Goal: Task Accomplishment & Management: Complete application form

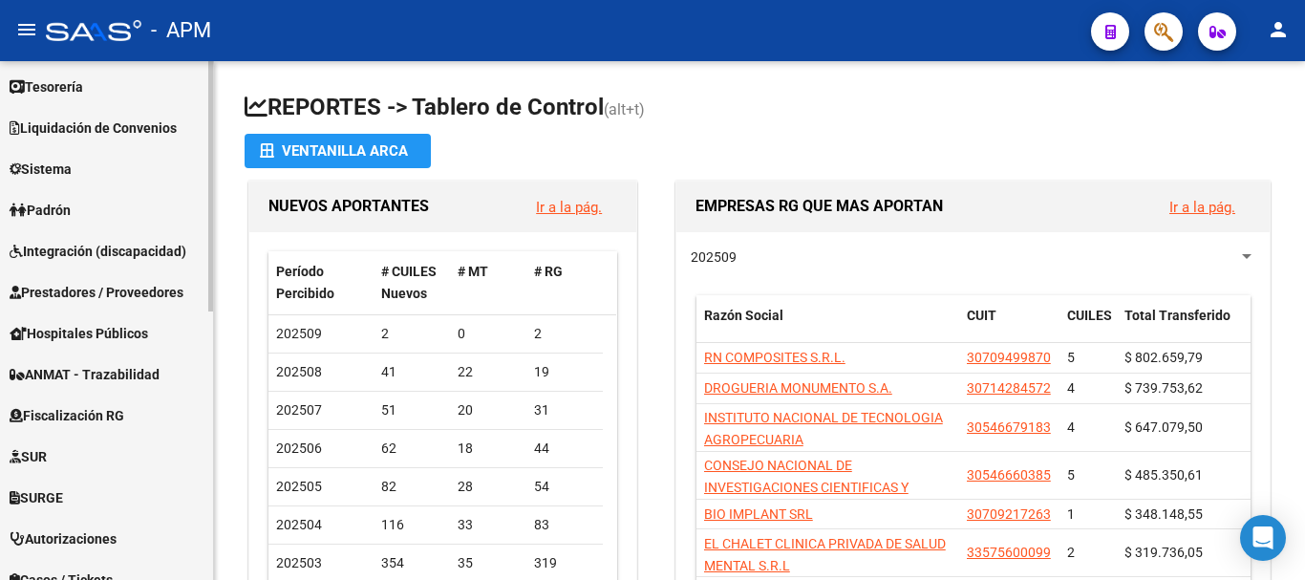
scroll to position [366, 0]
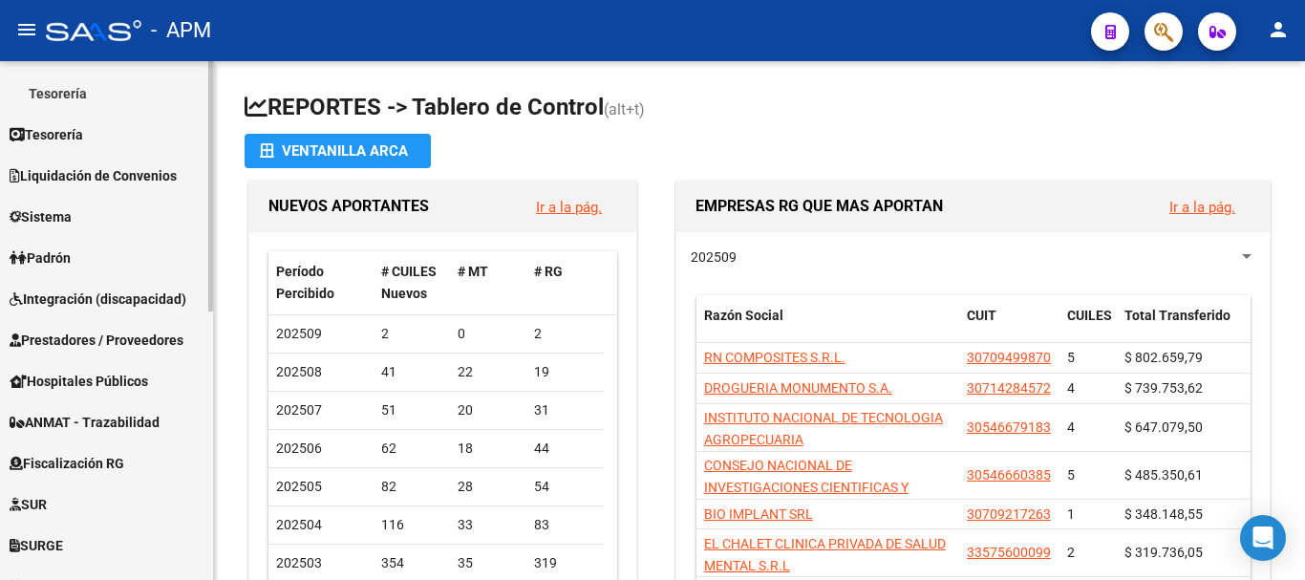
click at [118, 331] on span "Prestadores / Proveedores" at bounding box center [97, 340] width 174 height 21
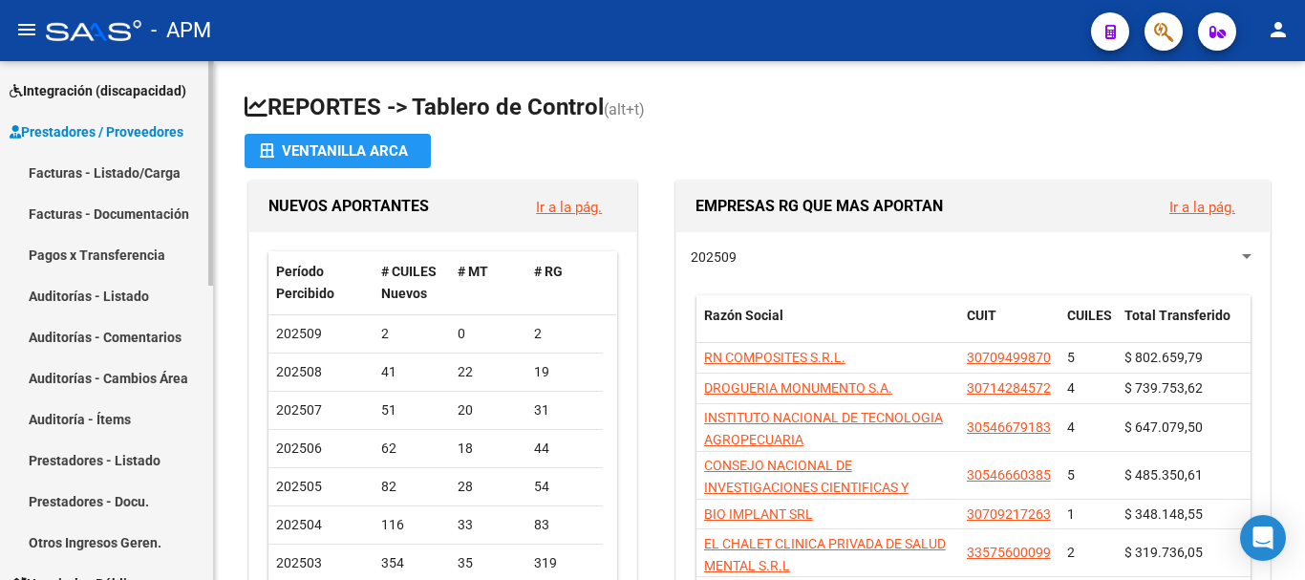
scroll to position [175, 0]
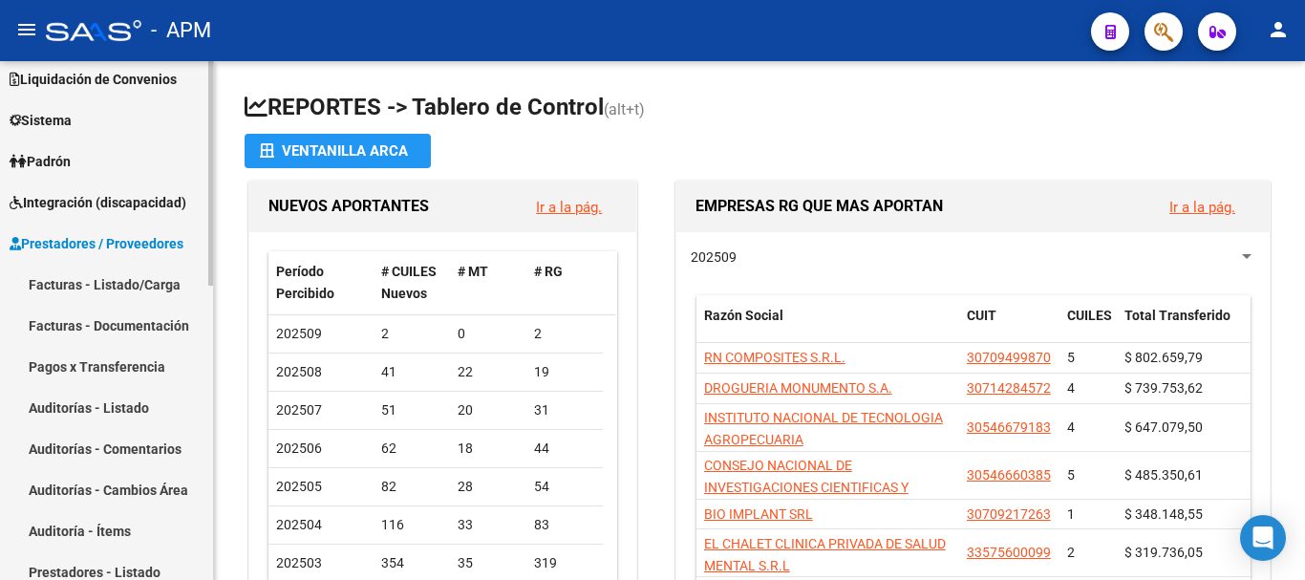
click at [150, 285] on link "Facturas - Listado/Carga" at bounding box center [106, 284] width 213 height 41
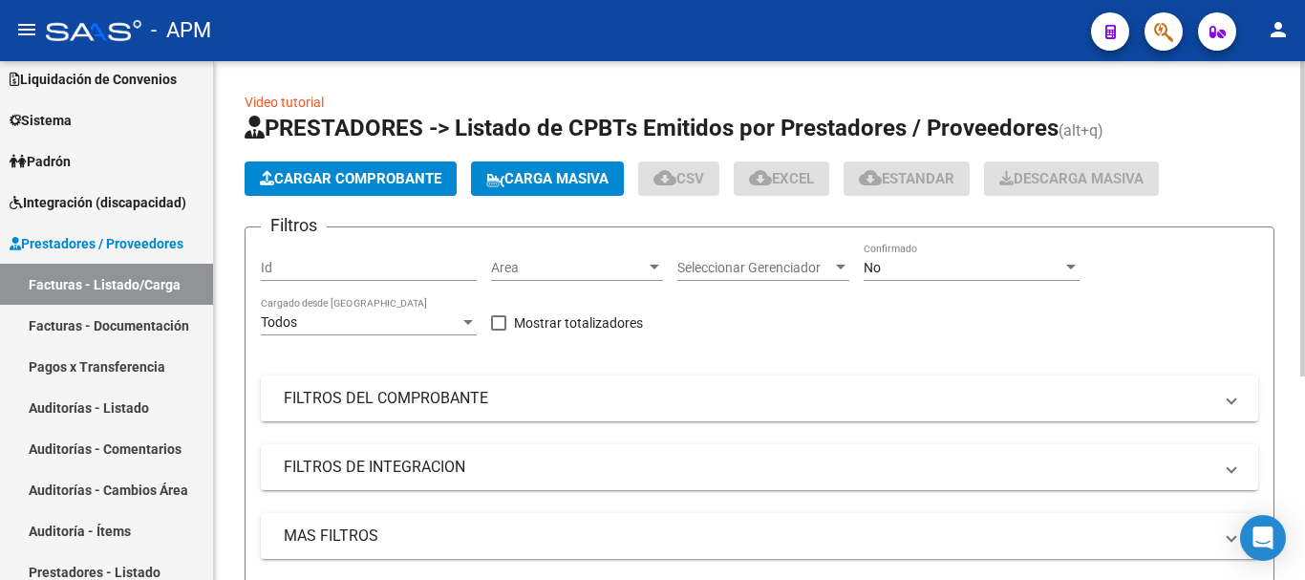
click at [1048, 269] on div "No" at bounding box center [963, 268] width 199 height 16
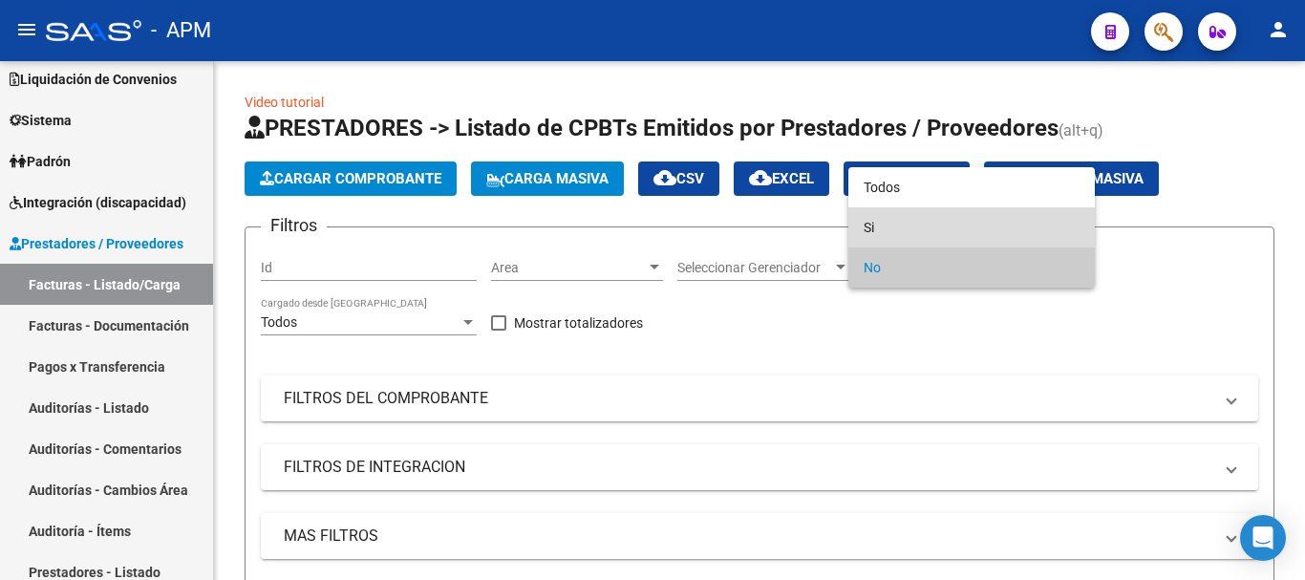
click at [1032, 234] on span "Si" at bounding box center [972, 227] width 216 height 40
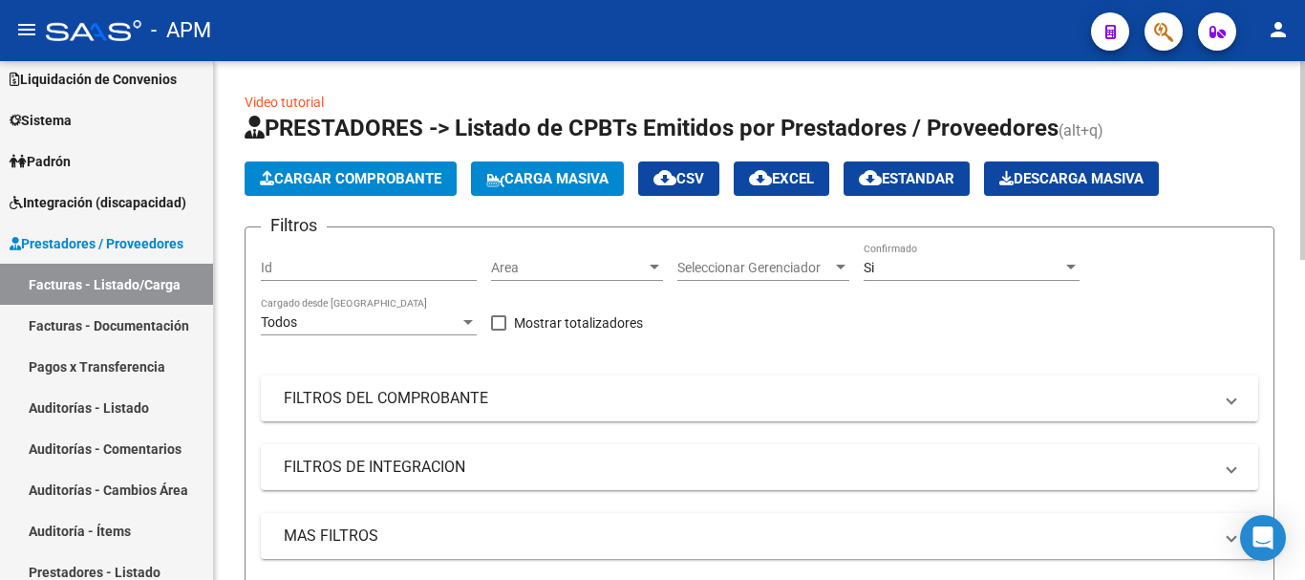
click at [1144, 404] on mat-panel-title "FILTROS DEL COMPROBANTE" at bounding box center [748, 398] width 929 height 21
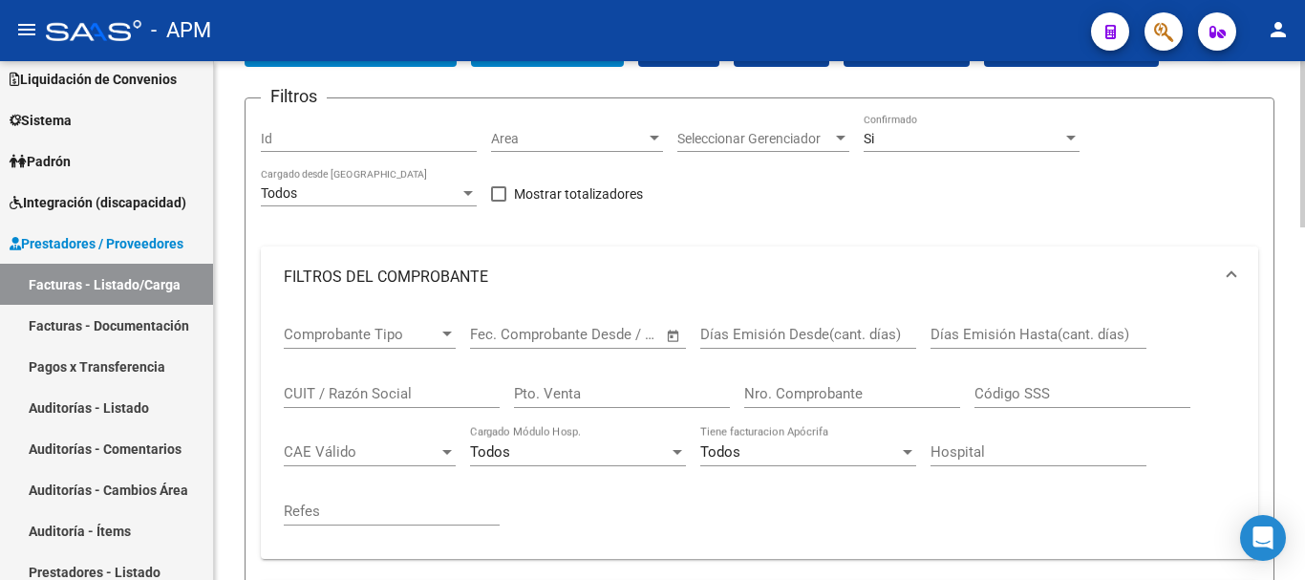
scroll to position [191, 0]
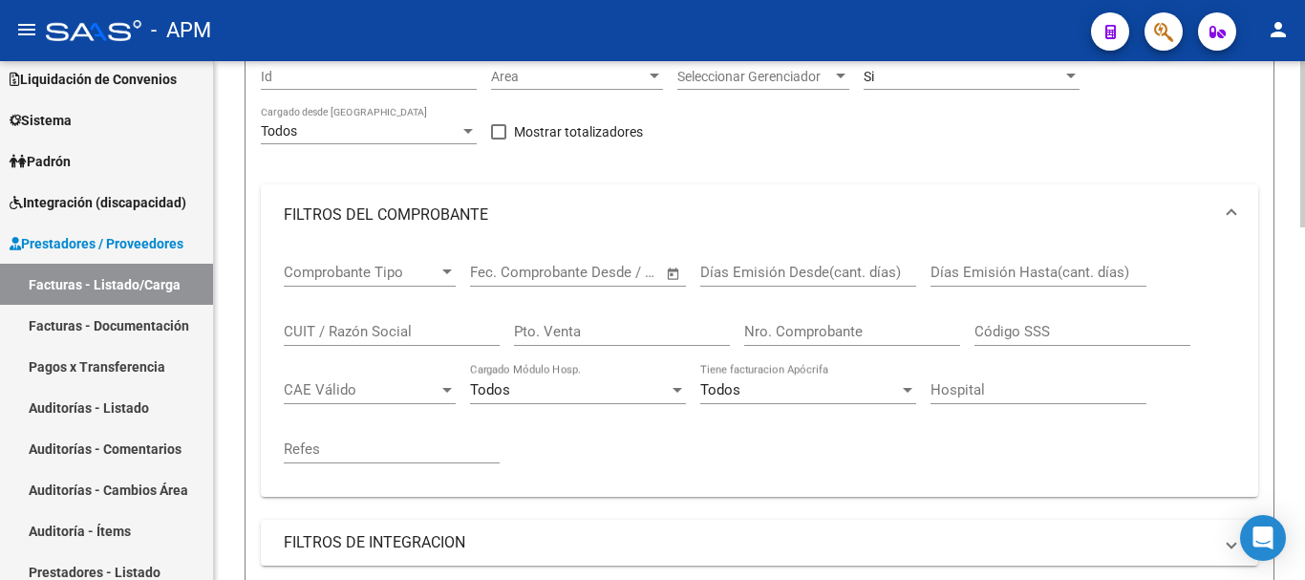
click at [667, 273] on span "Open calendar" at bounding box center [674, 273] width 46 height 46
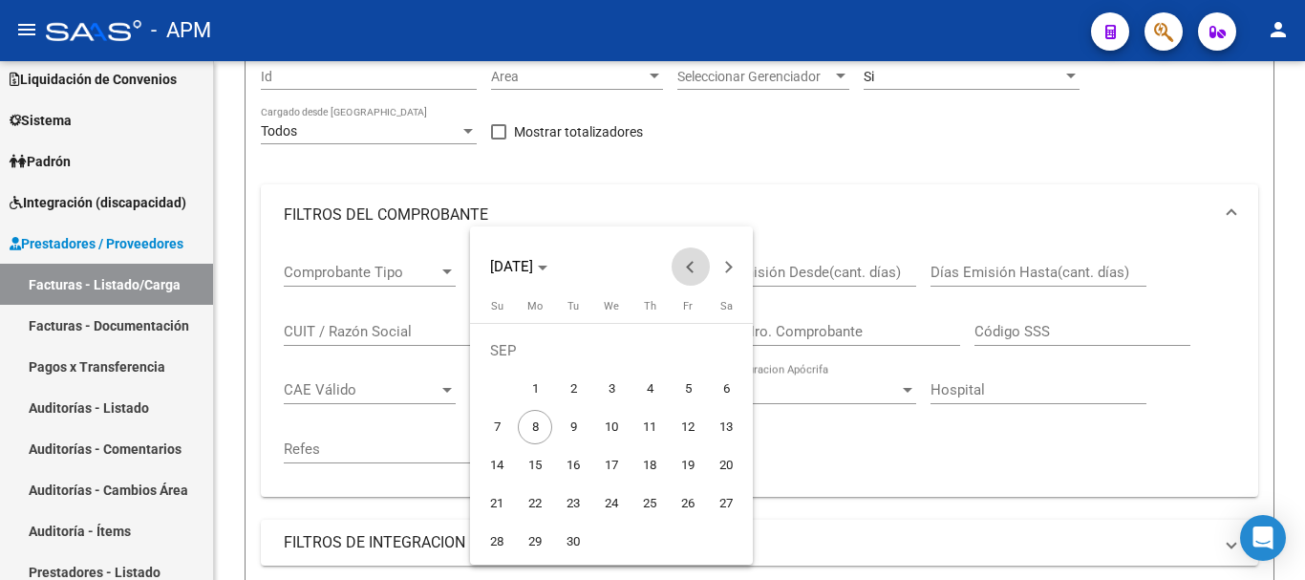
click at [693, 264] on button "Previous month" at bounding box center [691, 266] width 38 height 38
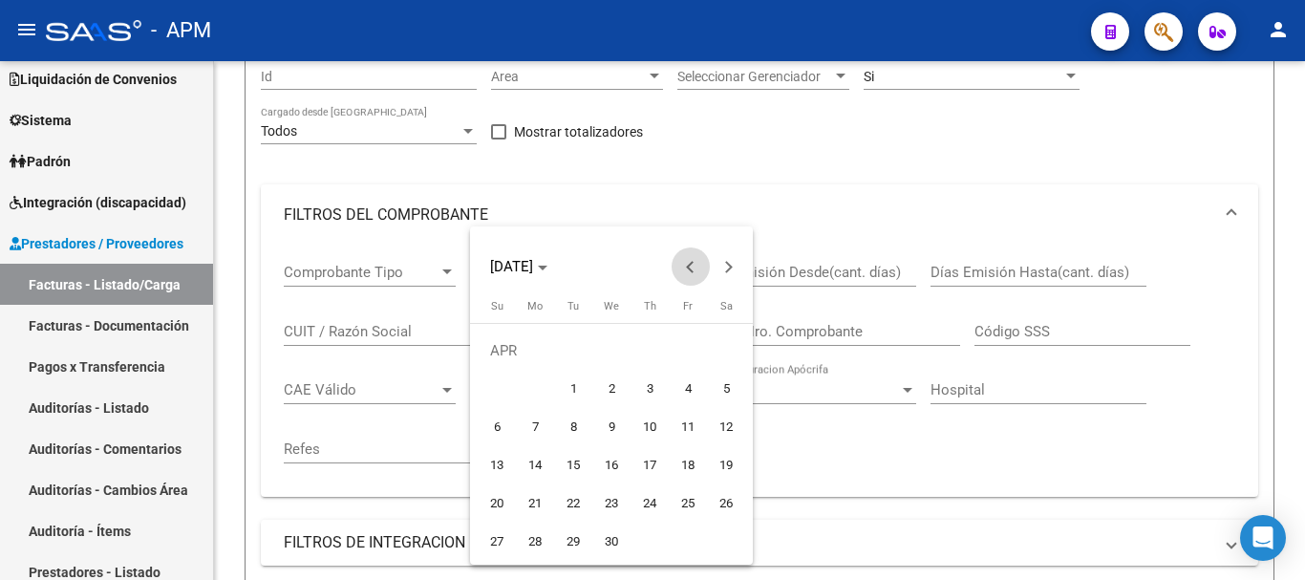
click at [693, 264] on button "Previous month" at bounding box center [691, 266] width 38 height 38
click at [680, 499] on span "28" at bounding box center [688, 503] width 34 height 34
type input "[DATE]"
click at [680, 499] on span "28" at bounding box center [688, 503] width 34 height 34
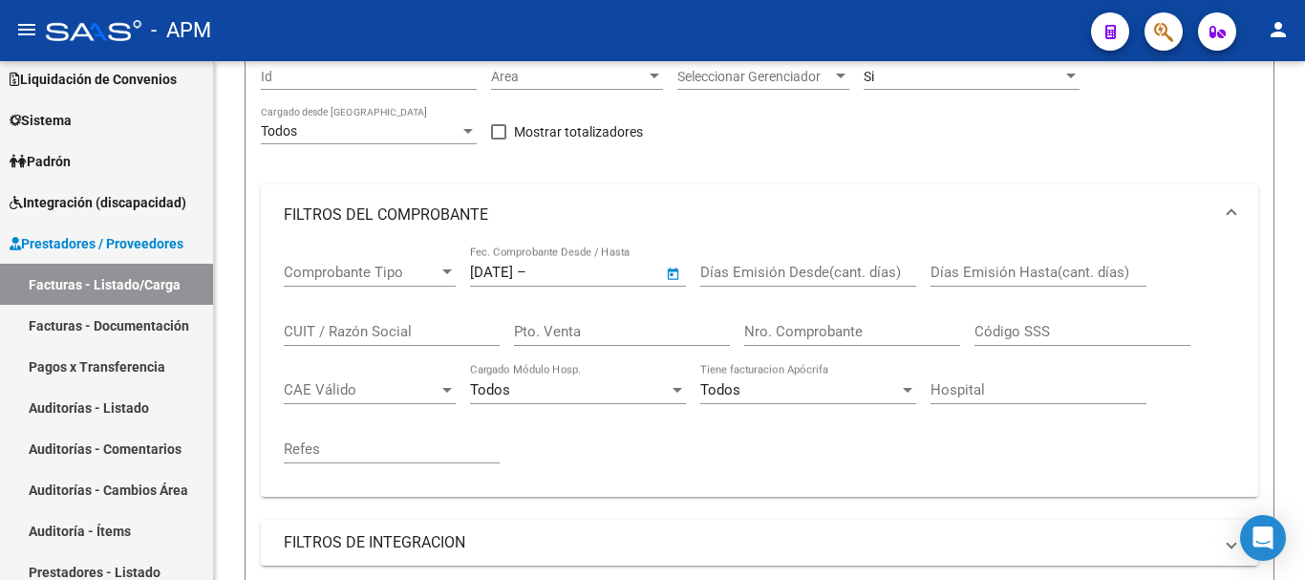
type input "[DATE]"
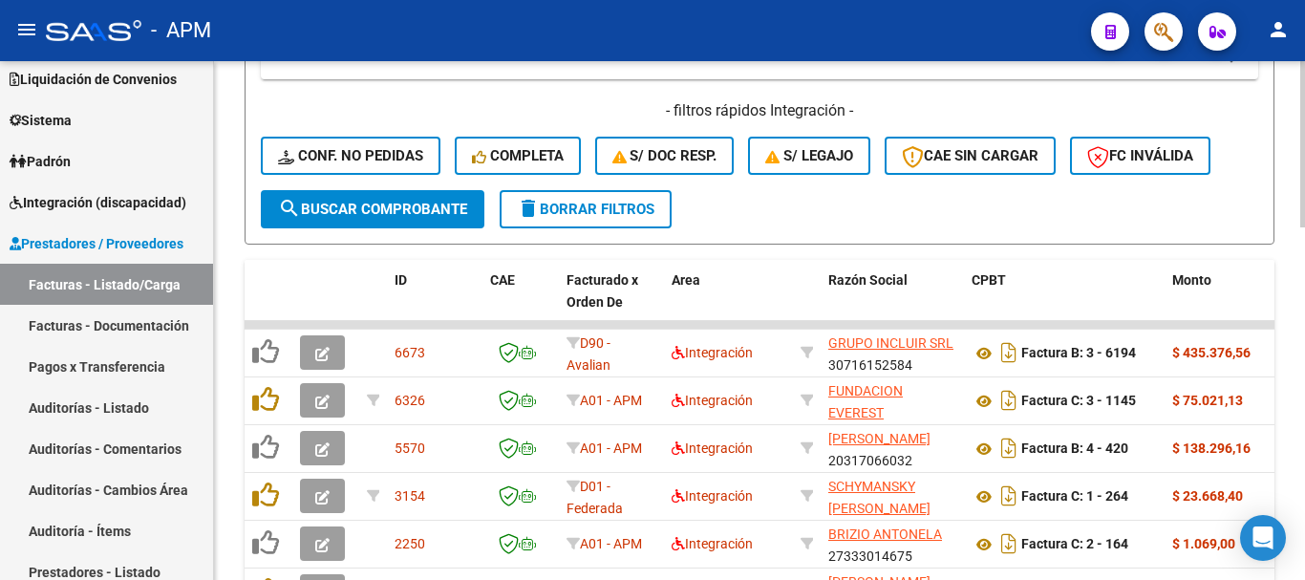
scroll to position [764, 0]
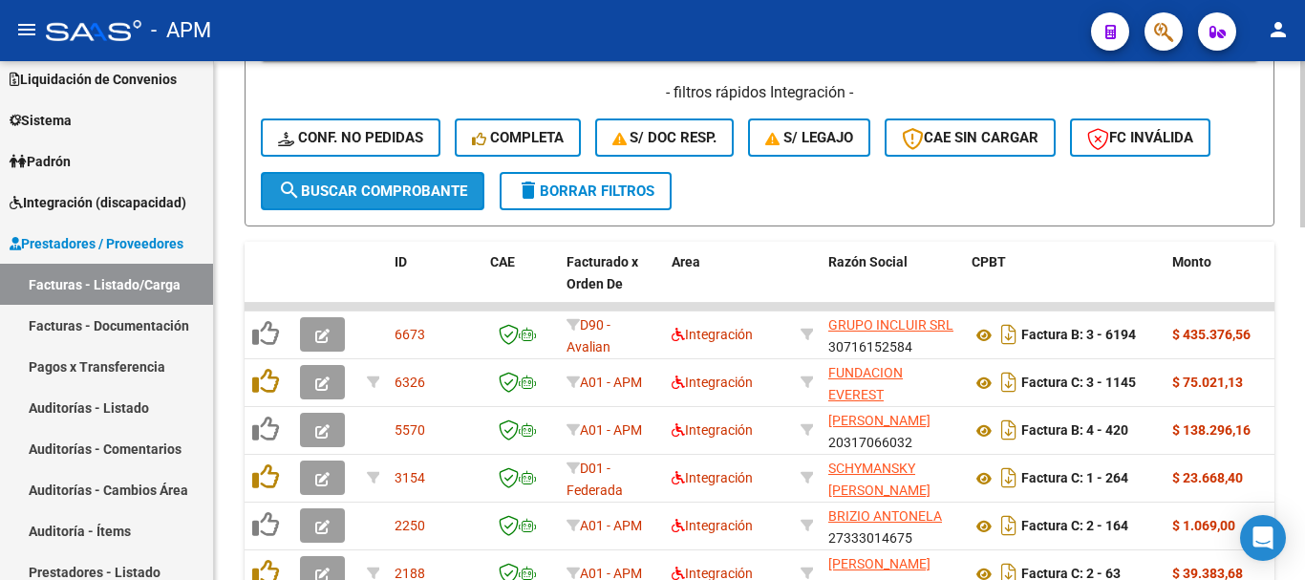
click at [449, 187] on span "search Buscar Comprobante" at bounding box center [372, 190] width 189 height 17
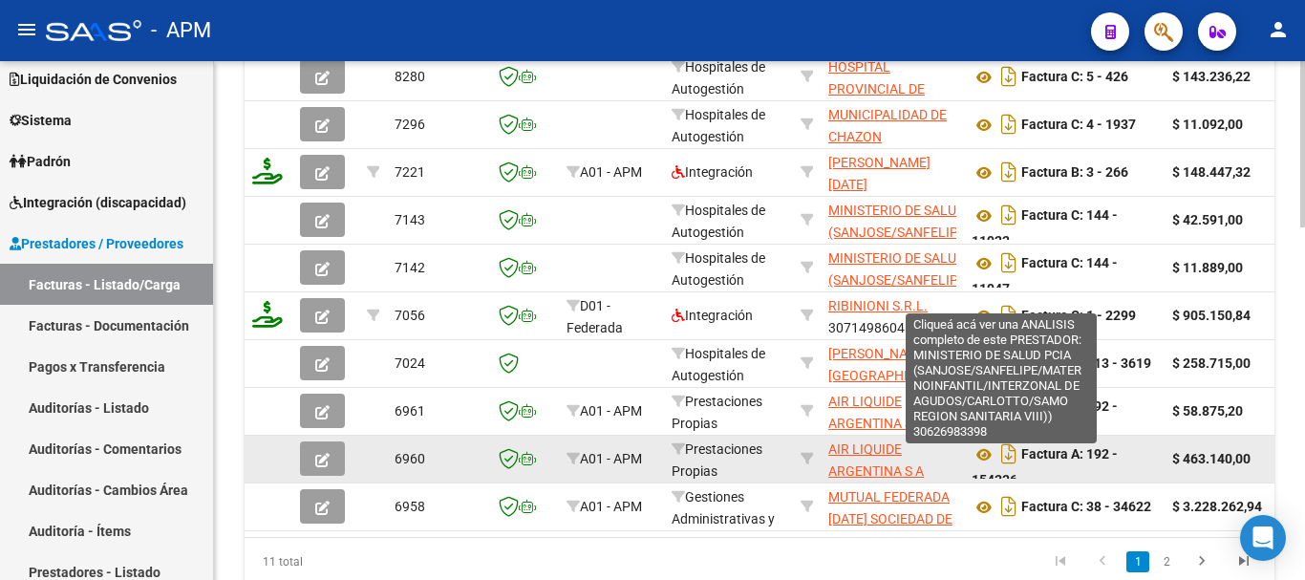
scroll to position [1105, 0]
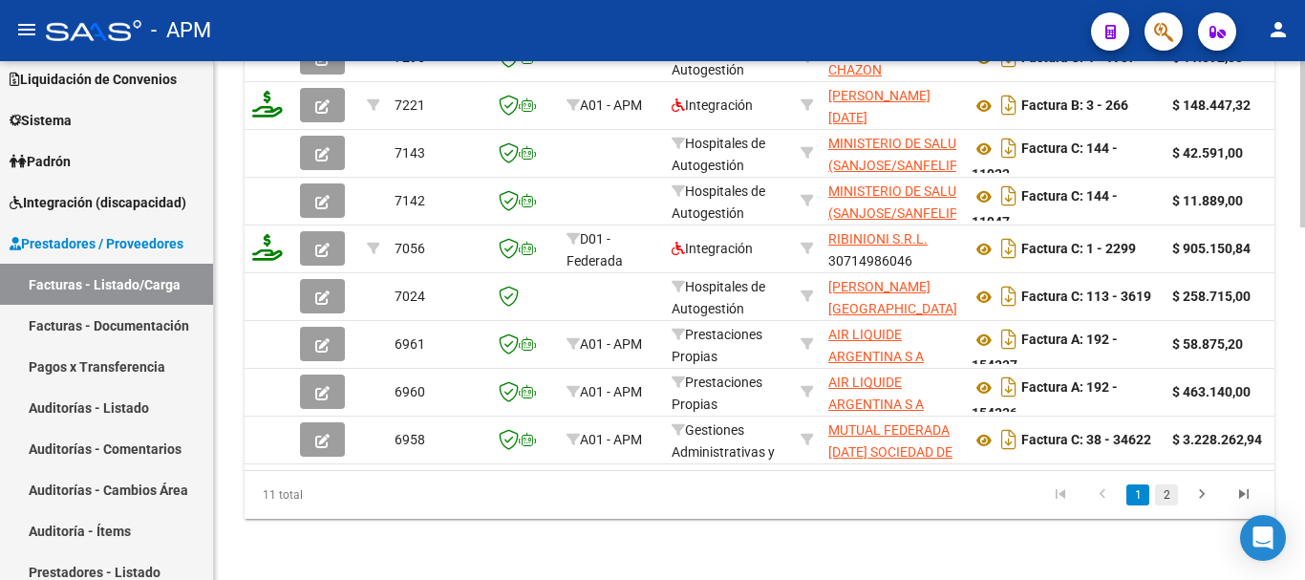
click at [1171, 500] on link "2" at bounding box center [1166, 494] width 23 height 21
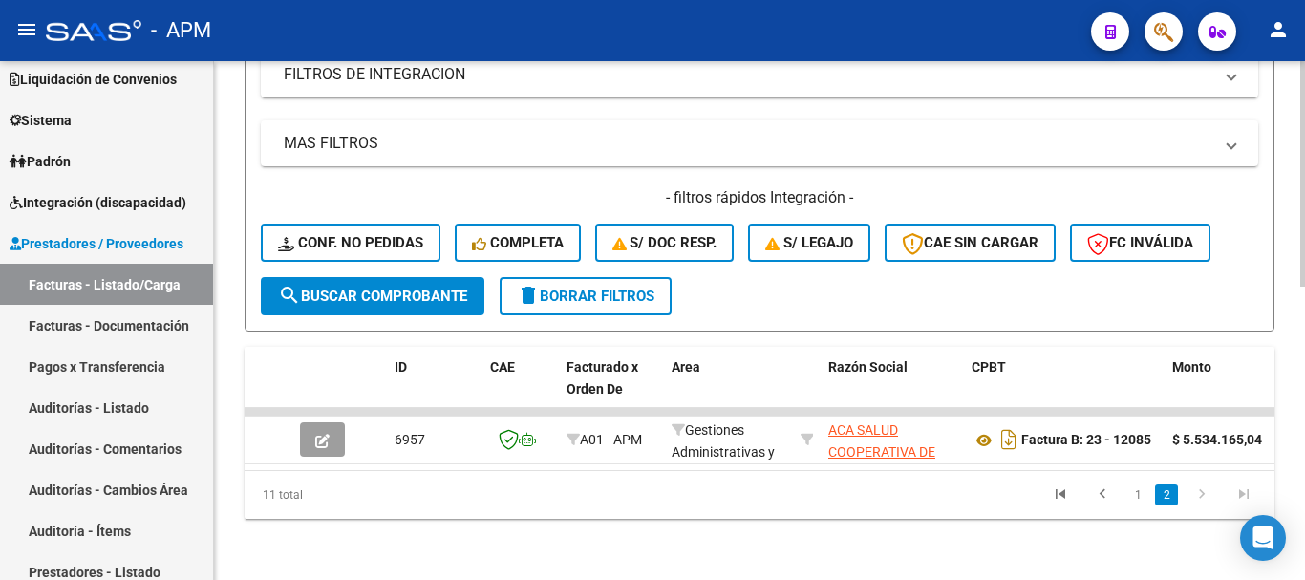
scroll to position [675, 0]
click at [1139, 498] on link "1" at bounding box center [1137, 494] width 23 height 21
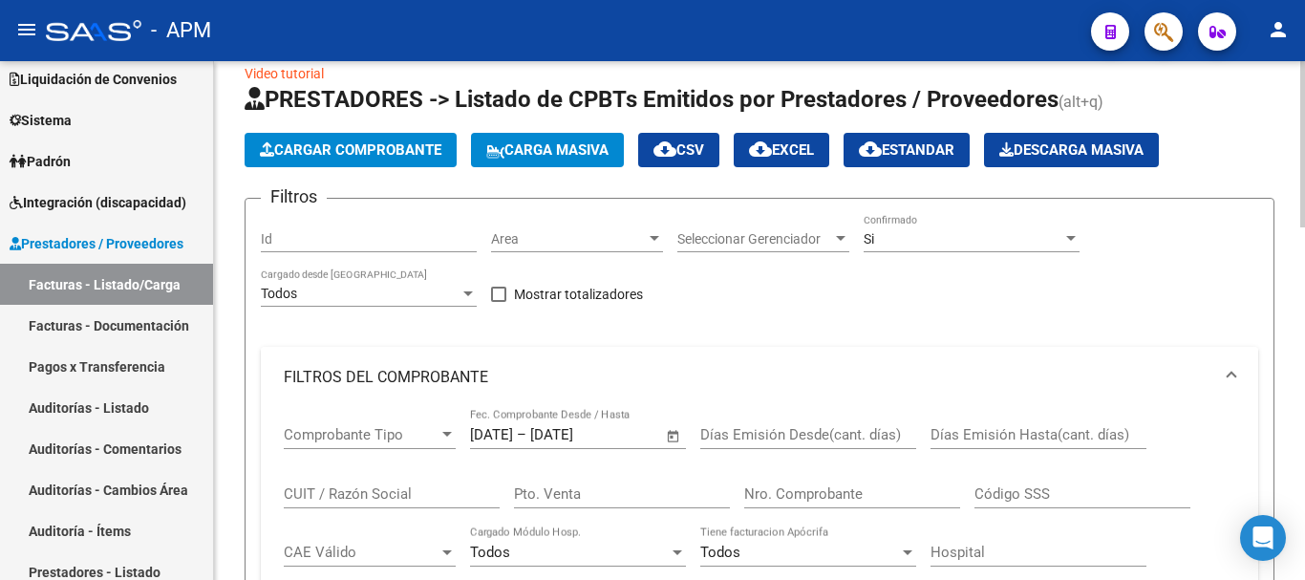
scroll to position [0, 0]
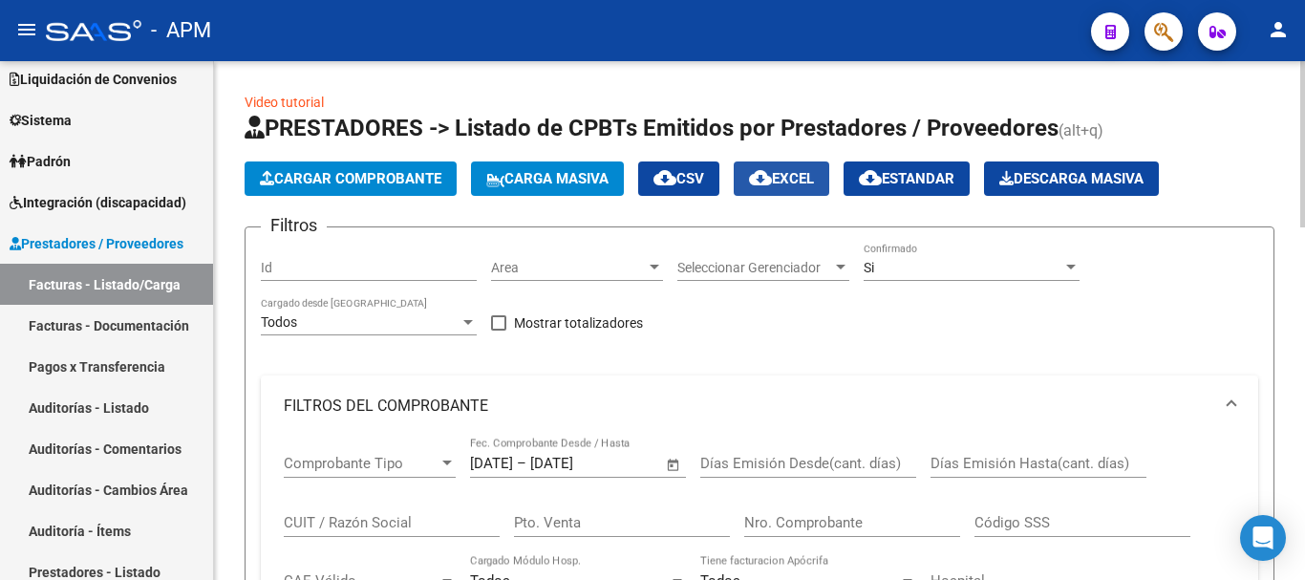
click at [800, 181] on span "cloud_download EXCEL" at bounding box center [781, 178] width 65 height 17
click at [674, 468] on span "Open calendar" at bounding box center [674, 464] width 46 height 46
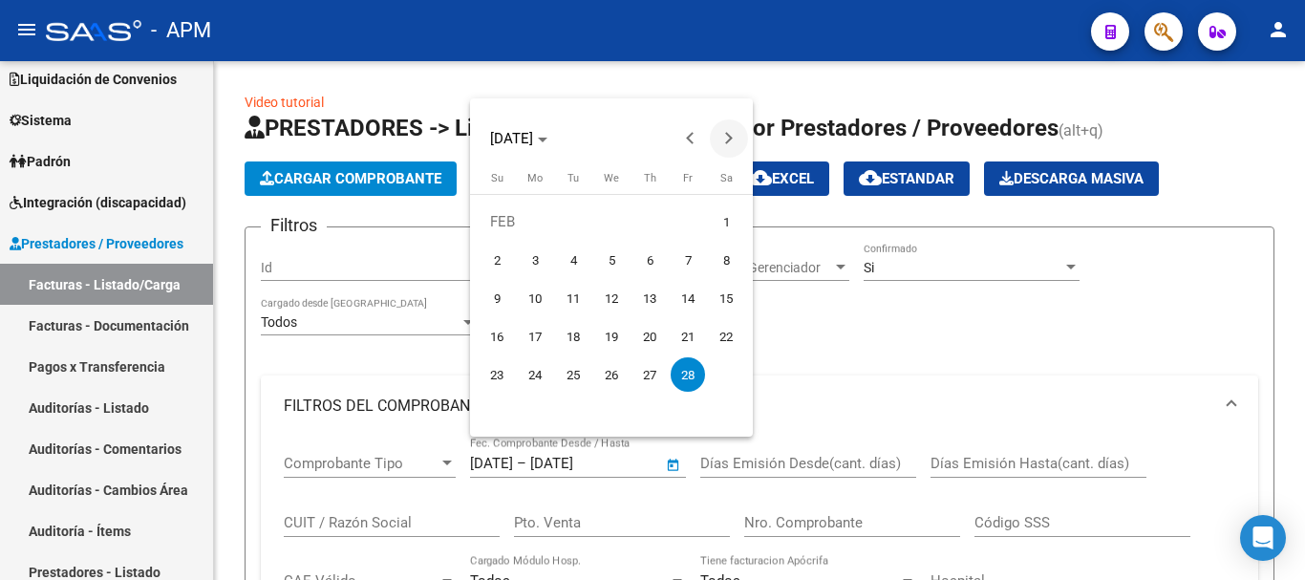
click at [729, 134] on button "Next month" at bounding box center [729, 138] width 38 height 38
click at [648, 265] on span "3" at bounding box center [650, 260] width 34 height 34
type input "[DATE]"
click at [648, 265] on span "3" at bounding box center [650, 260] width 34 height 34
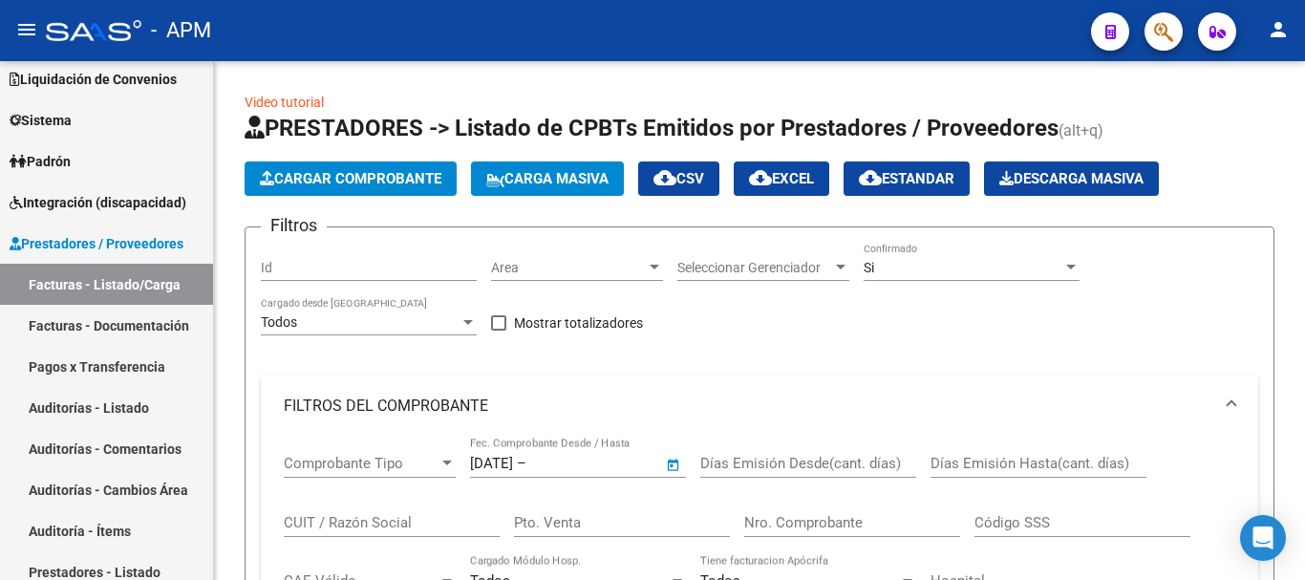
type input "[DATE]"
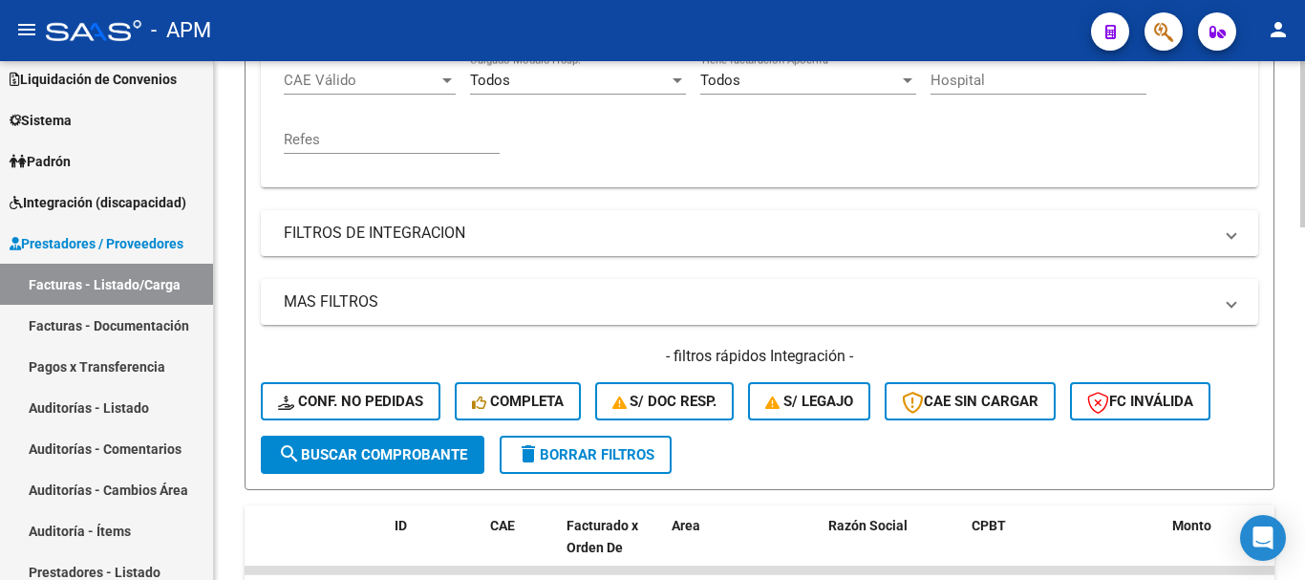
scroll to position [573, 0]
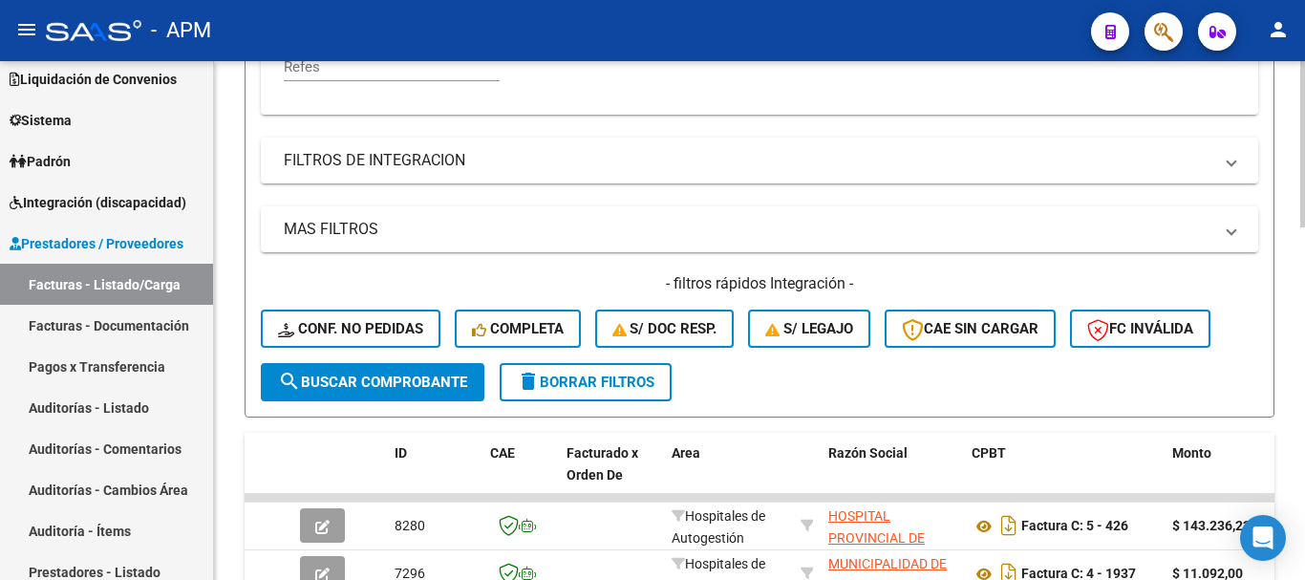
click at [439, 384] on span "search Buscar Comprobante" at bounding box center [372, 382] width 189 height 17
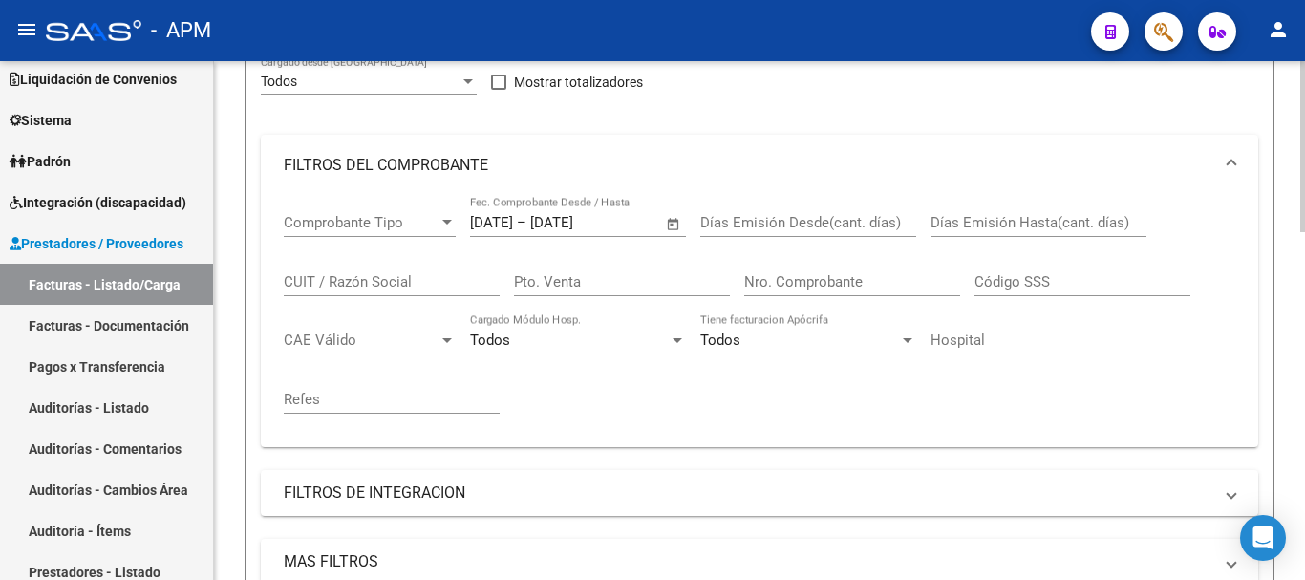
scroll to position [6, 0]
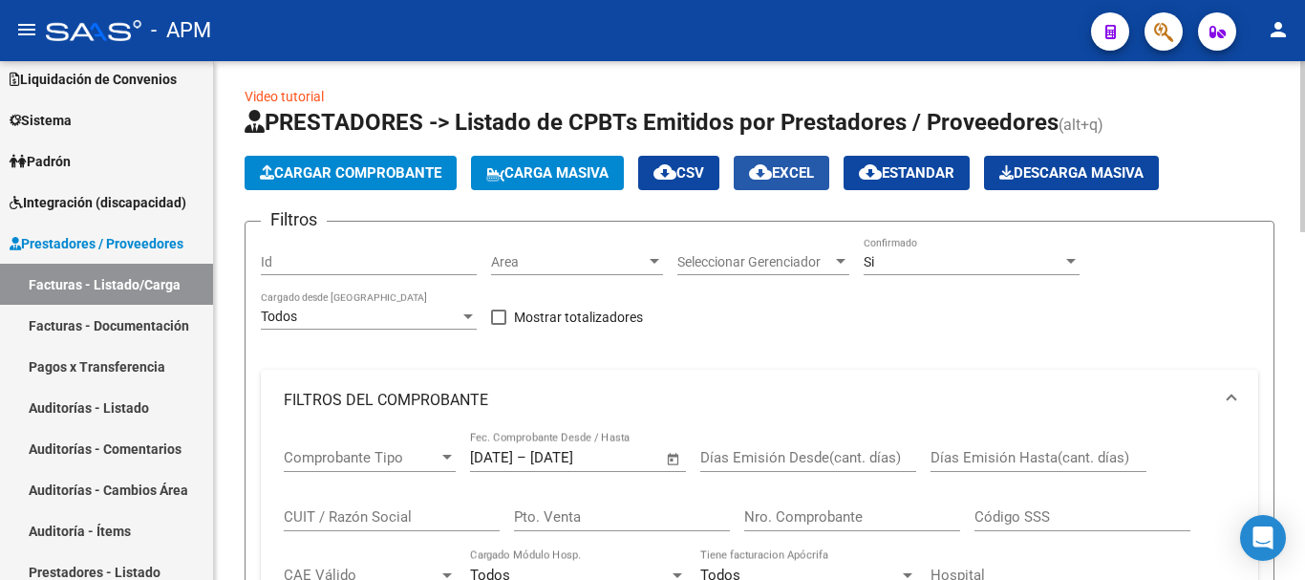
click at [814, 172] on span "cloud_download EXCEL" at bounding box center [781, 172] width 65 height 17
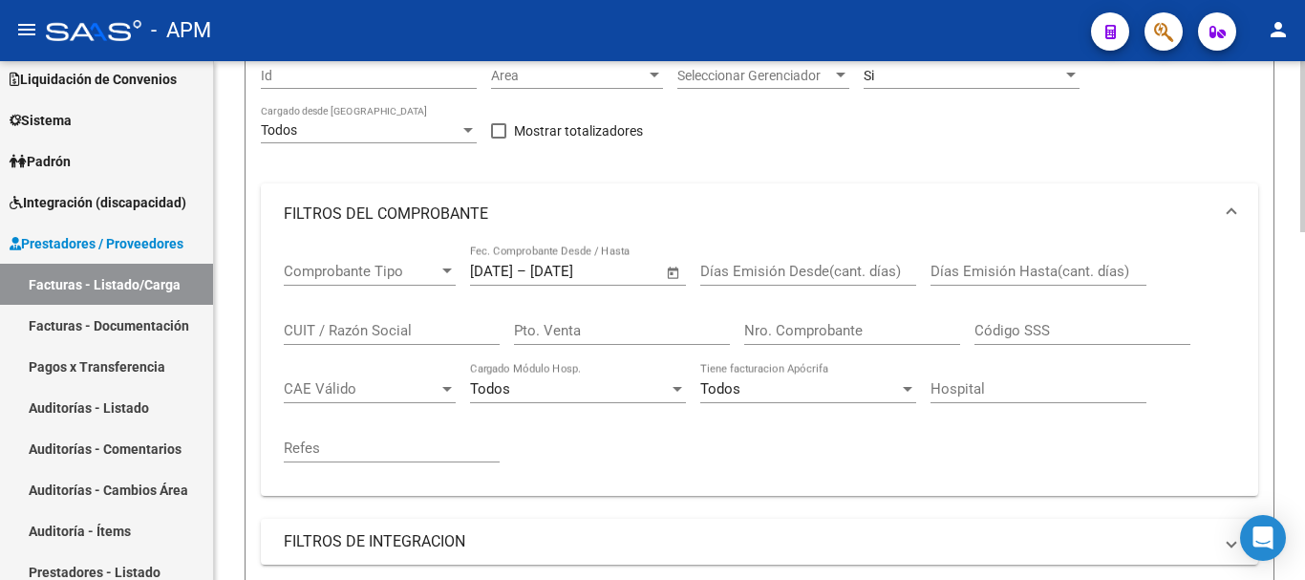
scroll to position [197, 0]
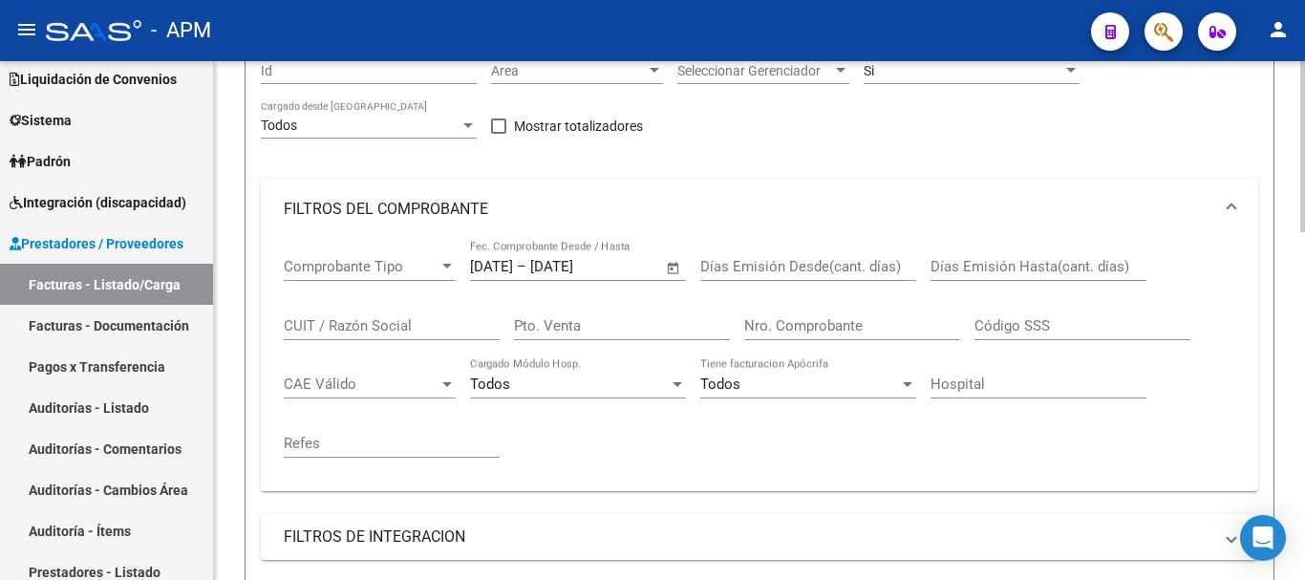
click at [674, 268] on span "Open calendar" at bounding box center [674, 268] width 46 height 46
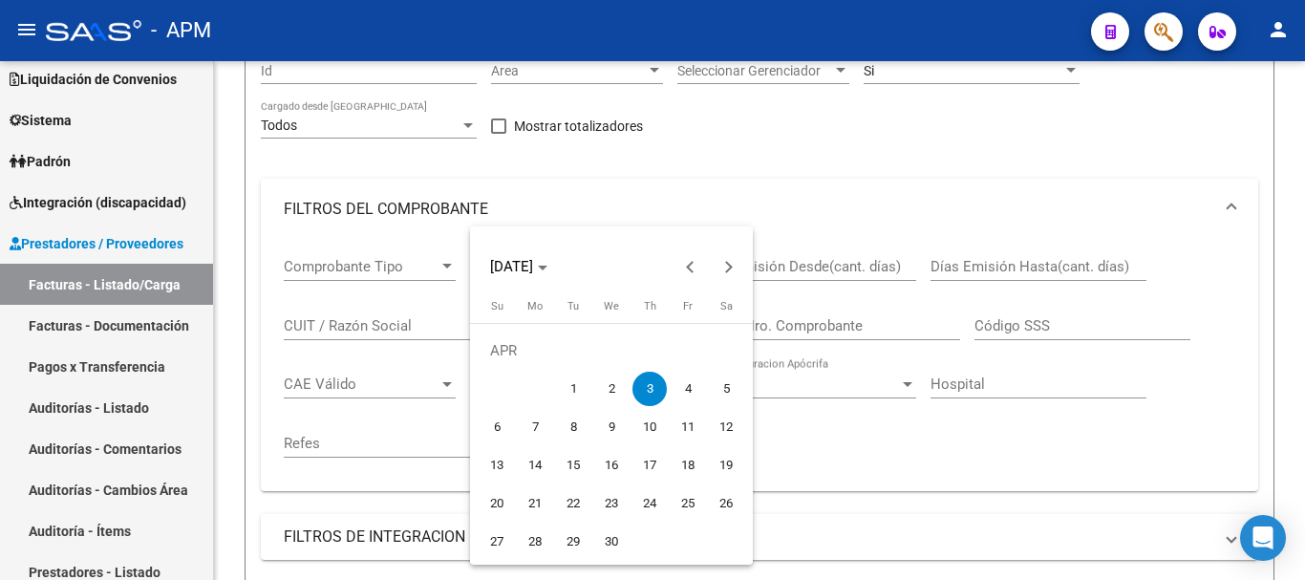
click at [690, 501] on span "25" at bounding box center [688, 503] width 34 height 34
type input "[DATE]"
click at [690, 501] on span "25" at bounding box center [688, 503] width 34 height 34
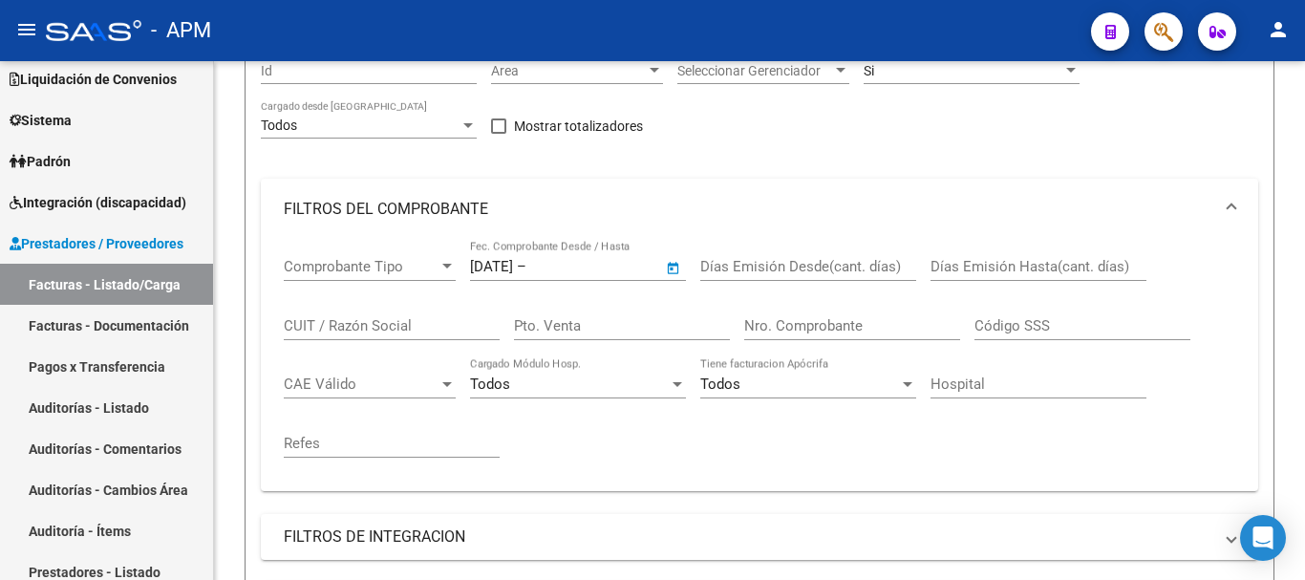
type input "[DATE]"
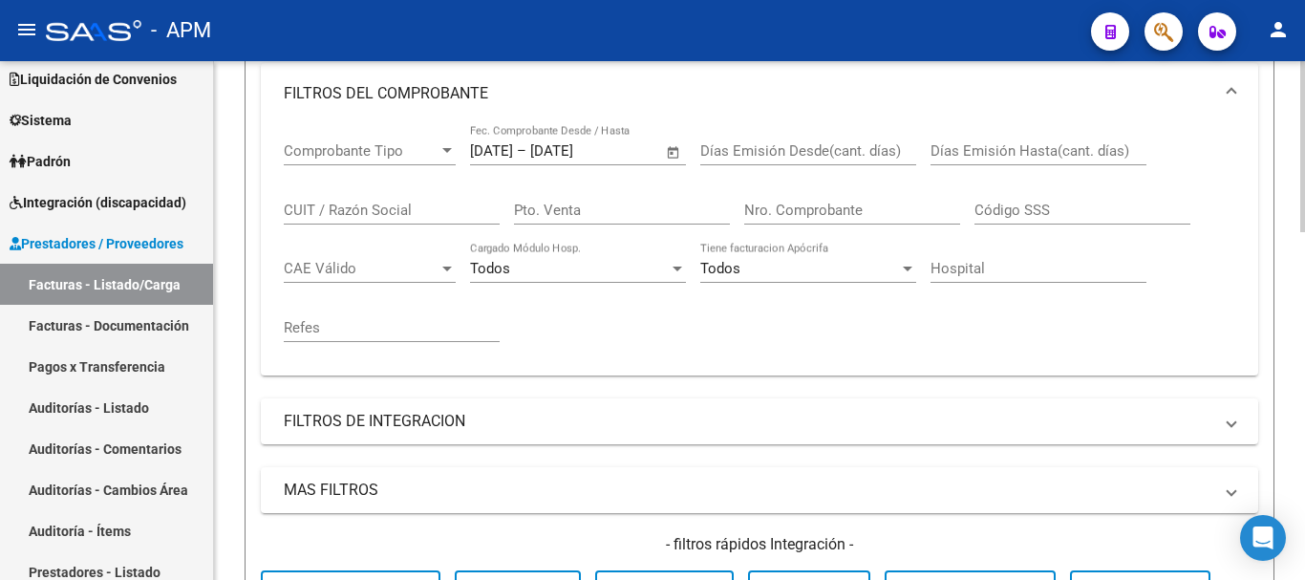
scroll to position [579, 0]
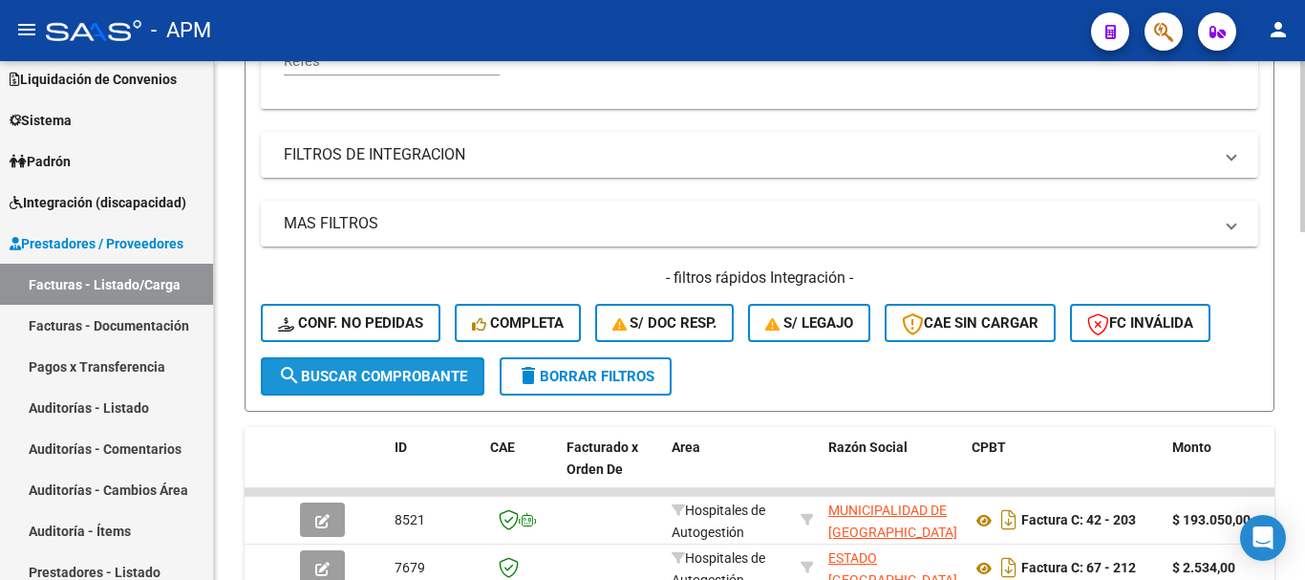
click at [397, 379] on span "search Buscar Comprobante" at bounding box center [372, 376] width 189 height 17
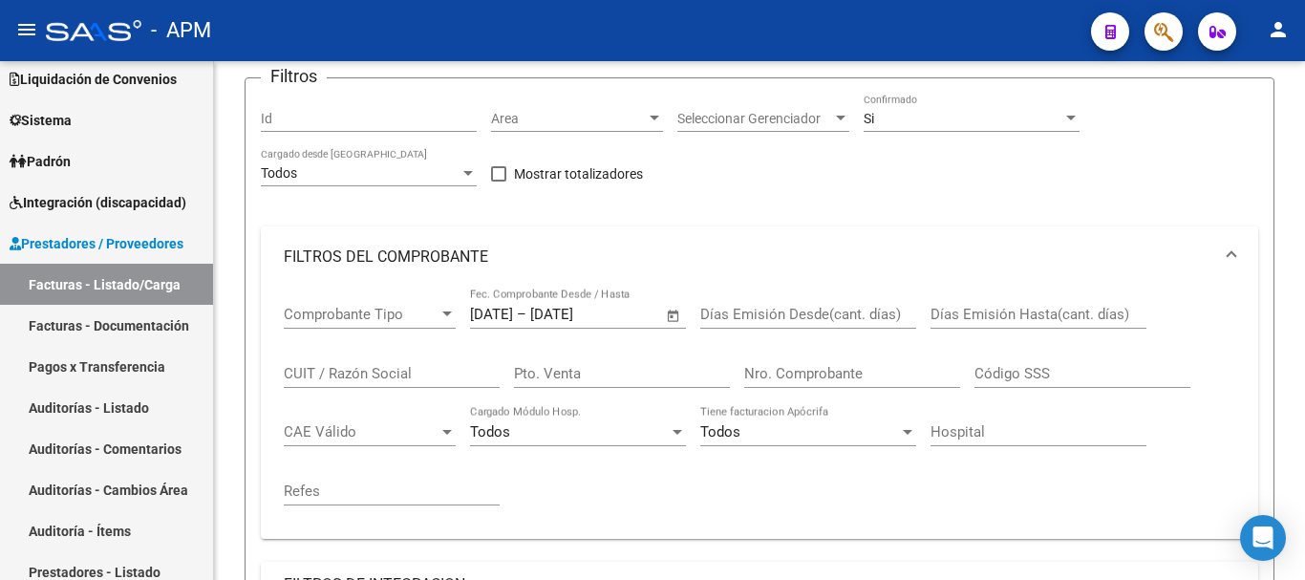
scroll to position [0, 0]
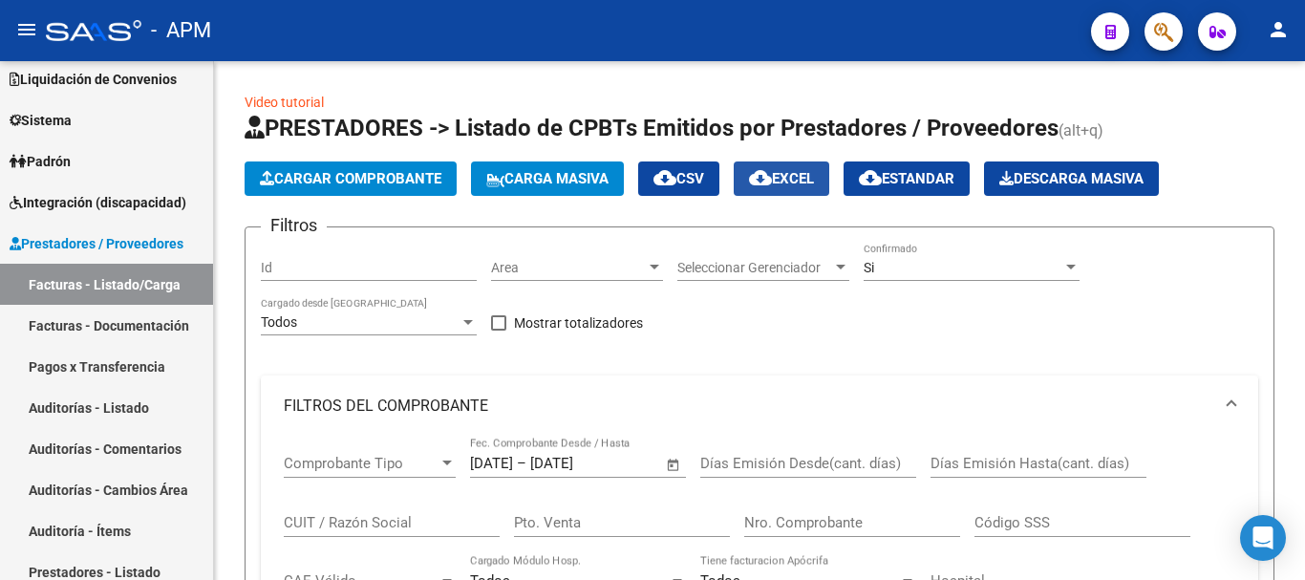
click at [772, 178] on mat-icon "cloud_download" at bounding box center [760, 177] width 23 height 23
click at [672, 463] on span "Open calendar" at bounding box center [674, 464] width 46 height 46
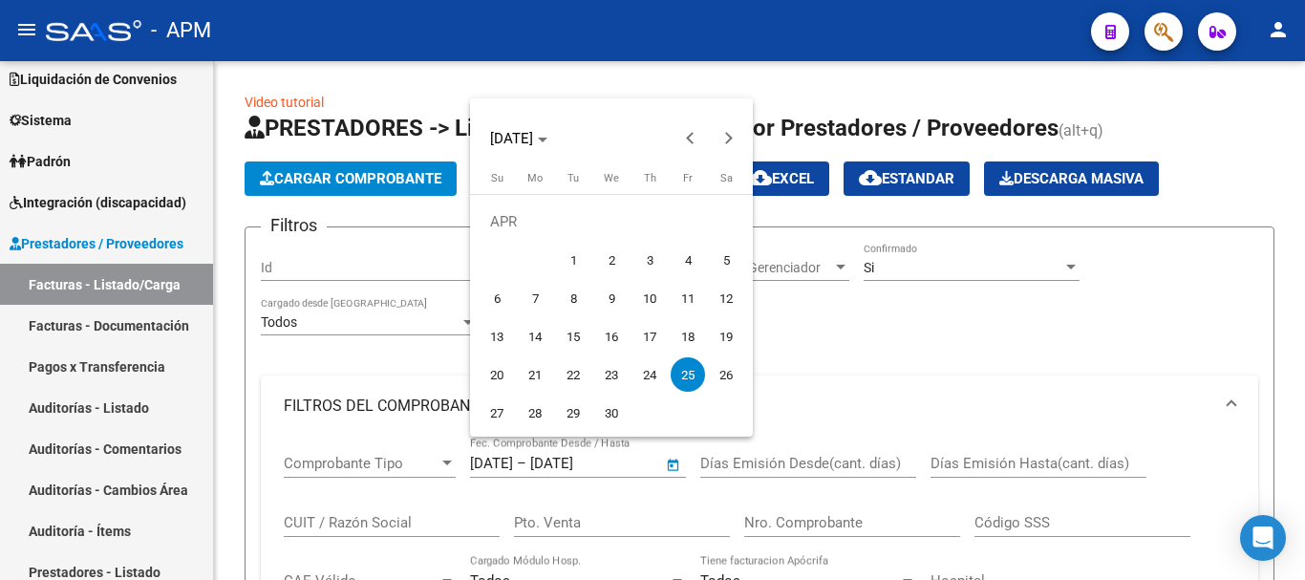
click at [530, 414] on span "28" at bounding box center [535, 413] width 34 height 34
type input "[DATE]"
click at [530, 414] on span "28" at bounding box center [535, 413] width 34 height 34
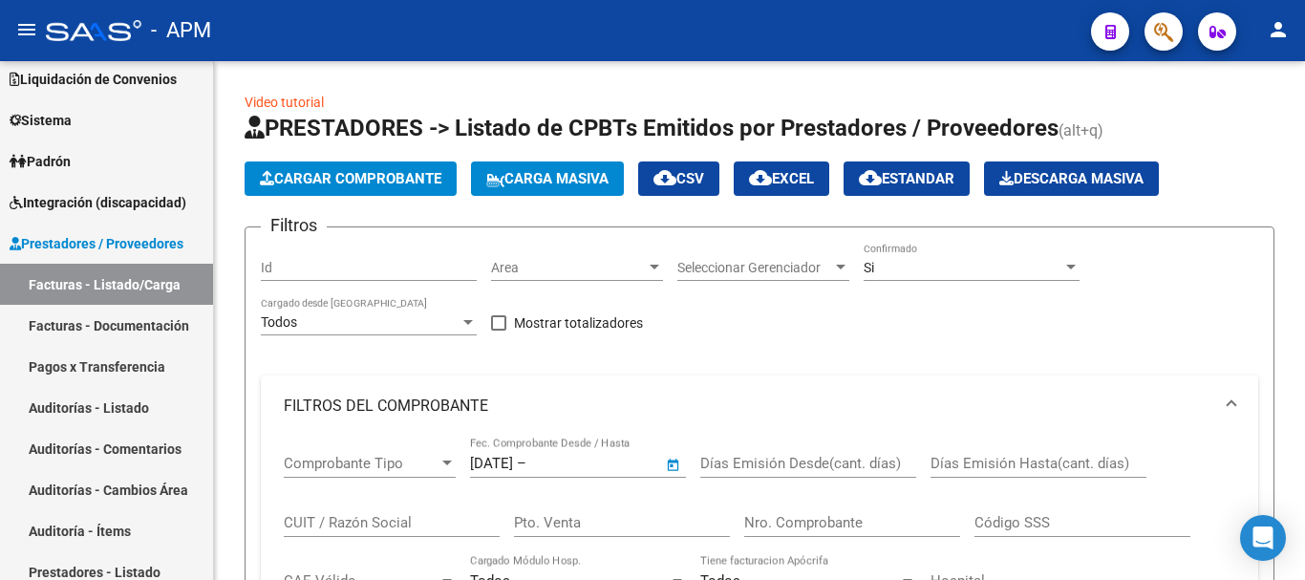
type input "[DATE]"
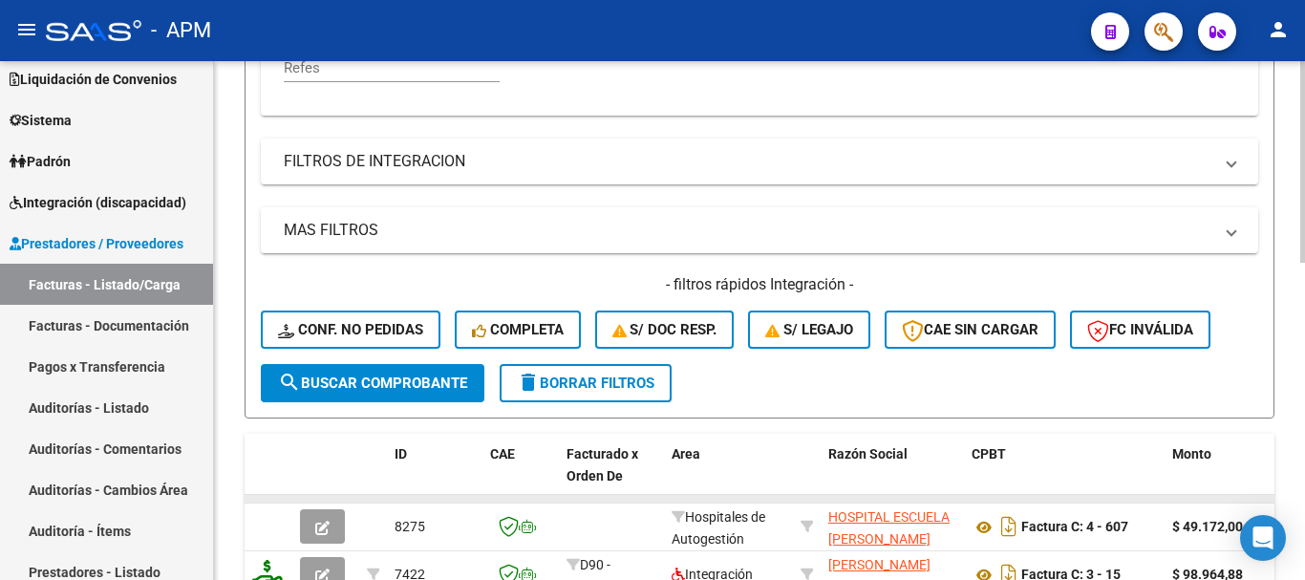
scroll to position [669, 0]
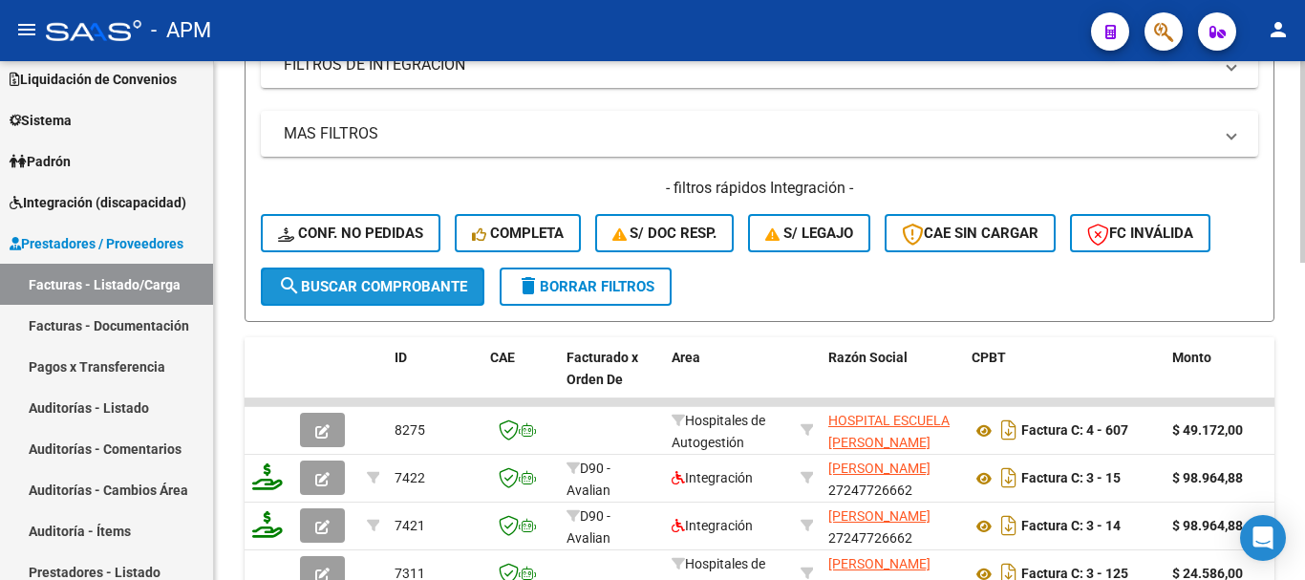
click at [461, 278] on span "search Buscar Comprobante" at bounding box center [372, 286] width 189 height 17
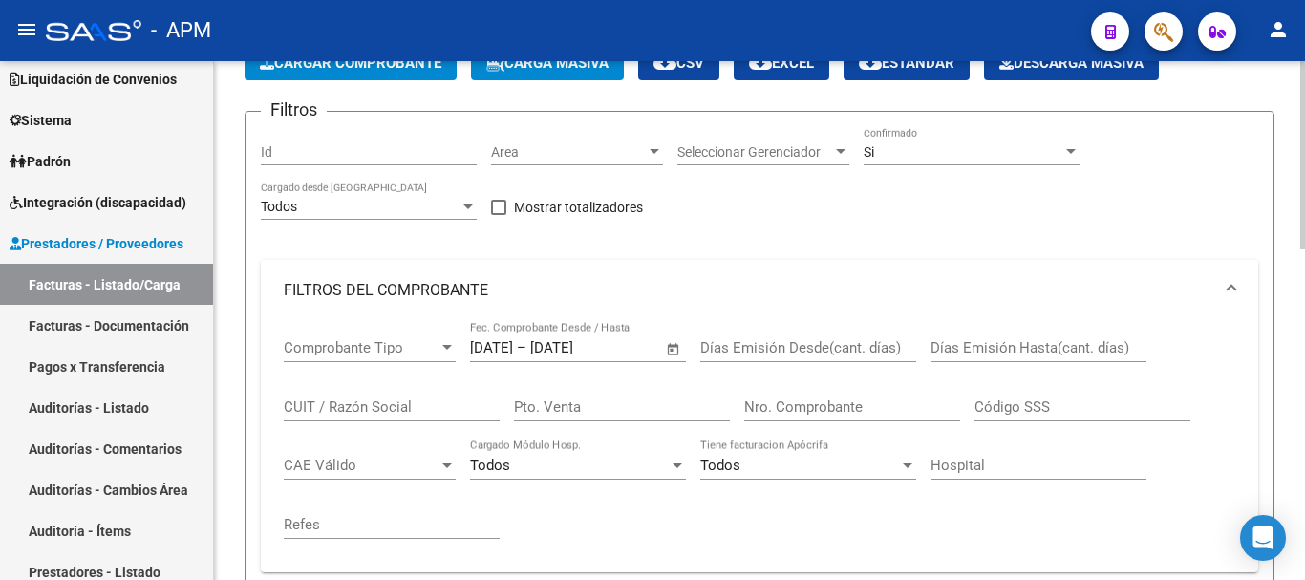
scroll to position [0, 0]
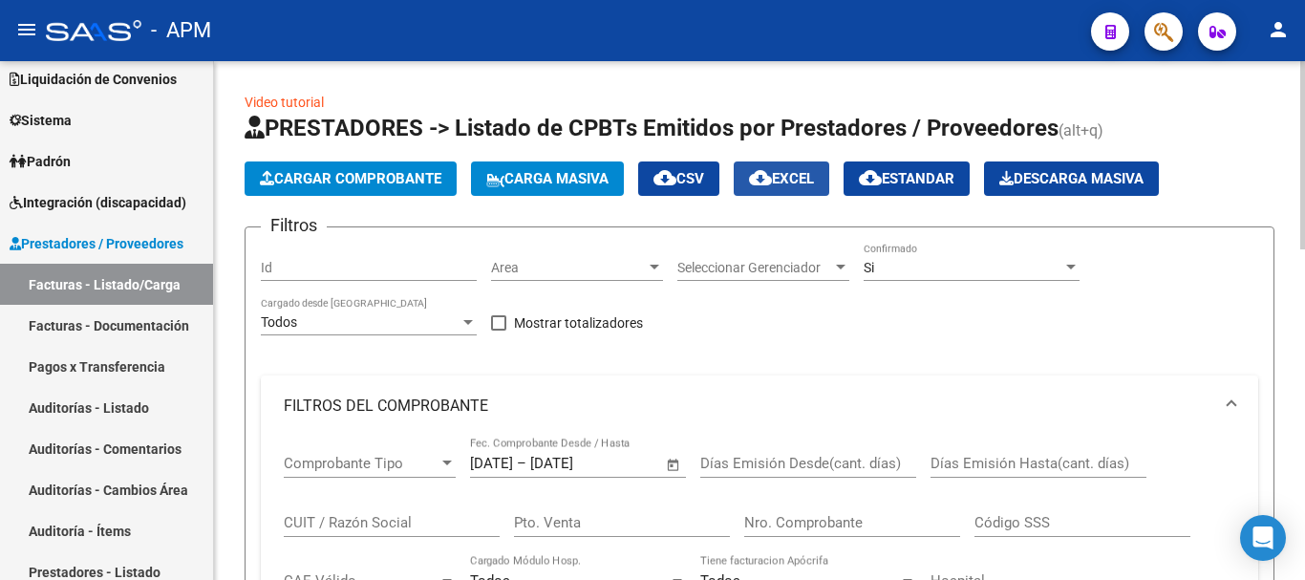
click at [776, 165] on button "cloud_download EXCEL" at bounding box center [782, 178] width 96 height 34
click at [673, 461] on span "Open calendar" at bounding box center [674, 464] width 46 height 46
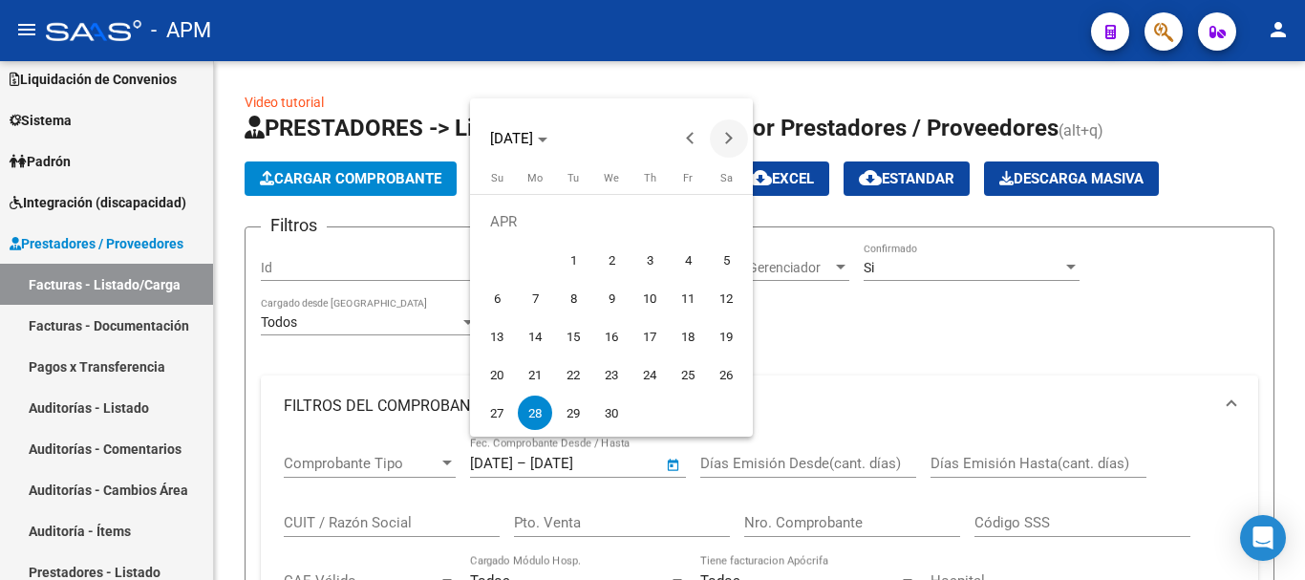
click at [726, 136] on button "Next month" at bounding box center [729, 138] width 38 height 38
click at [726, 144] on button "Next month" at bounding box center [729, 138] width 38 height 38
click at [690, 224] on span "1" at bounding box center [688, 221] width 34 height 34
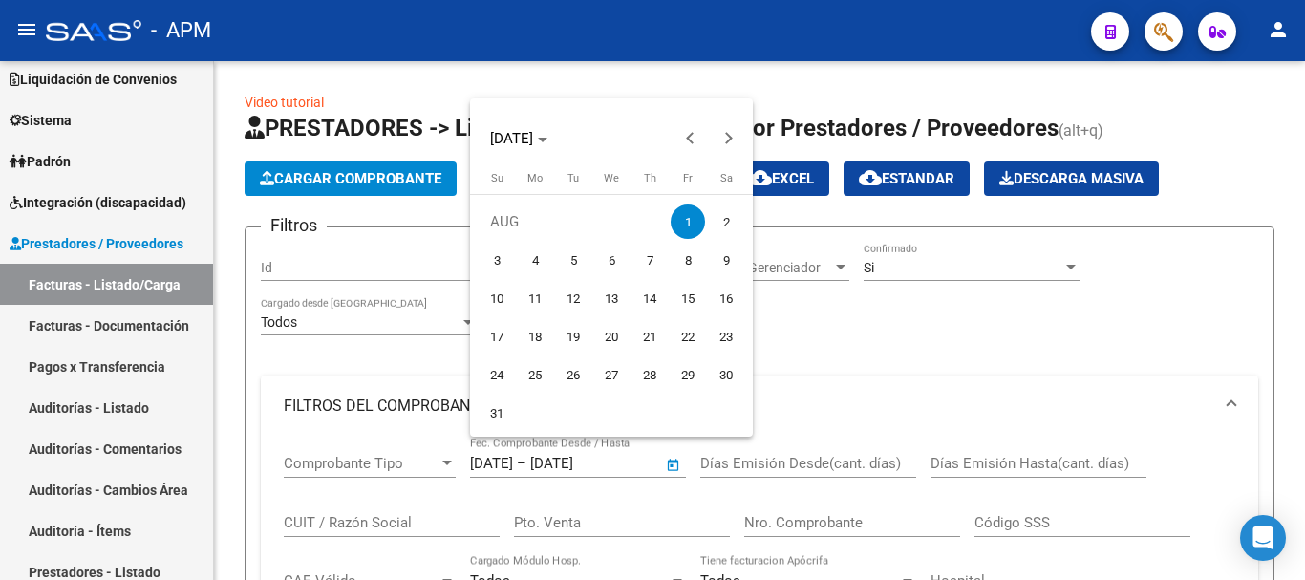
type input "[DATE]"
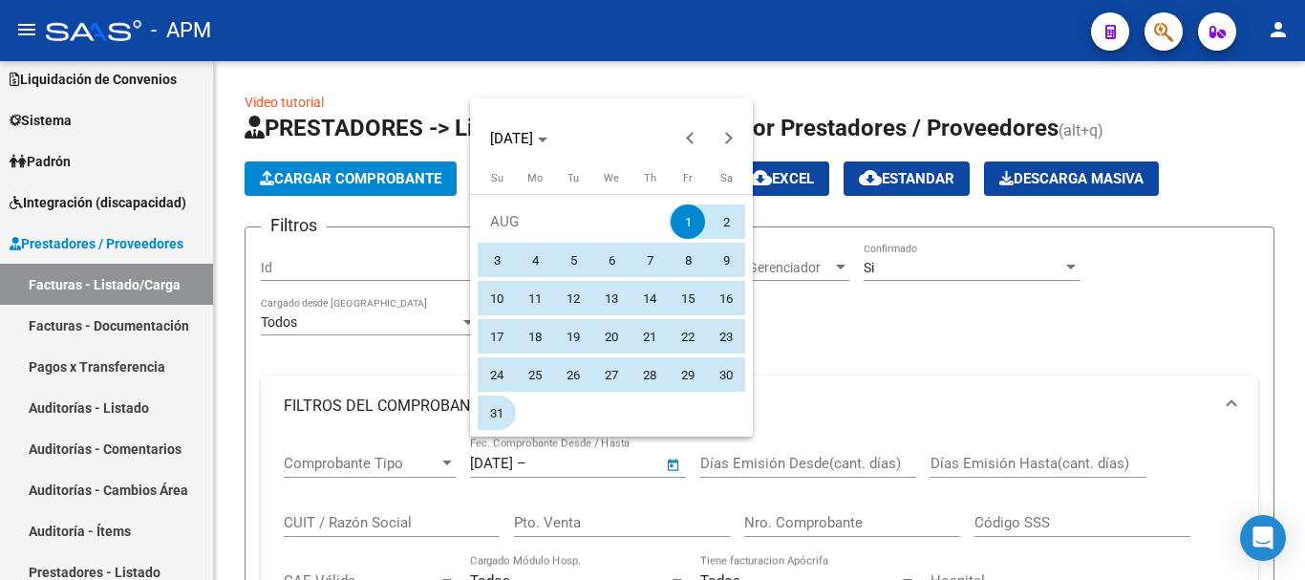
click at [502, 409] on span "31" at bounding box center [497, 413] width 34 height 34
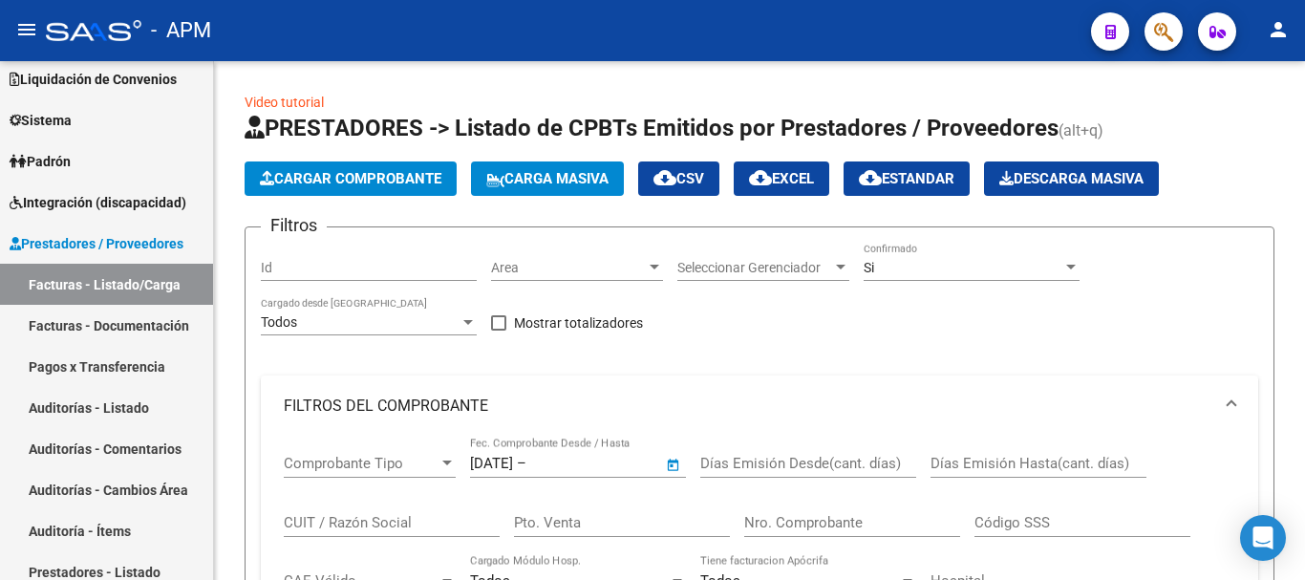
type input "[DATE]"
click at [639, 260] on span "Area" at bounding box center [568, 268] width 155 height 16
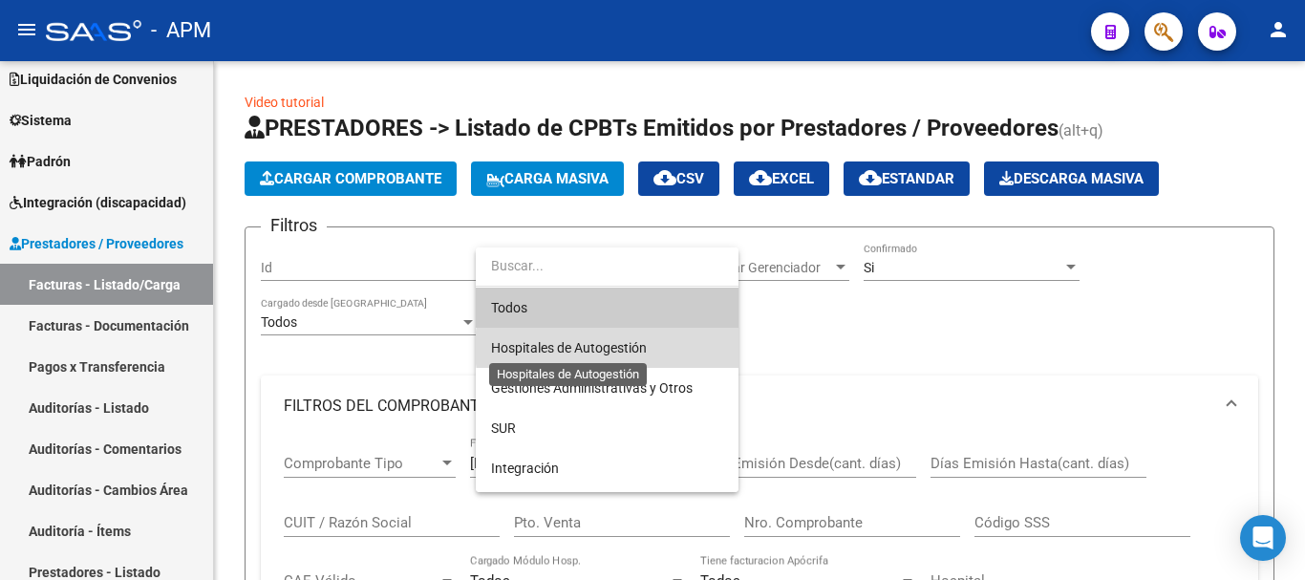
click at [625, 348] on span "Hospitales de Autogestión" at bounding box center [569, 347] width 156 height 15
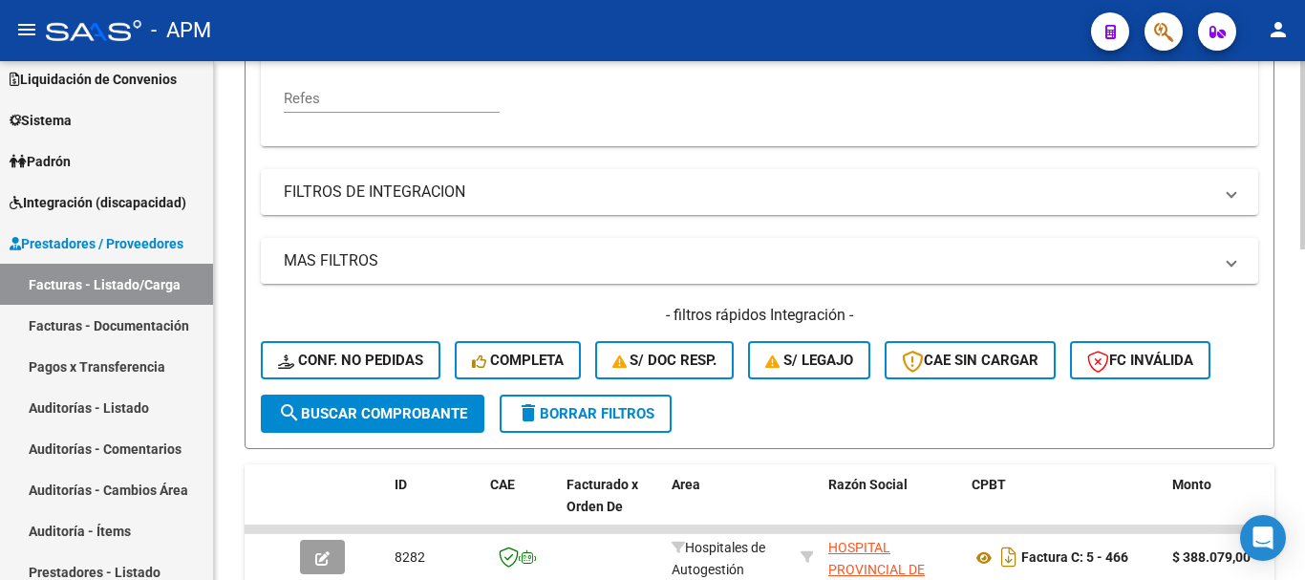
scroll to position [573, 0]
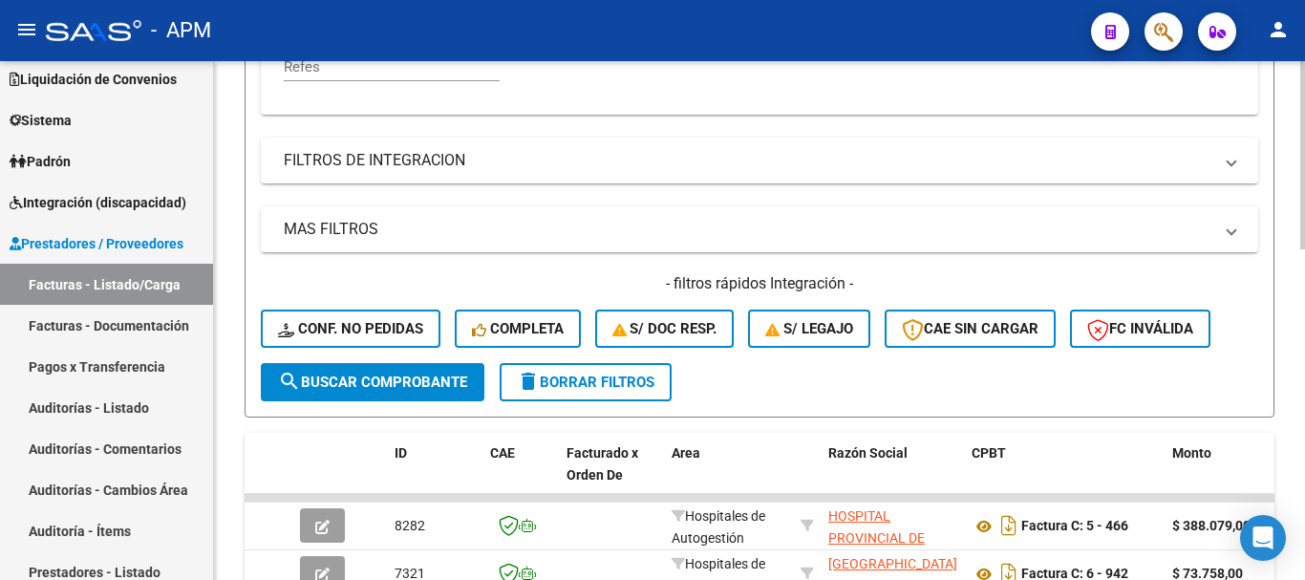
click at [449, 382] on span "search Buscar Comprobante" at bounding box center [372, 382] width 189 height 17
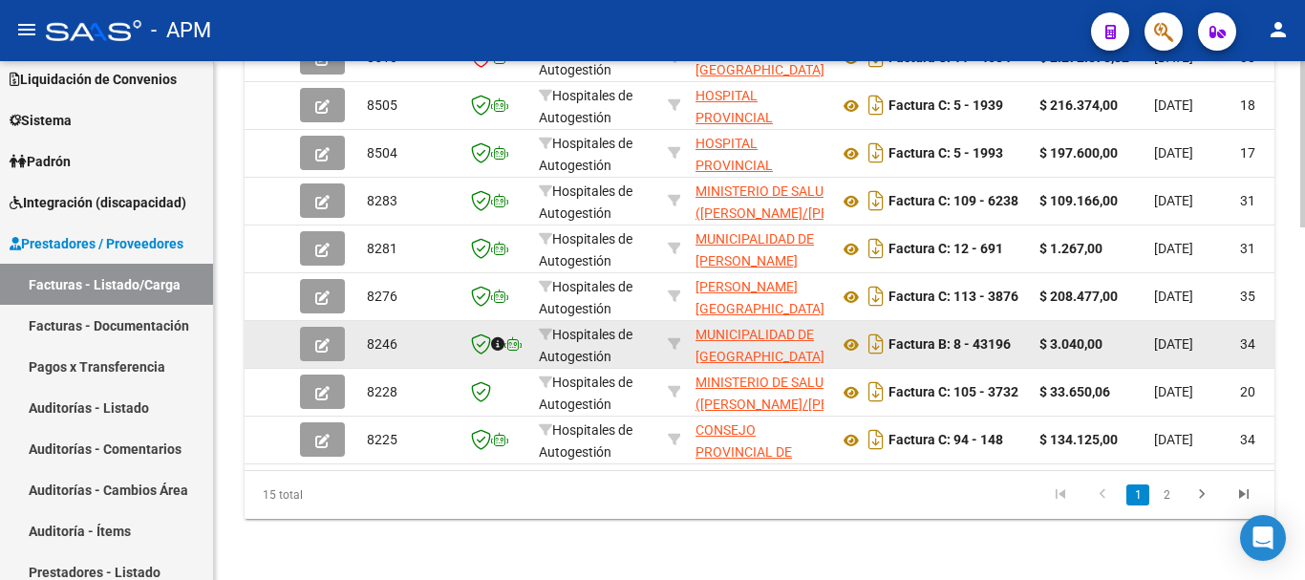
scroll to position [1105, 0]
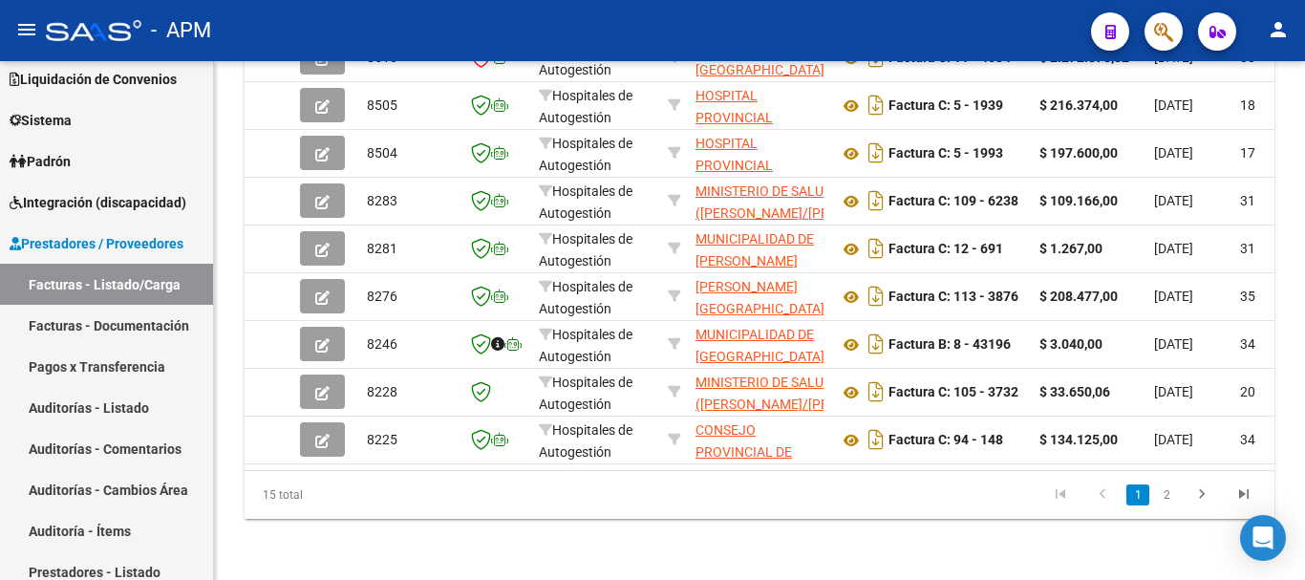
click at [1162, 505] on li "2" at bounding box center [1166, 495] width 29 height 32
click at [1162, 504] on link "2" at bounding box center [1166, 494] width 23 height 21
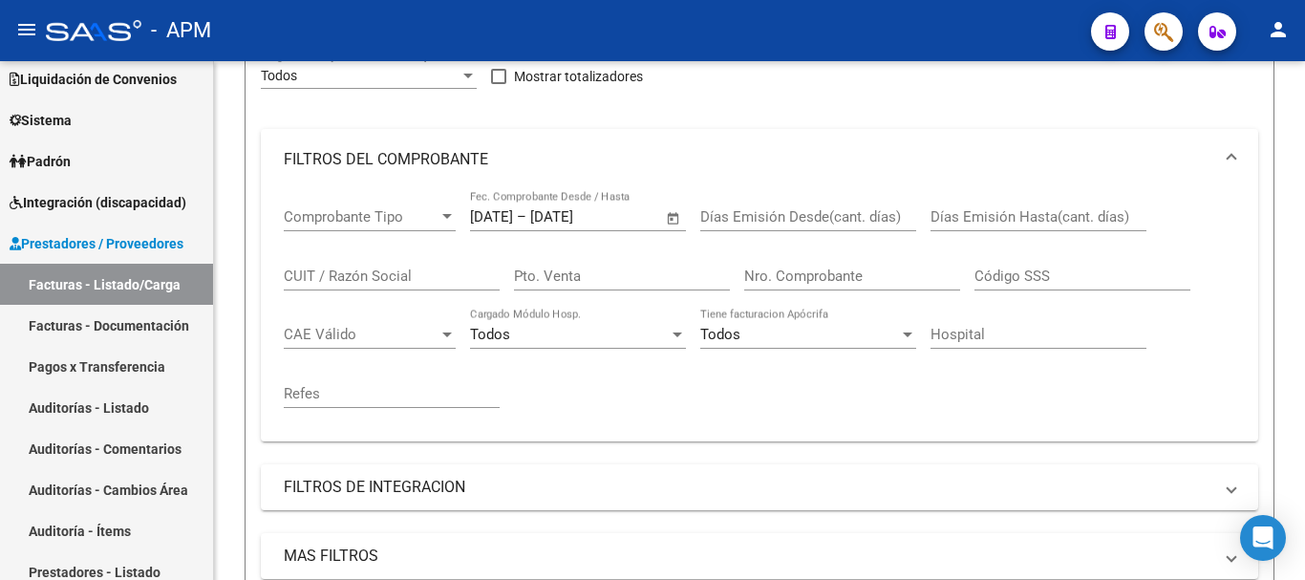
scroll to position [101, 0]
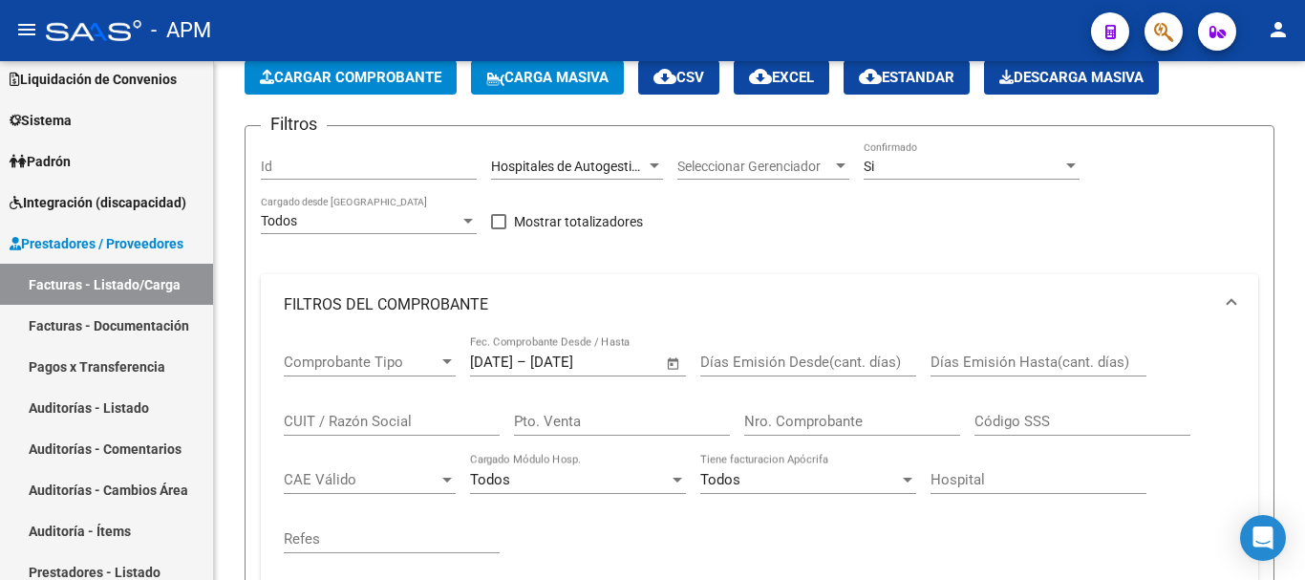
click at [672, 362] on span "Open calendar" at bounding box center [674, 363] width 46 height 46
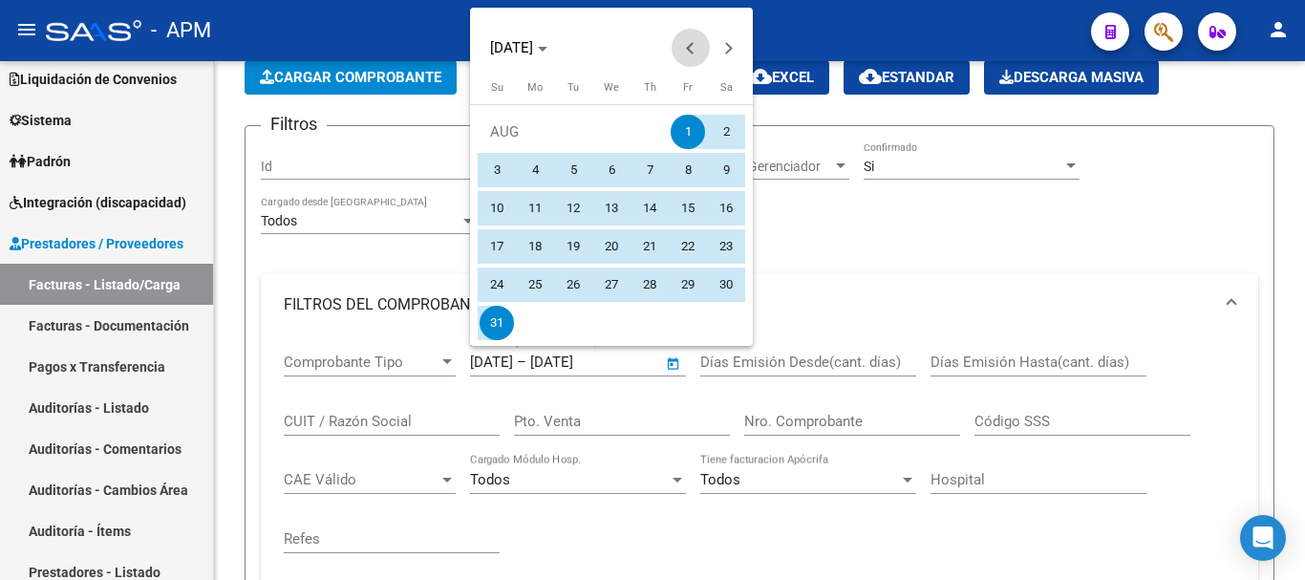
click at [689, 36] on span "Previous month" at bounding box center [691, 48] width 38 height 38
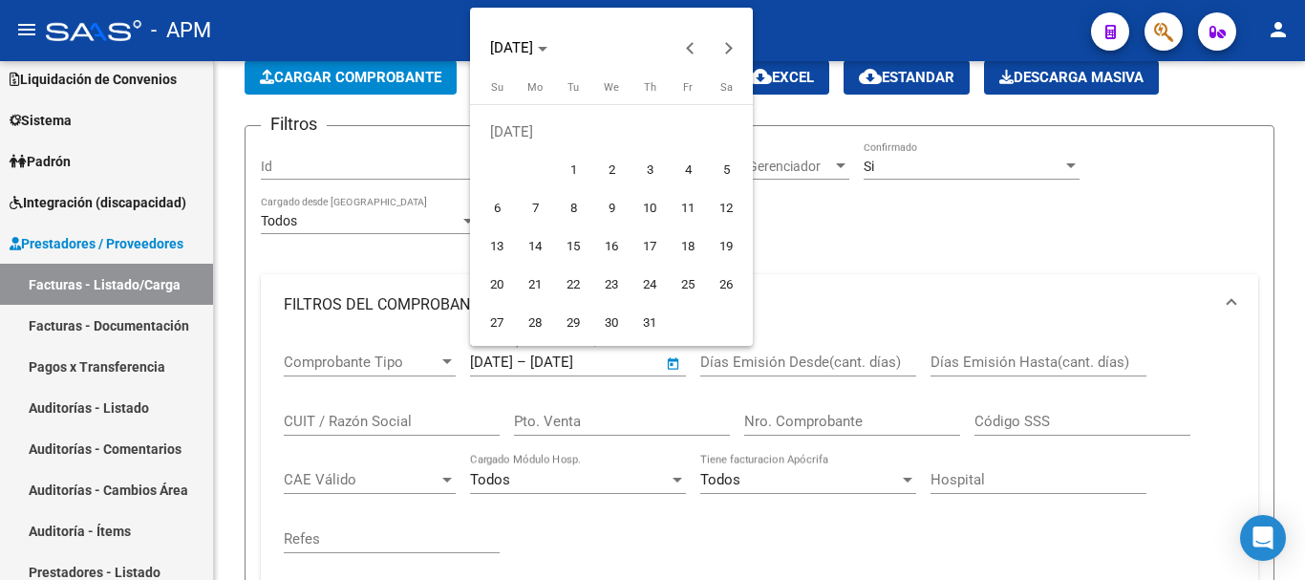
click at [574, 165] on span "1" at bounding box center [573, 170] width 34 height 34
type input "[DATE]"
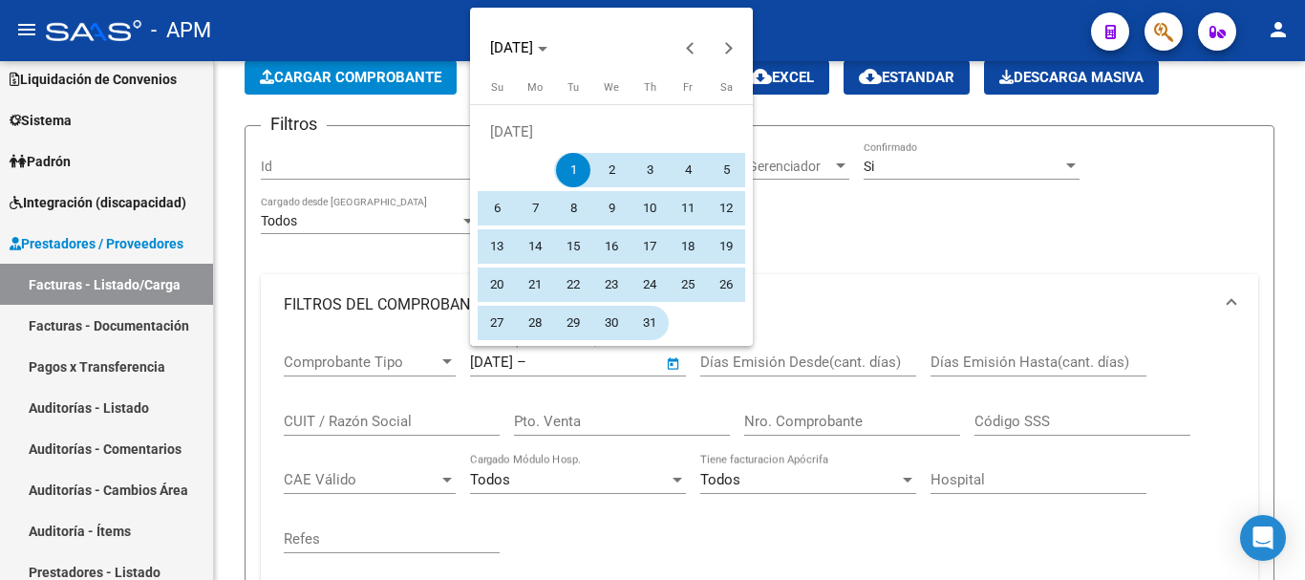
click at [646, 323] on span "31" at bounding box center [650, 323] width 34 height 34
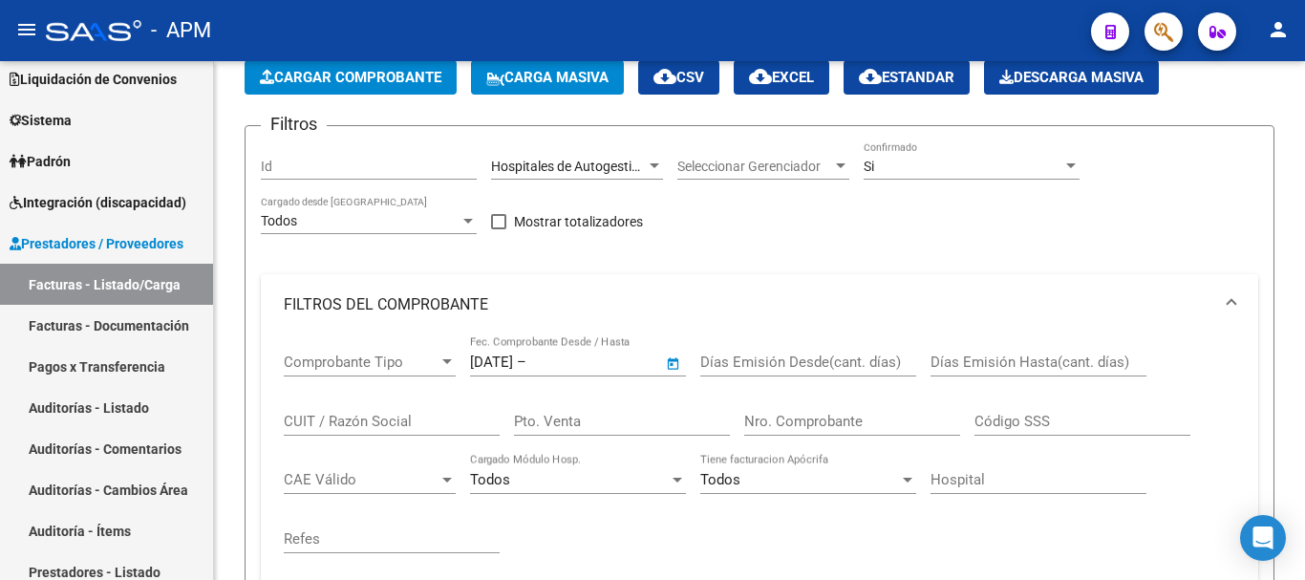
type input "[DATE]"
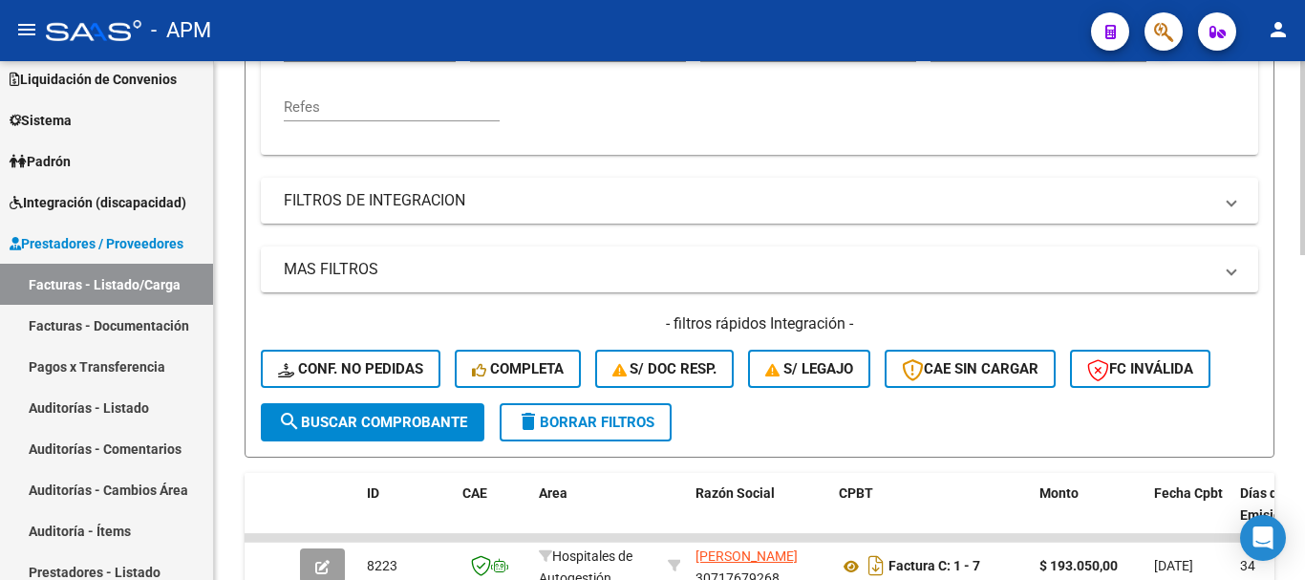
scroll to position [675, 0]
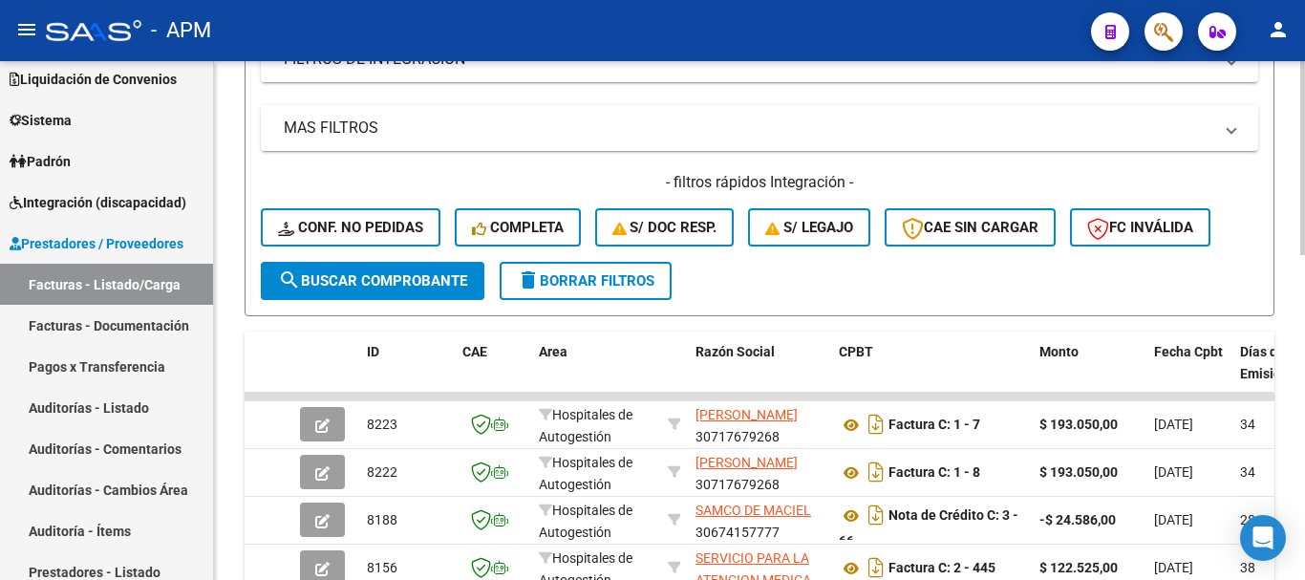
click at [432, 272] on span "search Buscar Comprobante" at bounding box center [372, 280] width 189 height 17
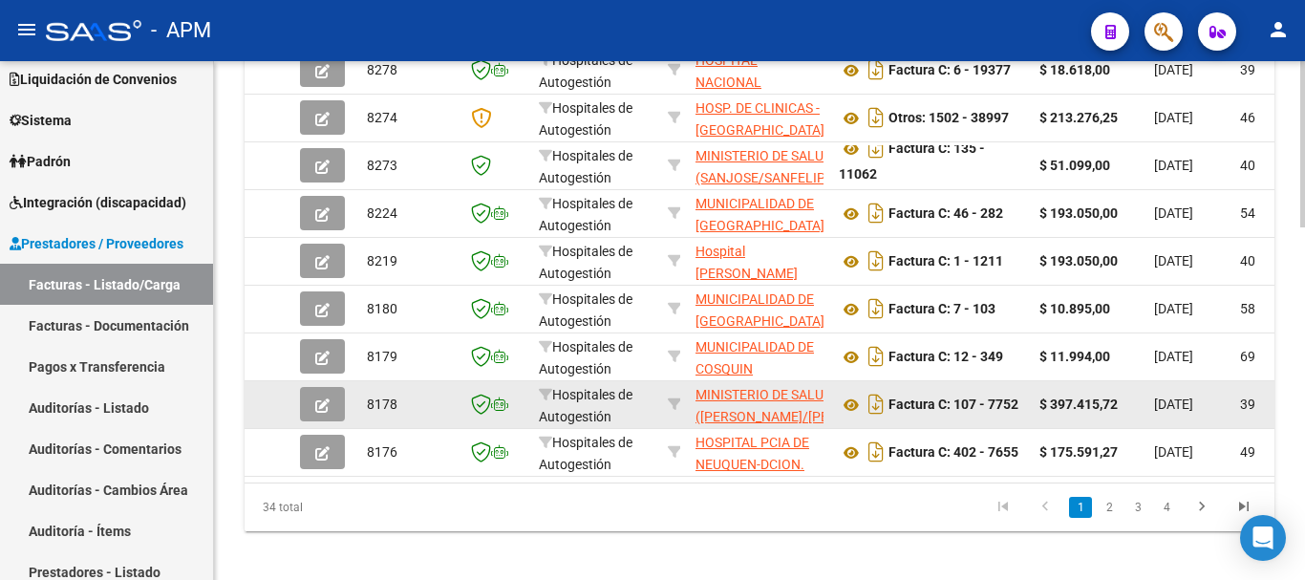
scroll to position [1105, 0]
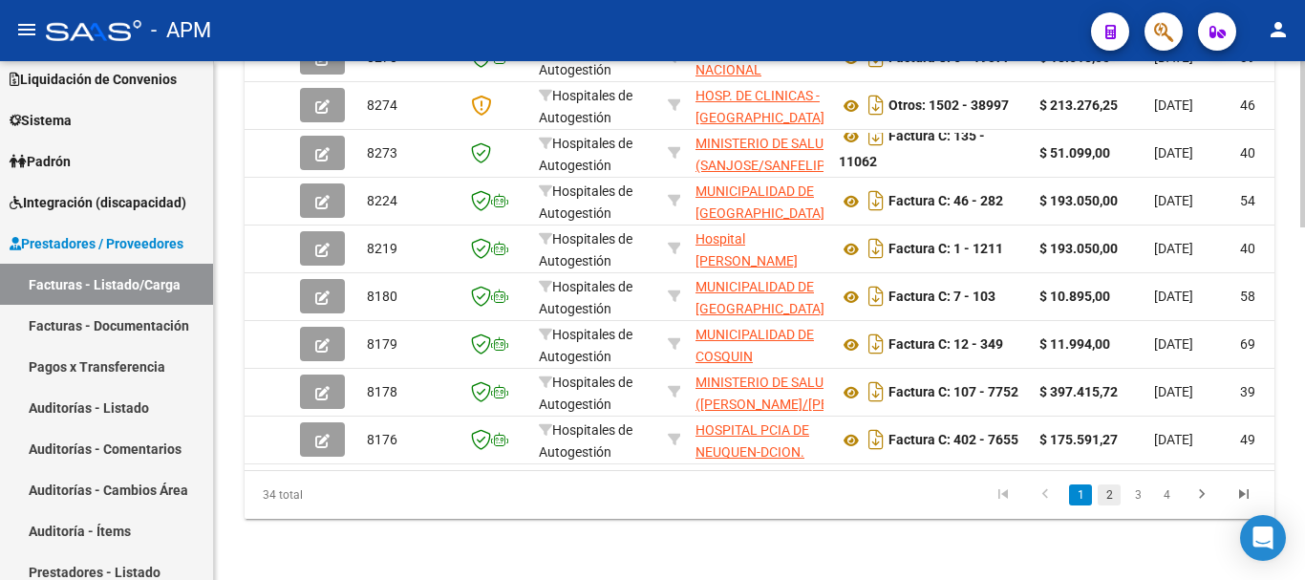
click at [1108, 498] on link "2" at bounding box center [1109, 494] width 23 height 21
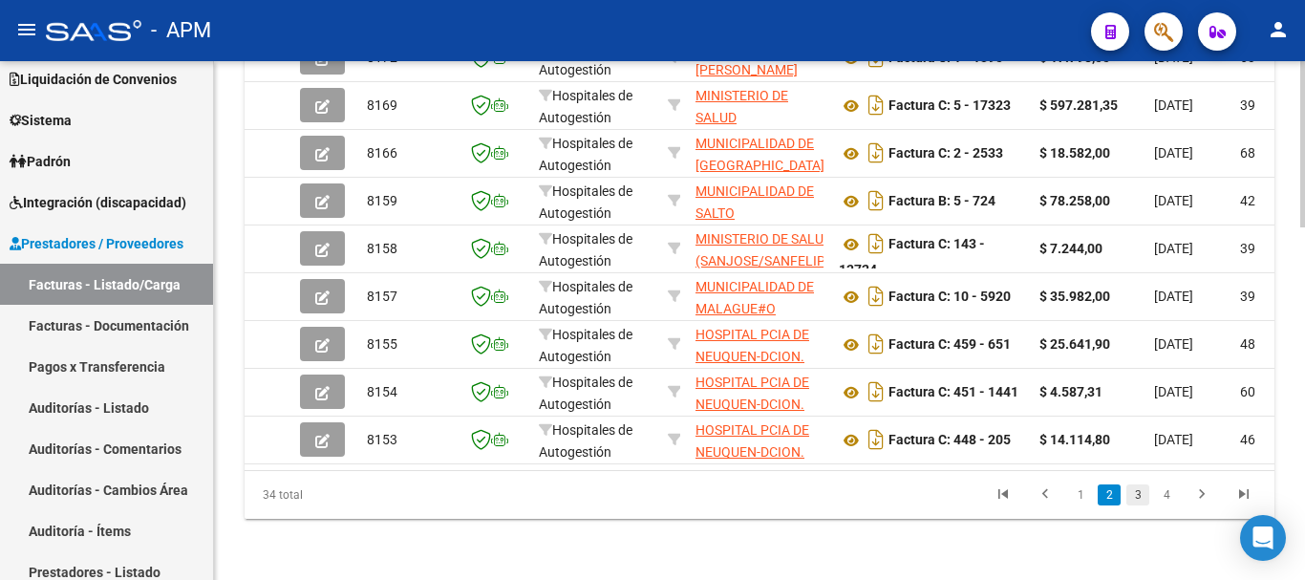
click at [1140, 496] on link "3" at bounding box center [1137, 494] width 23 height 21
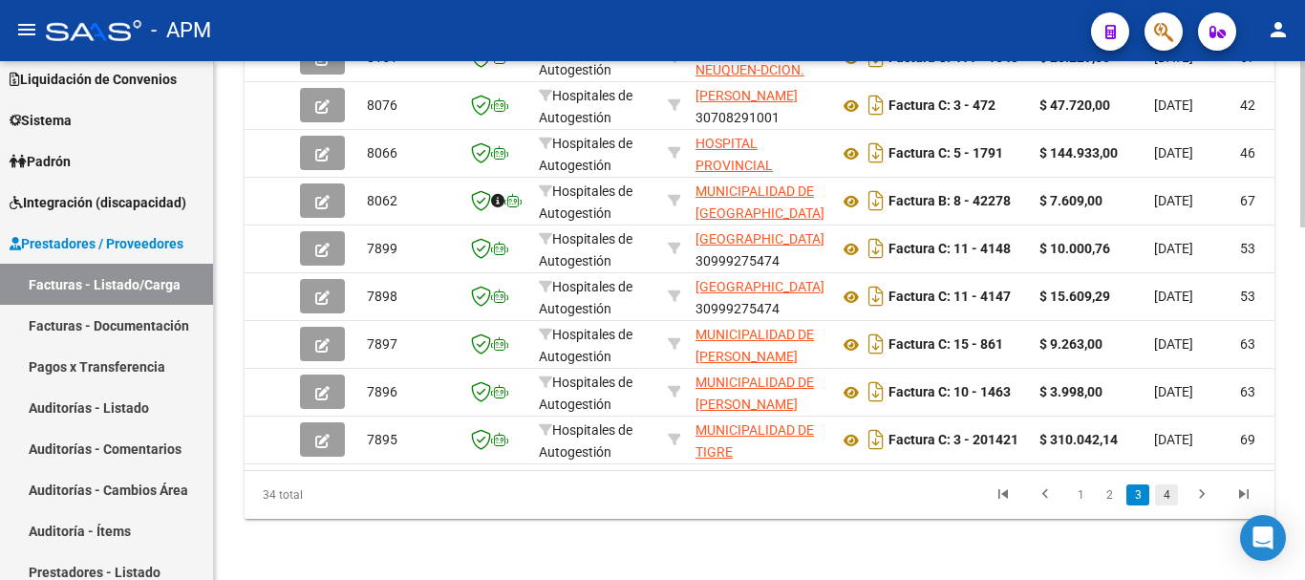
click at [1164, 503] on link "4" at bounding box center [1166, 494] width 23 height 21
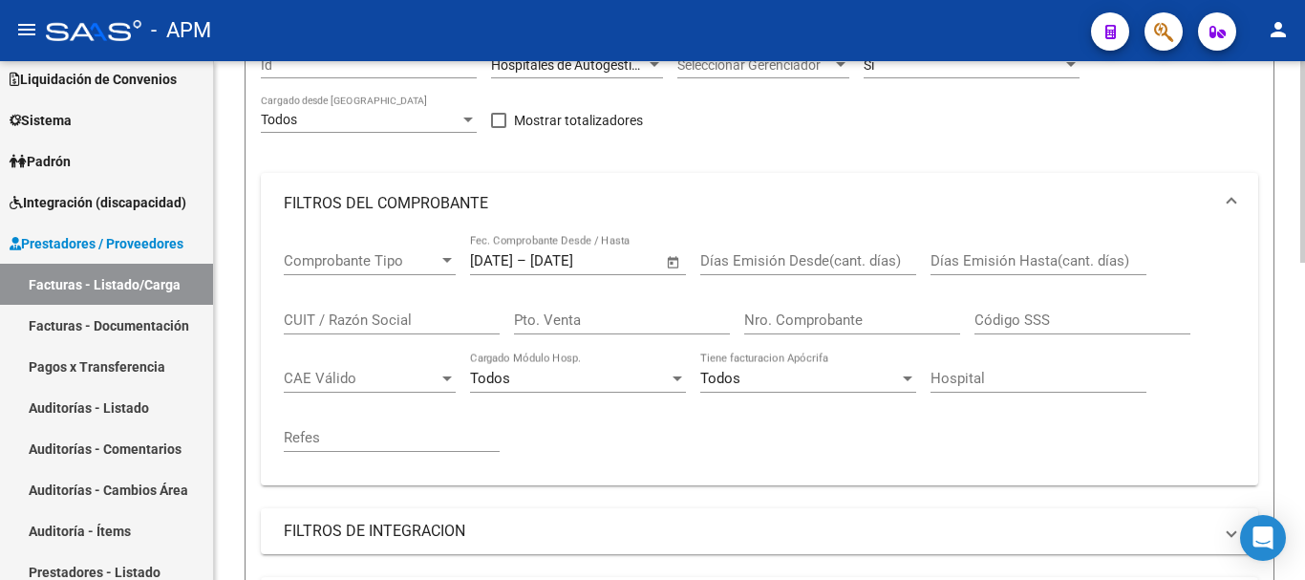
scroll to position [436, 0]
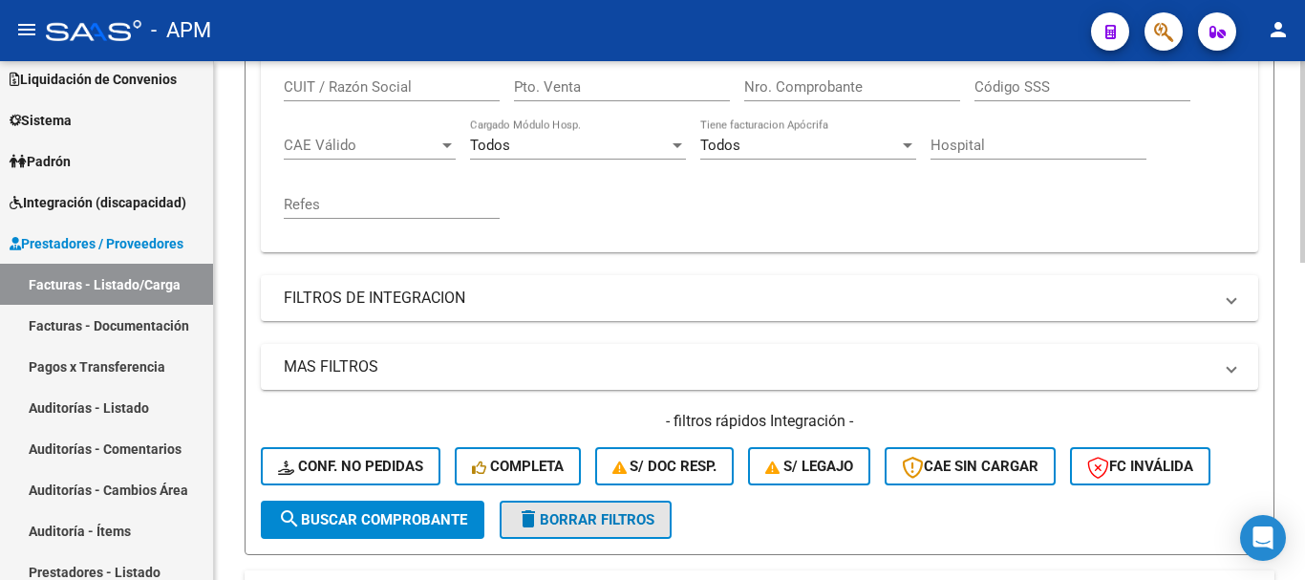
click at [630, 525] on span "delete Borrar Filtros" at bounding box center [586, 519] width 138 height 17
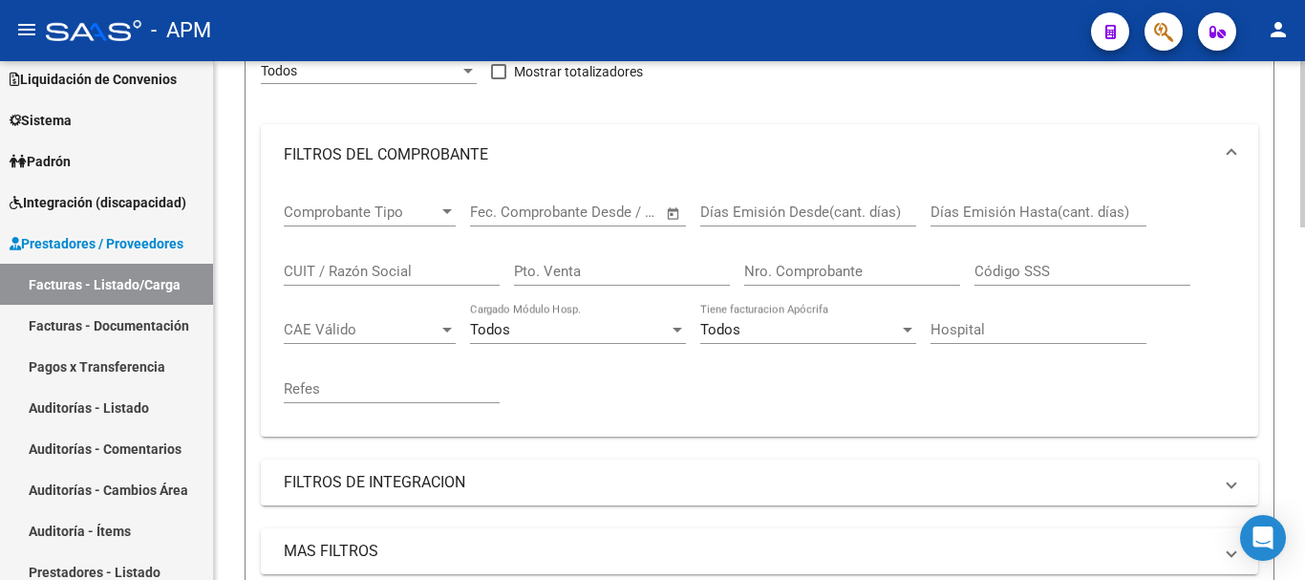
scroll to position [245, 0]
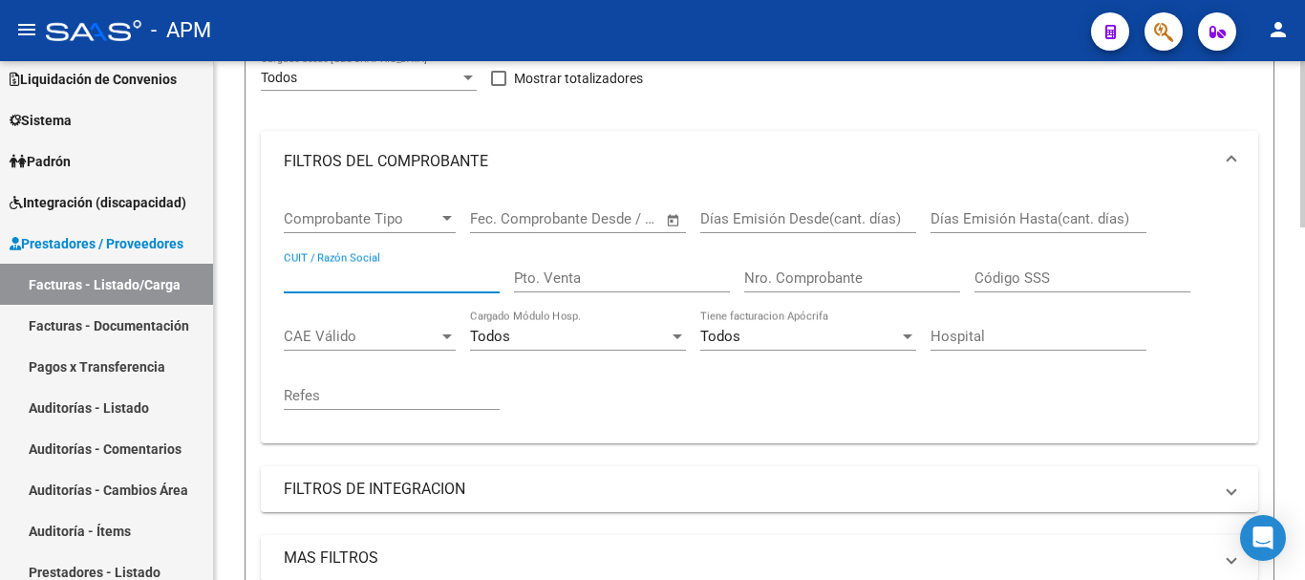
click at [352, 286] on input "CUIT / Razón Social" at bounding box center [392, 277] width 216 height 17
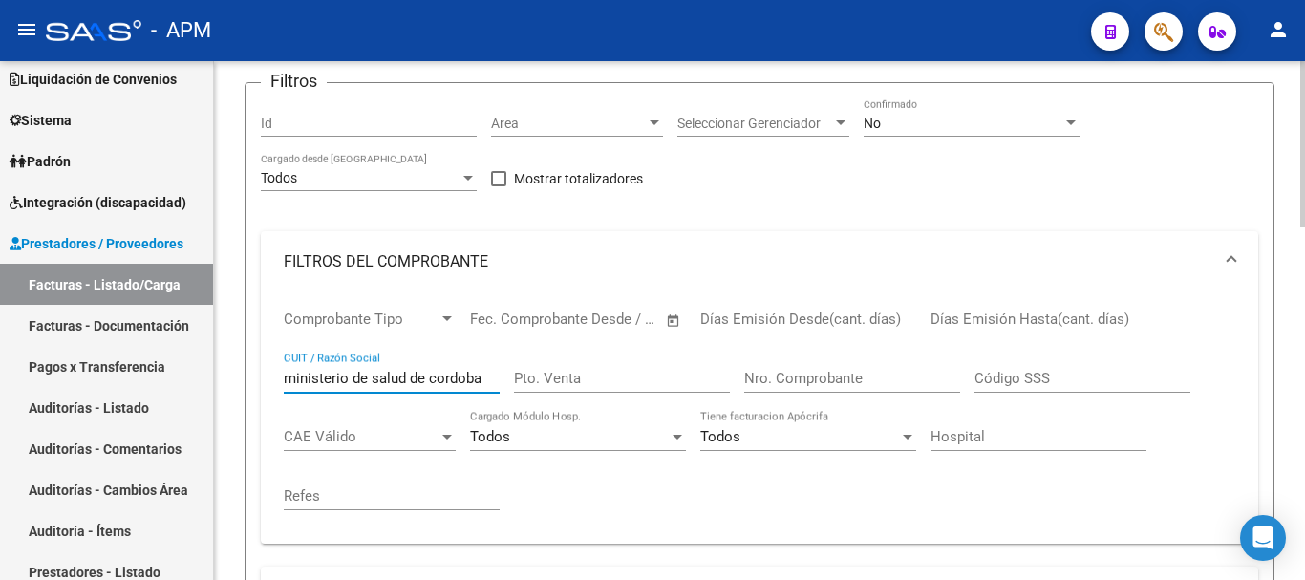
scroll to position [0, 0]
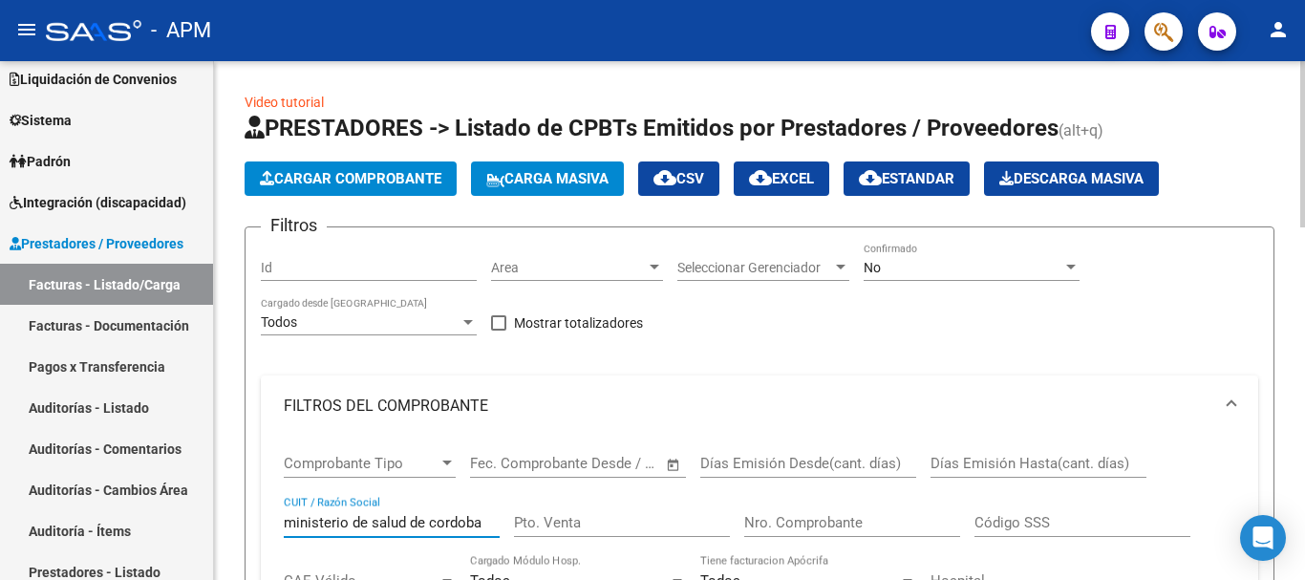
type input "ministerio de salud de cordoba"
click at [1024, 276] on div "No Confirmado" at bounding box center [972, 262] width 216 height 38
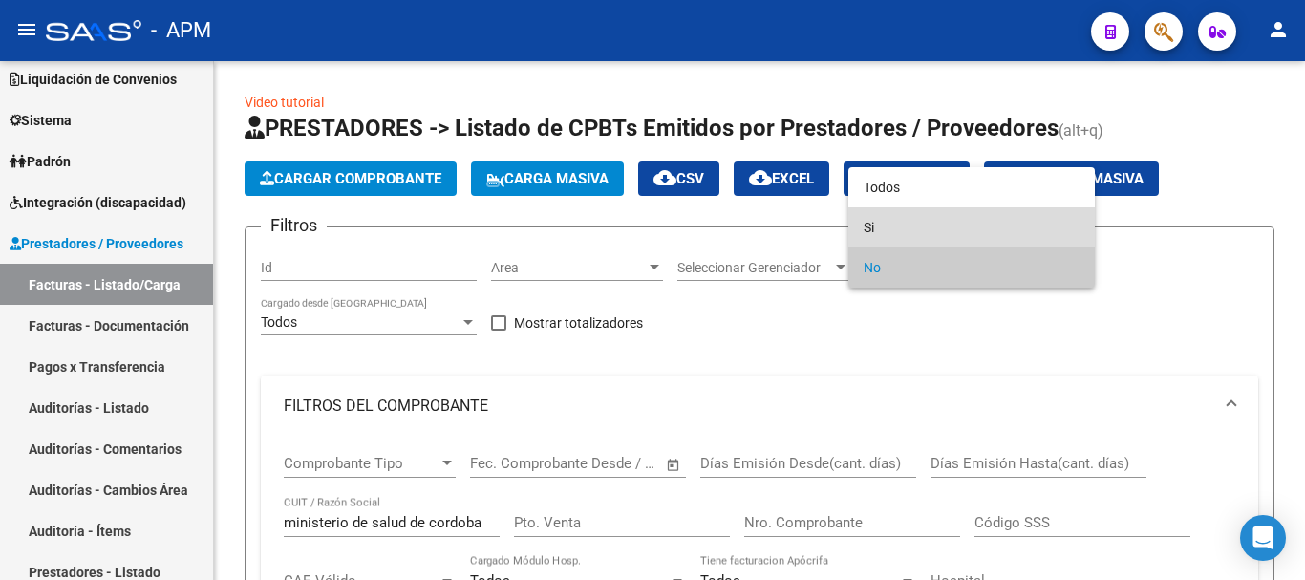
click at [1005, 241] on span "Si" at bounding box center [972, 227] width 216 height 40
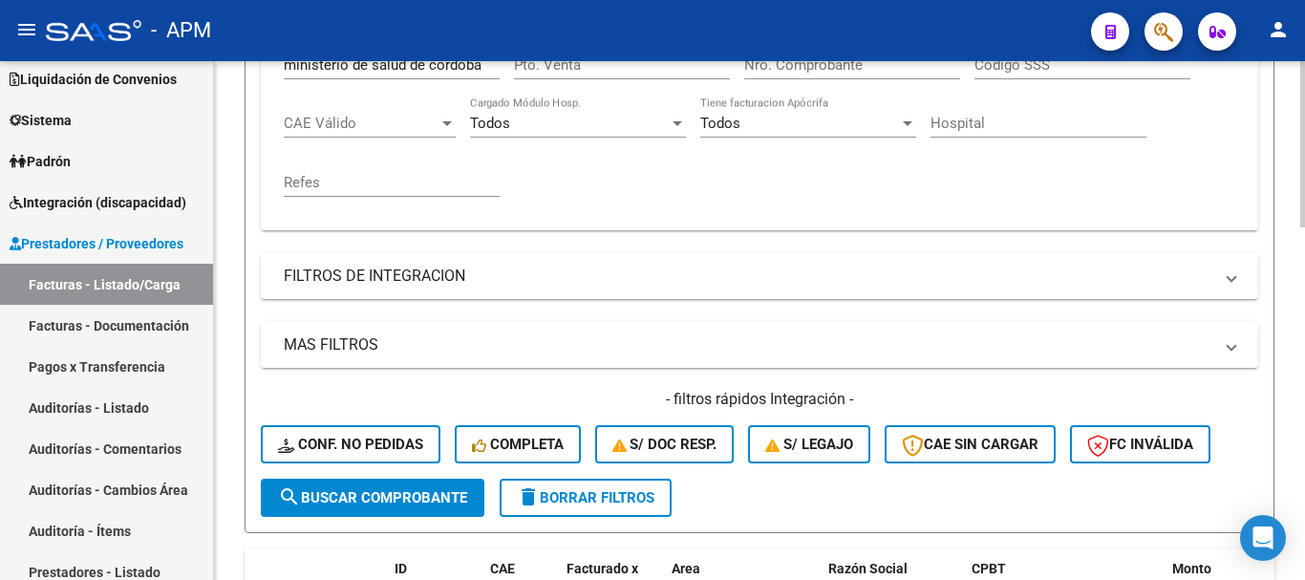
scroll to position [478, 0]
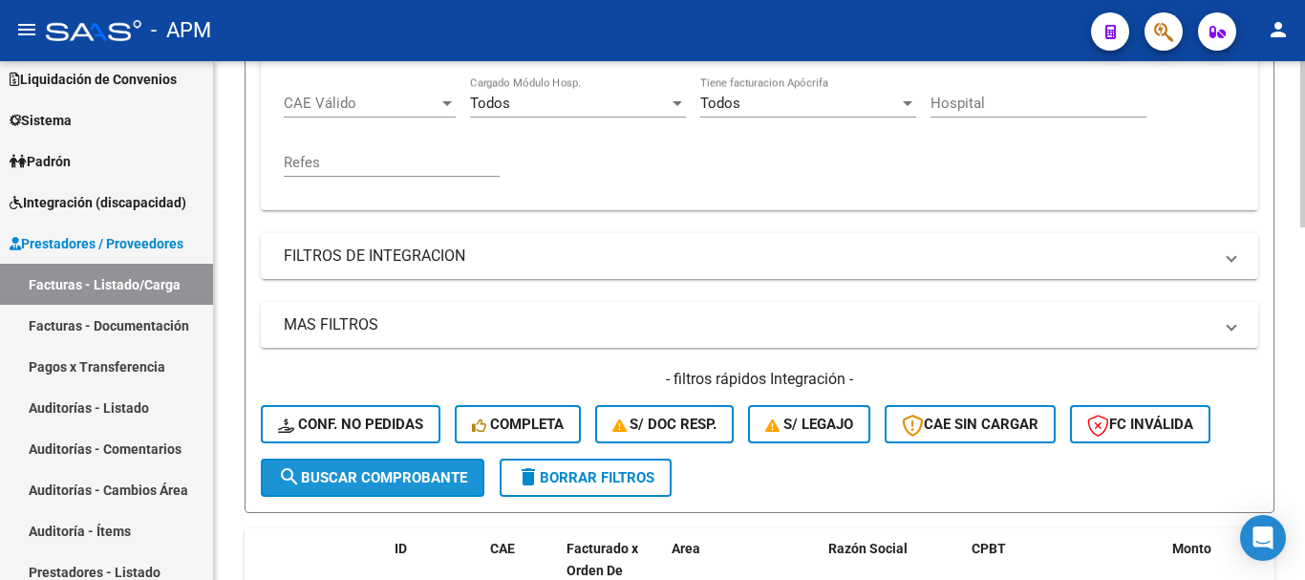
click at [396, 469] on span "search Buscar Comprobante" at bounding box center [372, 477] width 189 height 17
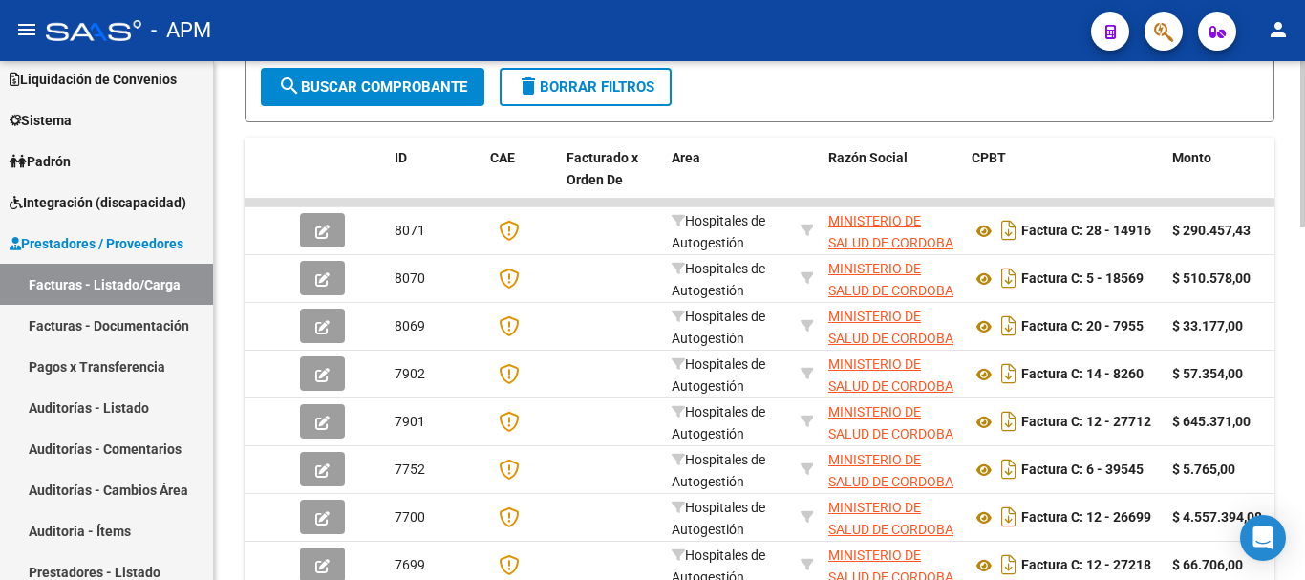
scroll to position [955, 0]
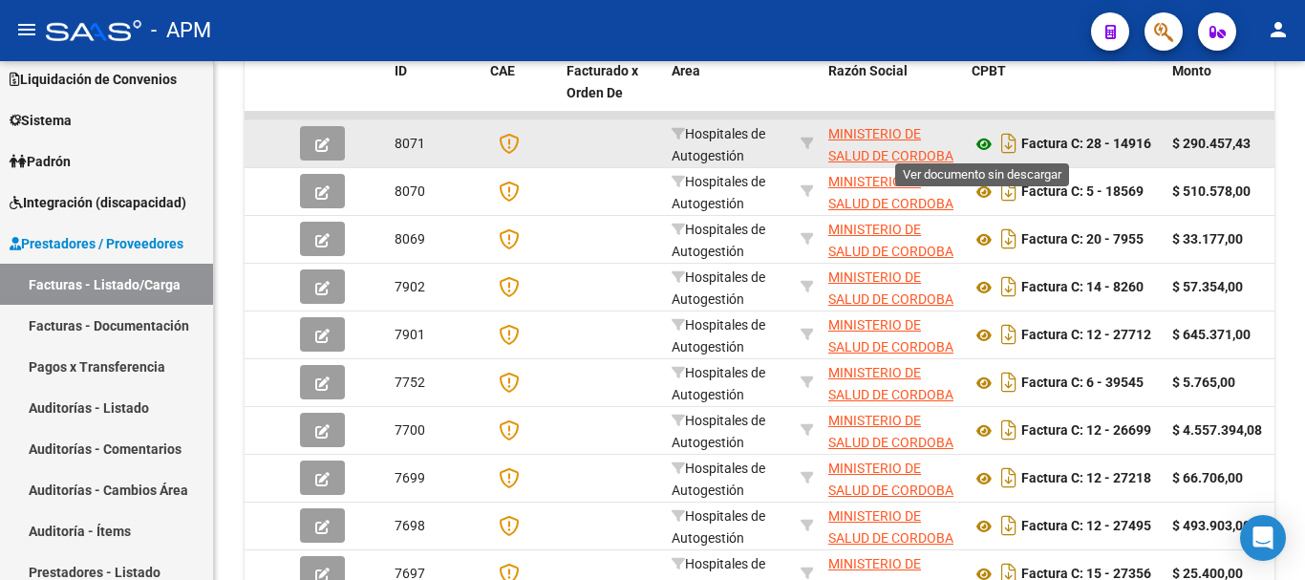
click at [979, 142] on icon at bounding box center [984, 144] width 25 height 23
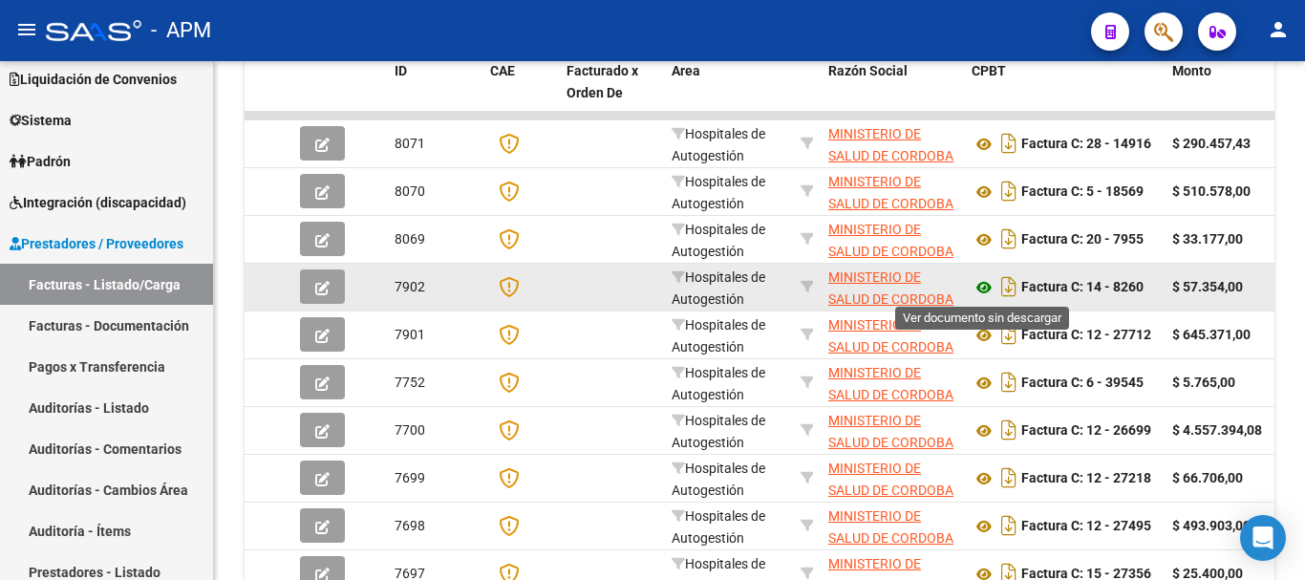
click at [985, 287] on icon at bounding box center [984, 287] width 25 height 23
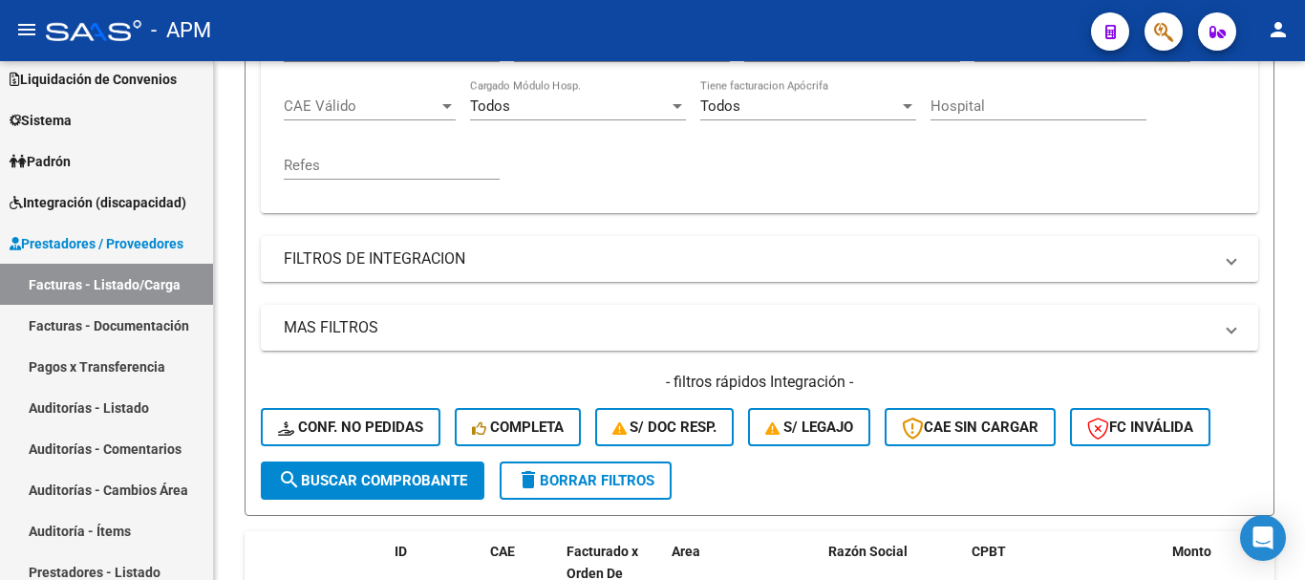
scroll to position [669, 0]
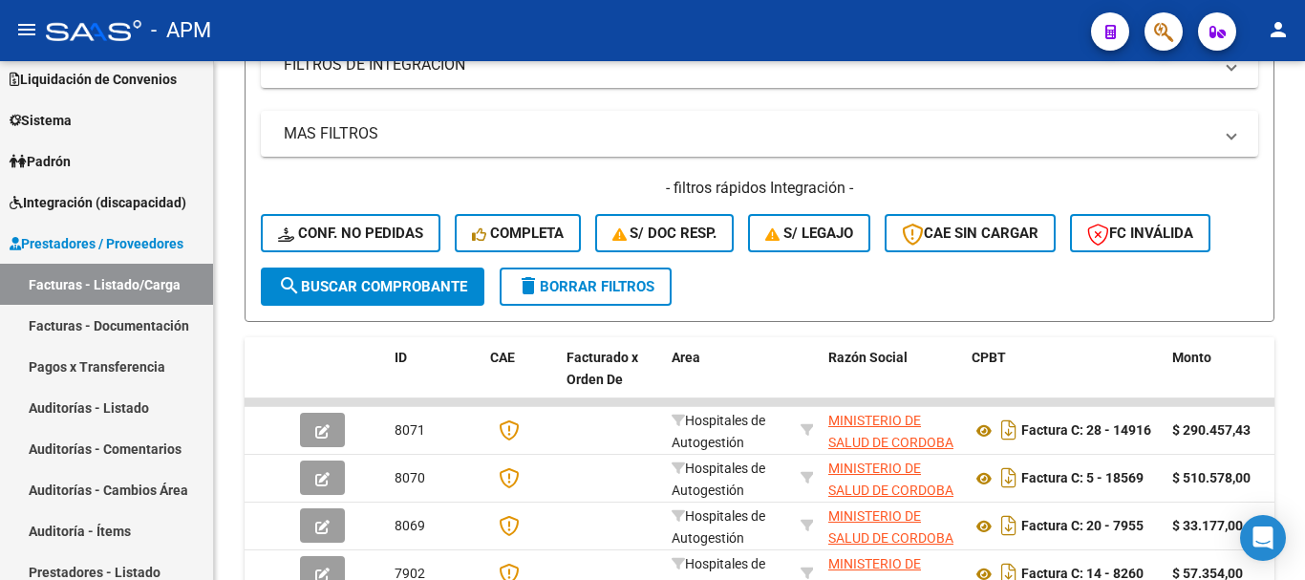
click at [624, 282] on span "delete Borrar Filtros" at bounding box center [586, 286] width 138 height 17
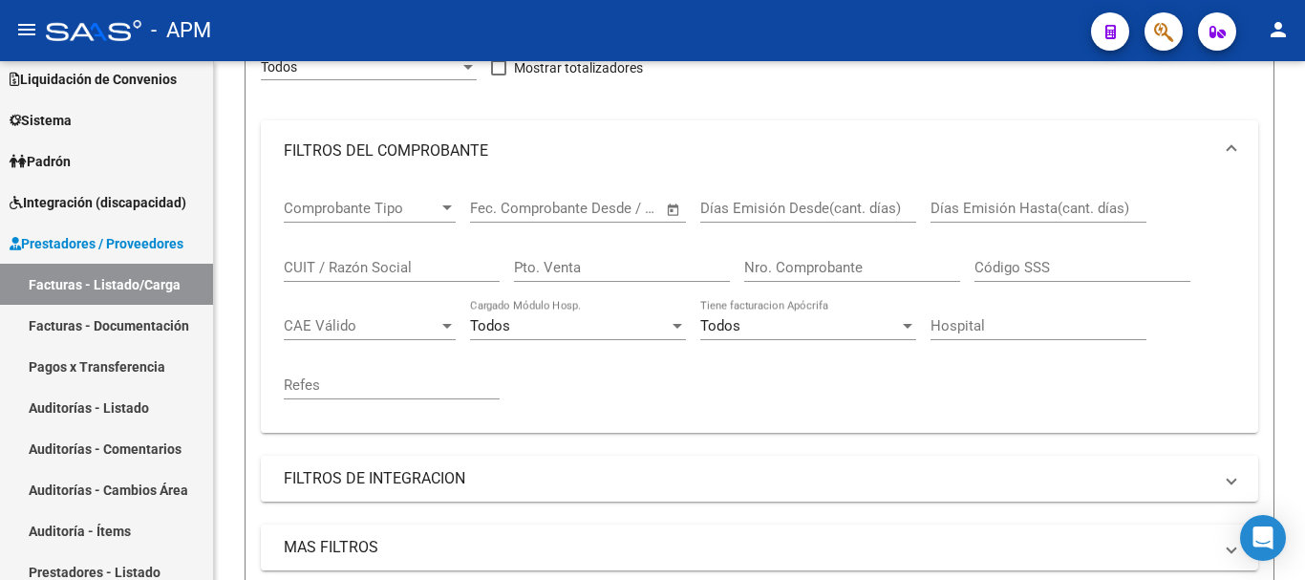
scroll to position [160, 0]
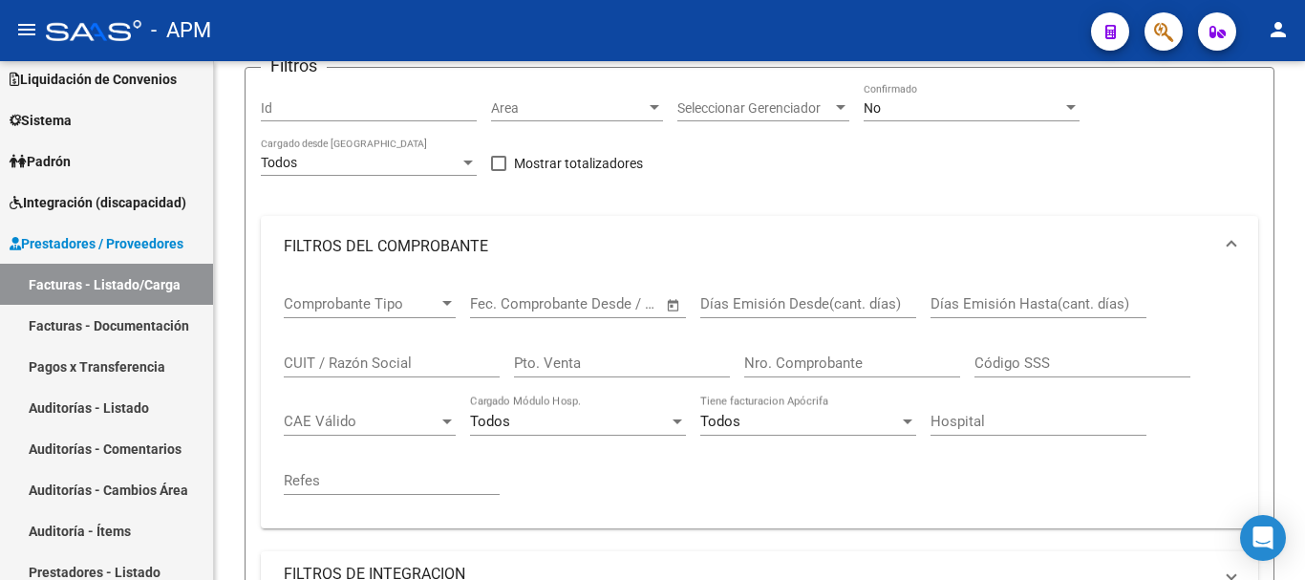
click at [673, 304] on span "Open calendar" at bounding box center [674, 305] width 46 height 46
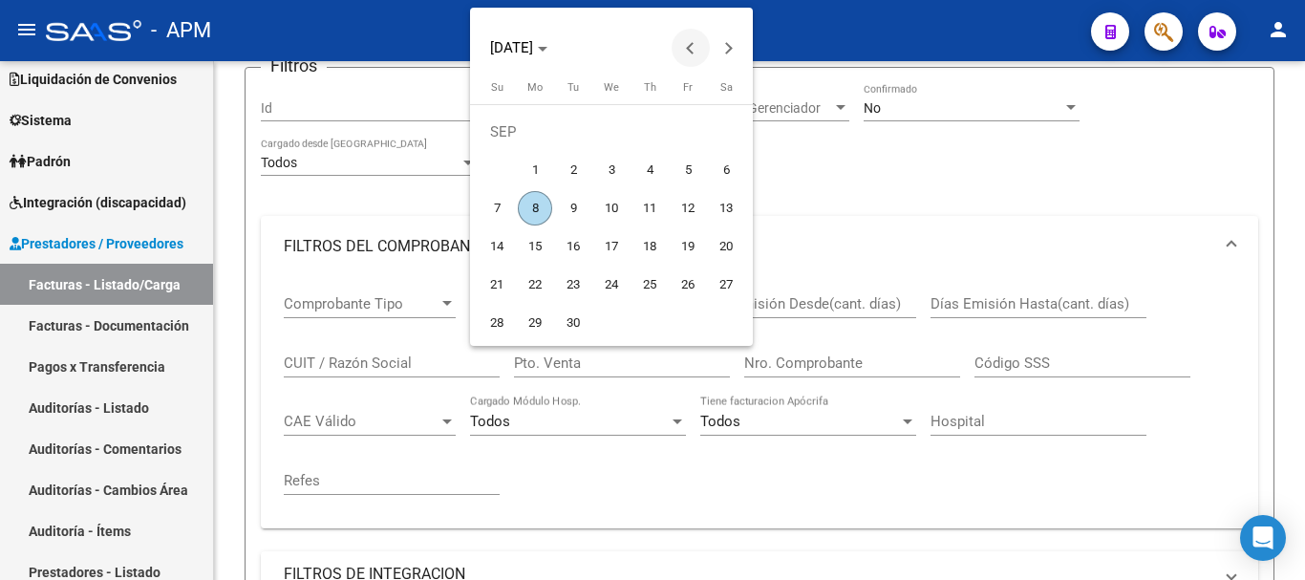
click at [688, 41] on span "Previous month" at bounding box center [691, 48] width 38 height 38
click at [533, 163] on span "5" at bounding box center [535, 170] width 34 height 34
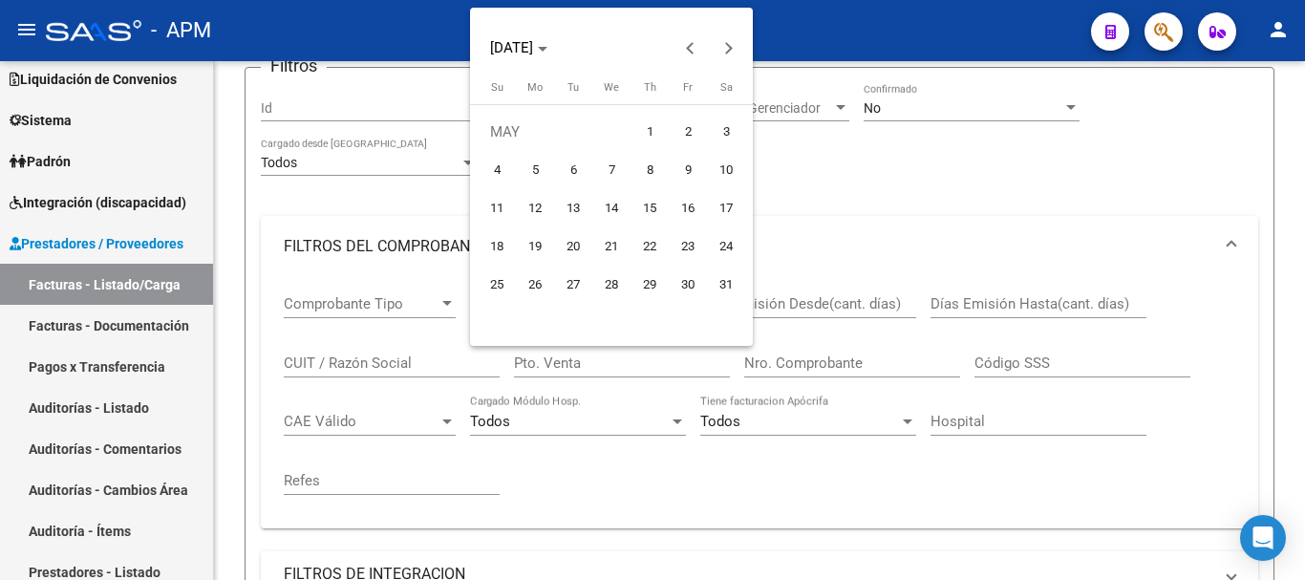
type input "[DATE]"
click at [533, 163] on span "5" at bounding box center [535, 170] width 34 height 34
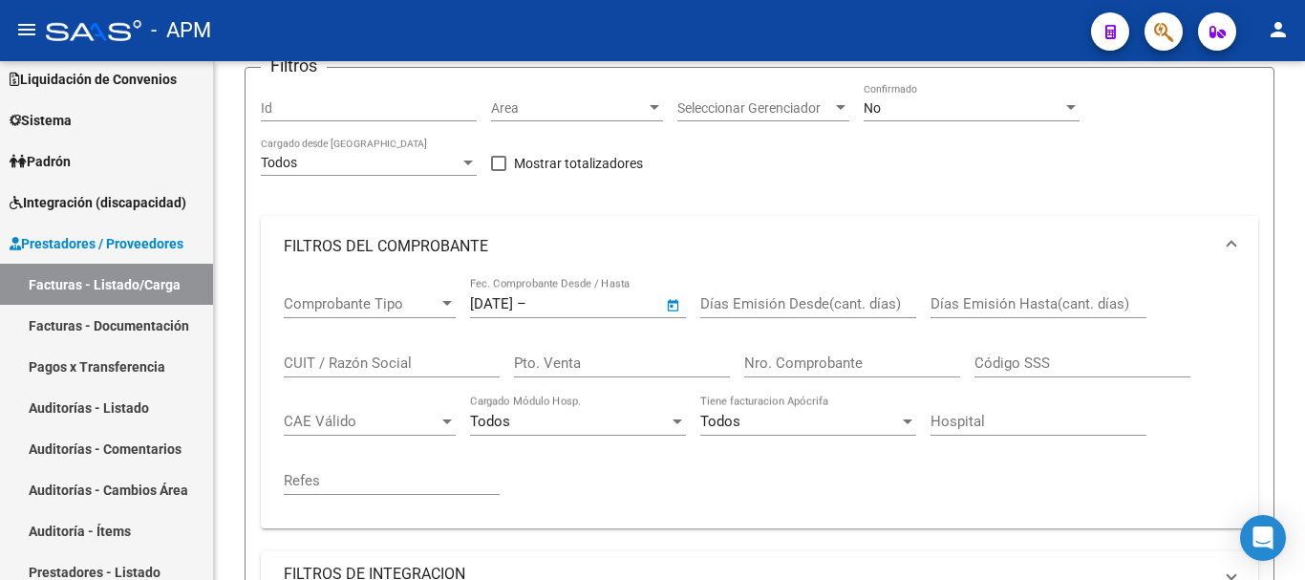
type input "[DATE]"
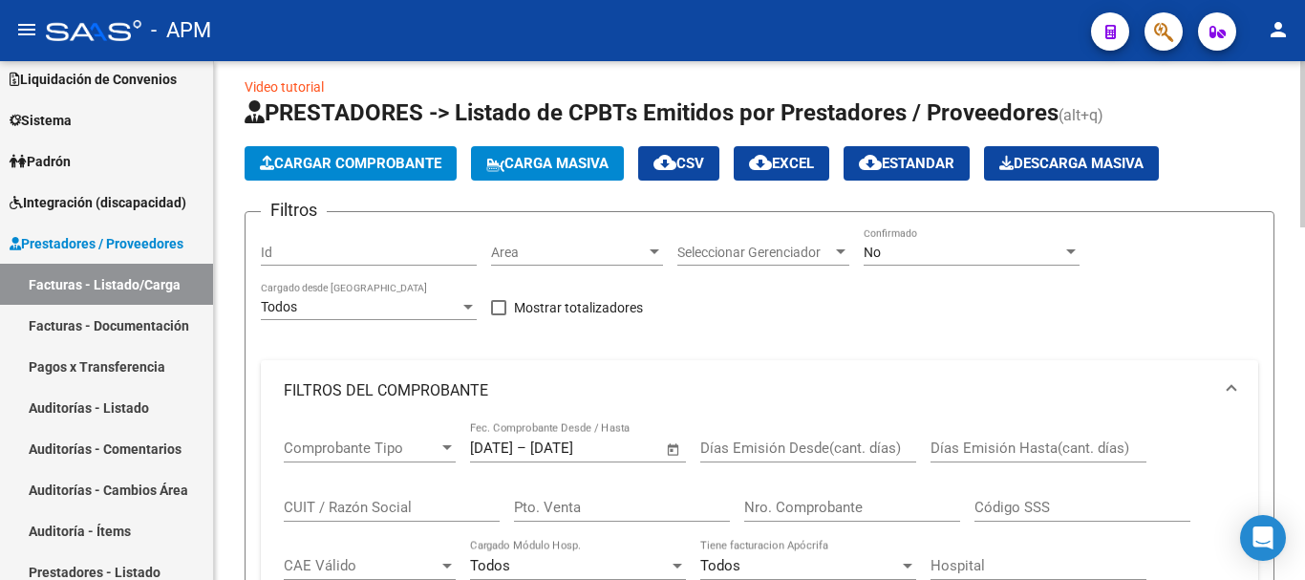
scroll to position [0, 0]
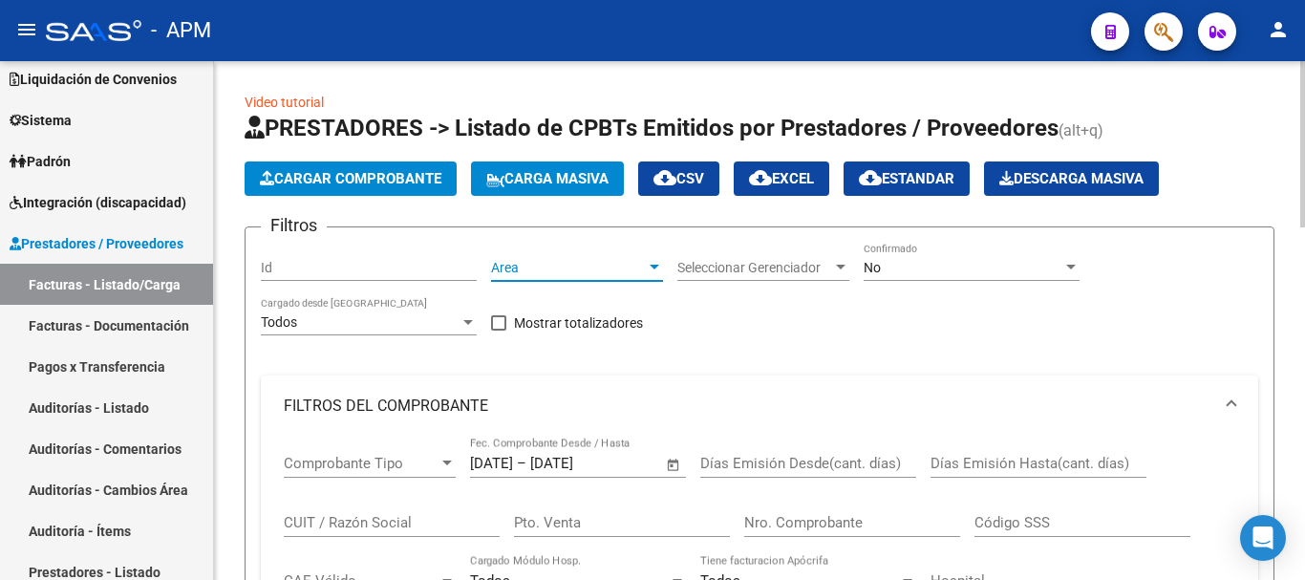
click at [599, 265] on span "Area" at bounding box center [568, 268] width 155 height 16
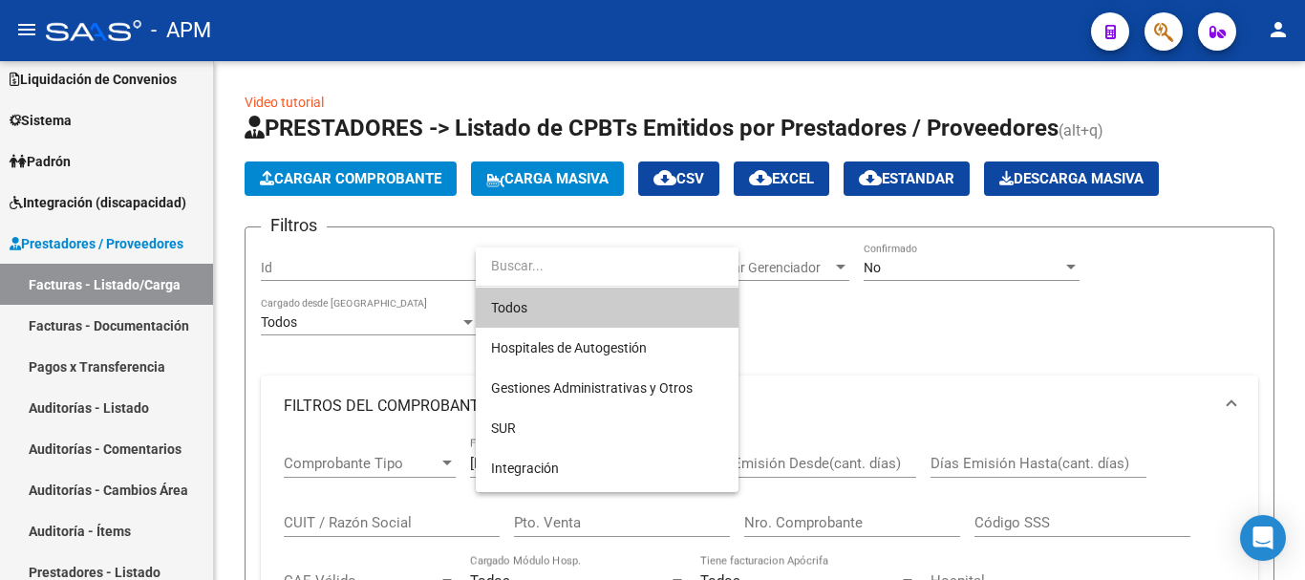
click at [892, 307] on div at bounding box center [652, 290] width 1305 height 580
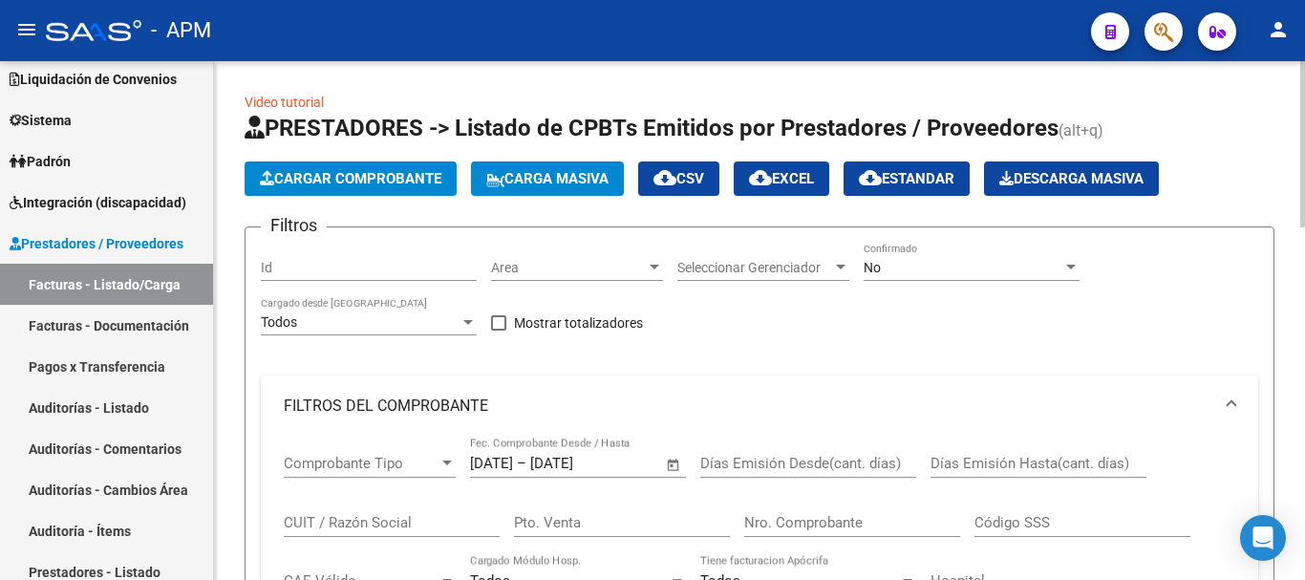
click at [1058, 265] on div "No" at bounding box center [963, 268] width 199 height 16
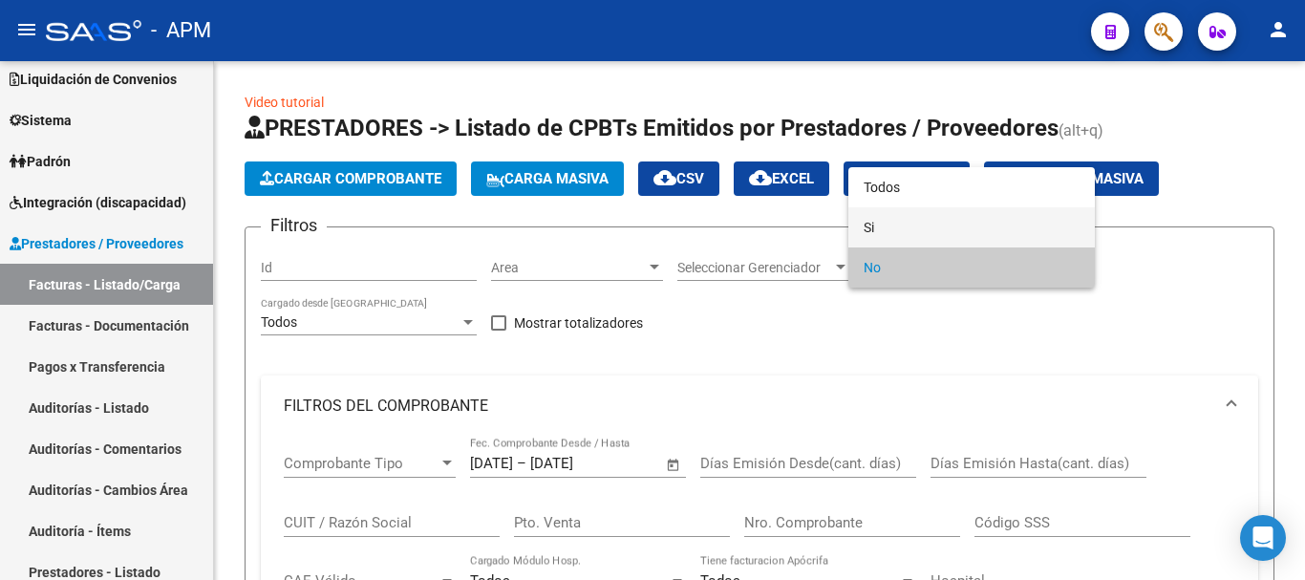
click at [1038, 234] on span "Si" at bounding box center [972, 227] width 216 height 40
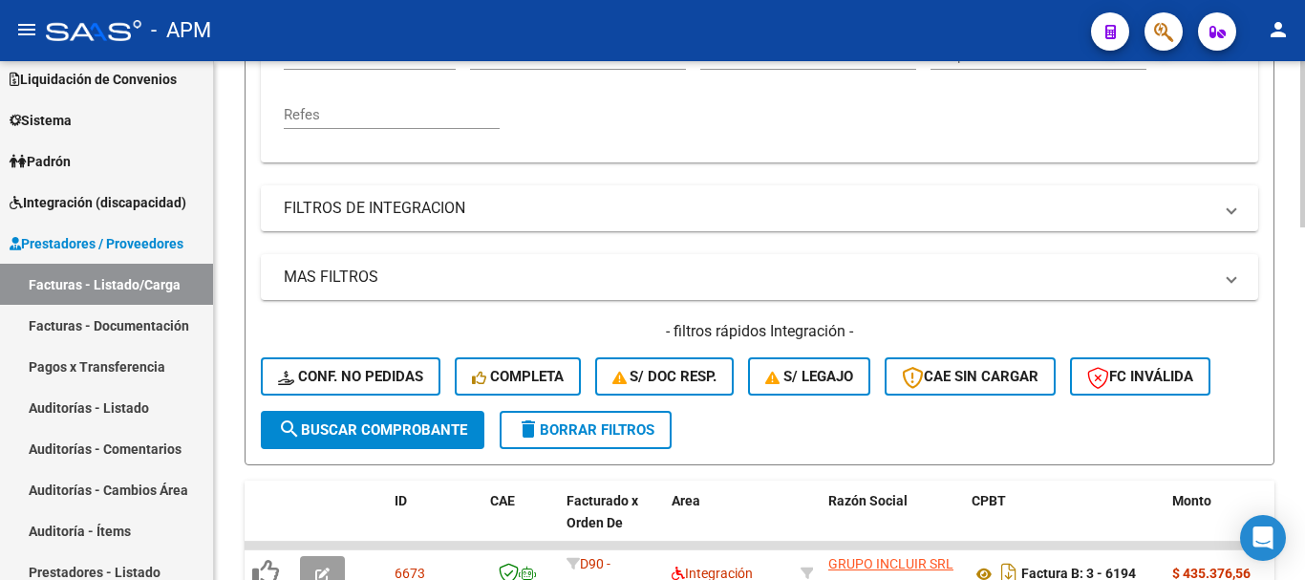
scroll to position [573, 0]
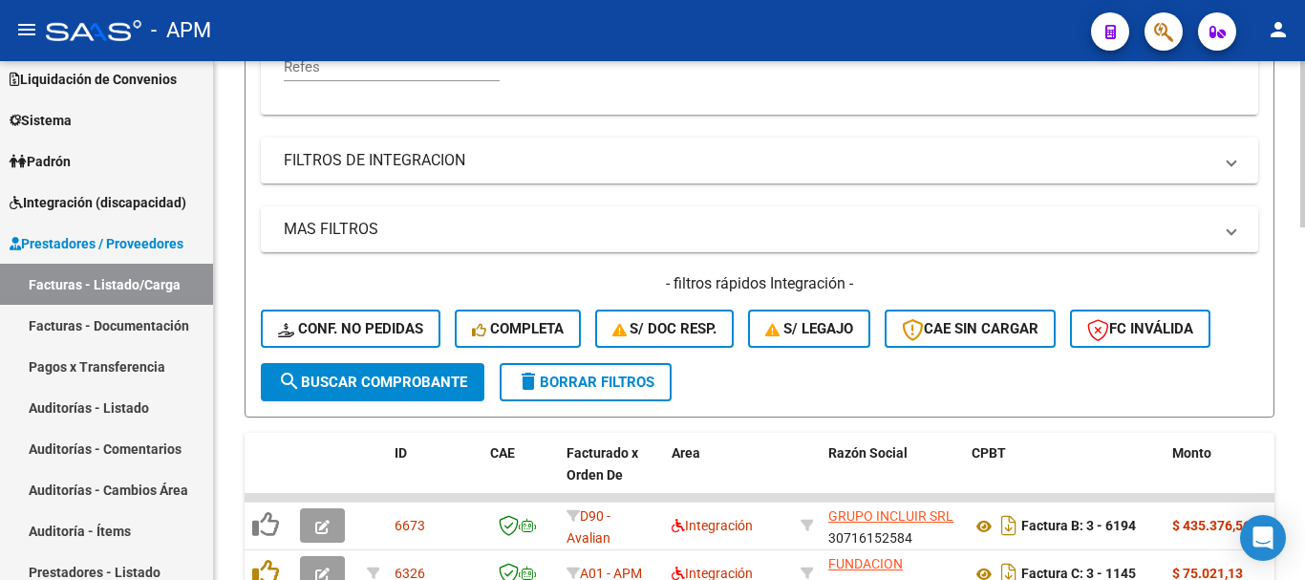
click at [408, 376] on span "search Buscar Comprobante" at bounding box center [372, 382] width 189 height 17
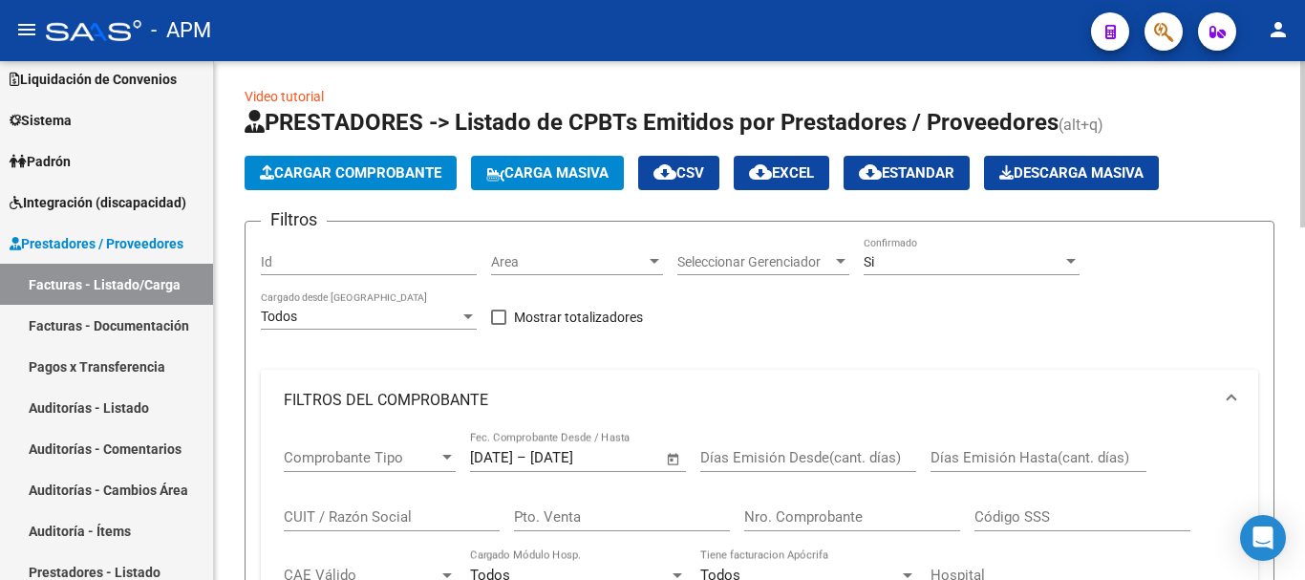
scroll to position [0, 0]
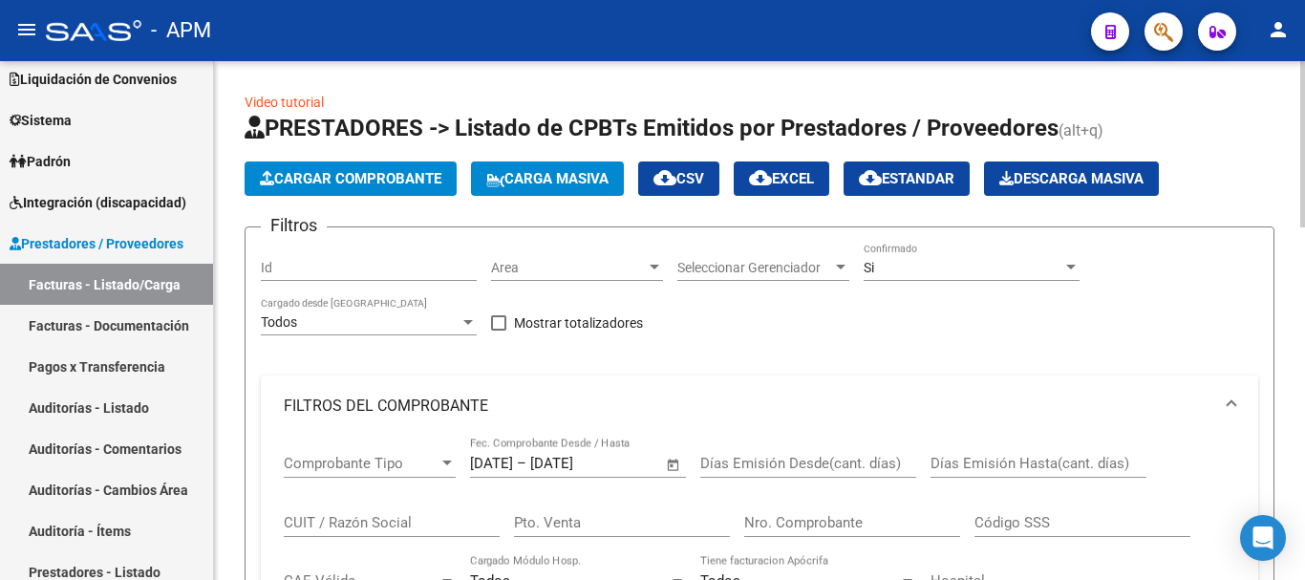
click at [772, 180] on mat-icon "cloud_download" at bounding box center [760, 177] width 23 height 23
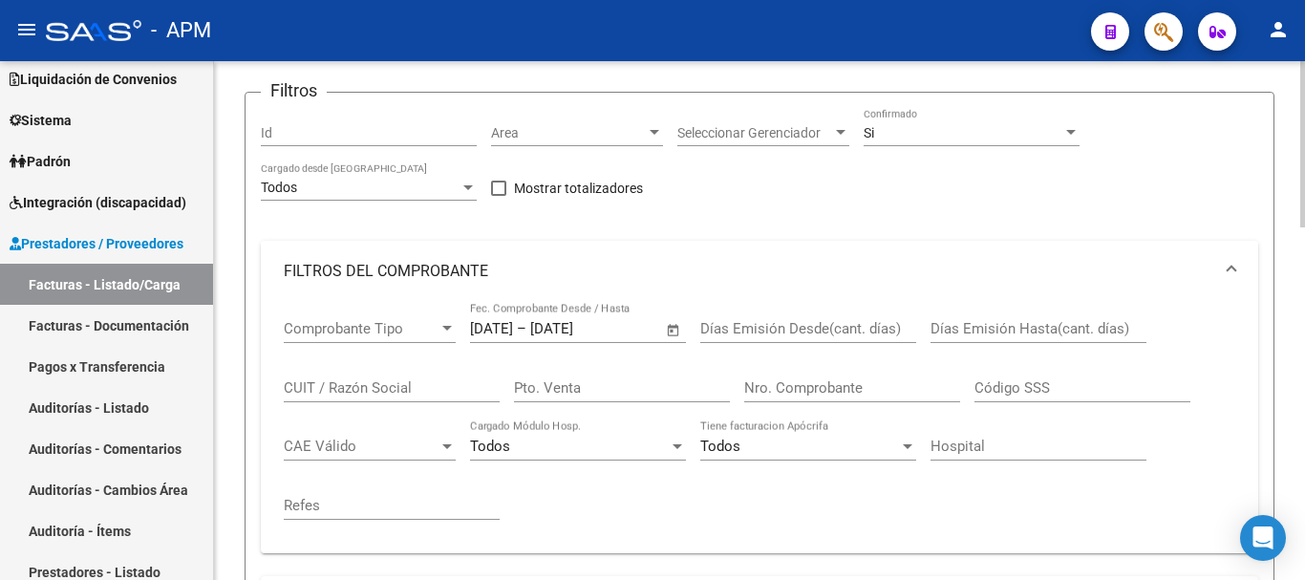
scroll to position [54, 0]
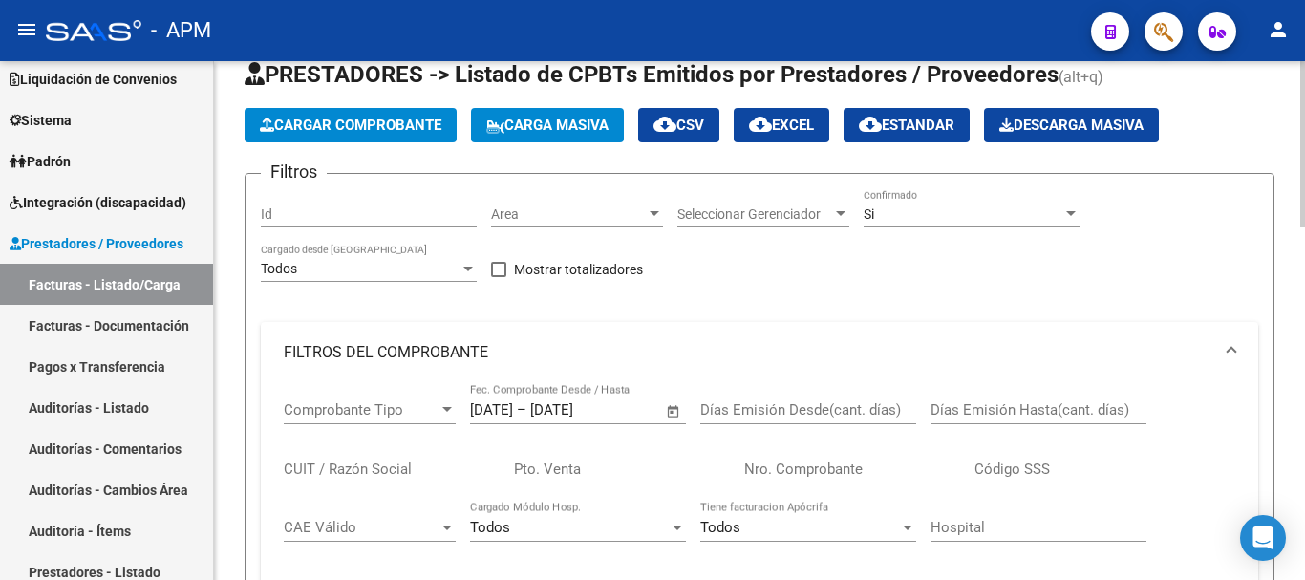
click at [670, 408] on span "Open calendar" at bounding box center [674, 411] width 46 height 46
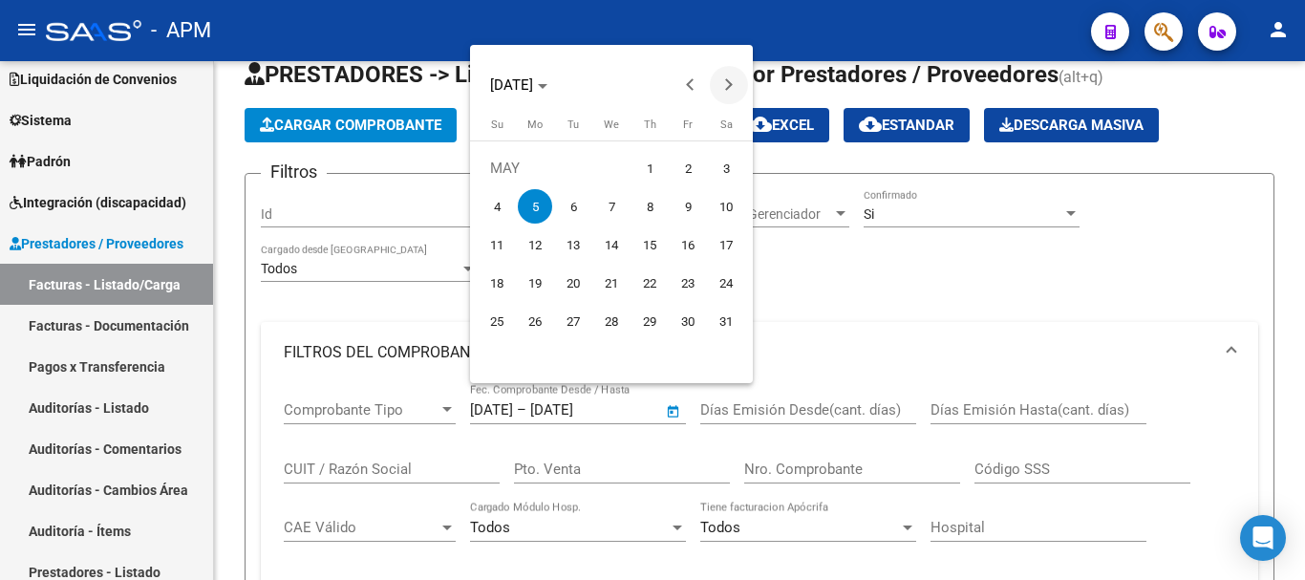
click at [728, 88] on button "Next month" at bounding box center [729, 85] width 38 height 38
click at [536, 204] on span "2" at bounding box center [535, 206] width 34 height 34
type input "[DATE]"
click at [536, 204] on span "2" at bounding box center [535, 206] width 34 height 34
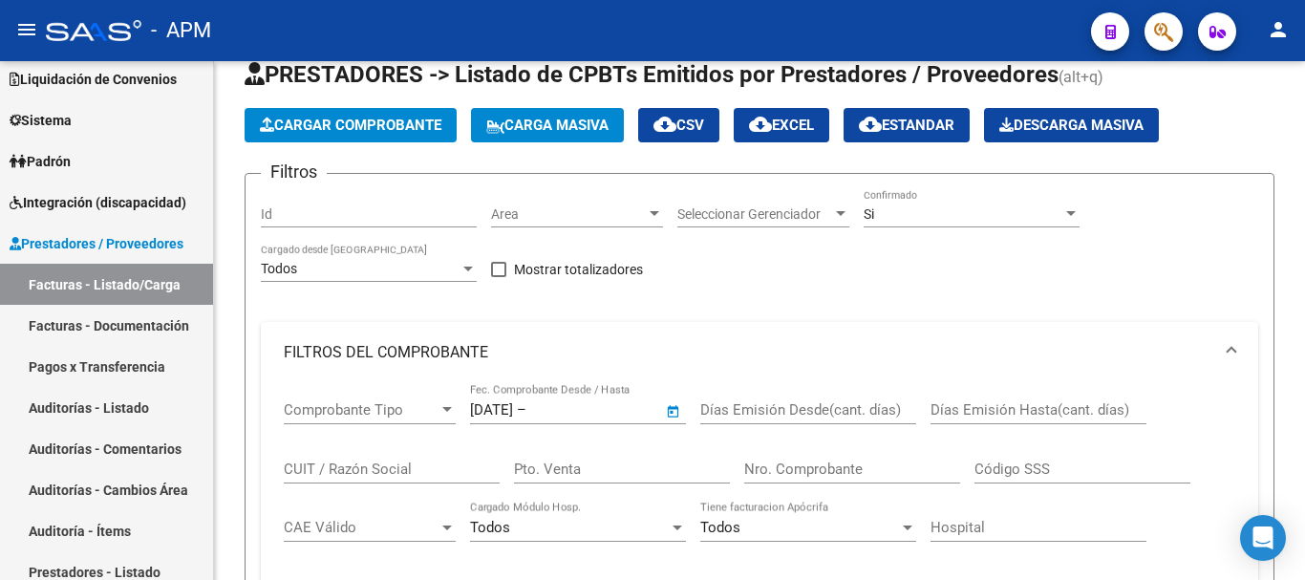
type input "[DATE]"
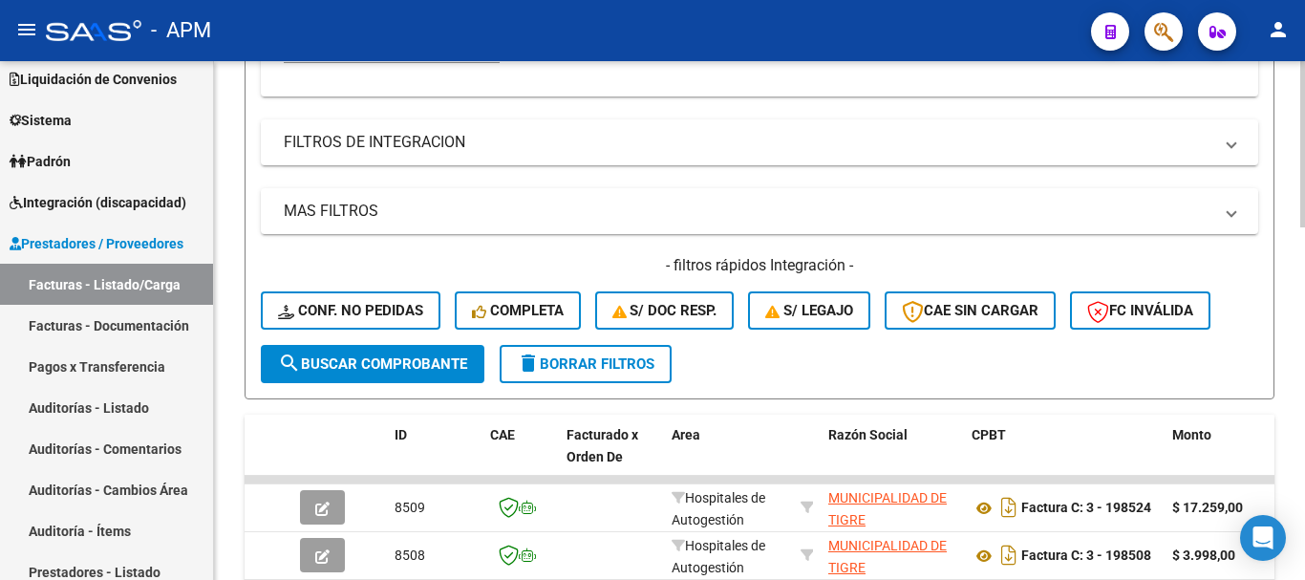
scroll to position [627, 0]
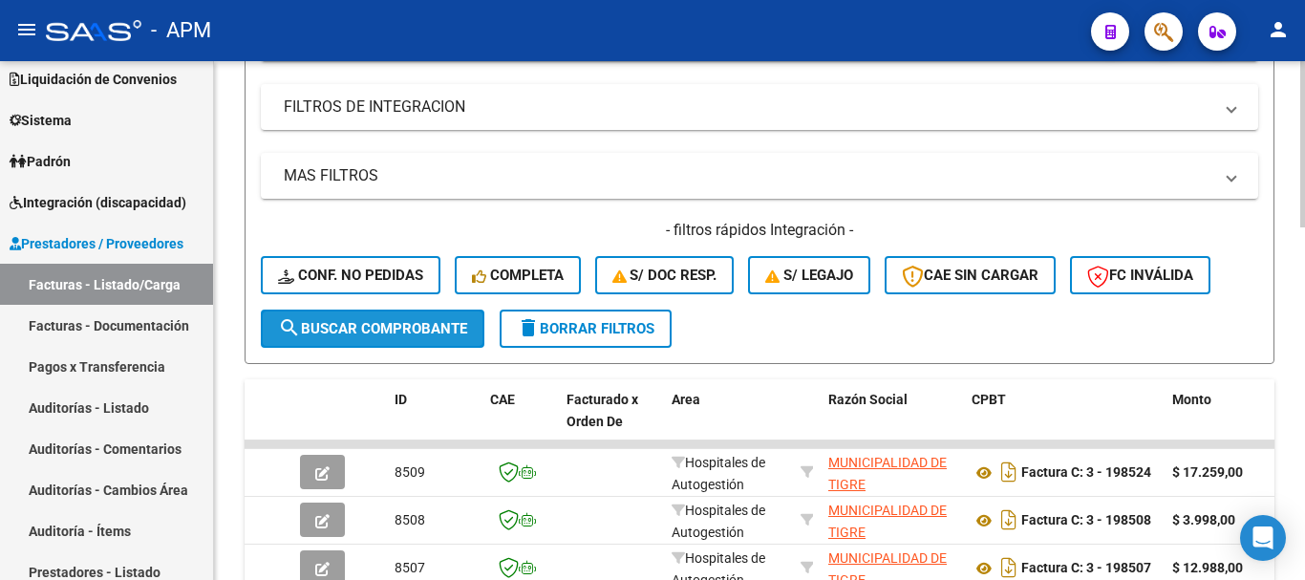
click at [456, 327] on span "search Buscar Comprobante" at bounding box center [372, 328] width 189 height 17
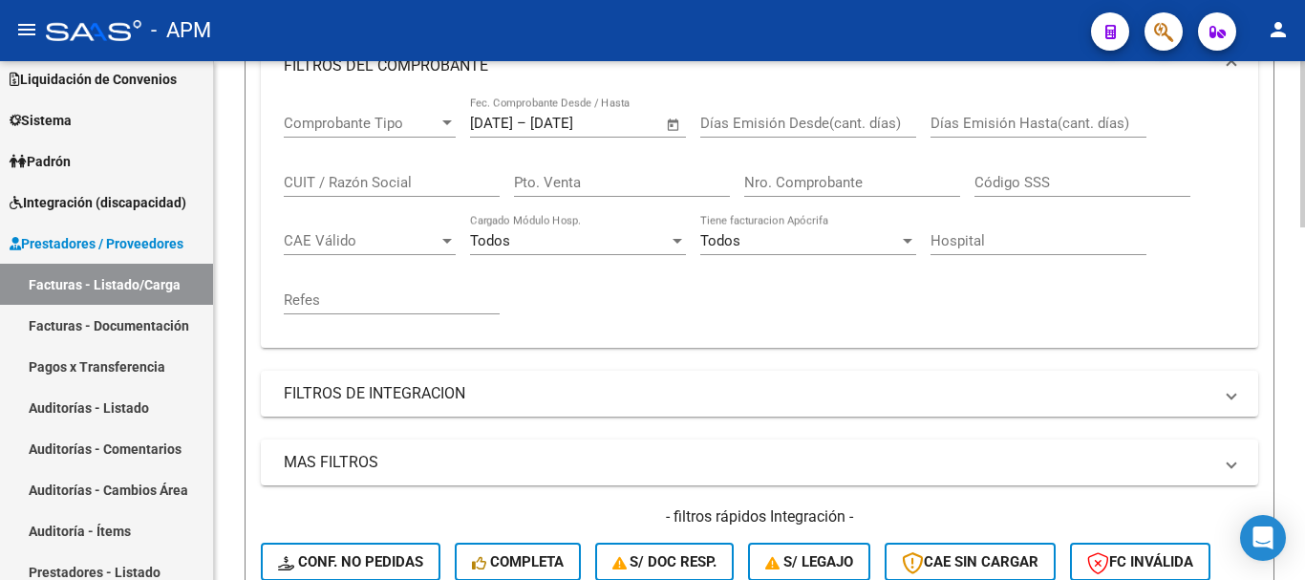
scroll to position [0, 0]
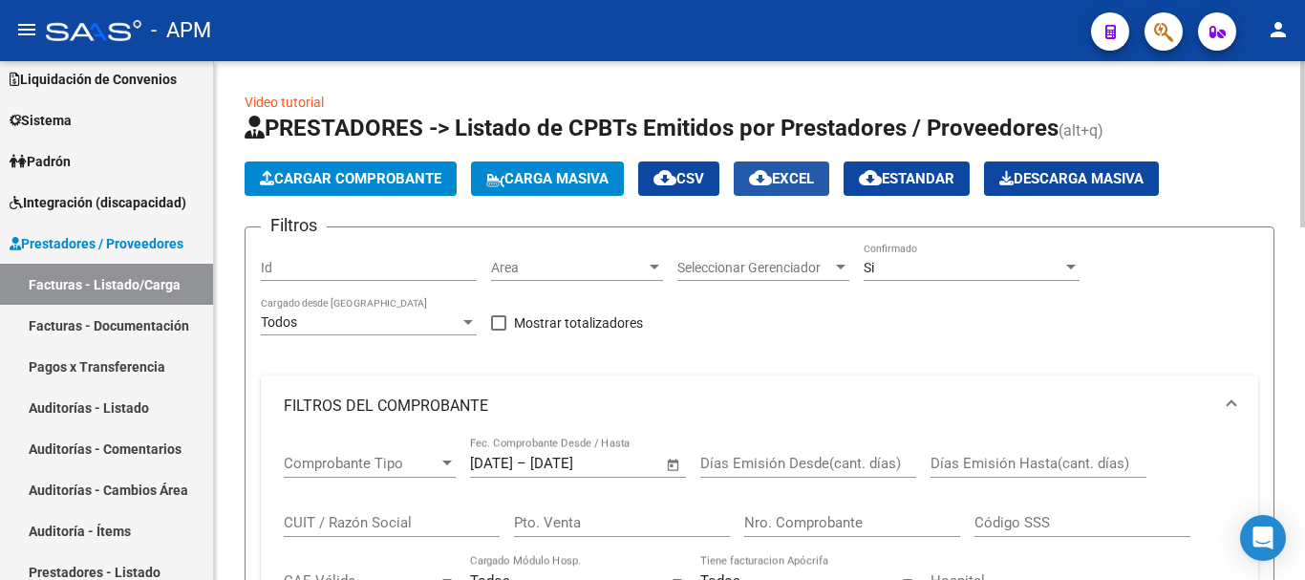
click at [806, 179] on span "cloud_download EXCEL" at bounding box center [781, 178] width 65 height 17
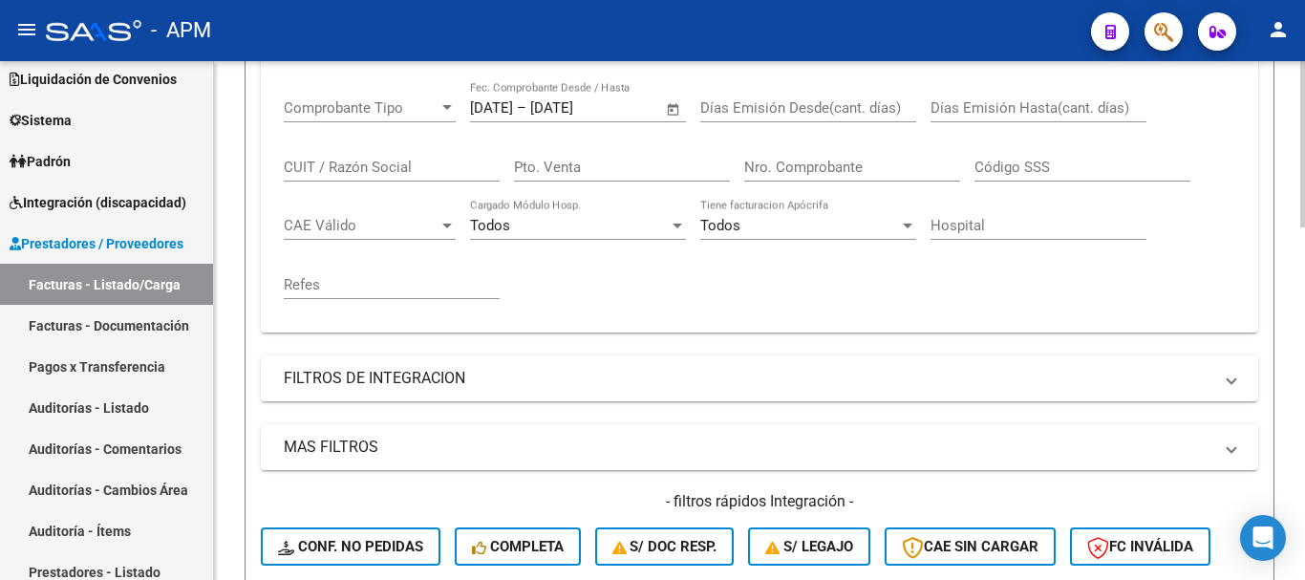
scroll to position [245, 0]
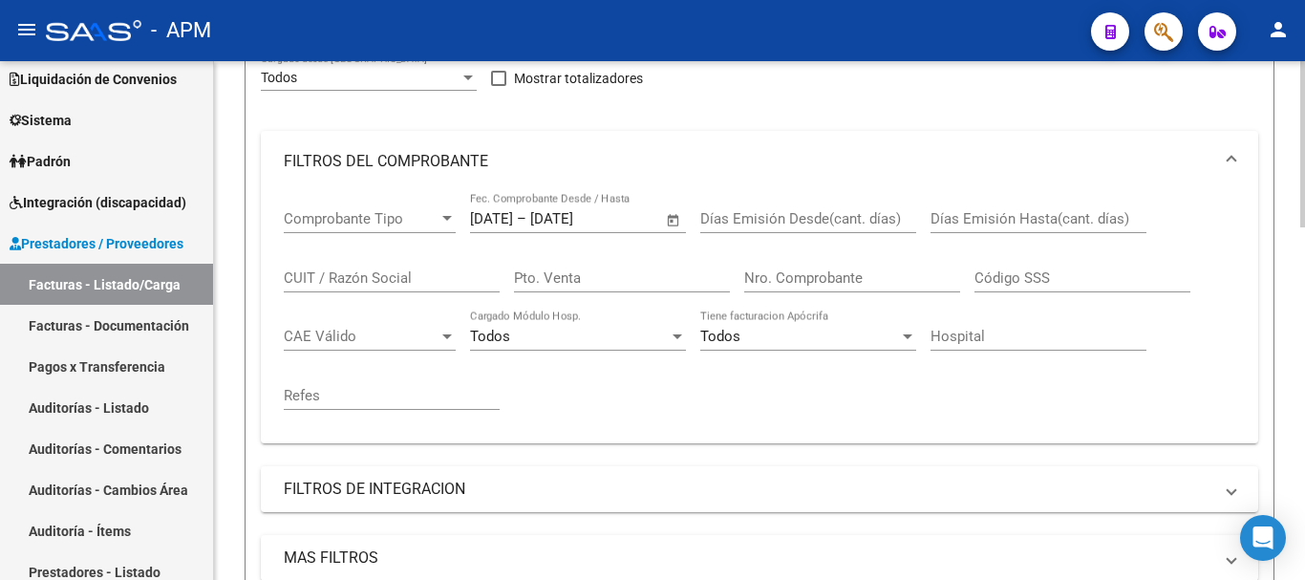
click at [673, 216] on span "Open calendar" at bounding box center [674, 220] width 46 height 46
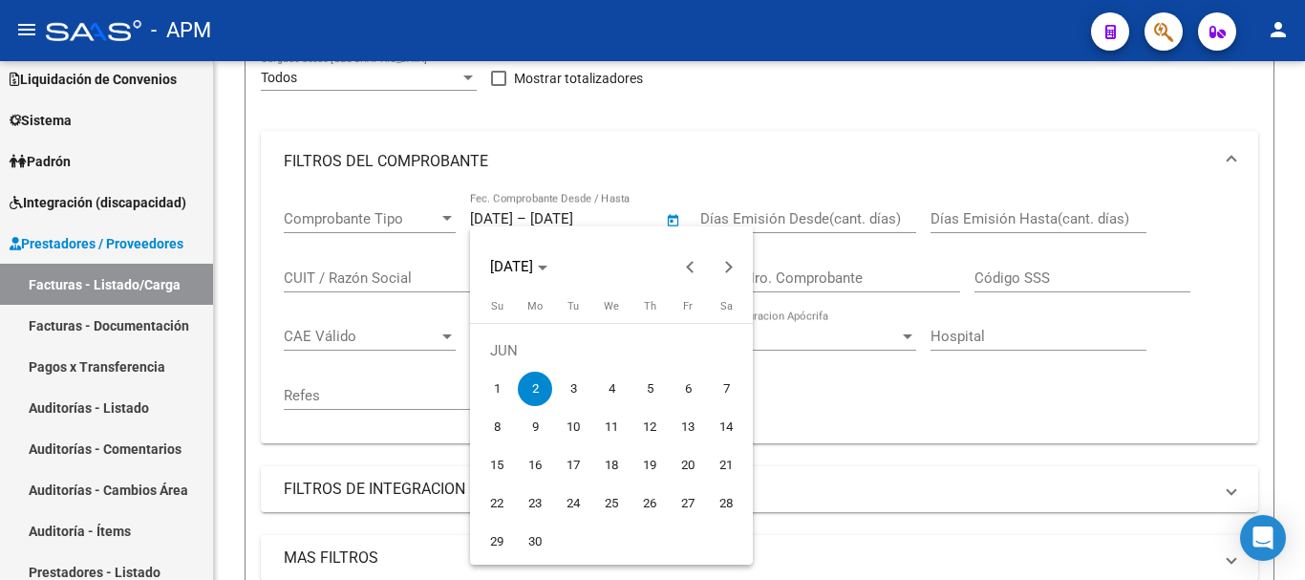
click at [571, 386] on span "3" at bounding box center [573, 389] width 34 height 34
type input "[DATE]"
click at [571, 386] on span "3" at bounding box center [573, 389] width 34 height 34
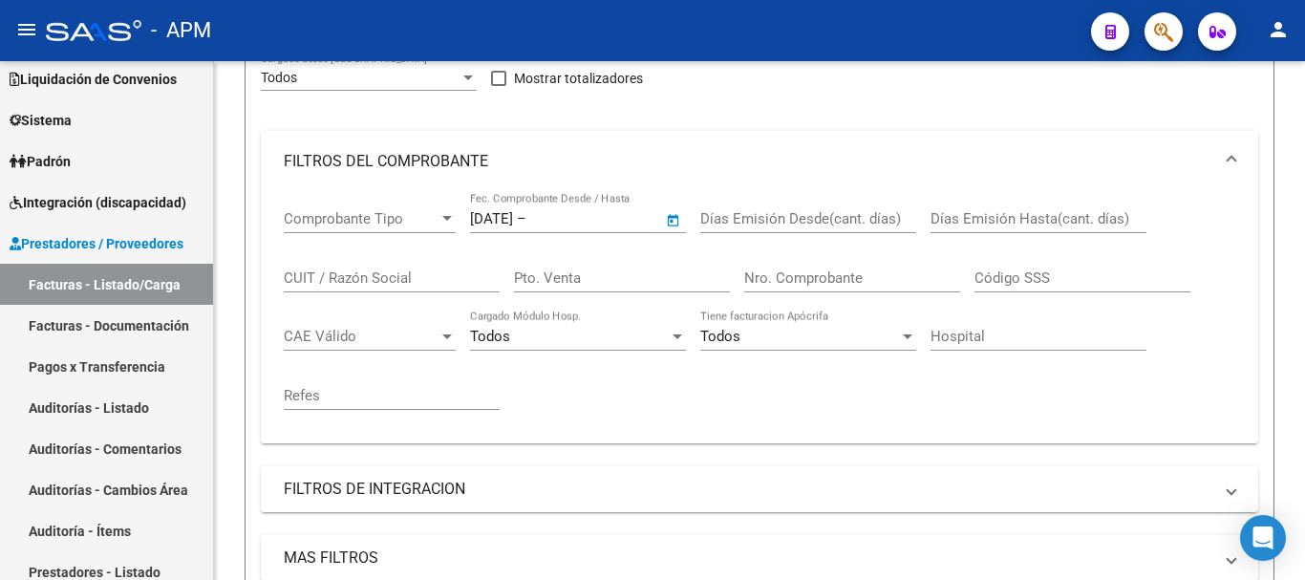
type input "[DATE]"
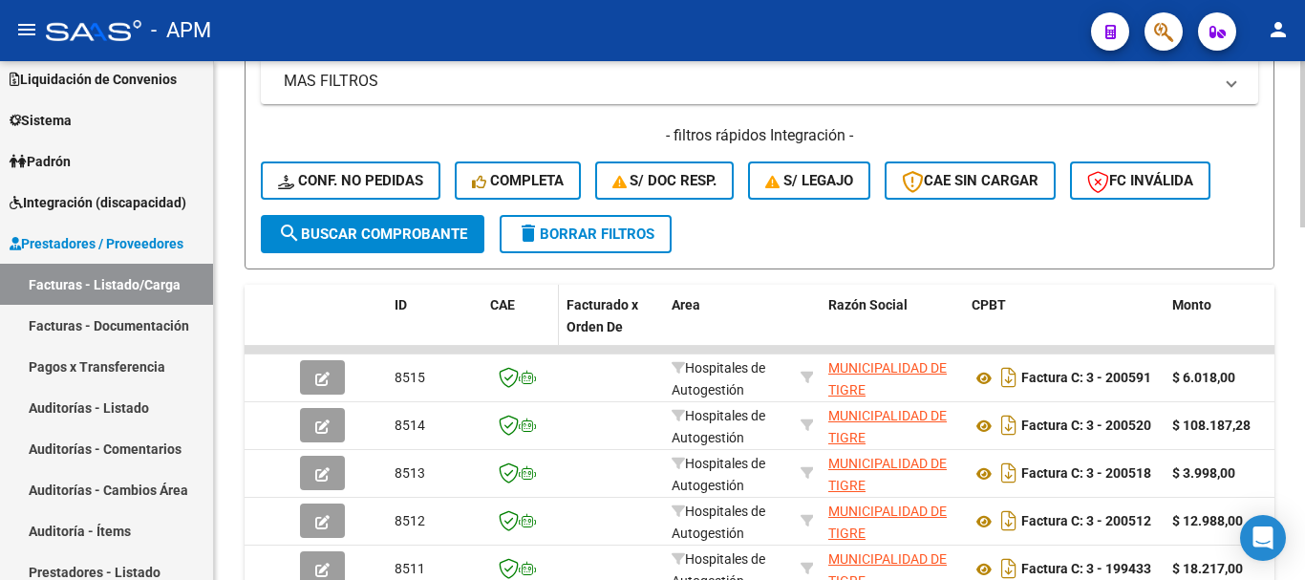
scroll to position [722, 0]
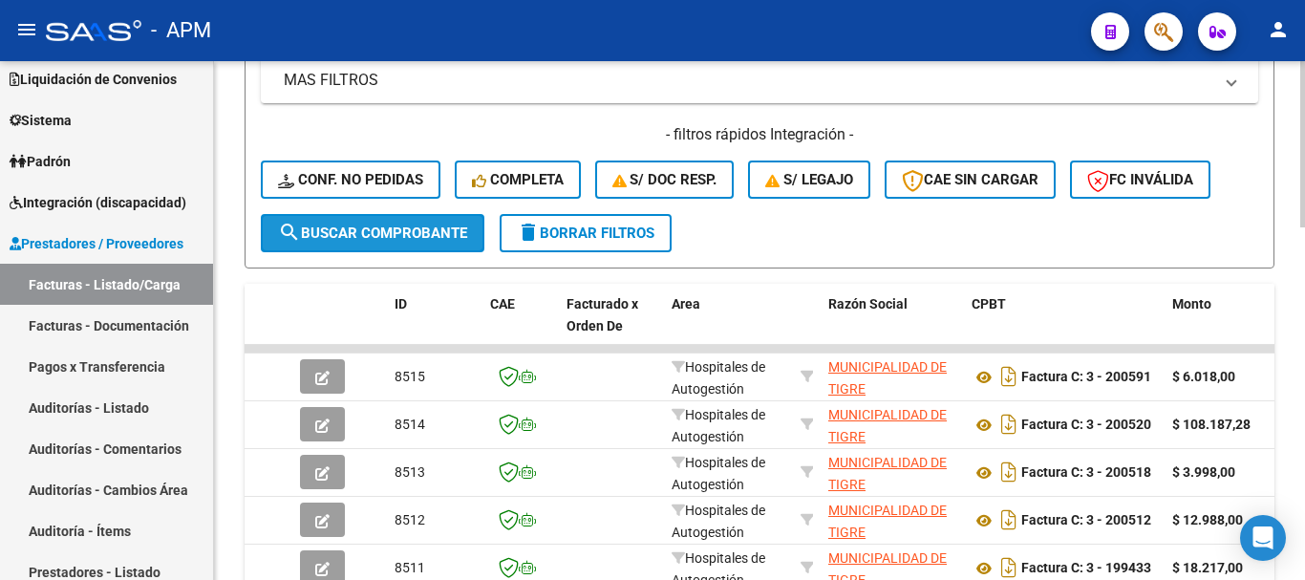
click at [446, 243] on button "search Buscar Comprobante" at bounding box center [373, 233] width 224 height 38
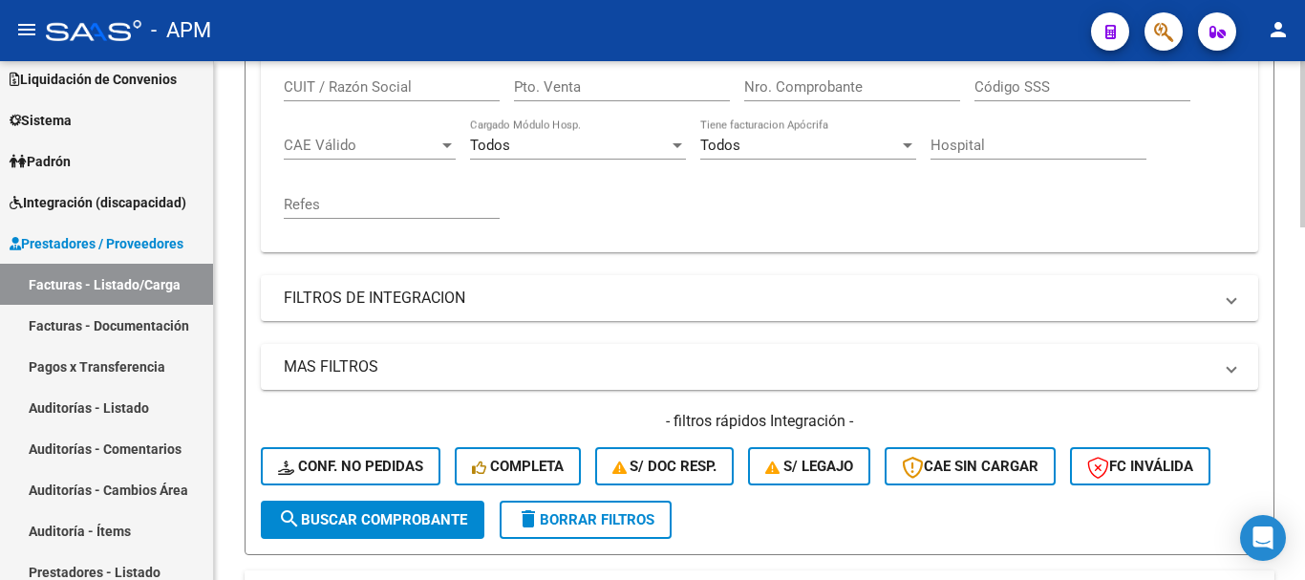
scroll to position [0, 0]
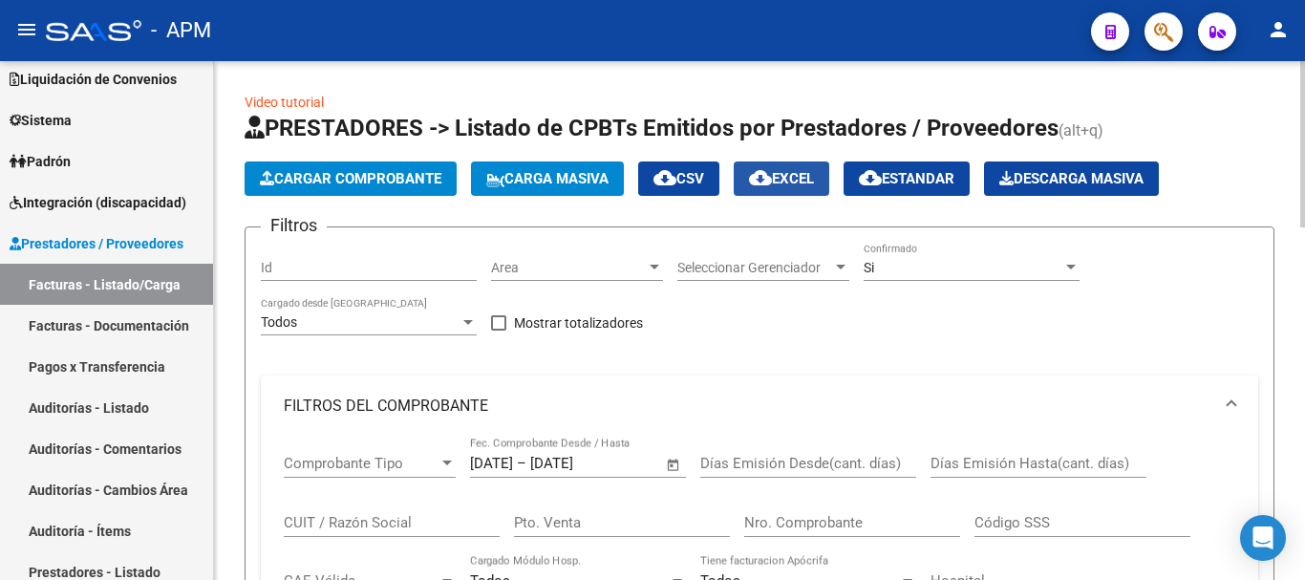
click at [818, 169] on button "cloud_download EXCEL" at bounding box center [782, 178] width 96 height 34
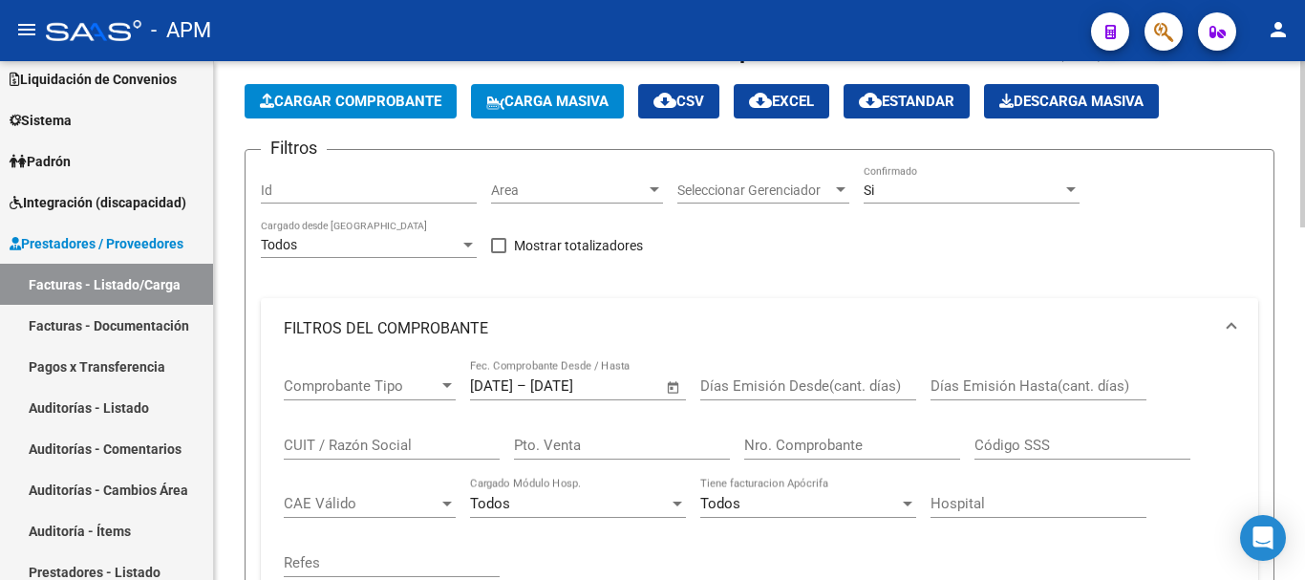
scroll to position [191, 0]
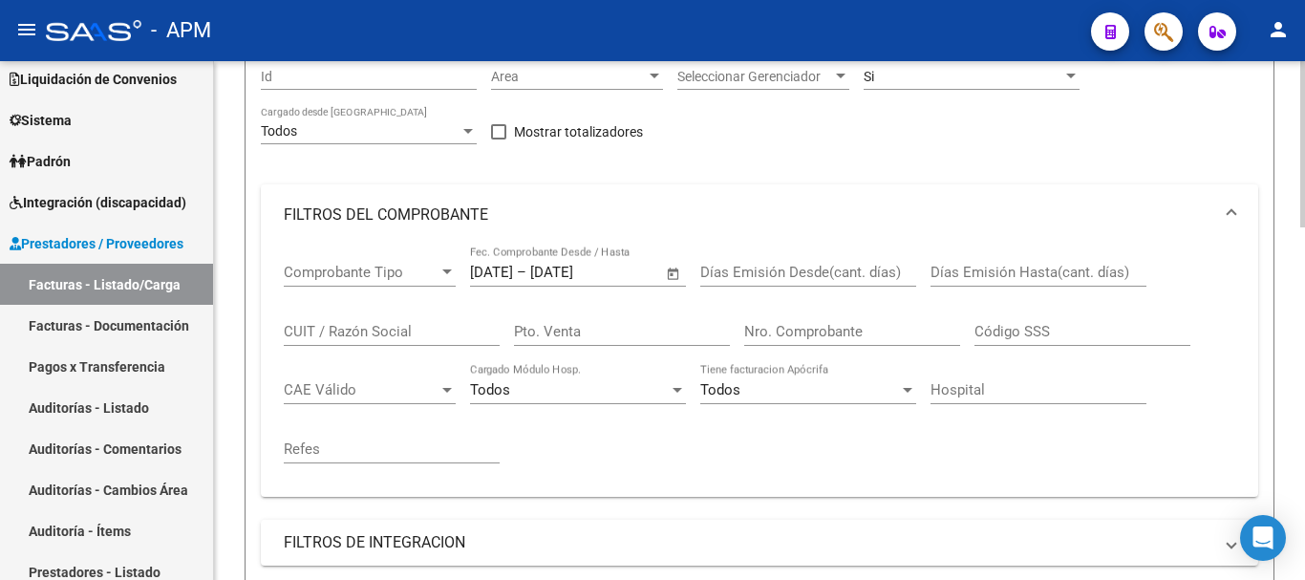
click at [669, 281] on span "Open calendar" at bounding box center [674, 273] width 46 height 46
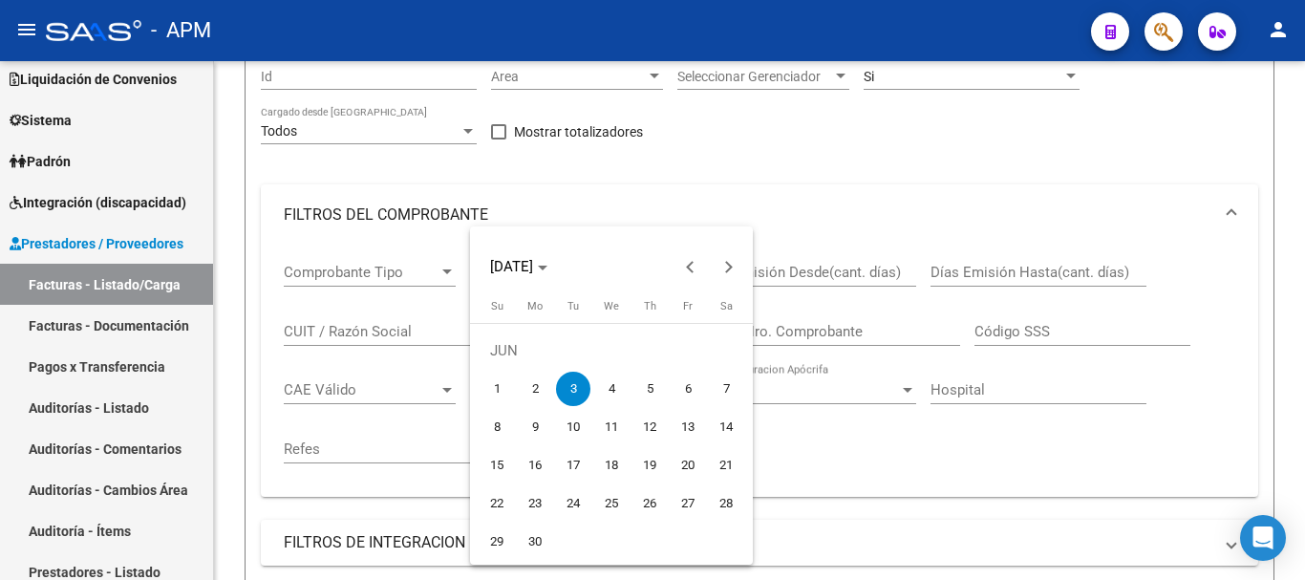
click at [577, 426] on span "10" at bounding box center [573, 427] width 34 height 34
type input "[DATE]"
click at [577, 426] on span "10" at bounding box center [573, 427] width 34 height 34
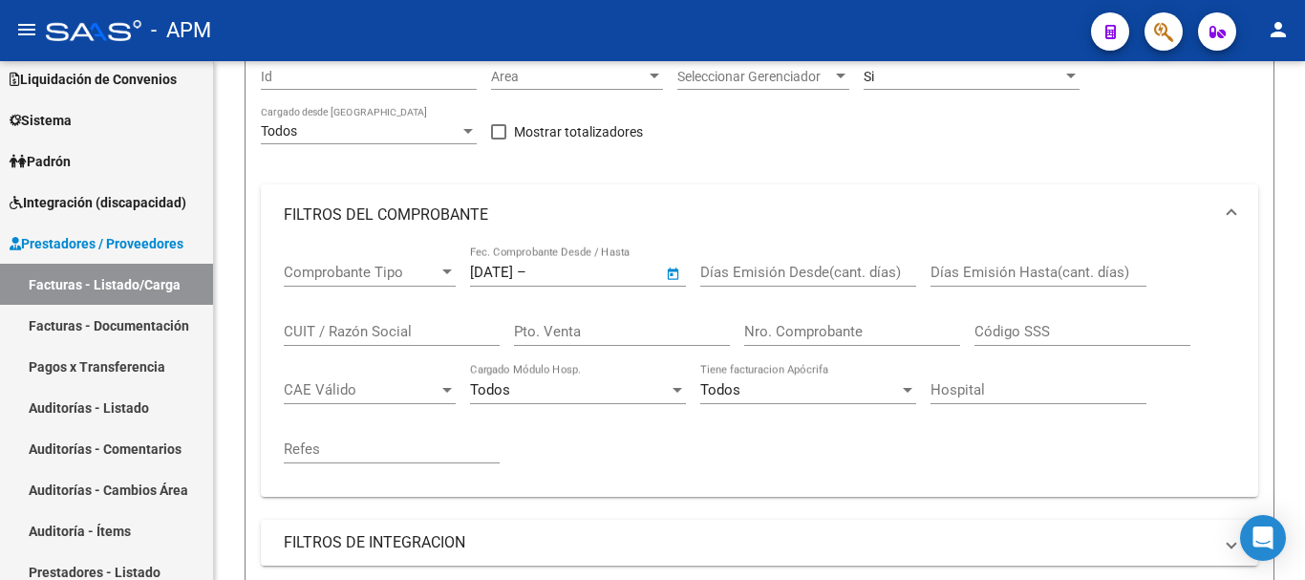
type input "[DATE]"
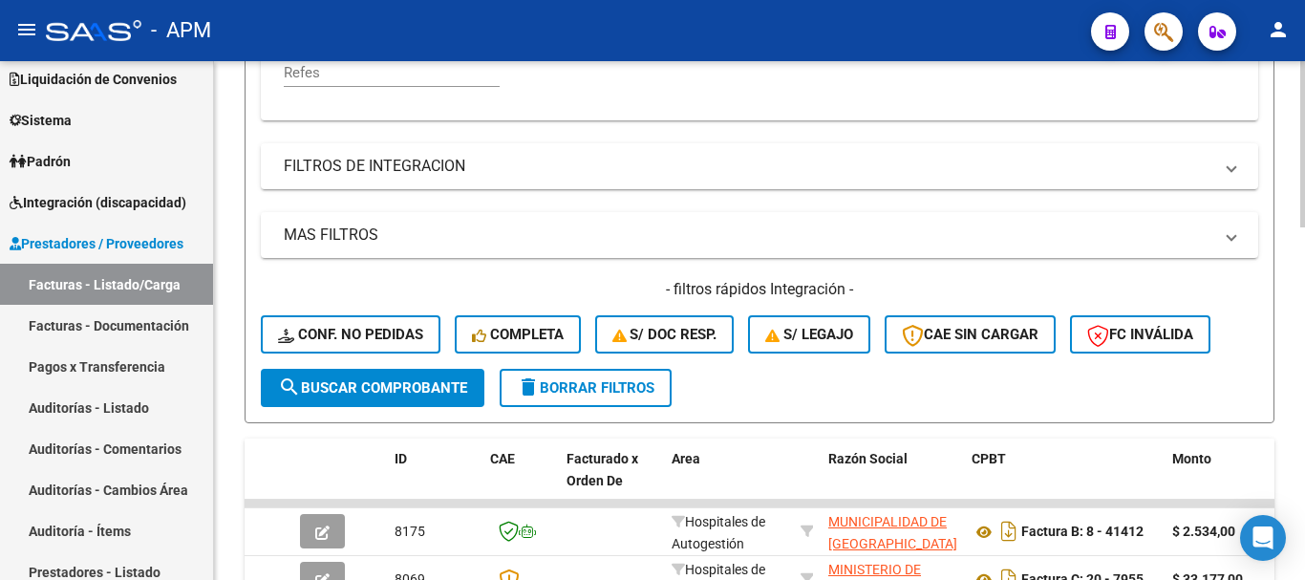
scroll to position [573, 0]
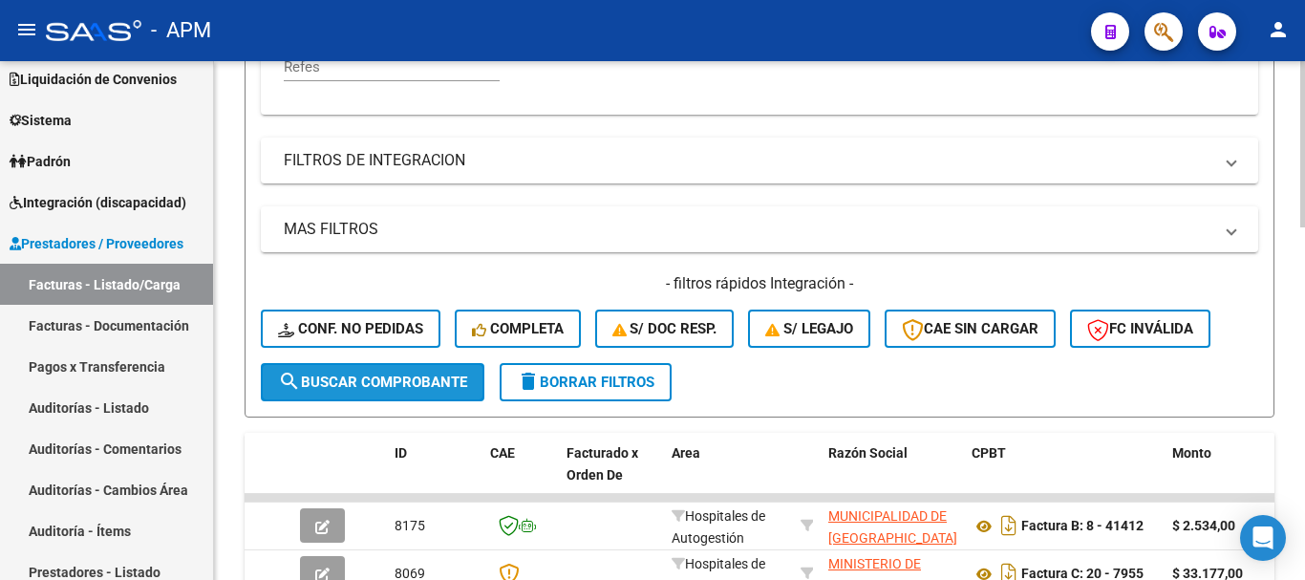
click at [407, 390] on span "search Buscar Comprobante" at bounding box center [372, 382] width 189 height 17
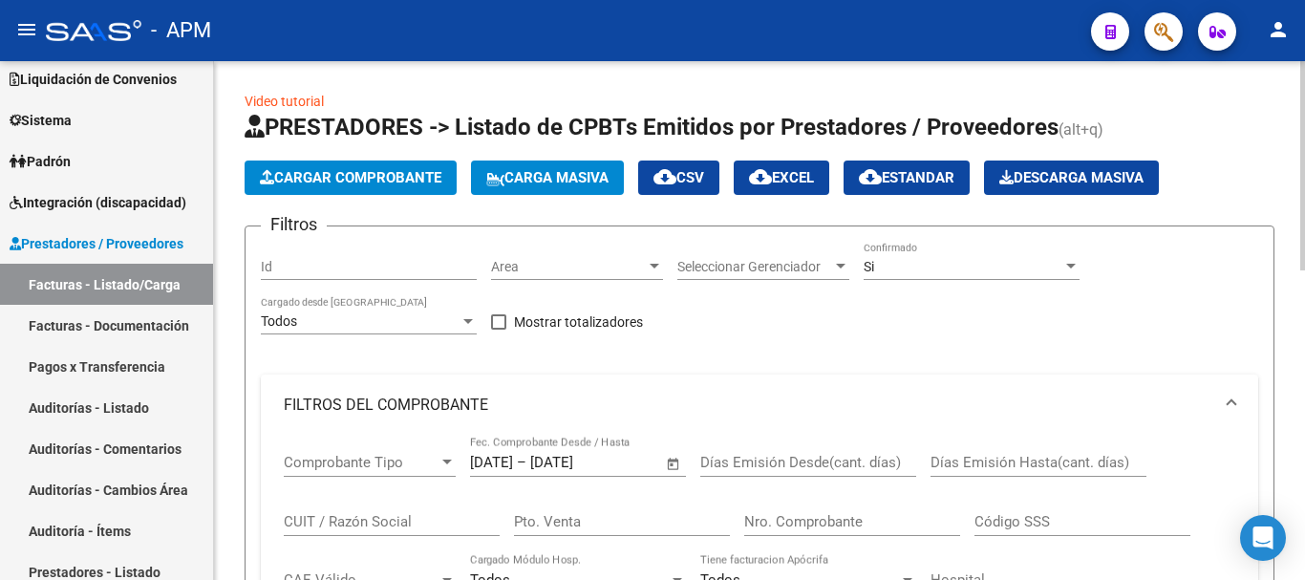
scroll to position [0, 0]
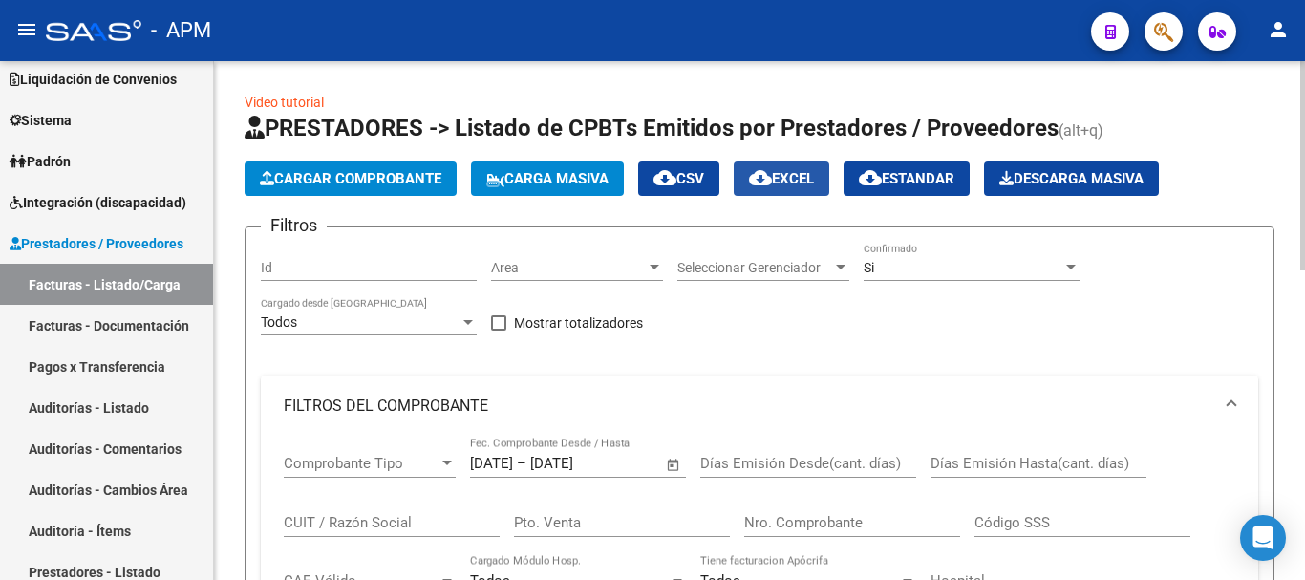
click at [812, 175] on span "cloud_download EXCEL" at bounding box center [781, 178] width 65 height 17
click at [507, 467] on input "[DATE]" at bounding box center [491, 463] width 43 height 17
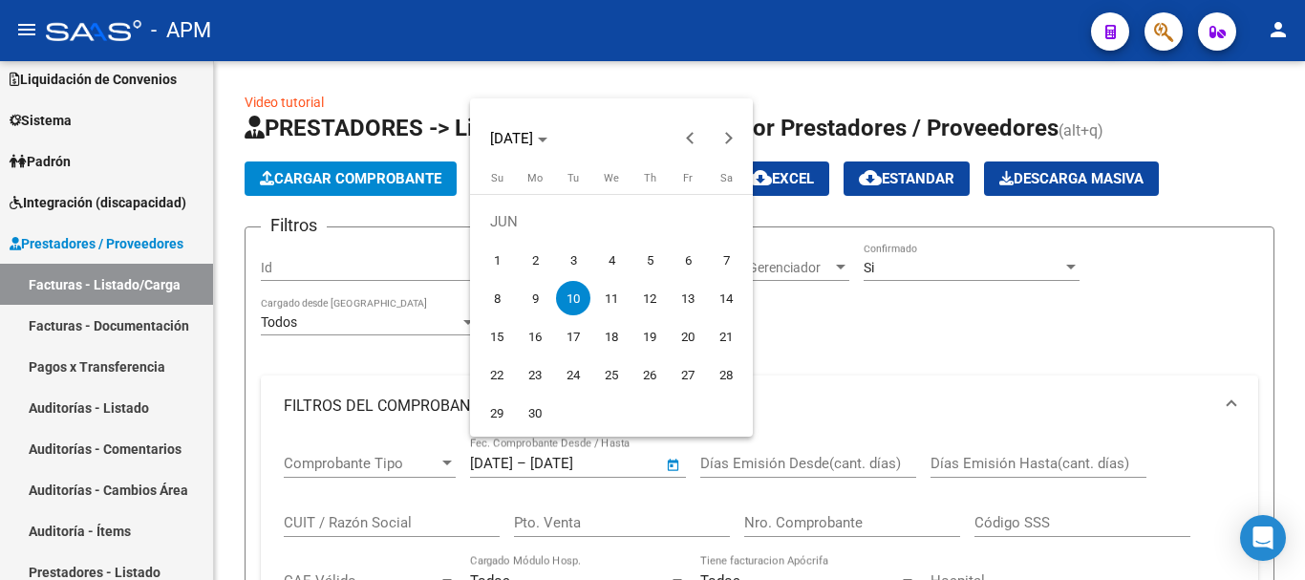
click at [660, 293] on span "12" at bounding box center [650, 298] width 34 height 34
type input "[DATE]"
click at [660, 293] on span "12" at bounding box center [650, 298] width 34 height 34
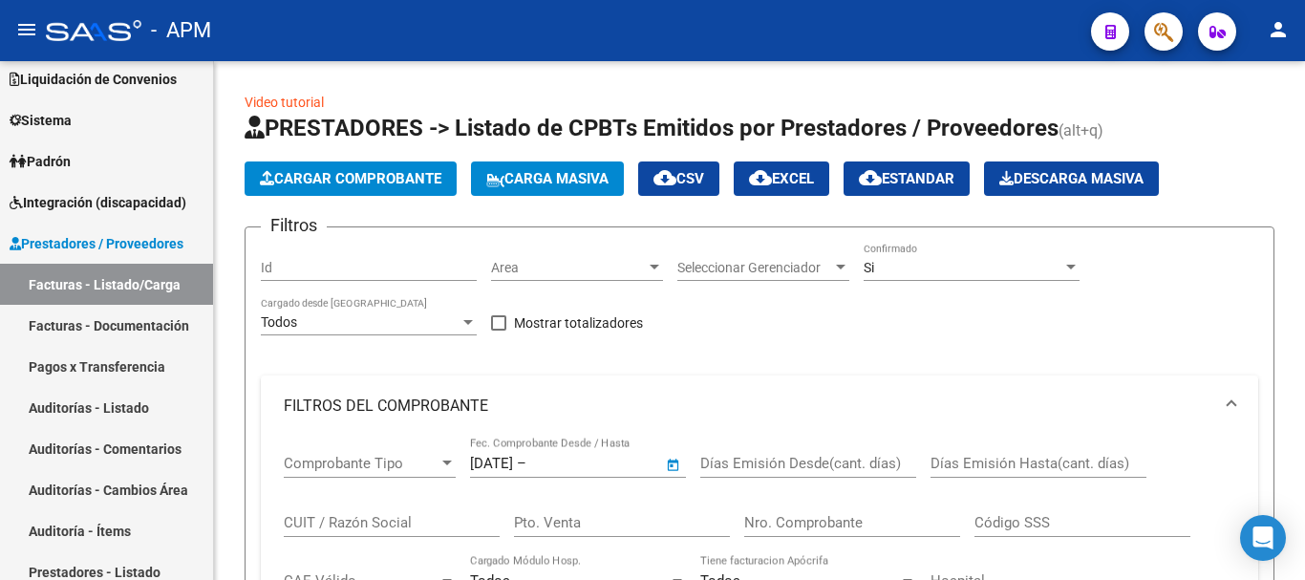
type input "[DATE]"
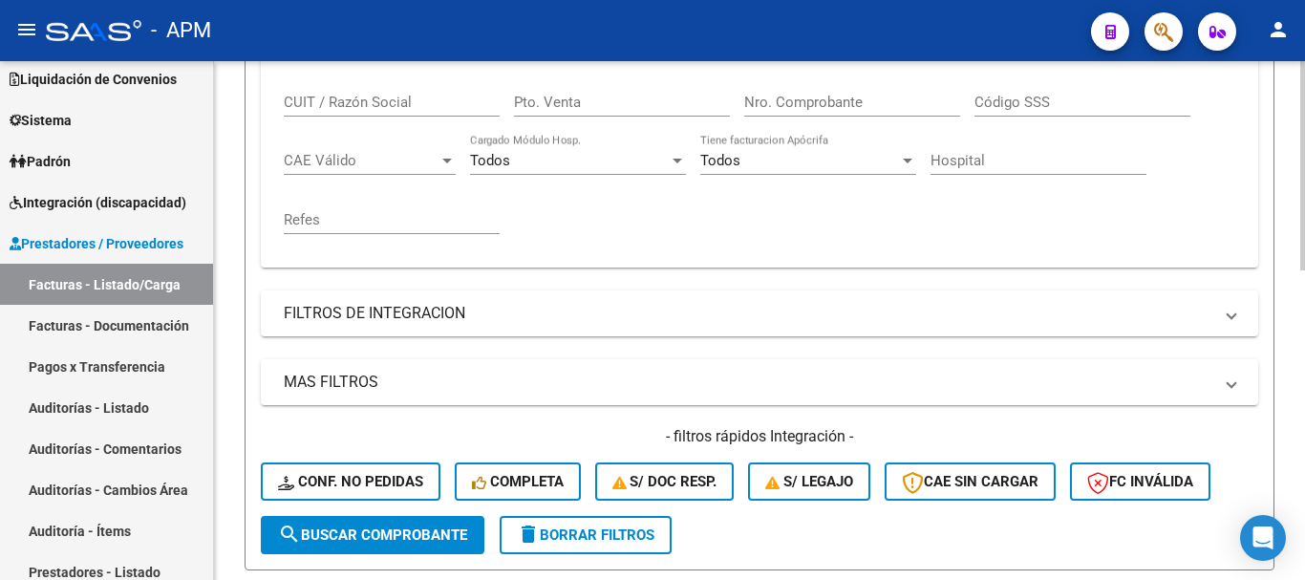
scroll to position [478, 0]
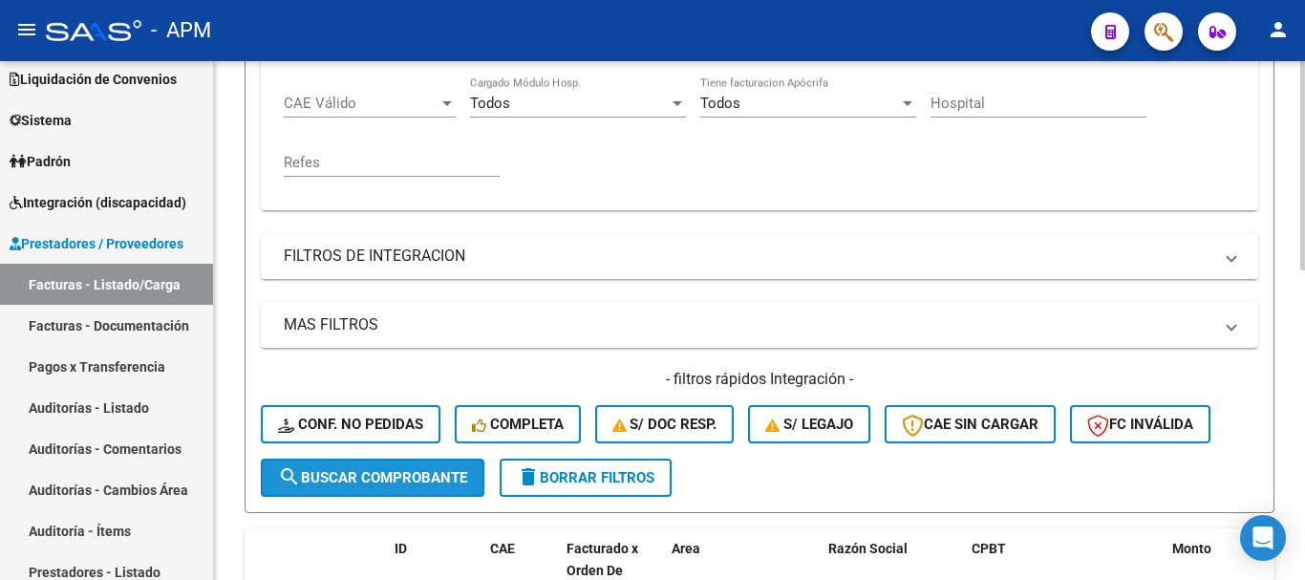
click at [382, 475] on span "search Buscar Comprobante" at bounding box center [372, 477] width 189 height 17
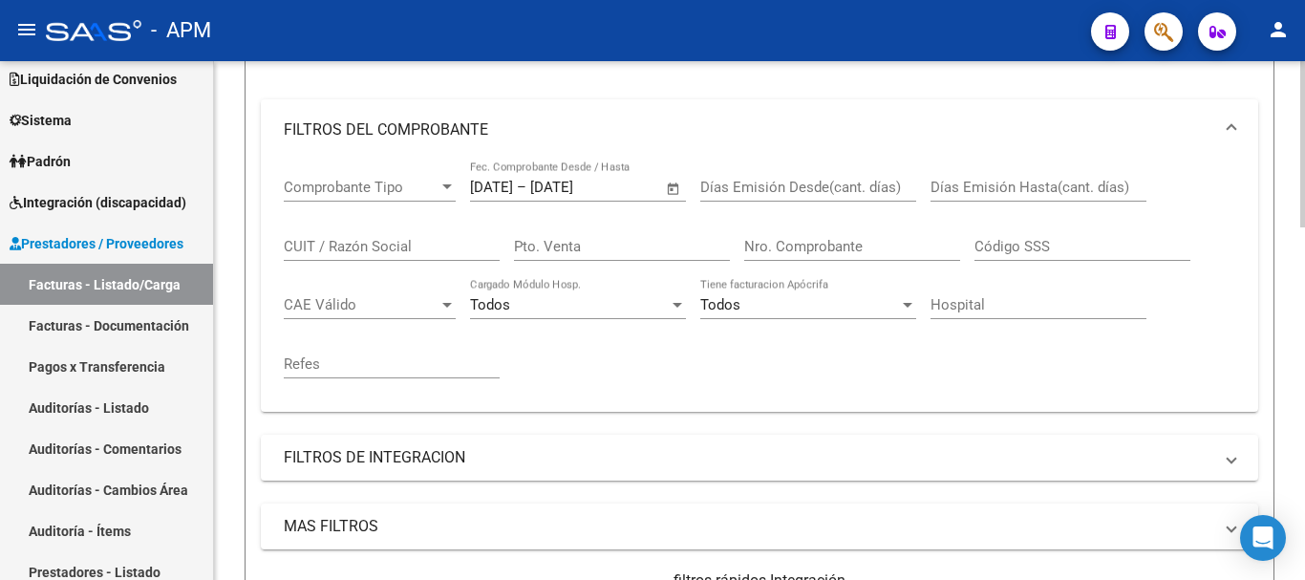
scroll to position [54, 0]
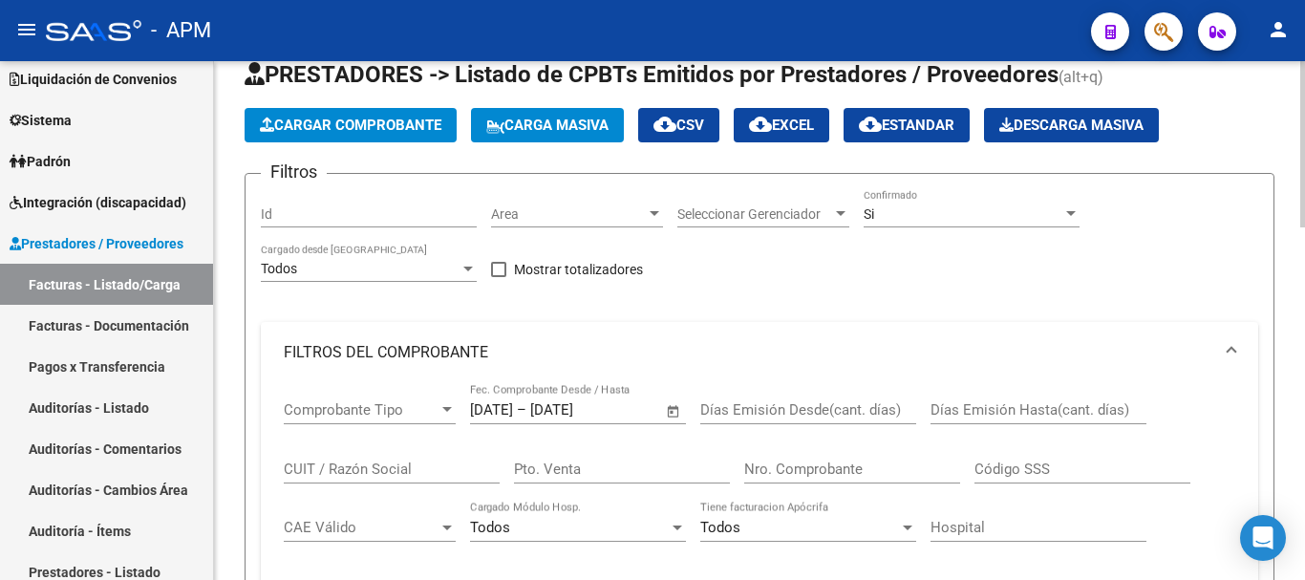
click at [912, 118] on span "cloud_download Estandar" at bounding box center [907, 125] width 96 height 17
click at [810, 120] on span "cloud_download EXCEL" at bounding box center [781, 125] width 65 height 17
click at [664, 410] on span "Open calendar" at bounding box center [674, 411] width 46 height 46
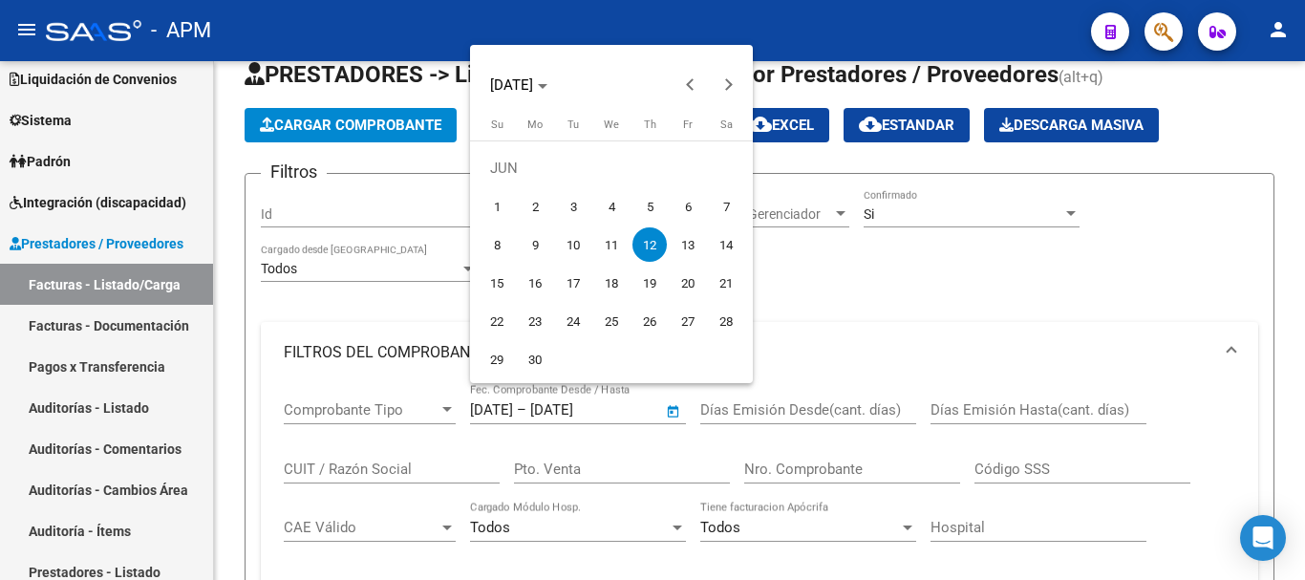
click at [658, 289] on span "19" at bounding box center [650, 283] width 34 height 34
type input "[DATE]"
click at [658, 289] on span "19" at bounding box center [650, 283] width 34 height 34
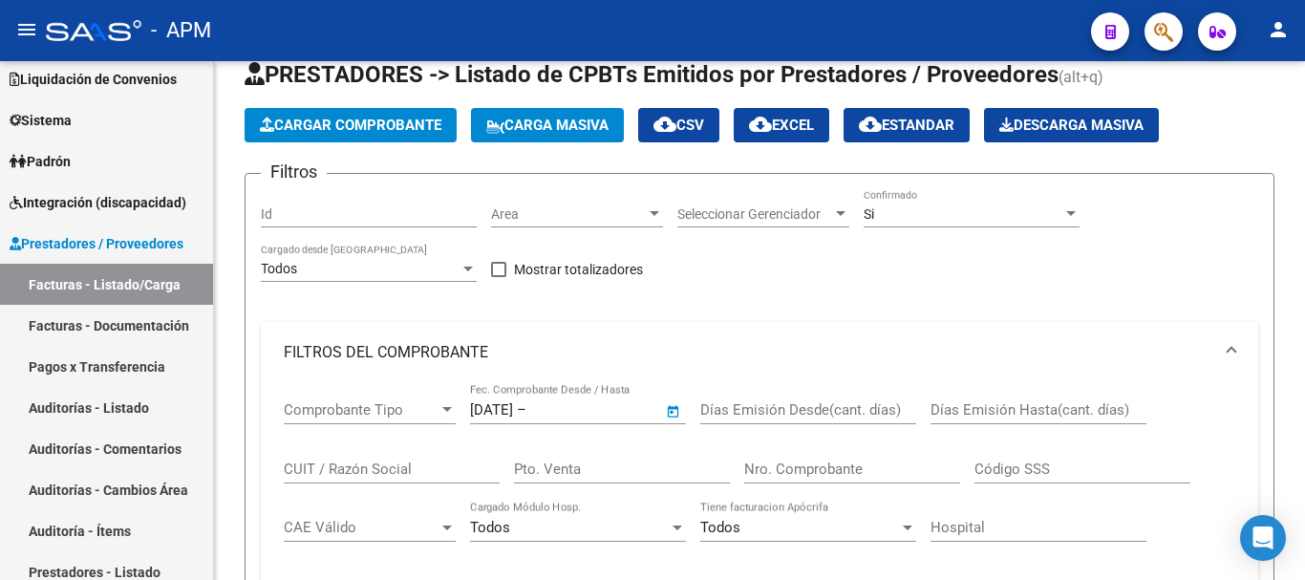
type input "[DATE]"
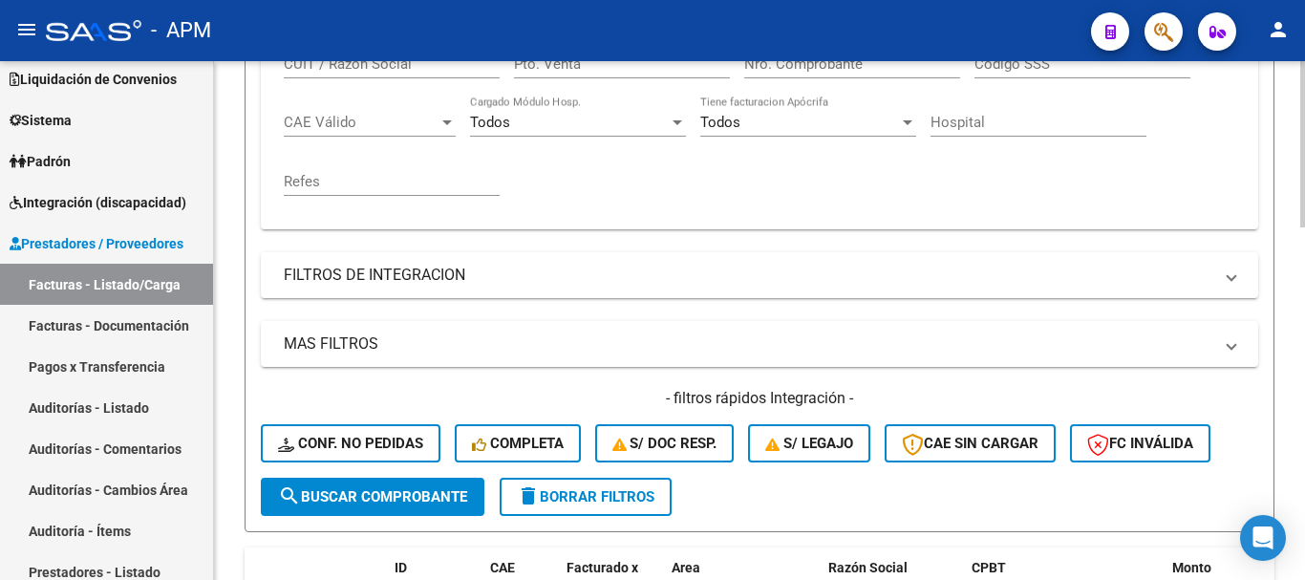
scroll to position [531, 0]
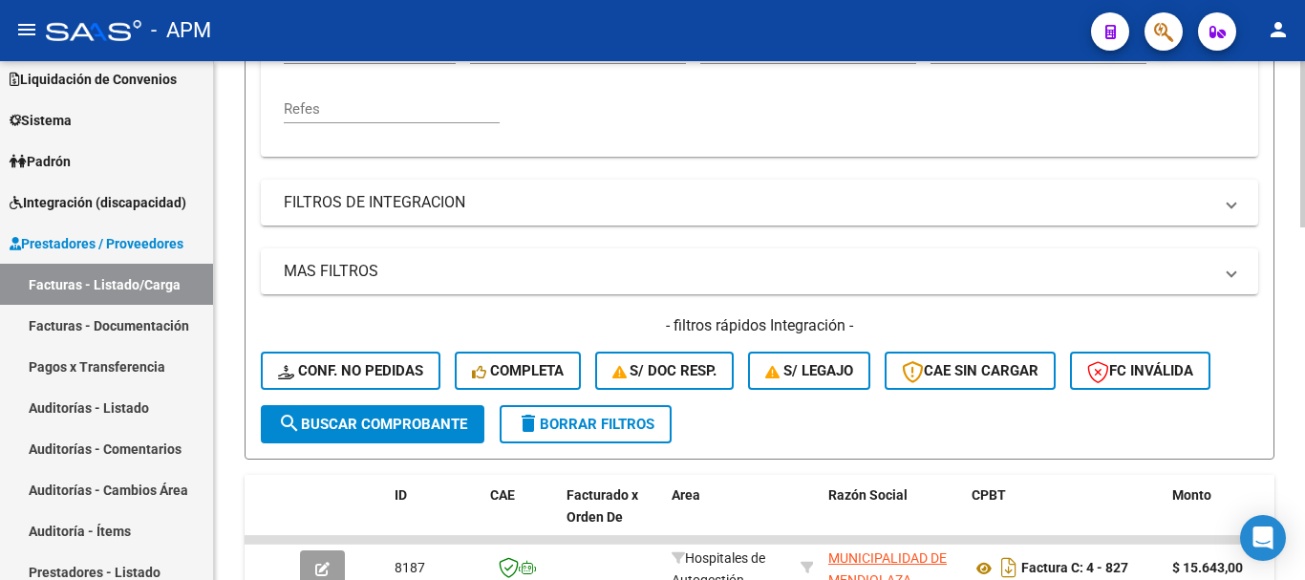
click at [444, 421] on span "search Buscar Comprobante" at bounding box center [372, 424] width 189 height 17
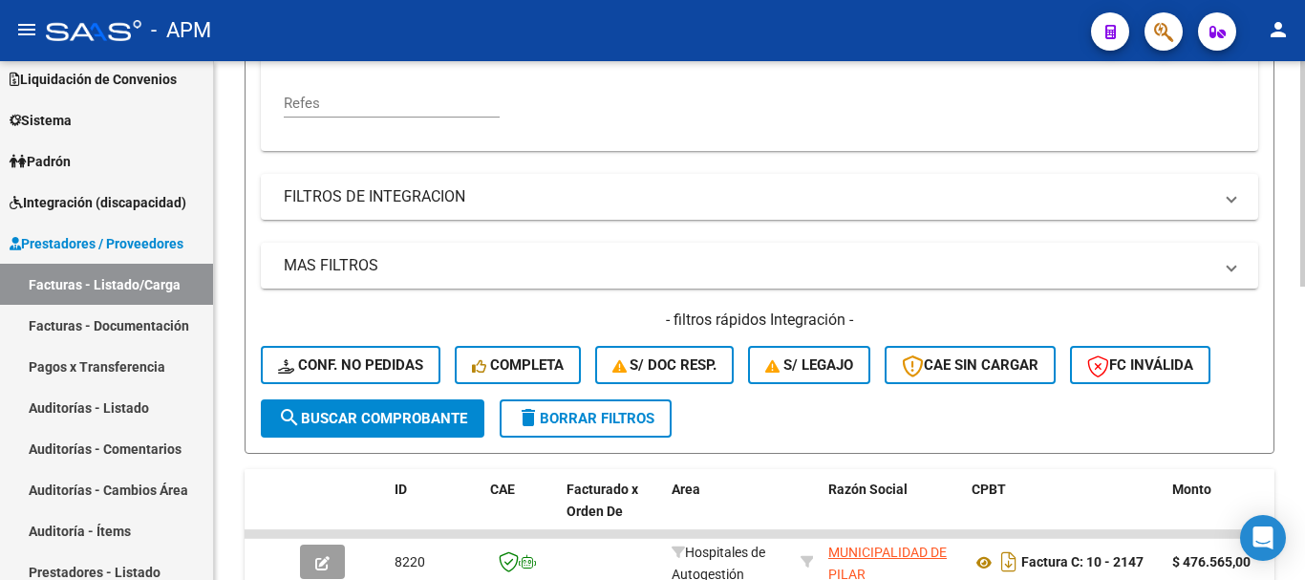
scroll to position [292, 0]
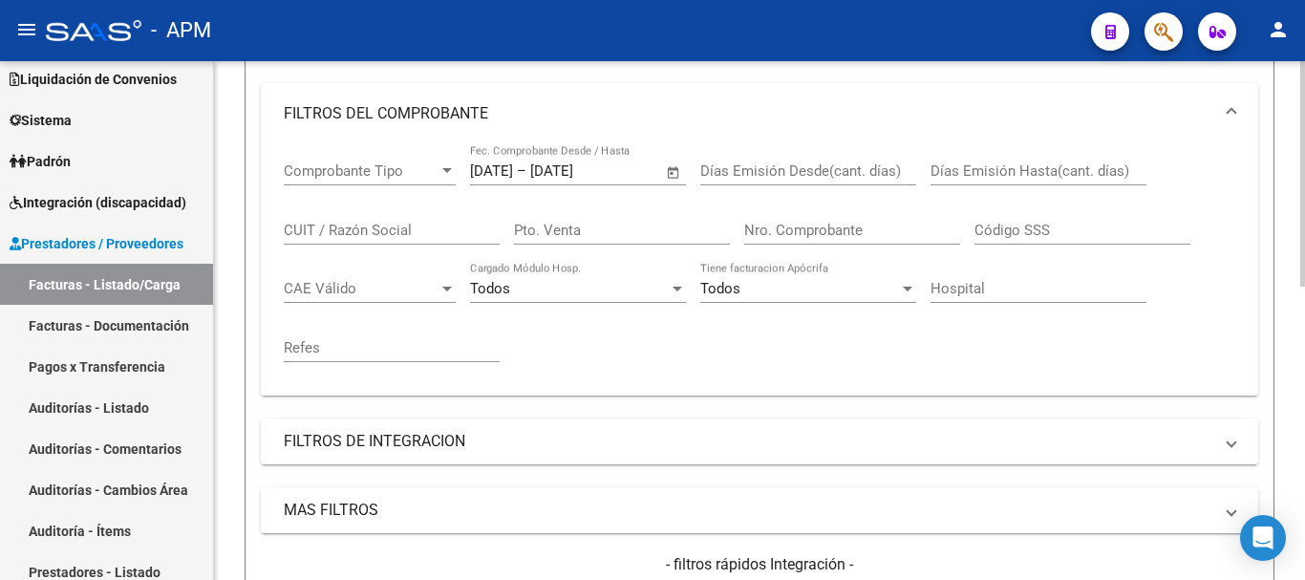
click at [674, 173] on span "Open calendar" at bounding box center [674, 172] width 46 height 46
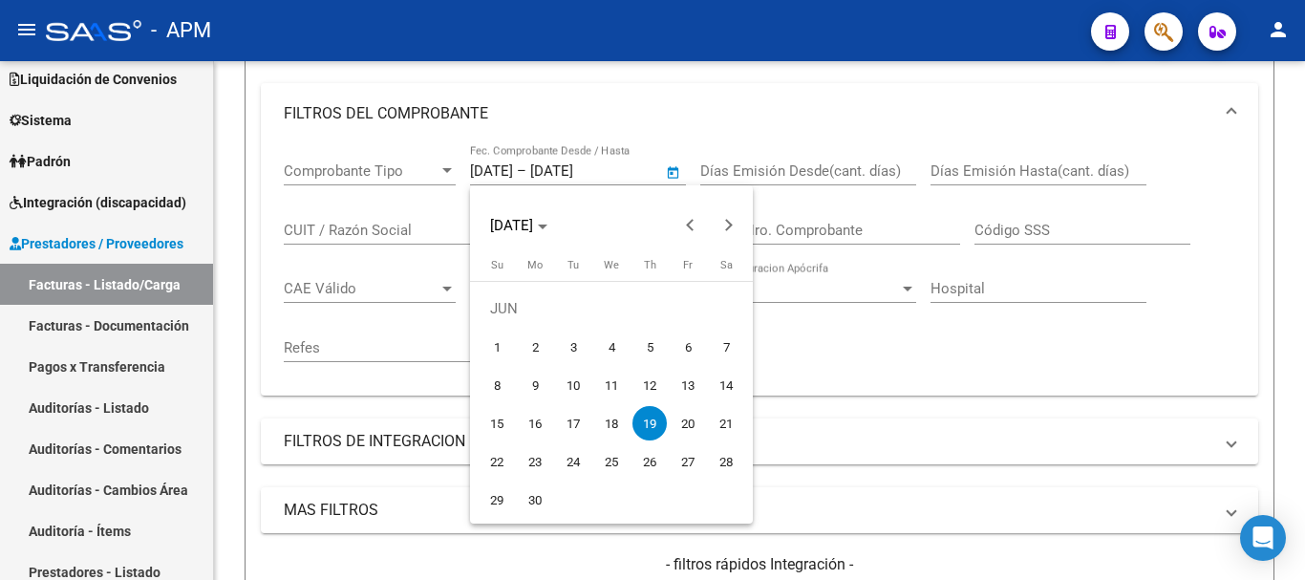
click at [649, 454] on span "26" at bounding box center [650, 461] width 34 height 34
type input "[DATE]"
click at [649, 454] on span "26" at bounding box center [650, 461] width 34 height 34
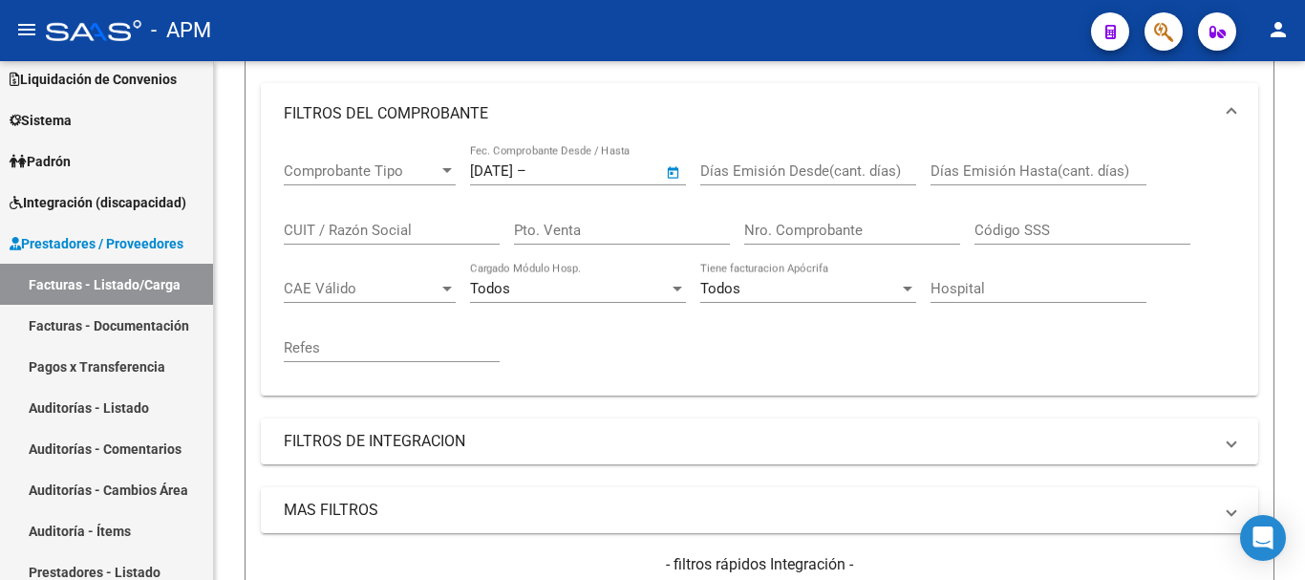
type input "[DATE]"
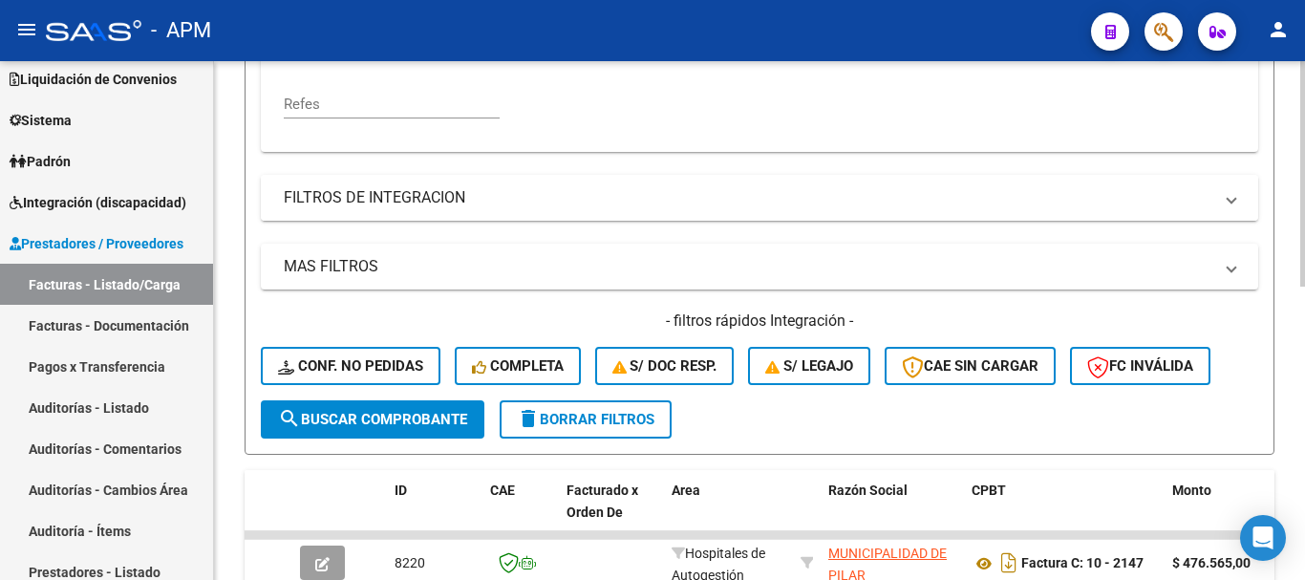
scroll to position [579, 0]
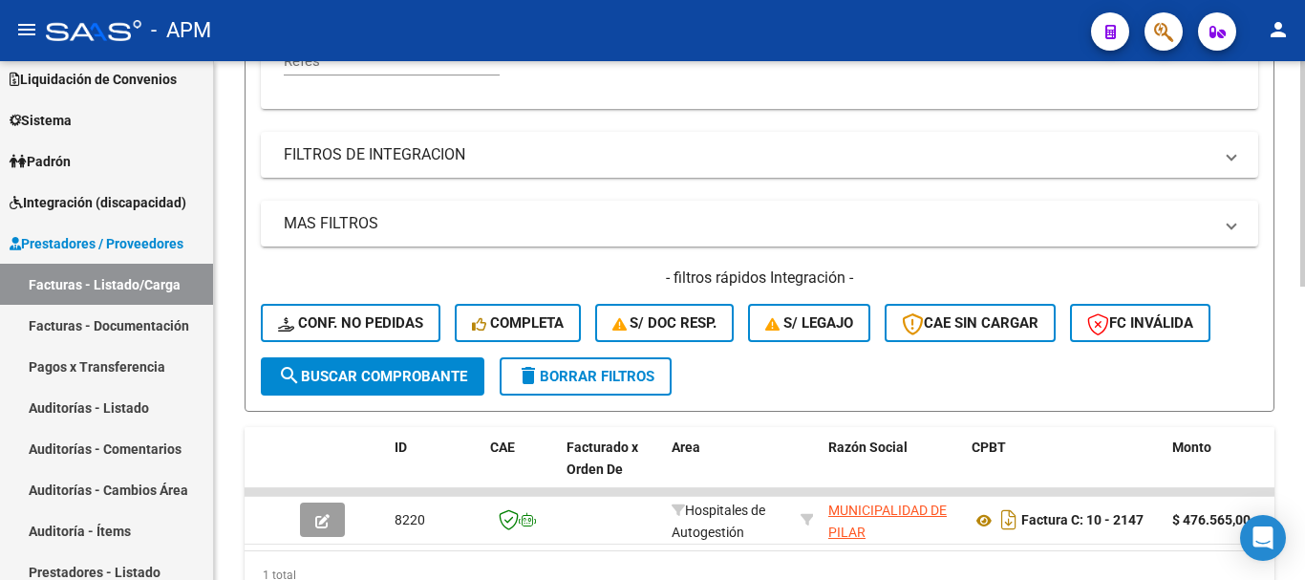
click at [441, 383] on span "search Buscar Comprobante" at bounding box center [372, 376] width 189 height 17
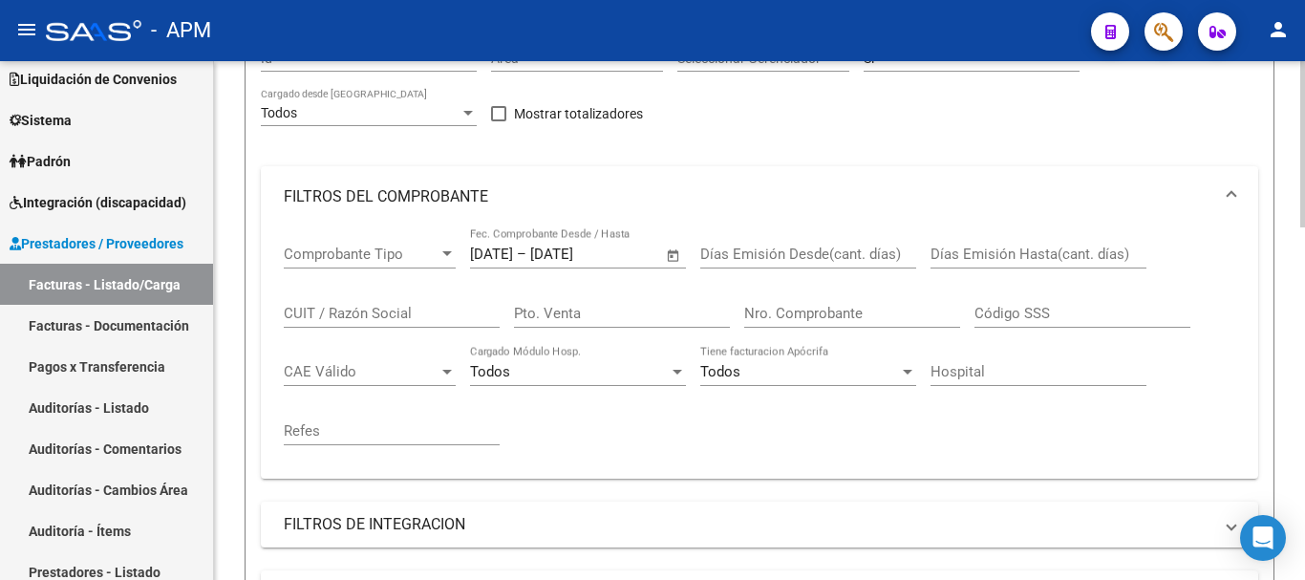
scroll to position [0, 0]
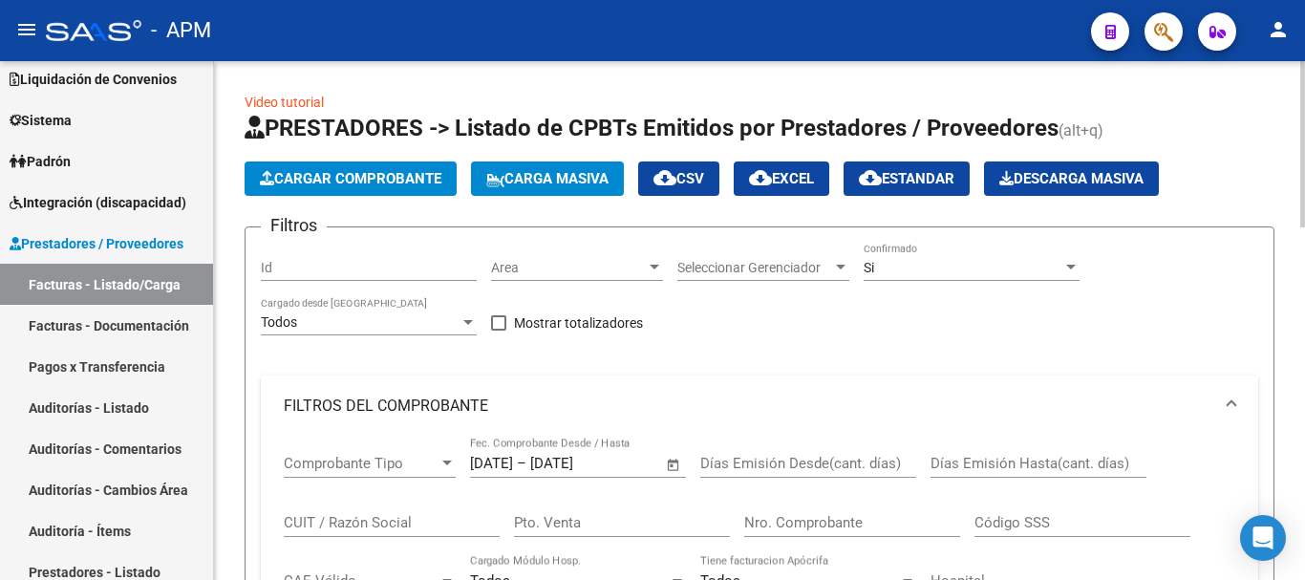
click at [790, 185] on span "cloud_download EXCEL" at bounding box center [781, 178] width 65 height 17
click at [664, 460] on span "Open calendar" at bounding box center [674, 464] width 46 height 46
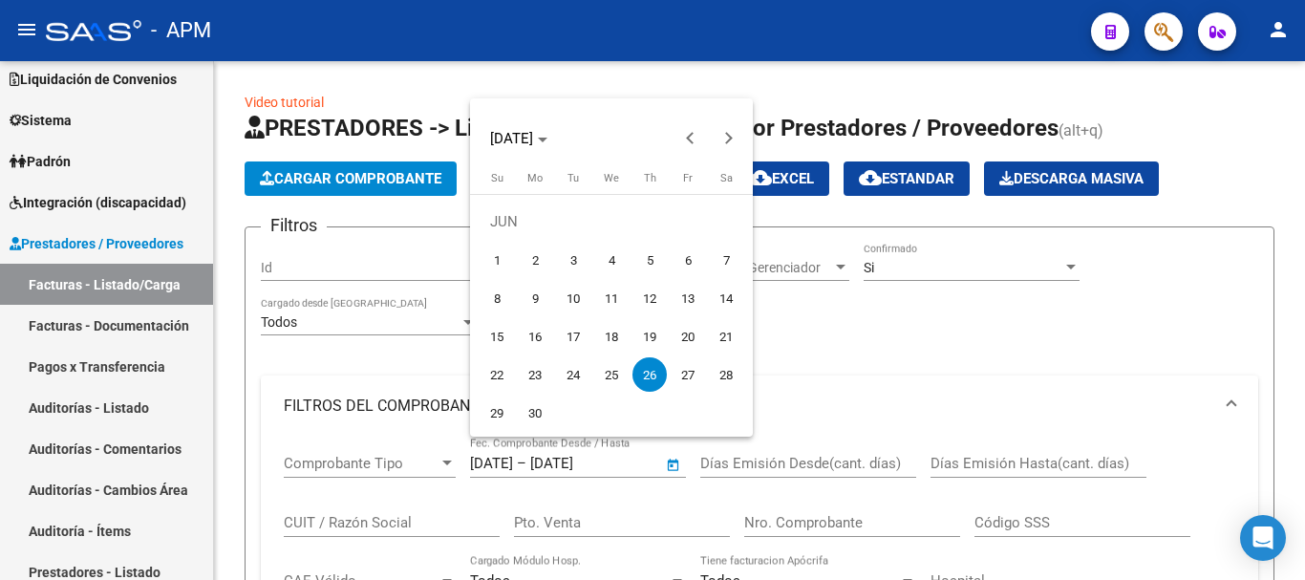
click at [532, 414] on span "30" at bounding box center [535, 413] width 34 height 34
type input "[DATE]"
click at [532, 414] on span "30" at bounding box center [535, 413] width 34 height 34
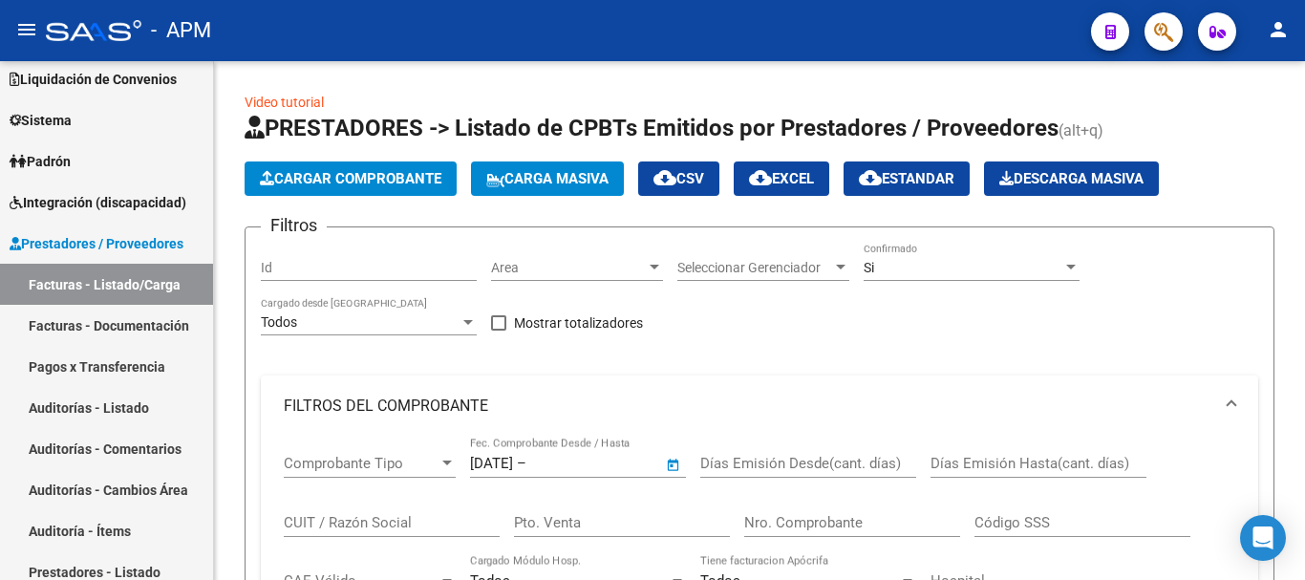
type input "[DATE]"
click at [532, 414] on mat-panel-title "FILTROS DEL COMPROBANTE" at bounding box center [748, 406] width 929 height 21
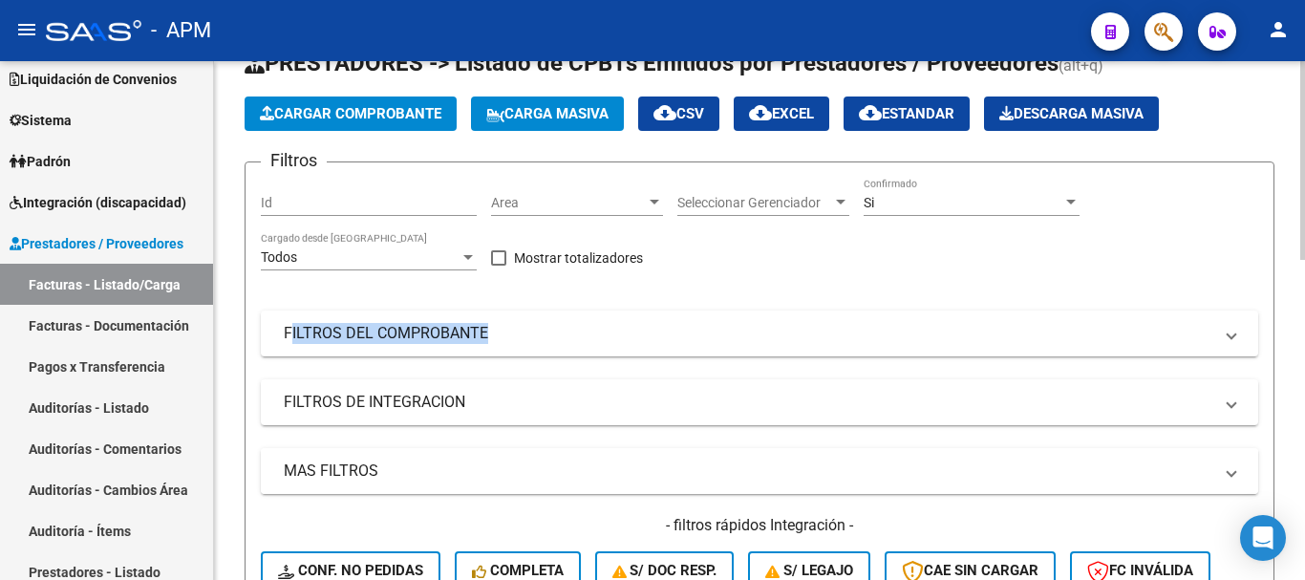
scroll to position [96, 0]
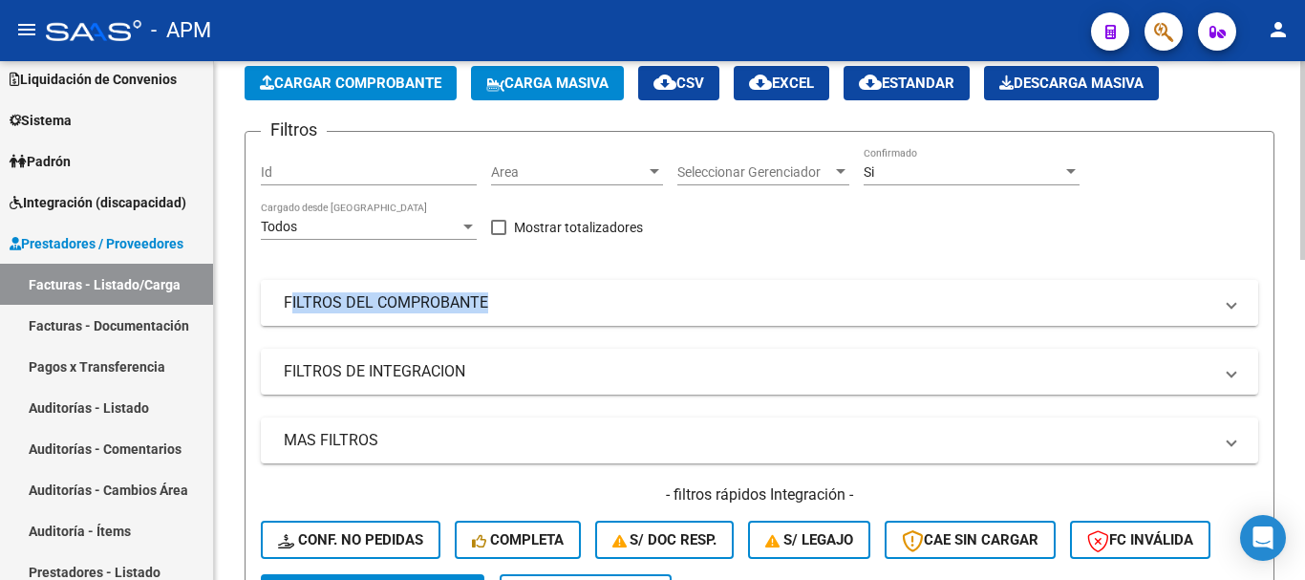
click at [896, 310] on mat-panel-title "FILTROS DEL COMPROBANTE" at bounding box center [748, 302] width 929 height 21
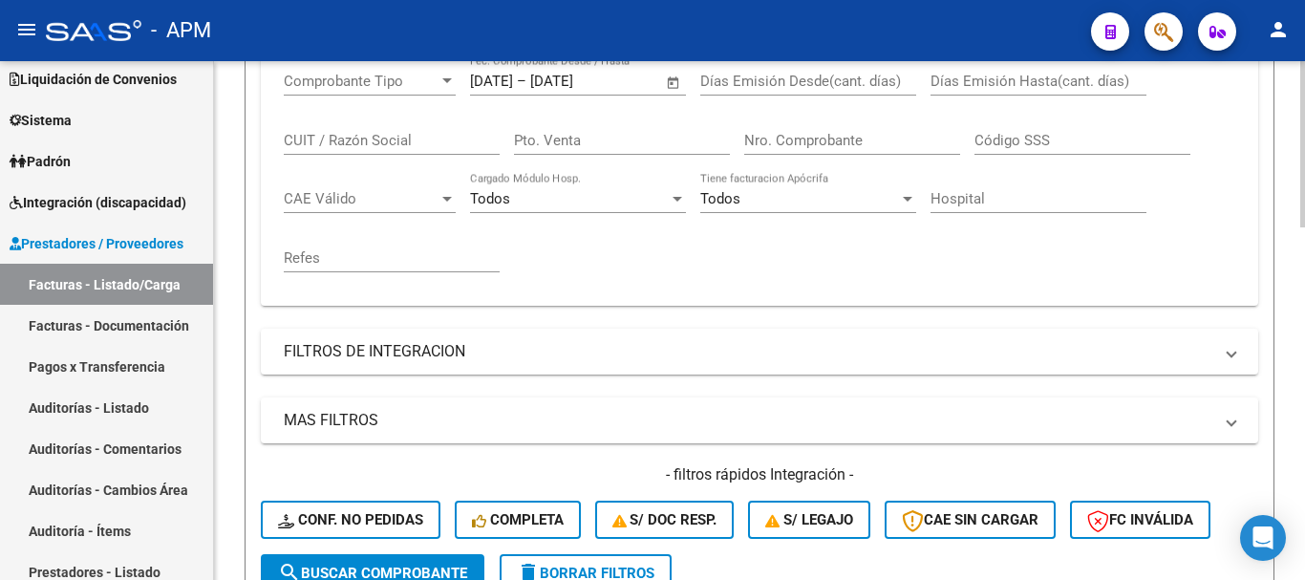
scroll to position [669, 0]
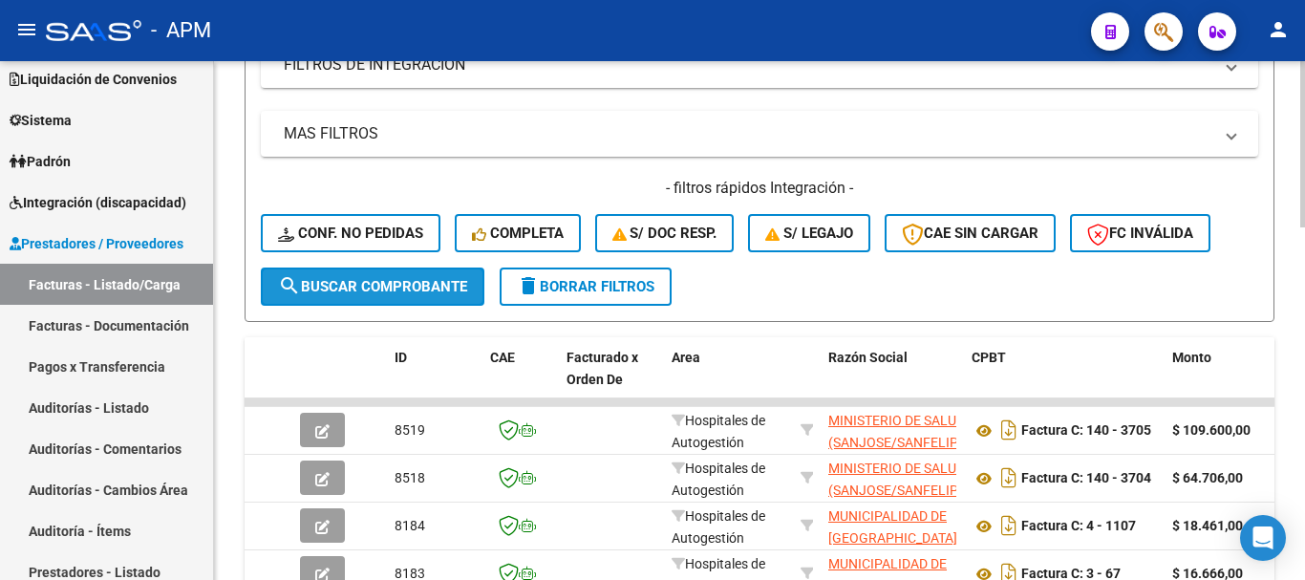
click at [414, 289] on span "search Buscar Comprobante" at bounding box center [372, 286] width 189 height 17
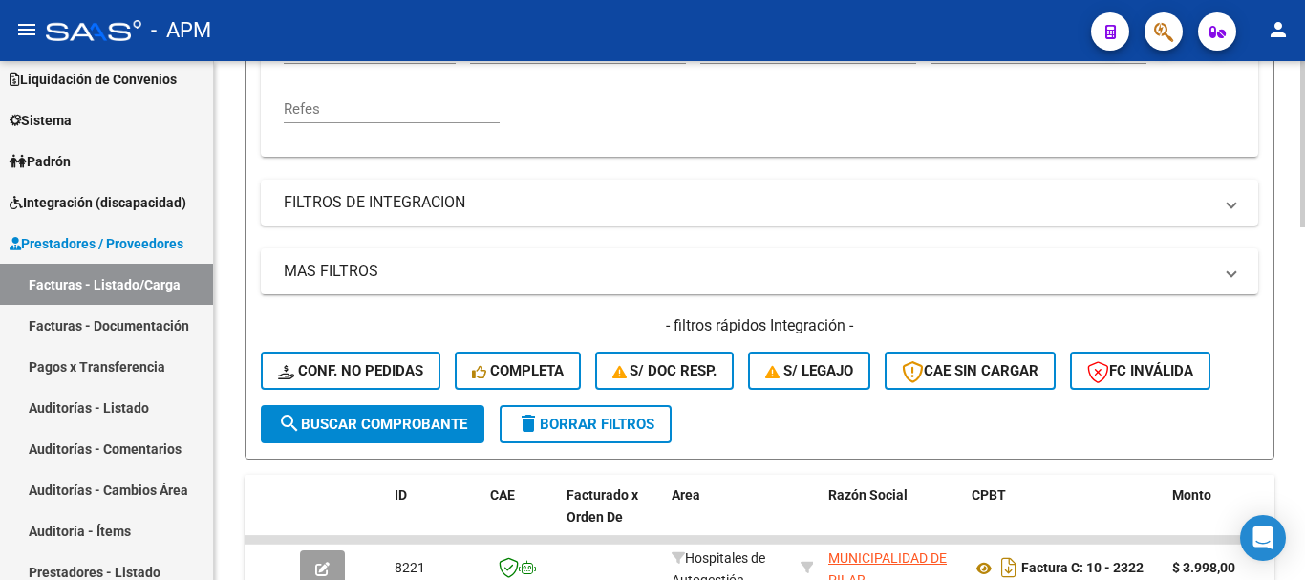
scroll to position [0, 0]
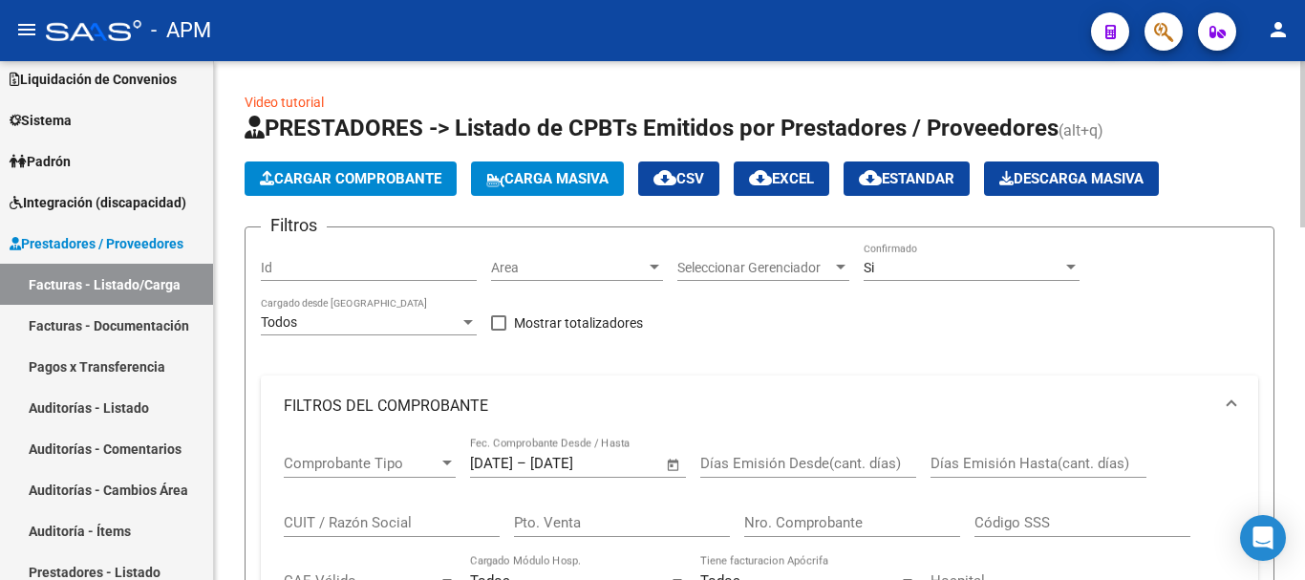
click at [810, 183] on span "cloud_download EXCEL" at bounding box center [781, 178] width 65 height 17
click at [676, 461] on span "Open calendar" at bounding box center [674, 464] width 46 height 46
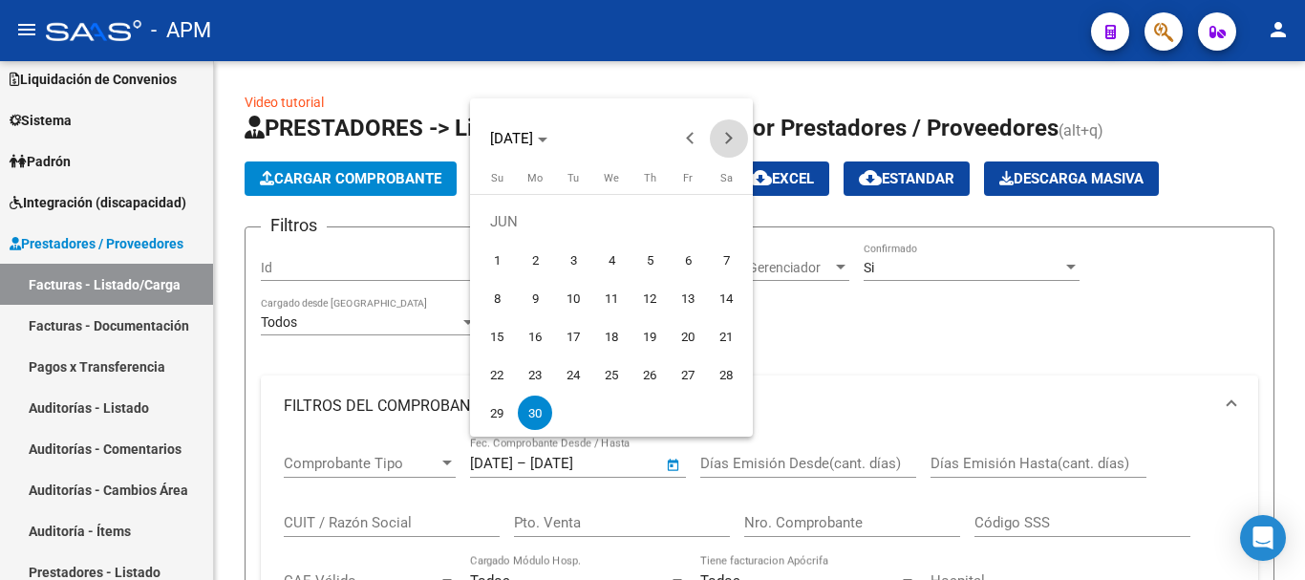
click at [725, 135] on button "Next month" at bounding box center [729, 138] width 38 height 38
click at [573, 256] on span "1" at bounding box center [573, 260] width 34 height 34
type input "[DATE]"
click at [573, 256] on span "1" at bounding box center [573, 260] width 34 height 34
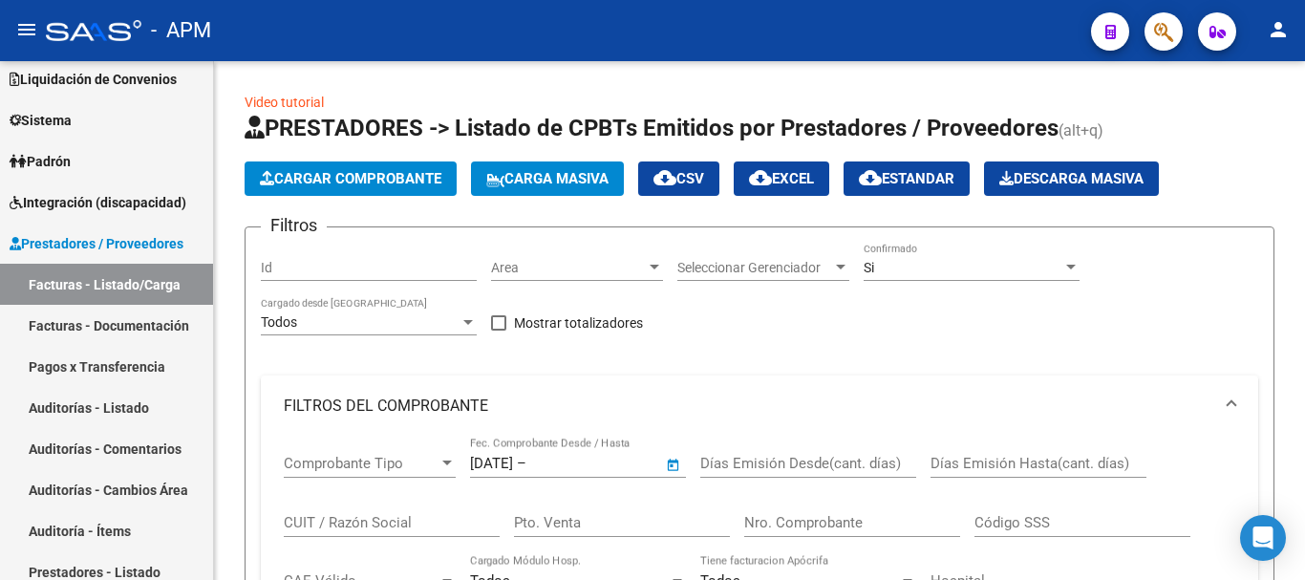
type input "[DATE]"
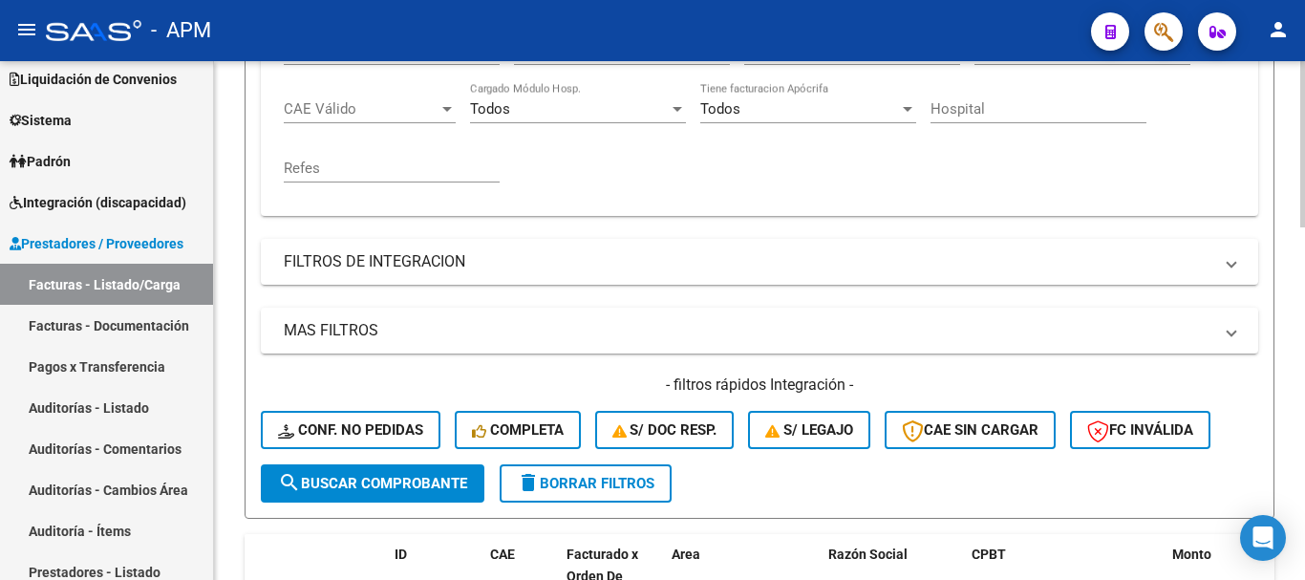
scroll to position [573, 0]
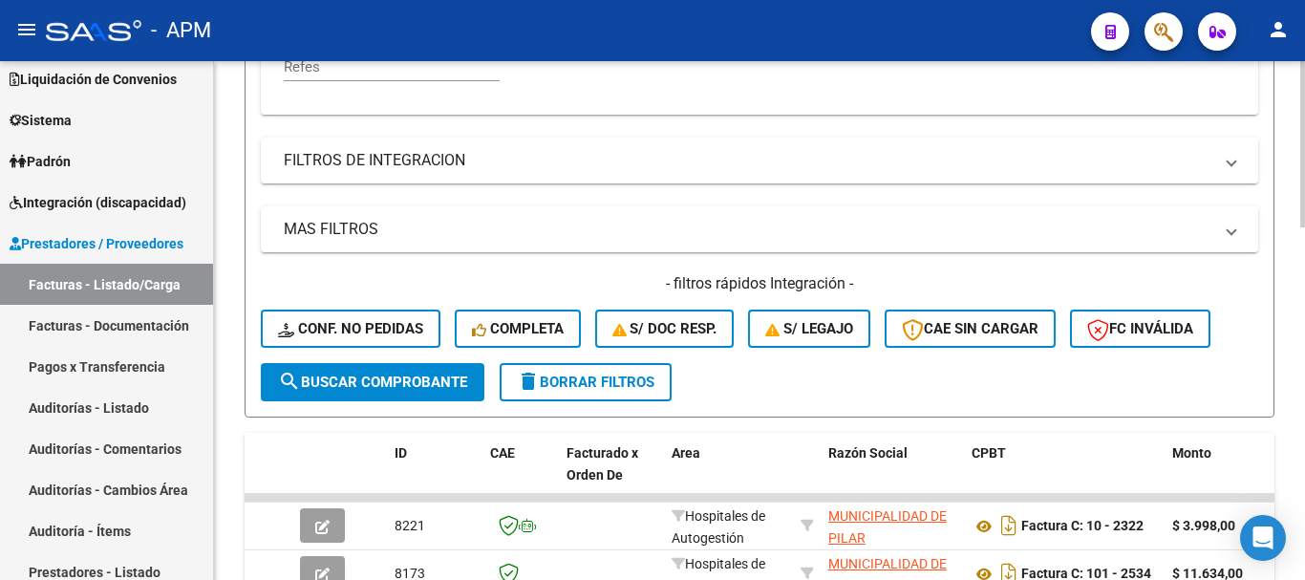
click at [449, 387] on span "search Buscar Comprobante" at bounding box center [372, 382] width 189 height 17
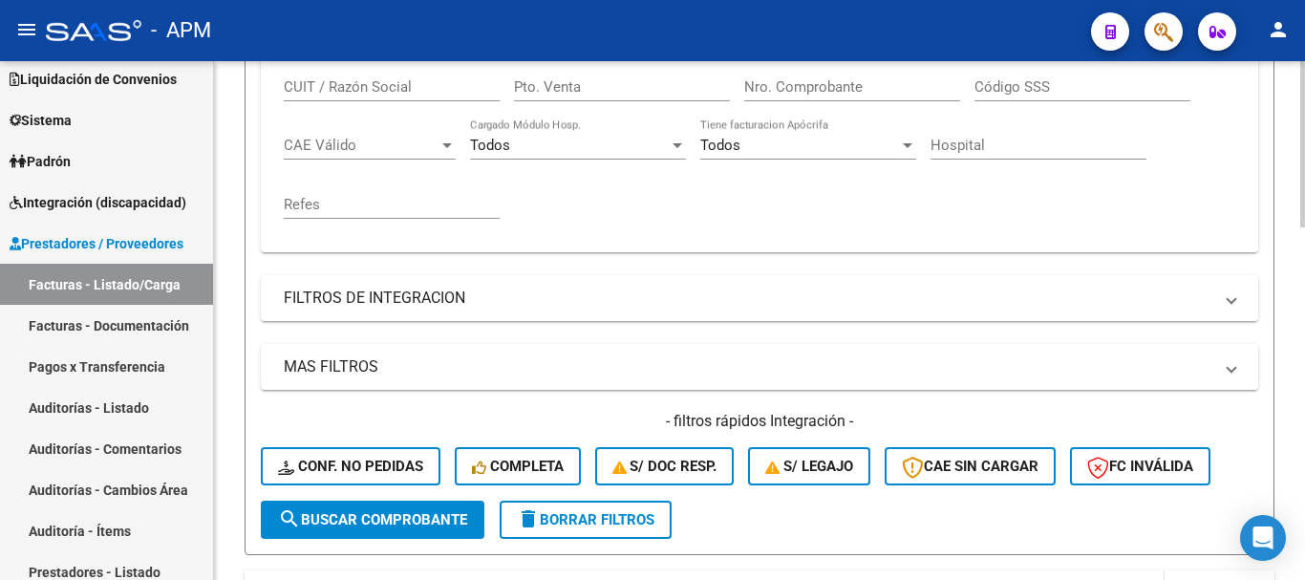
scroll to position [0, 0]
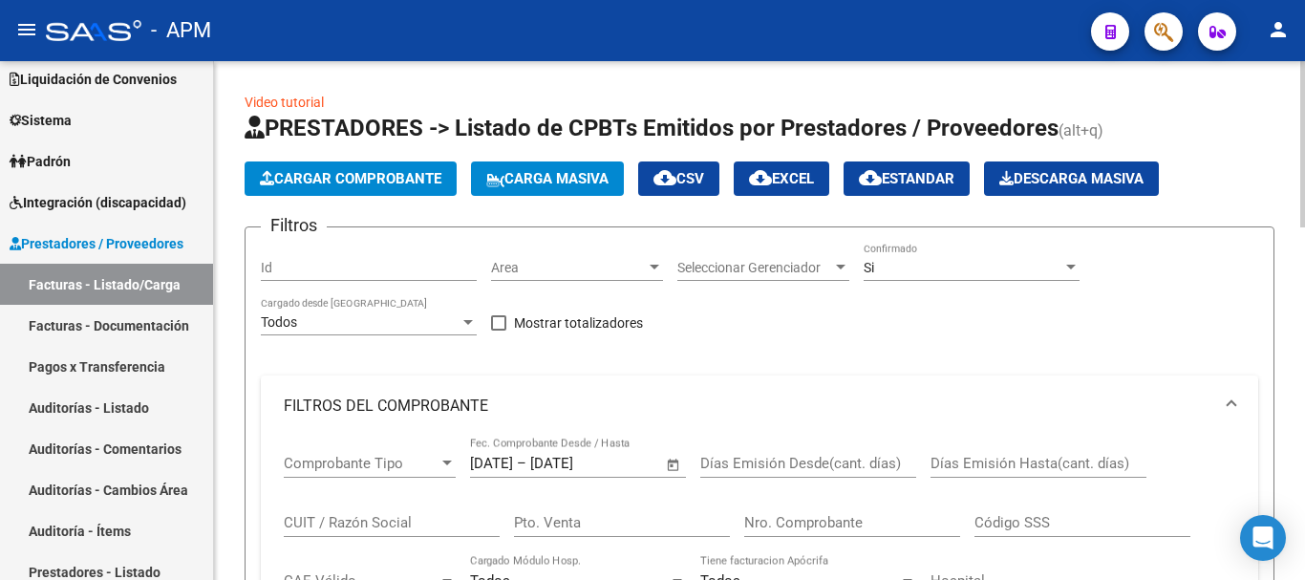
click at [814, 182] on span "cloud_download EXCEL" at bounding box center [781, 178] width 65 height 17
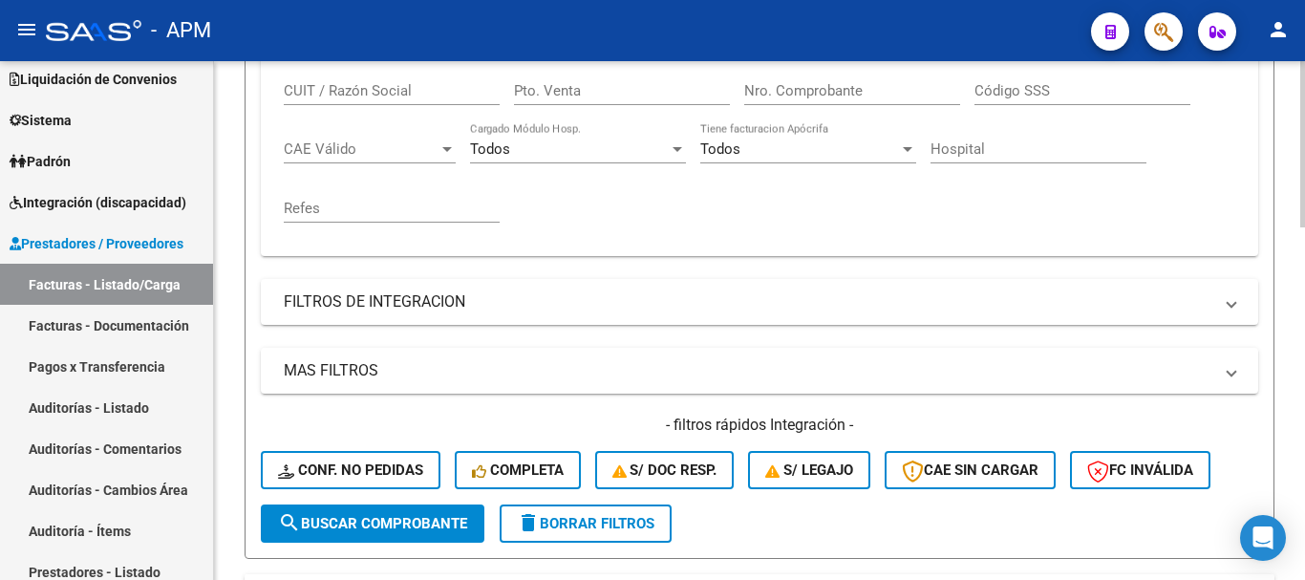
scroll to position [245, 0]
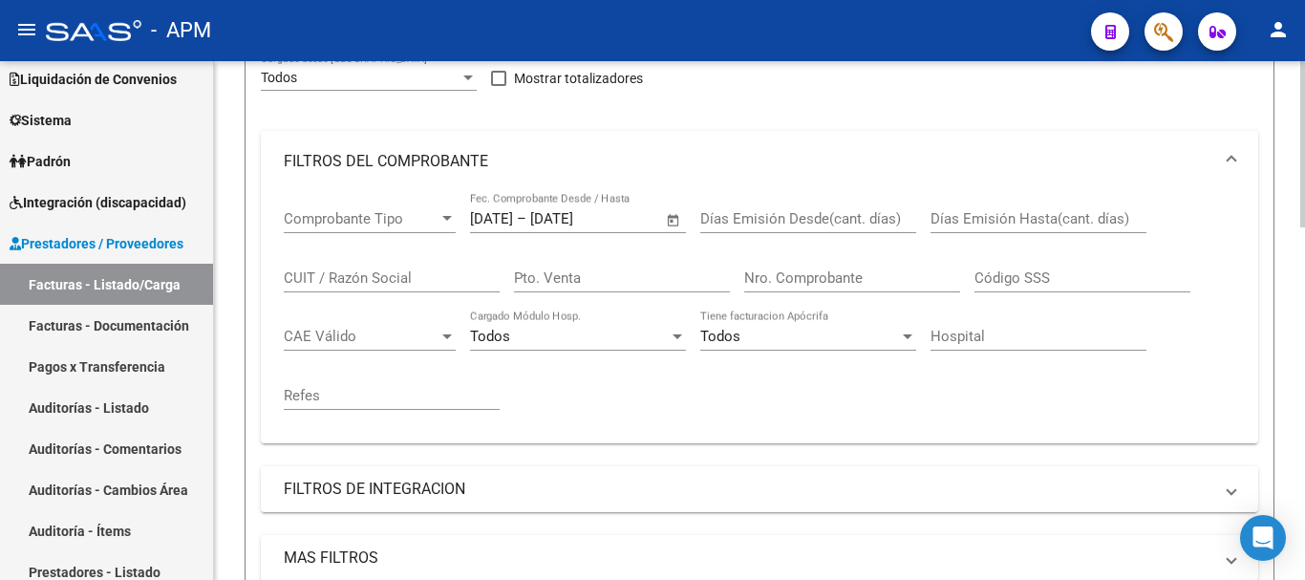
click at [672, 210] on span "Open calendar" at bounding box center [674, 220] width 46 height 46
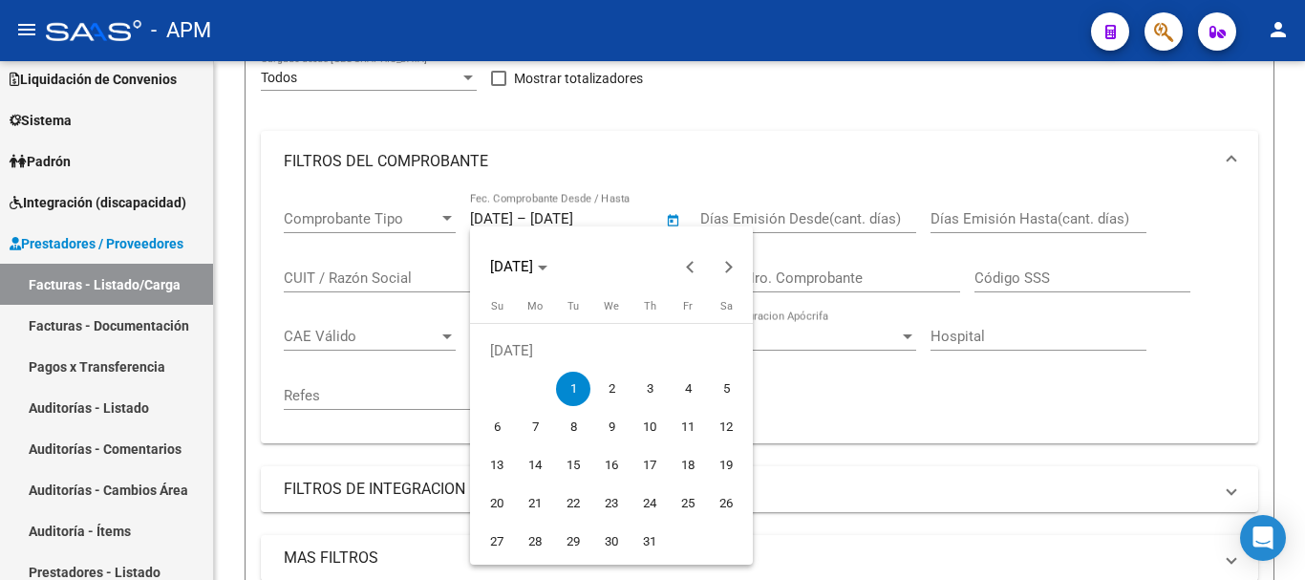
click at [611, 388] on span "2" at bounding box center [611, 389] width 34 height 34
type input "[DATE]"
click at [611, 388] on span "2" at bounding box center [611, 389] width 34 height 34
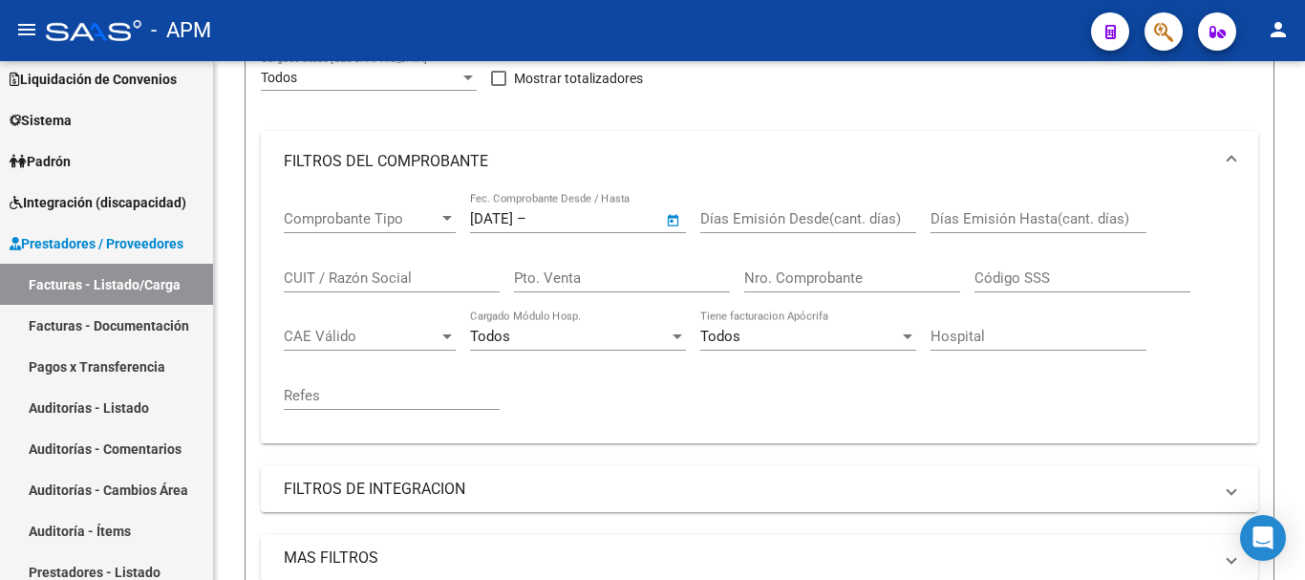
type input "[DATE]"
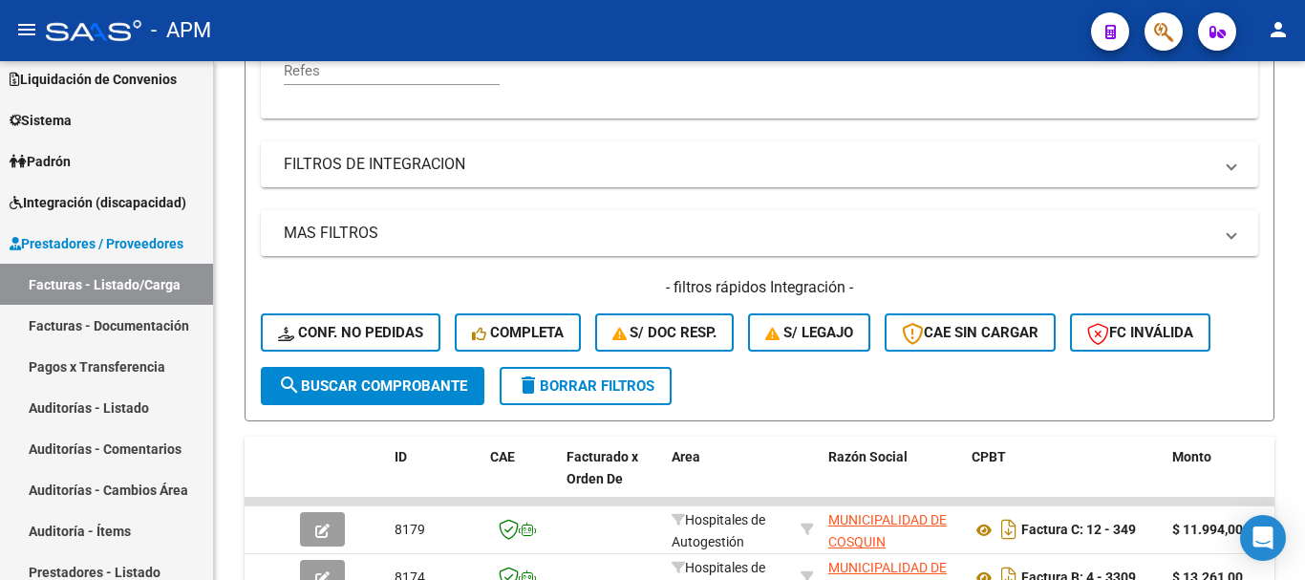
scroll to position [627, 0]
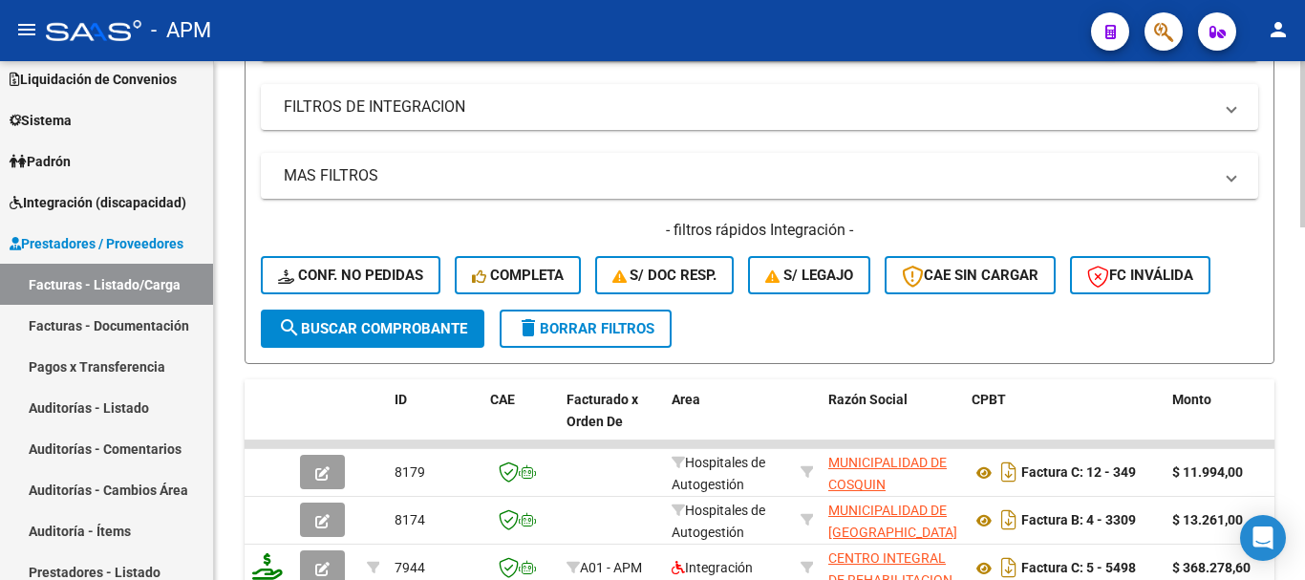
click at [379, 325] on span "search Buscar Comprobante" at bounding box center [372, 328] width 189 height 17
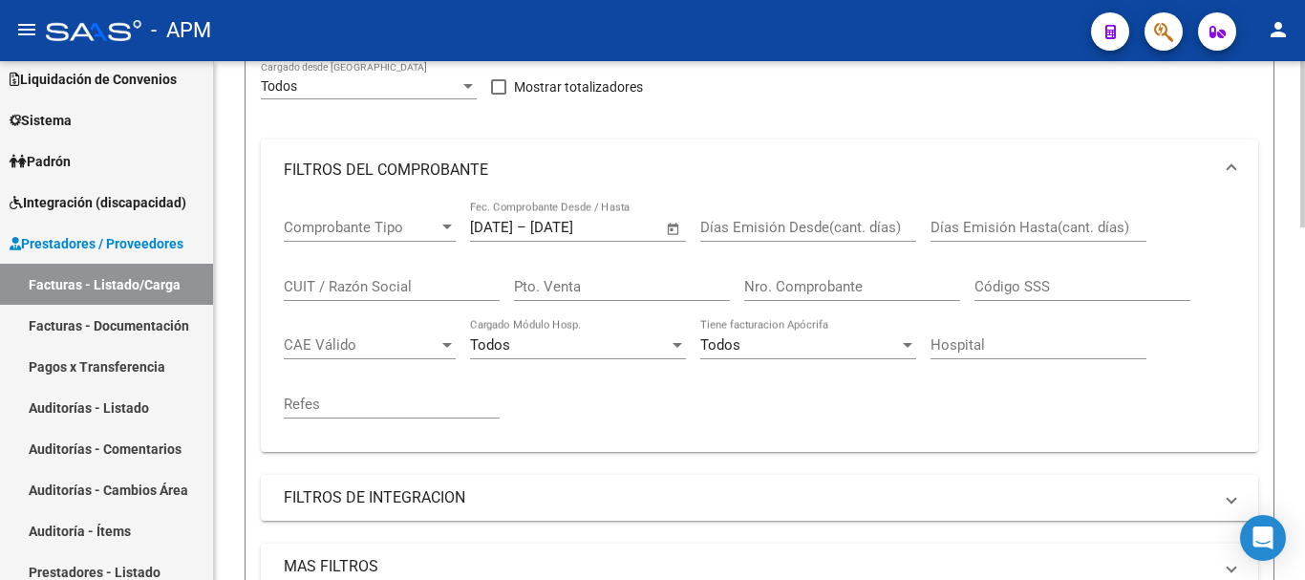
scroll to position [0, 0]
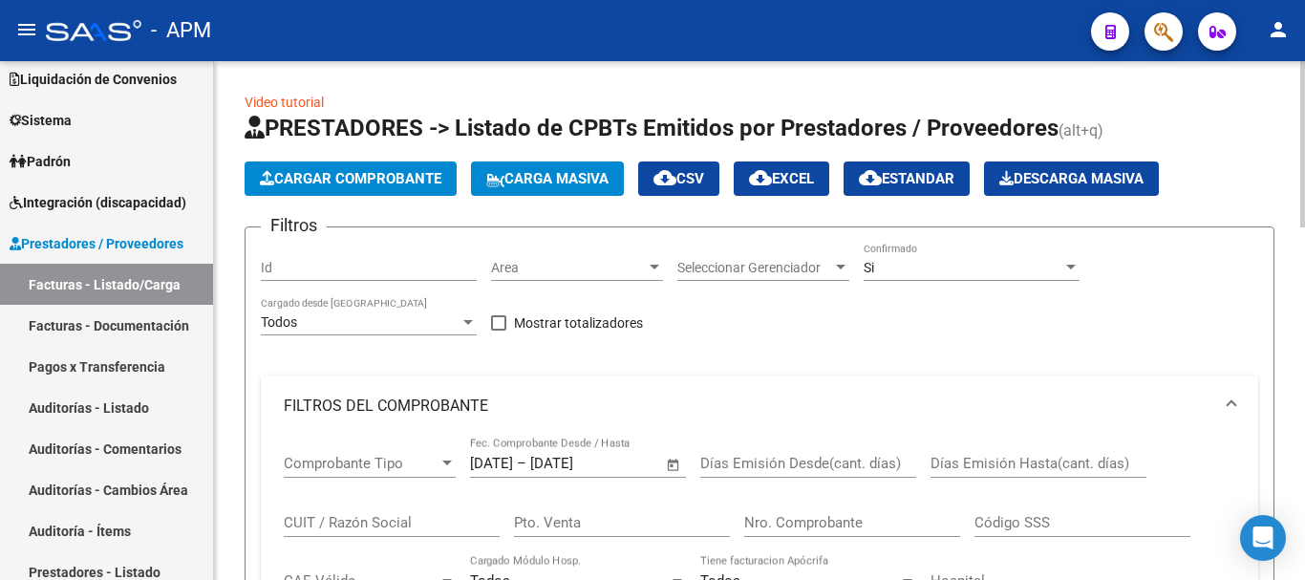
click at [814, 170] on span "cloud_download EXCEL" at bounding box center [781, 178] width 65 height 17
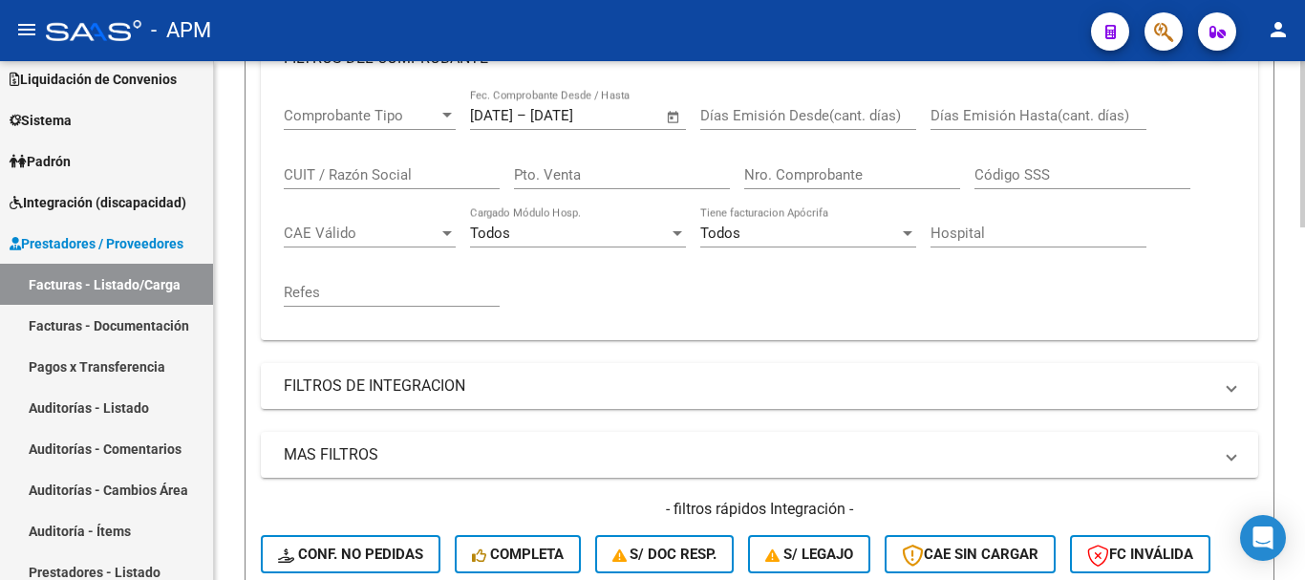
scroll to position [340, 0]
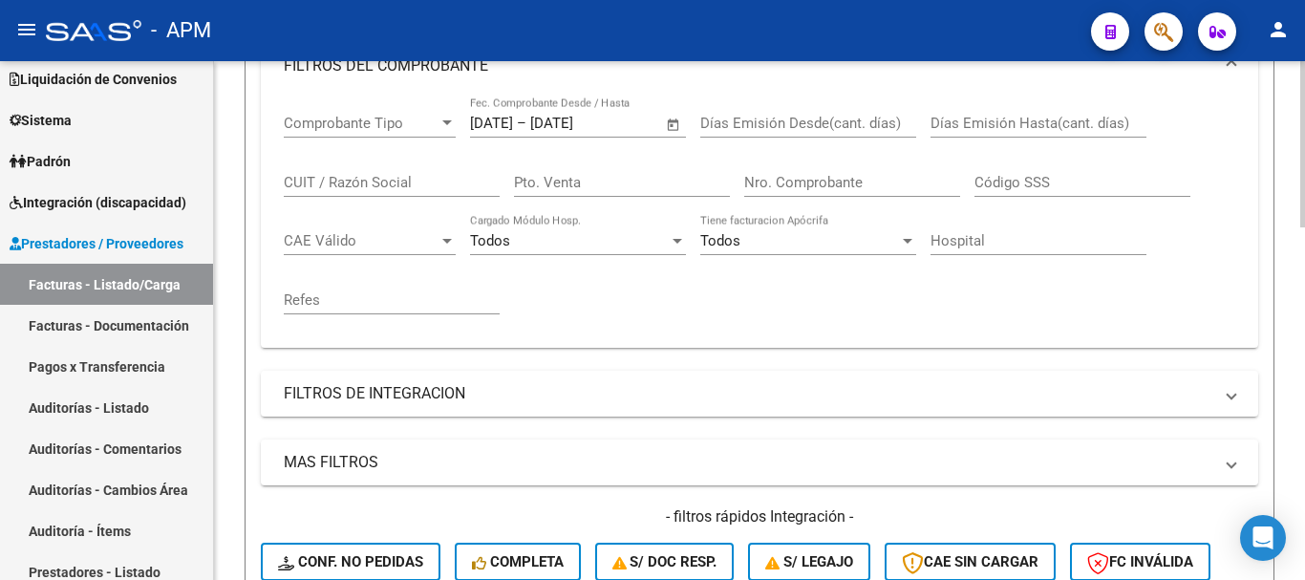
click at [672, 126] on span "Open calendar" at bounding box center [674, 124] width 46 height 46
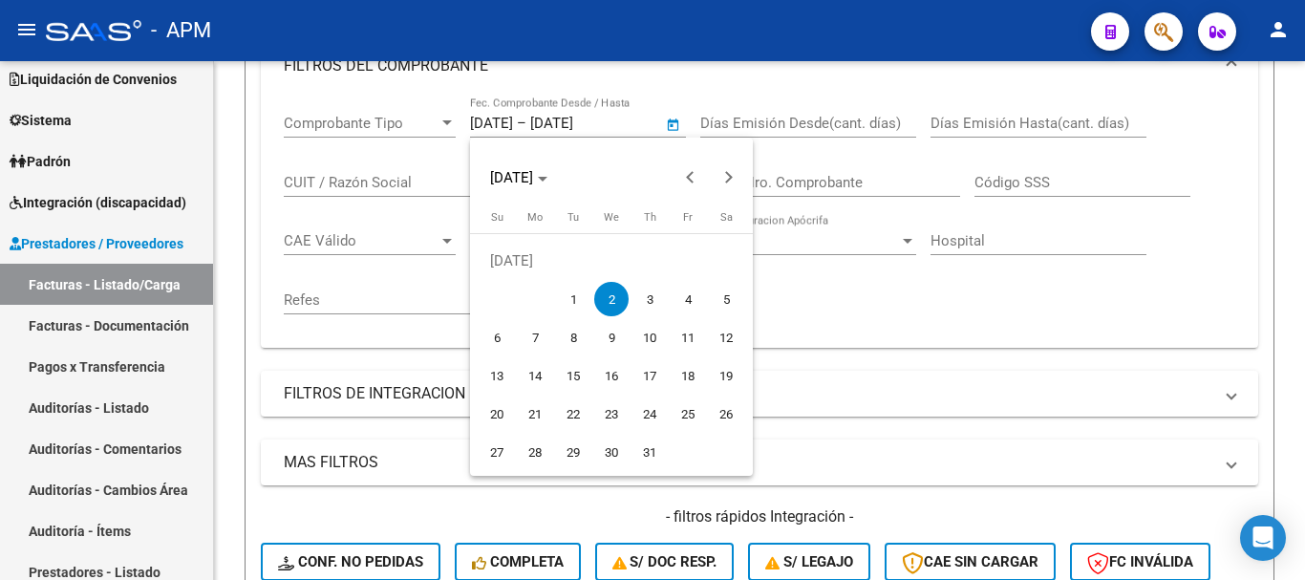
click at [652, 296] on span "3" at bounding box center [650, 299] width 34 height 34
type input "[DATE]"
click at [652, 296] on span "3" at bounding box center [650, 299] width 34 height 34
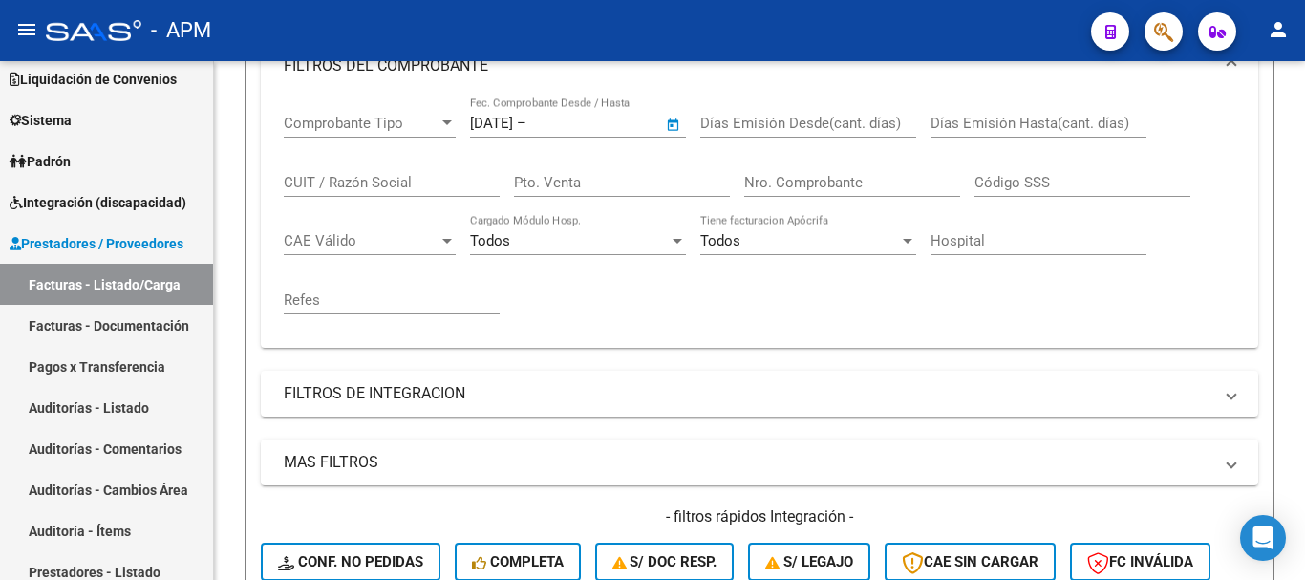
type input "[DATE]"
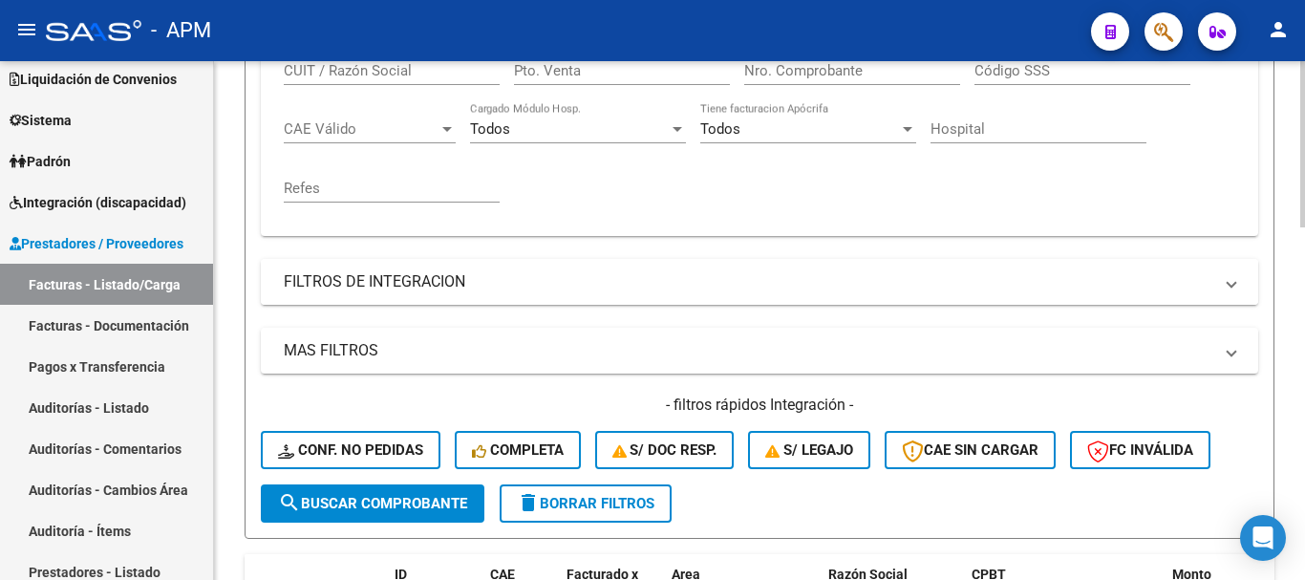
scroll to position [627, 0]
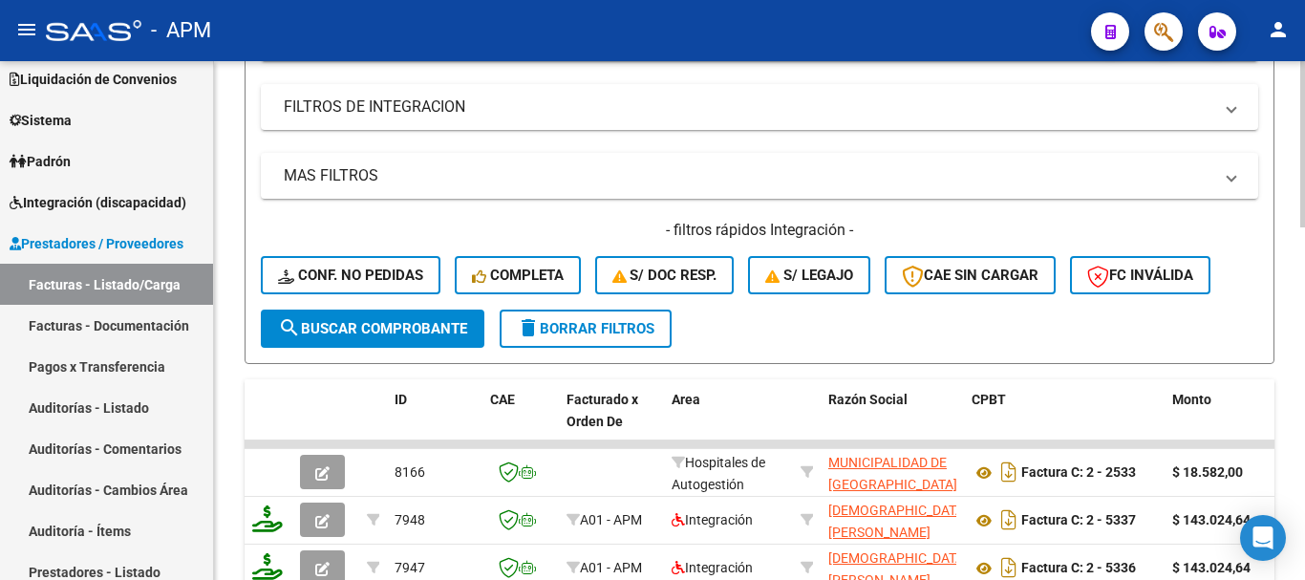
click at [456, 326] on span "search Buscar Comprobante" at bounding box center [372, 328] width 189 height 17
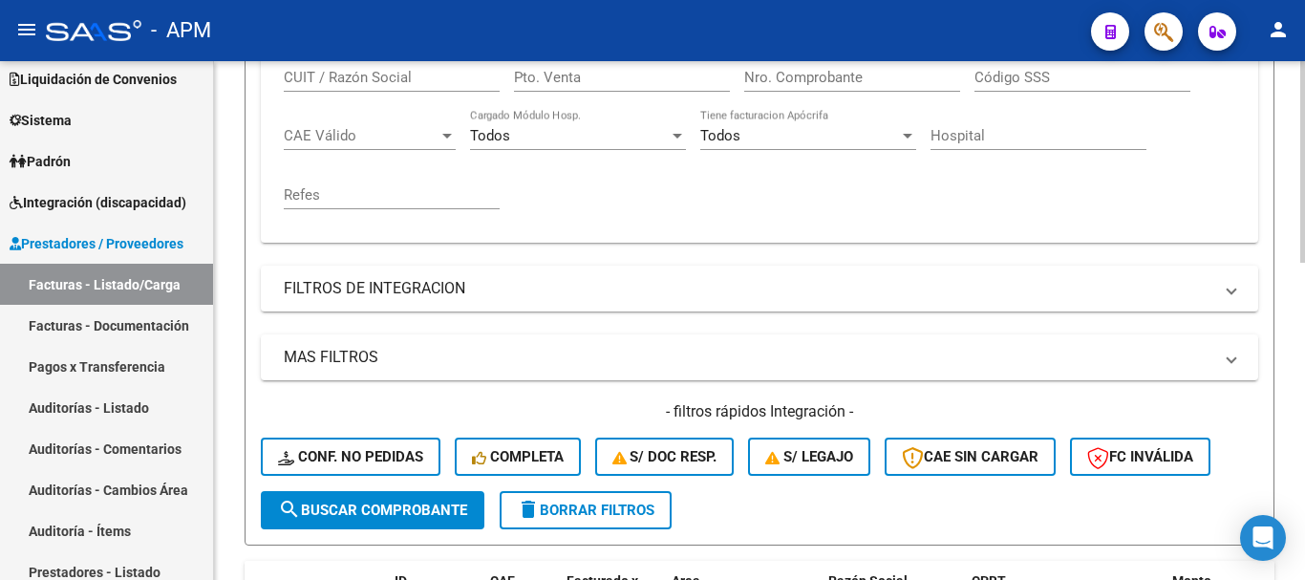
scroll to position [245, 0]
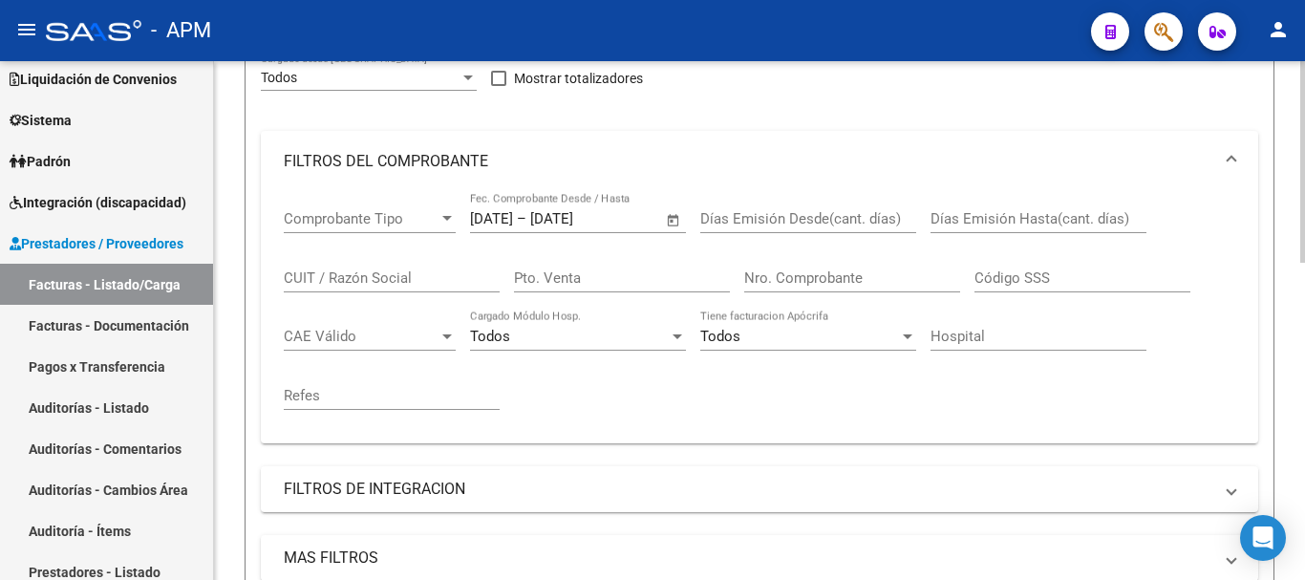
click at [670, 217] on span "Open calendar" at bounding box center [674, 220] width 46 height 46
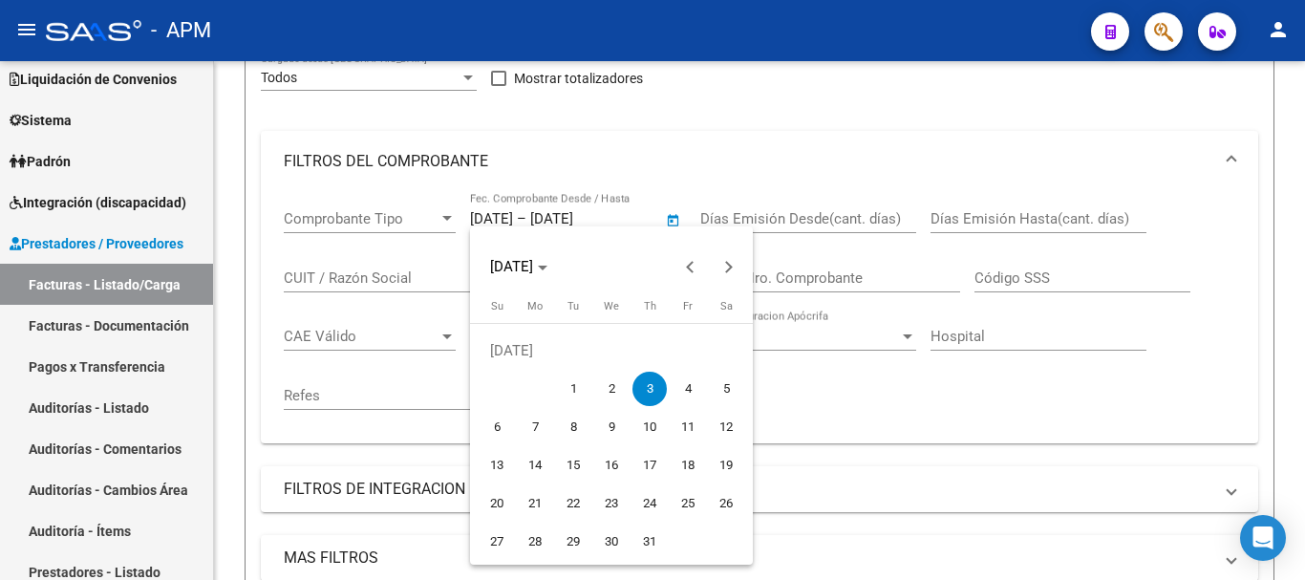
click at [542, 424] on span "7" at bounding box center [535, 427] width 34 height 34
type input "[DATE]"
click at [542, 424] on span "7" at bounding box center [535, 427] width 34 height 34
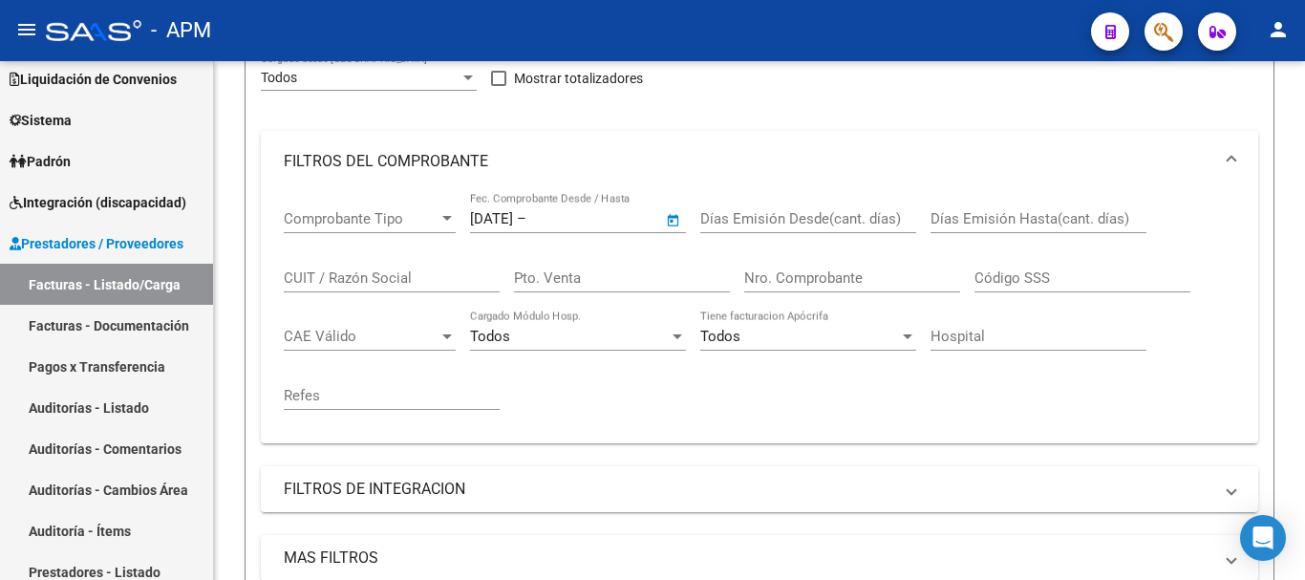
type input "[DATE]"
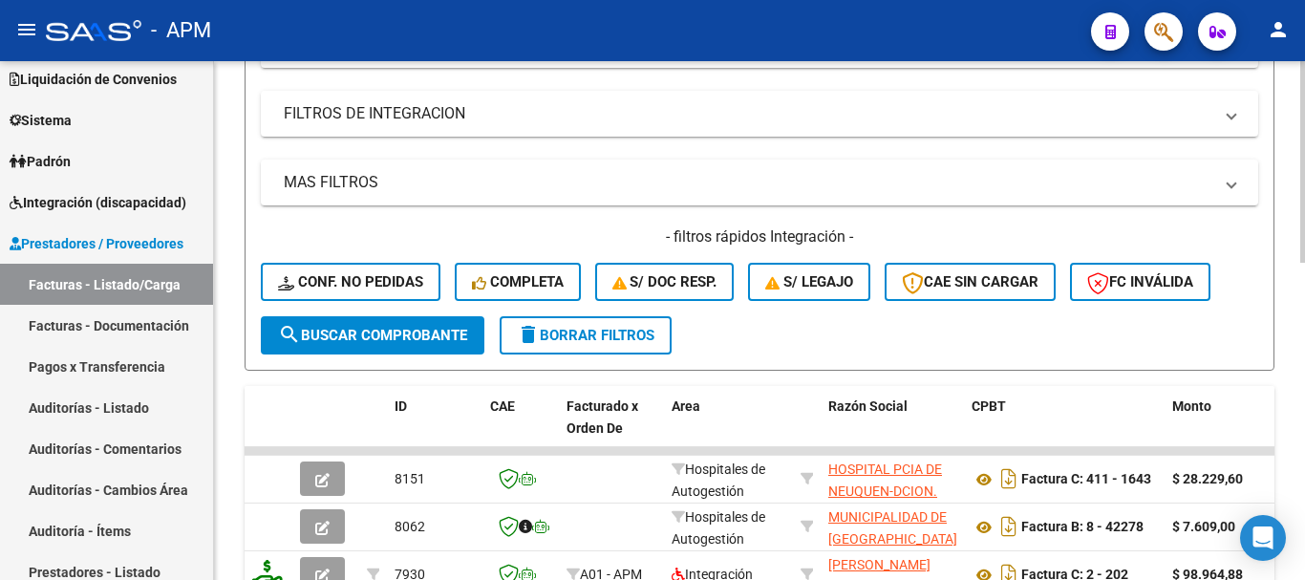
scroll to position [627, 0]
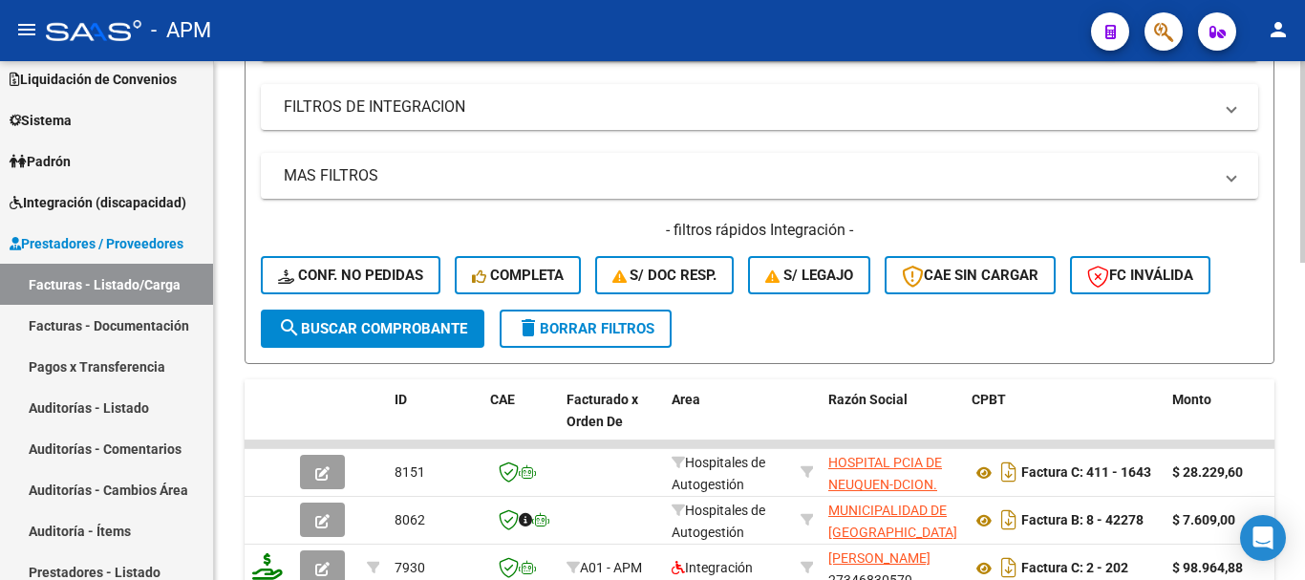
click at [430, 330] on span "search Buscar Comprobante" at bounding box center [372, 328] width 189 height 17
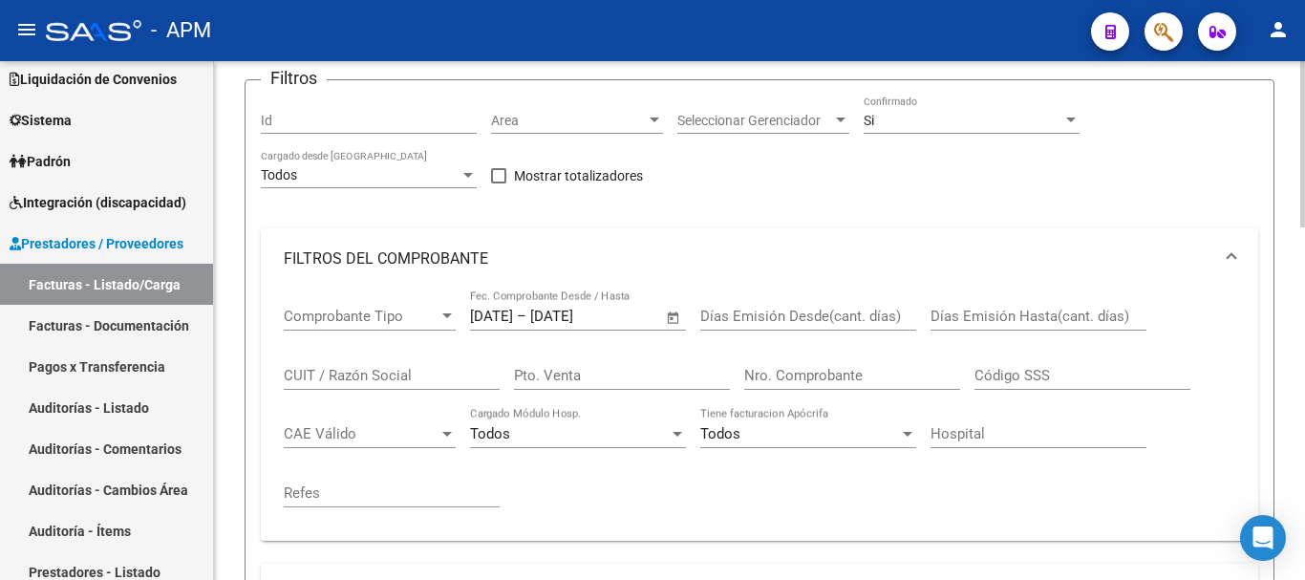
scroll to position [0, 0]
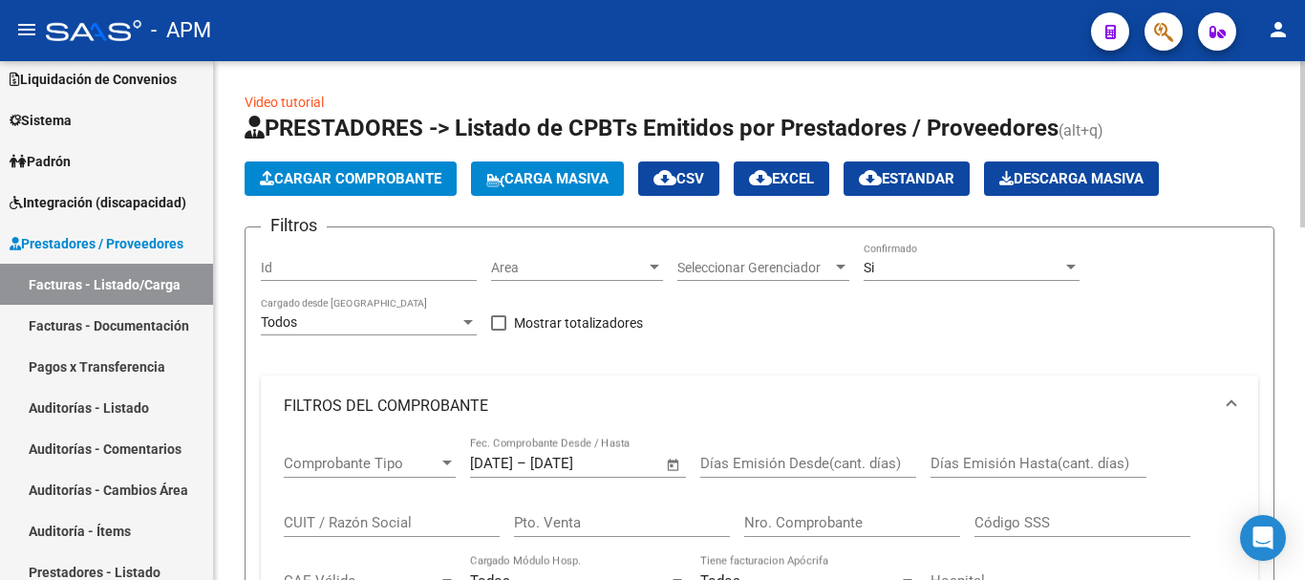
click at [803, 171] on span "cloud_download EXCEL" at bounding box center [781, 178] width 65 height 17
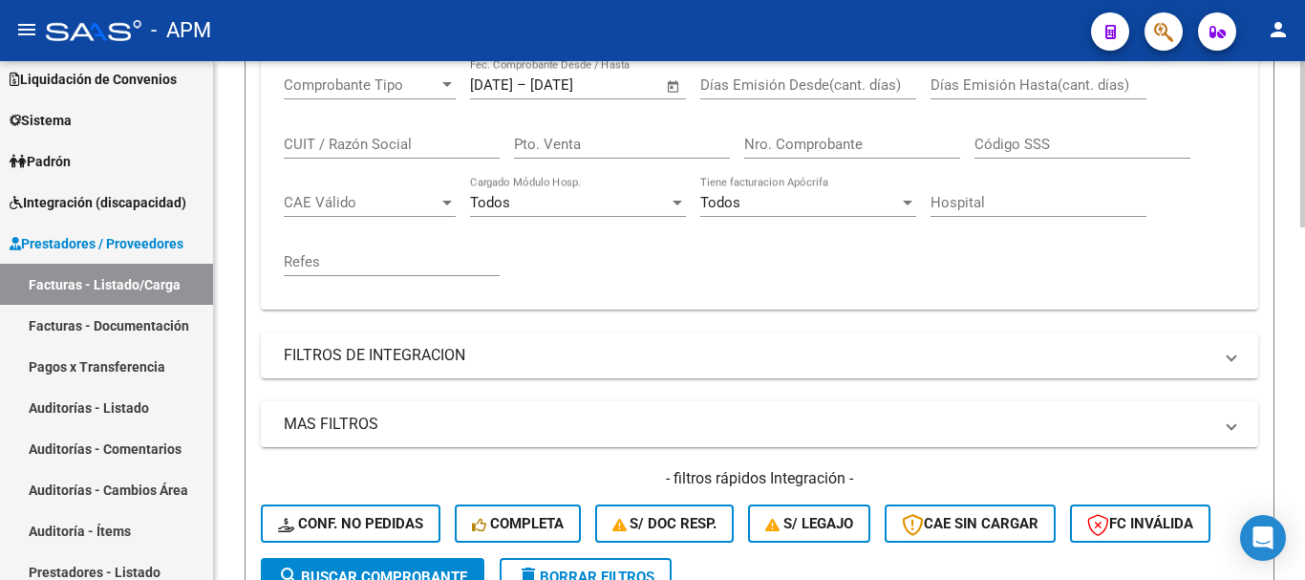
scroll to position [340, 0]
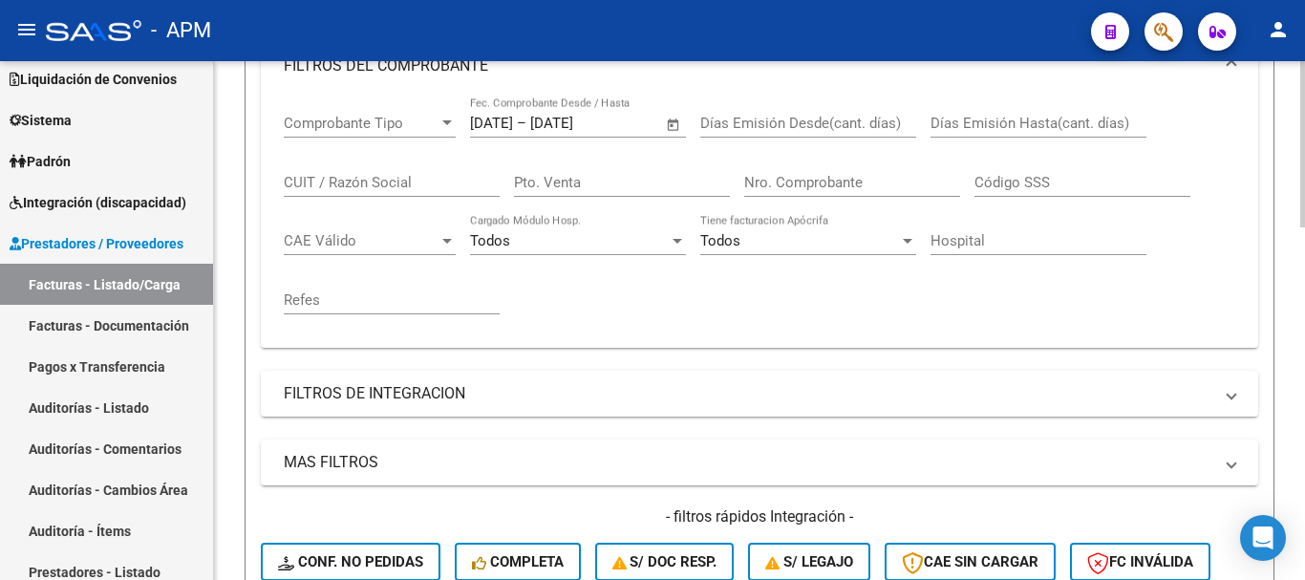
click at [673, 125] on span "Open calendar" at bounding box center [674, 124] width 46 height 46
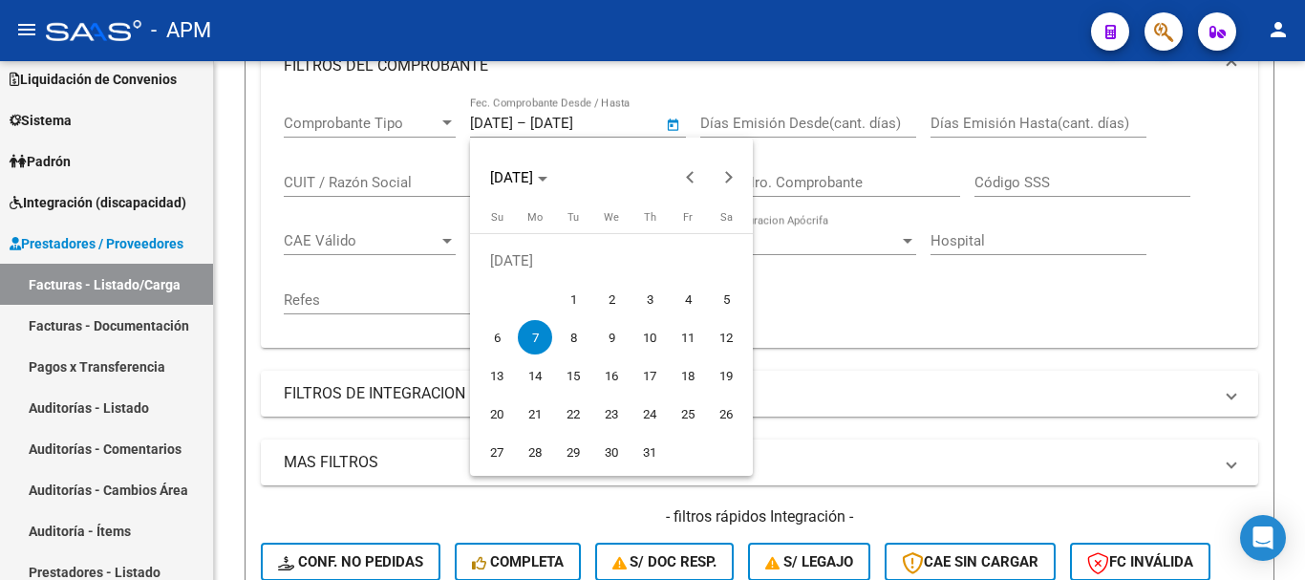
click at [647, 340] on span "10" at bounding box center [650, 337] width 34 height 34
type input "[DATE]"
click at [647, 340] on span "10" at bounding box center [650, 337] width 34 height 34
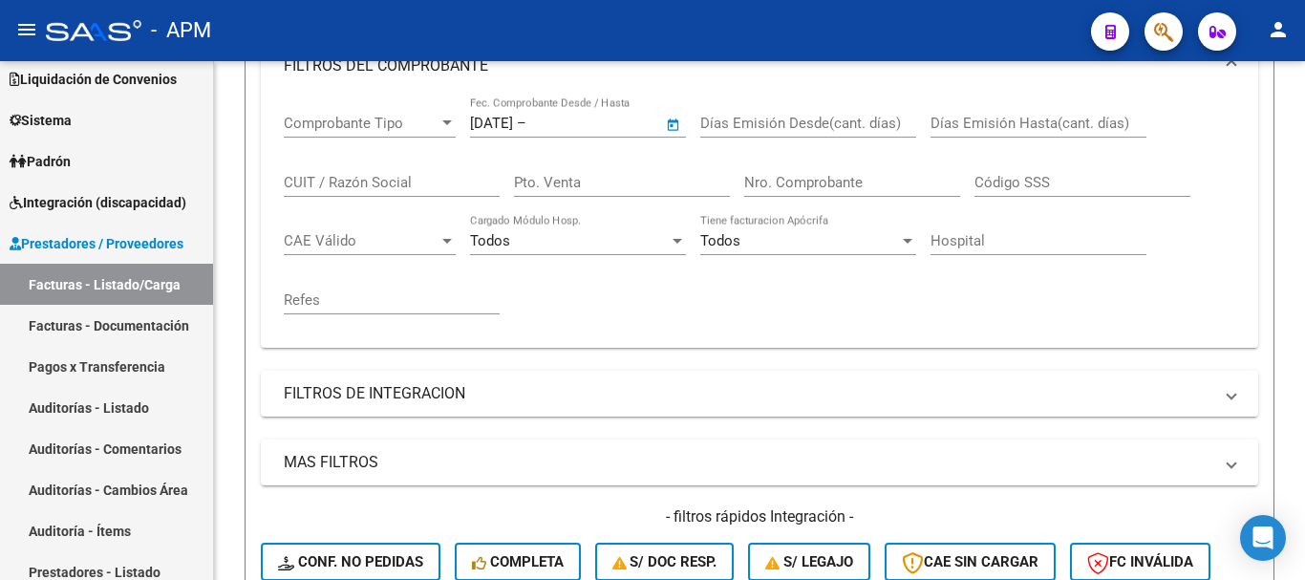
type input "[DATE]"
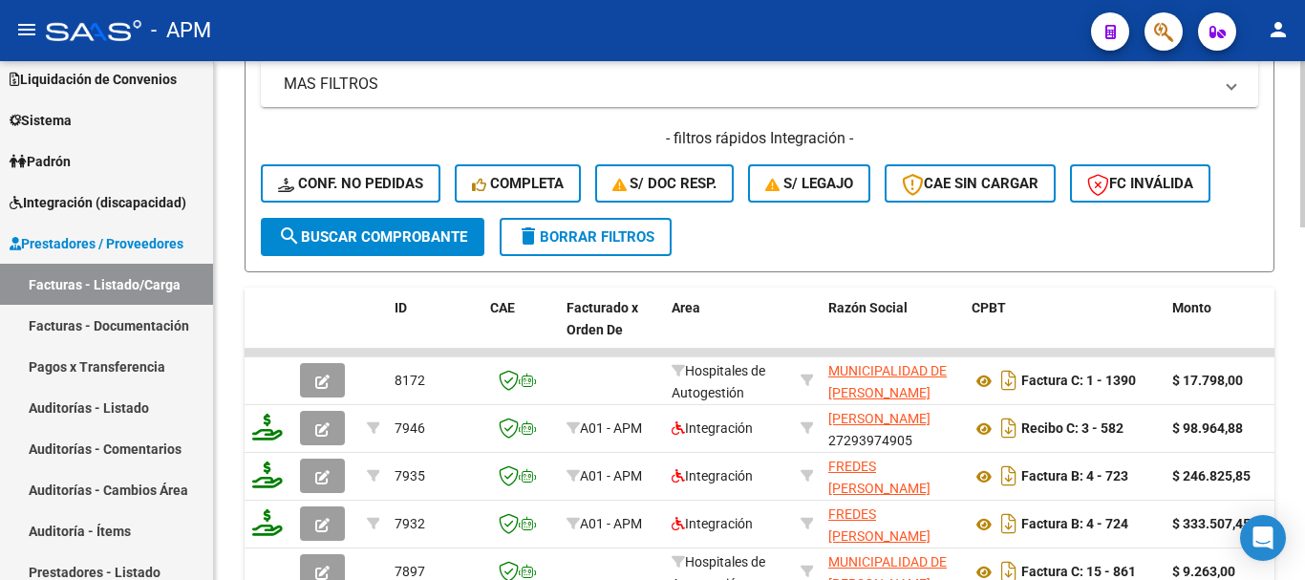
scroll to position [722, 0]
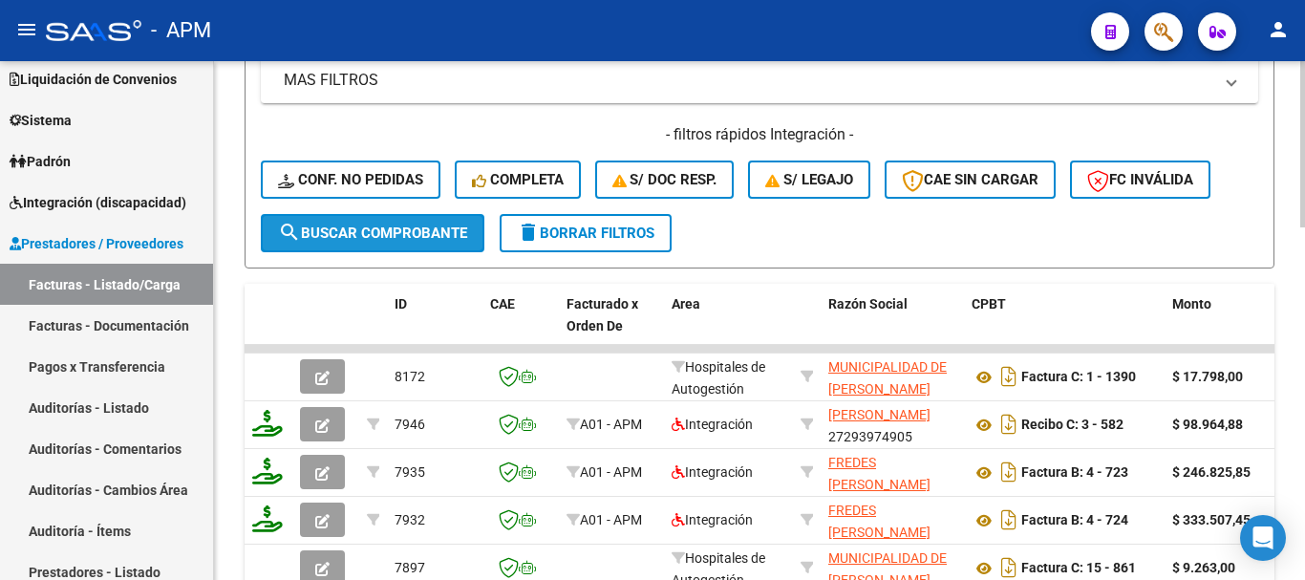
click at [468, 244] on button "search Buscar Comprobante" at bounding box center [373, 233] width 224 height 38
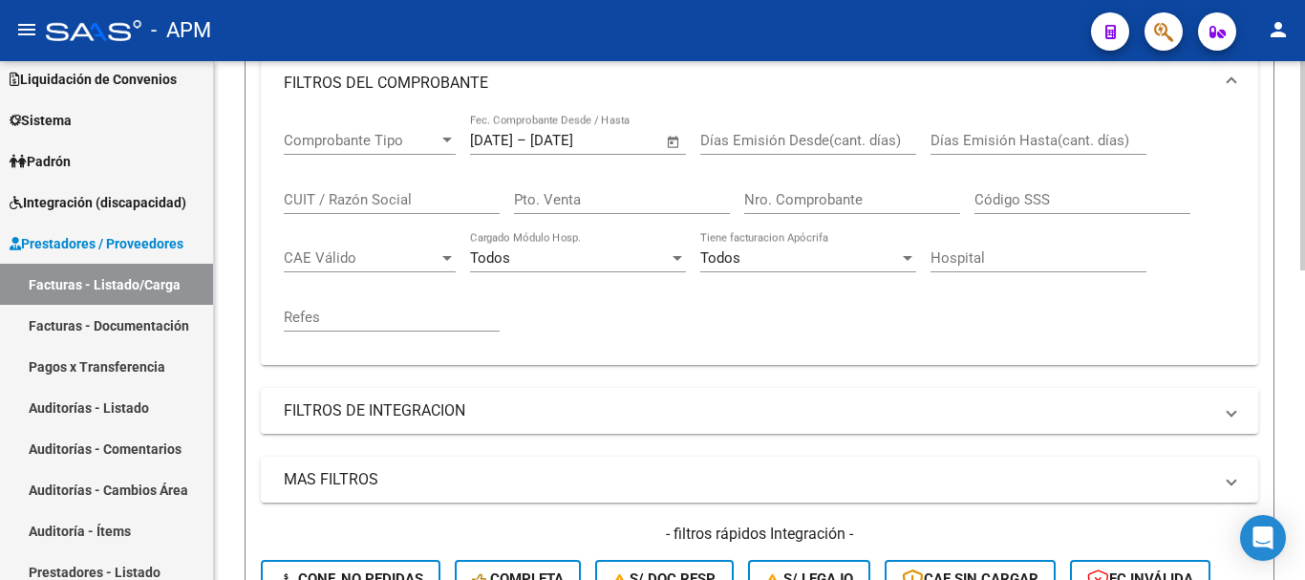
scroll to position [292, 0]
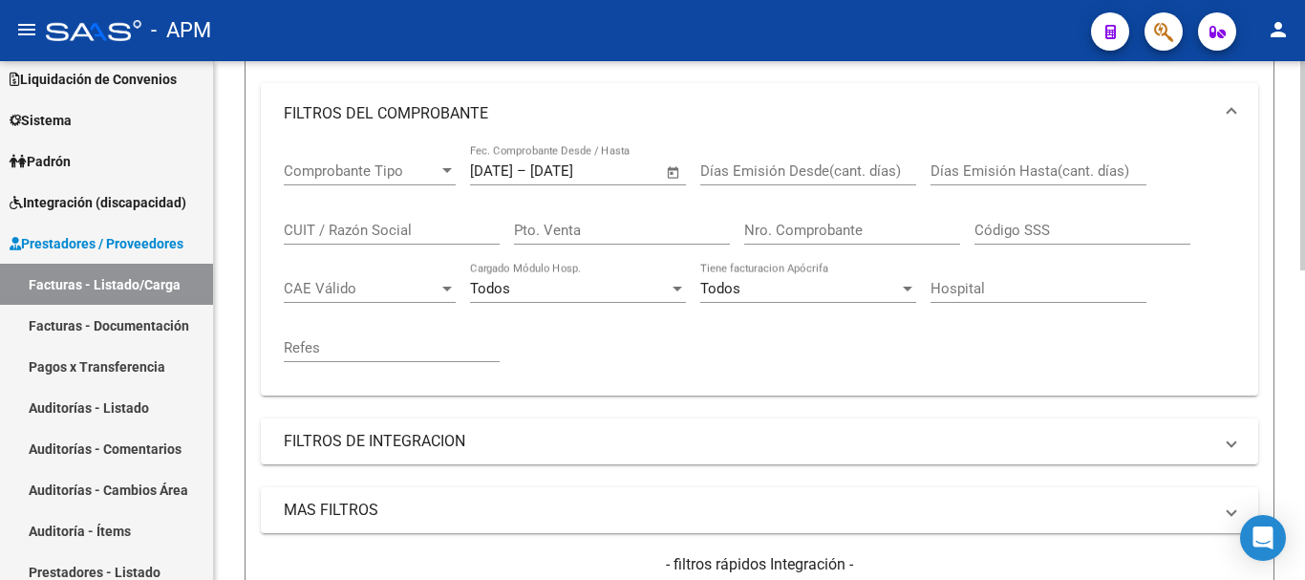
click at [671, 168] on span "Open calendar" at bounding box center [674, 172] width 46 height 46
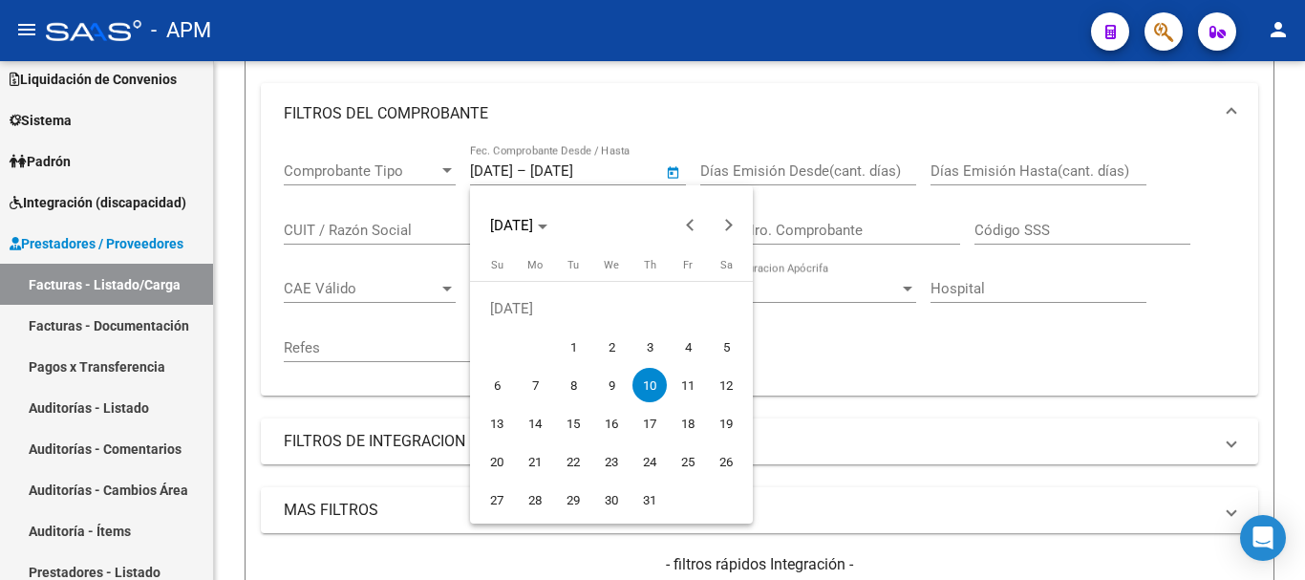
click at [718, 386] on span "12" at bounding box center [726, 385] width 34 height 34
type input "[DATE]"
click at [718, 386] on span "12" at bounding box center [726, 385] width 34 height 34
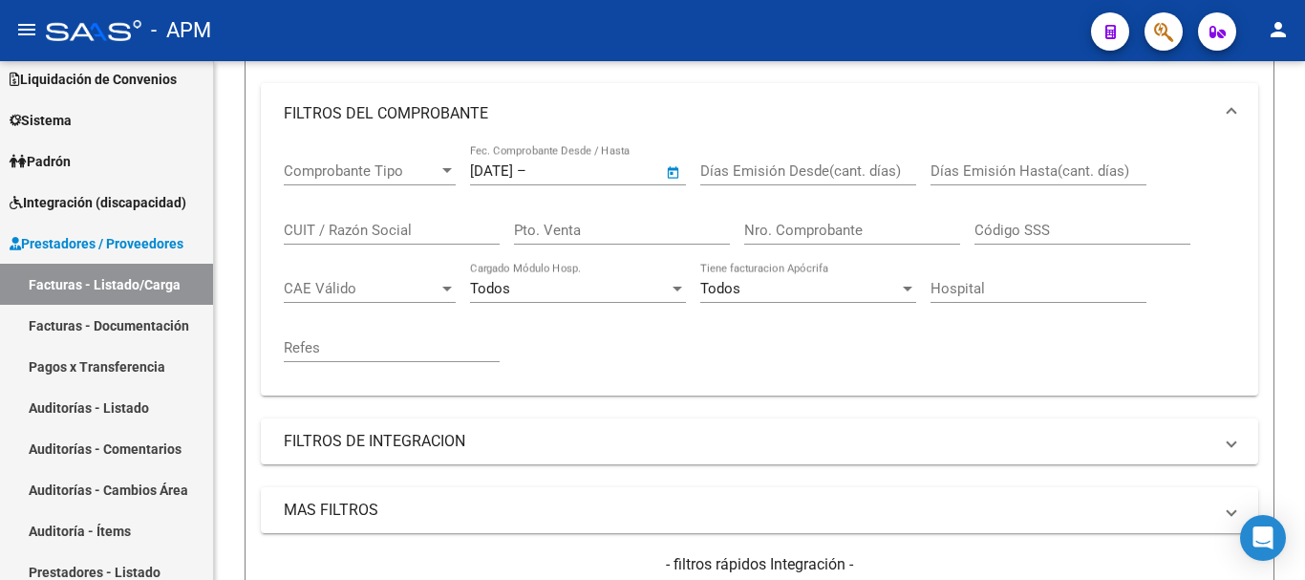
type input "[DATE]"
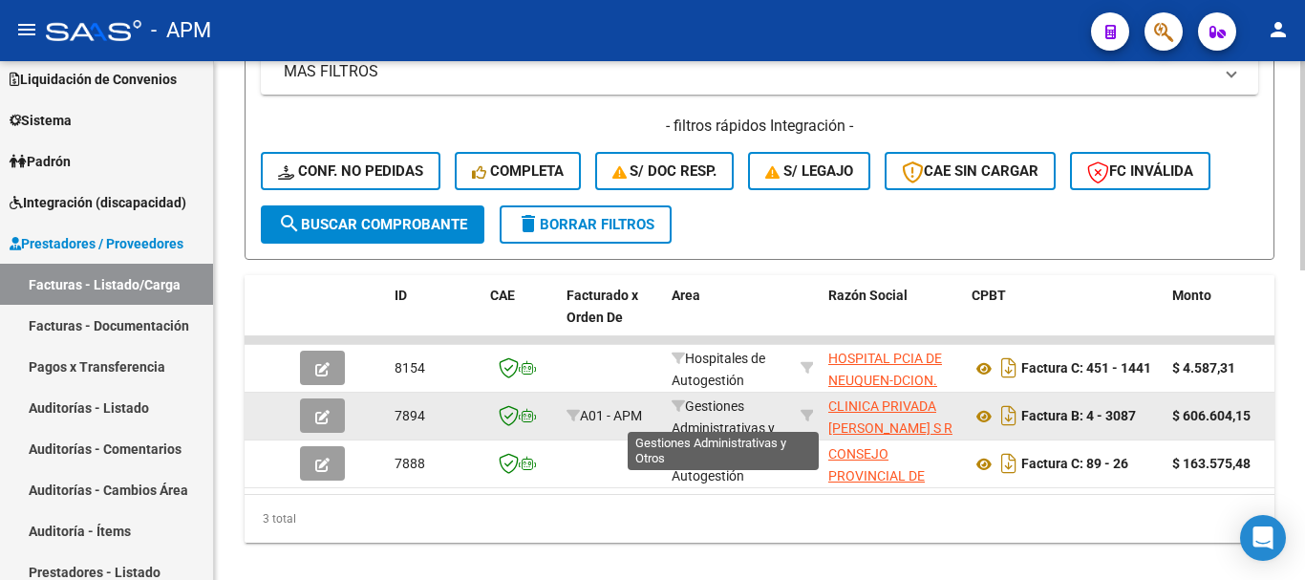
scroll to position [770, 0]
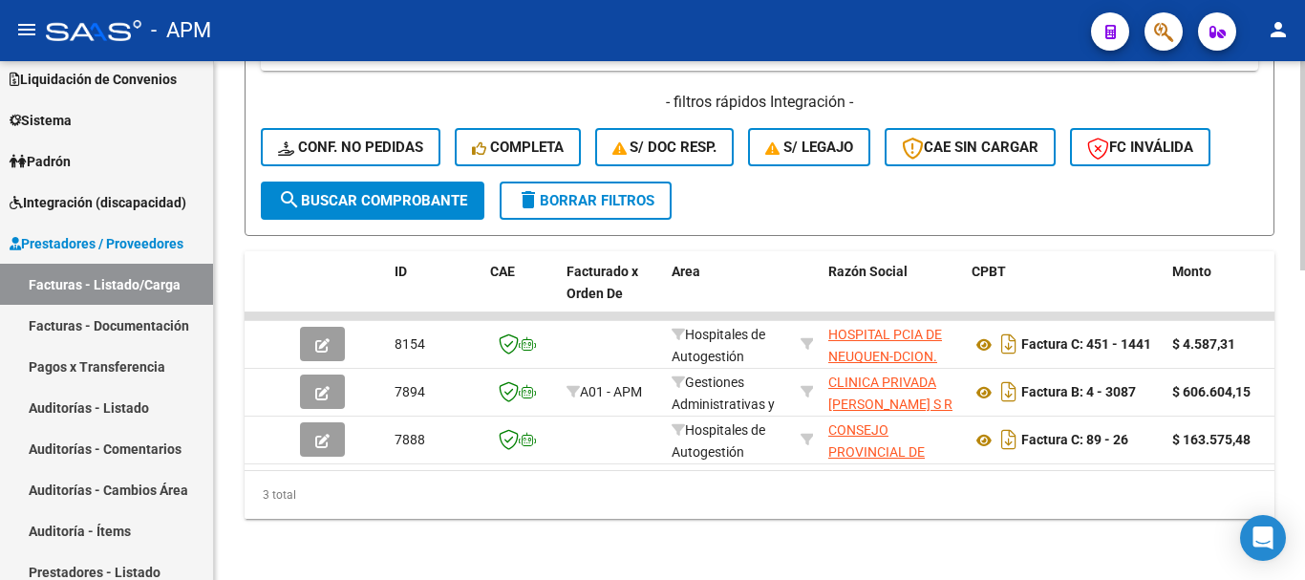
click at [423, 192] on span "search Buscar Comprobante" at bounding box center [372, 200] width 189 height 17
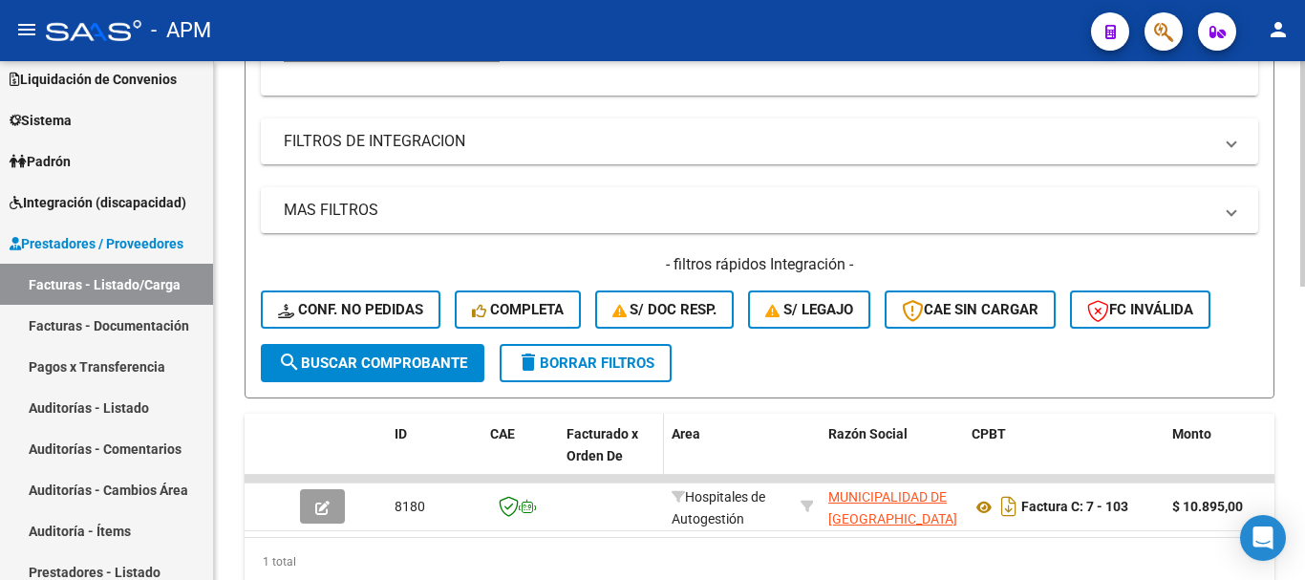
scroll to position [388, 0]
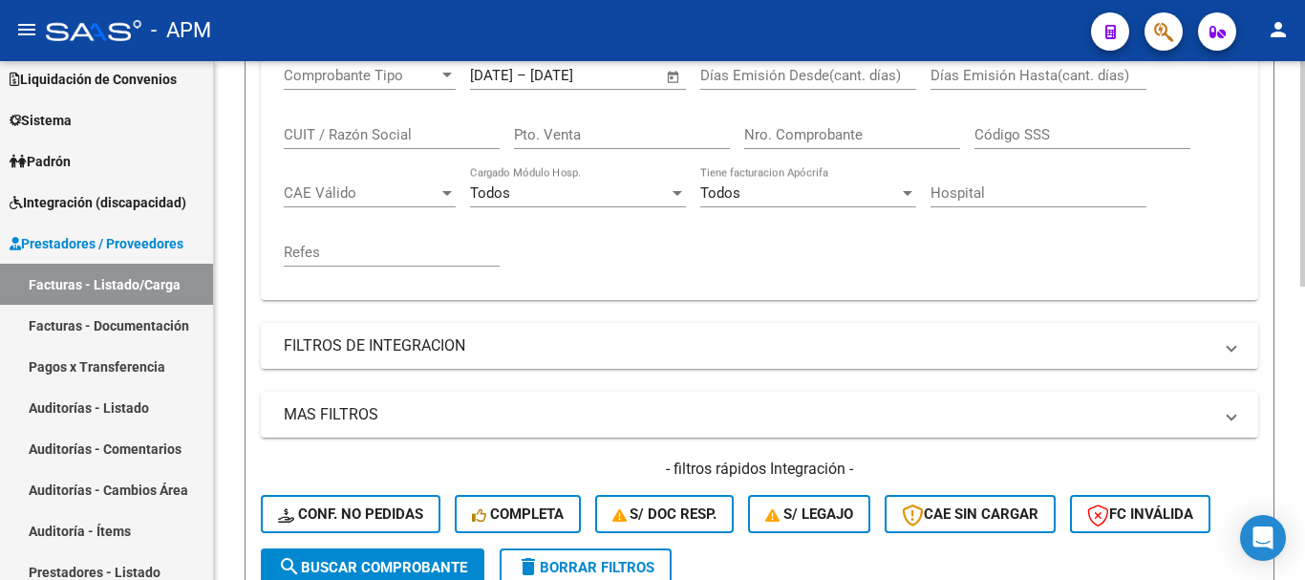
click at [674, 73] on span "Open calendar" at bounding box center [674, 77] width 46 height 46
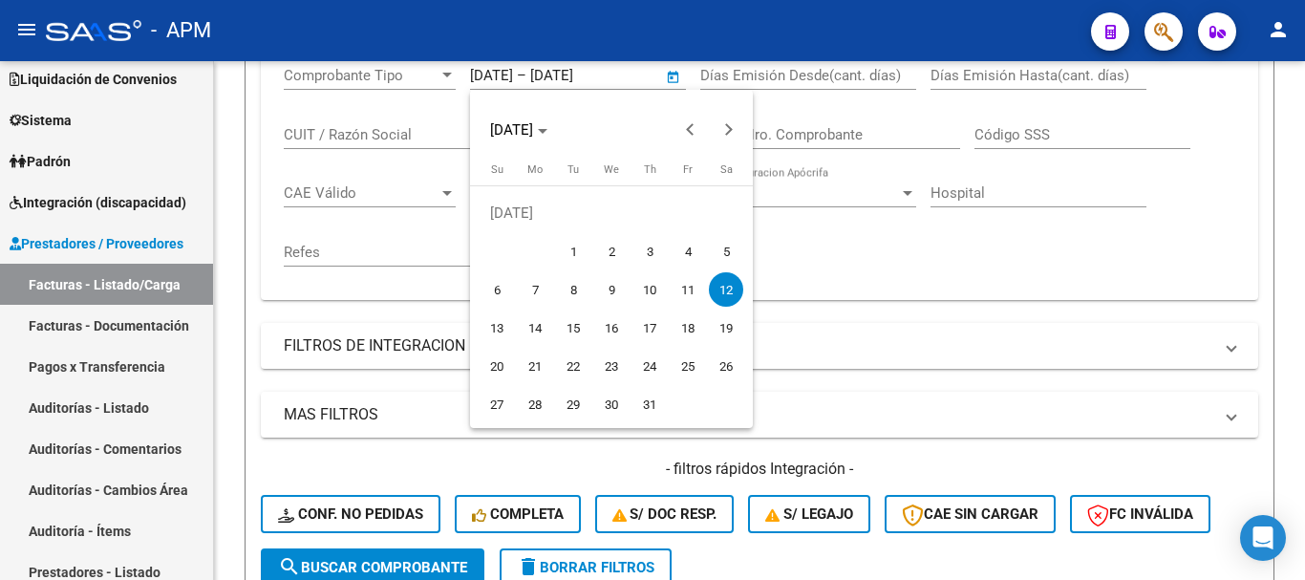
click at [603, 323] on span "16" at bounding box center [611, 328] width 34 height 34
type input "[DATE]"
click at [603, 323] on span "16" at bounding box center [611, 328] width 34 height 34
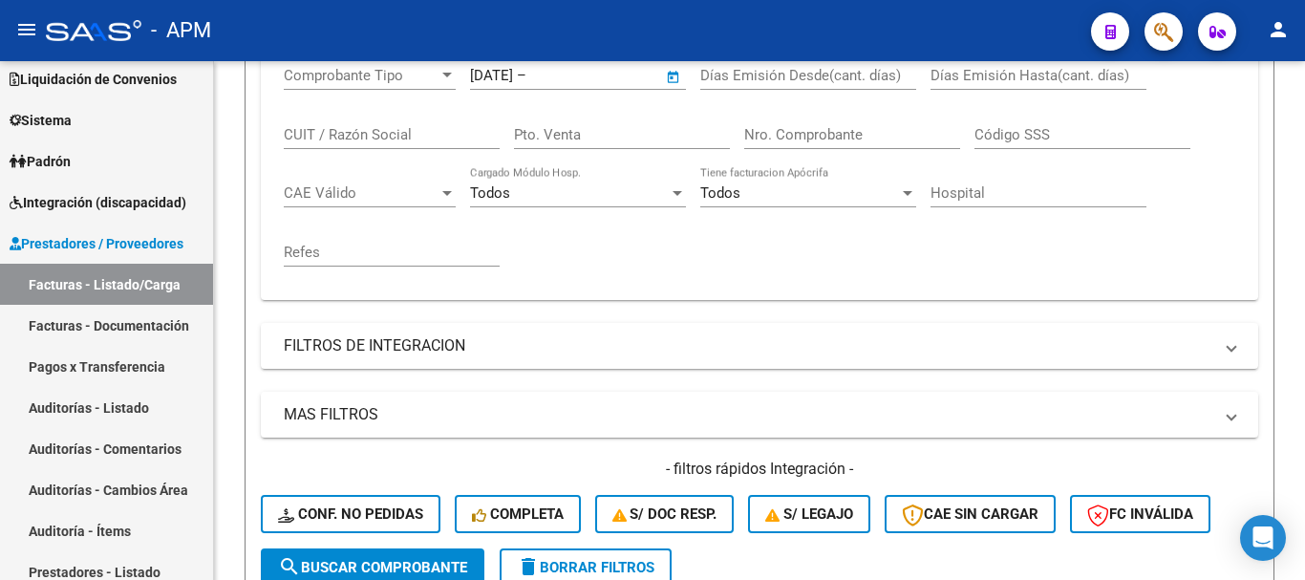
type input "[DATE]"
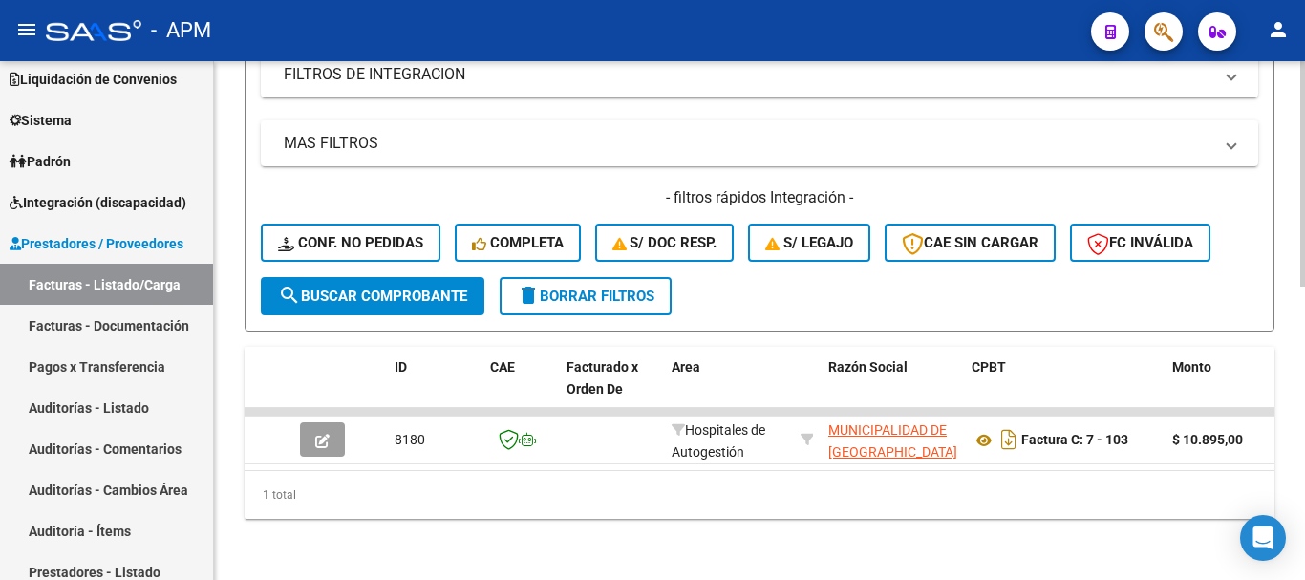
scroll to position [675, 0]
click at [417, 288] on span "search Buscar Comprobante" at bounding box center [372, 296] width 189 height 17
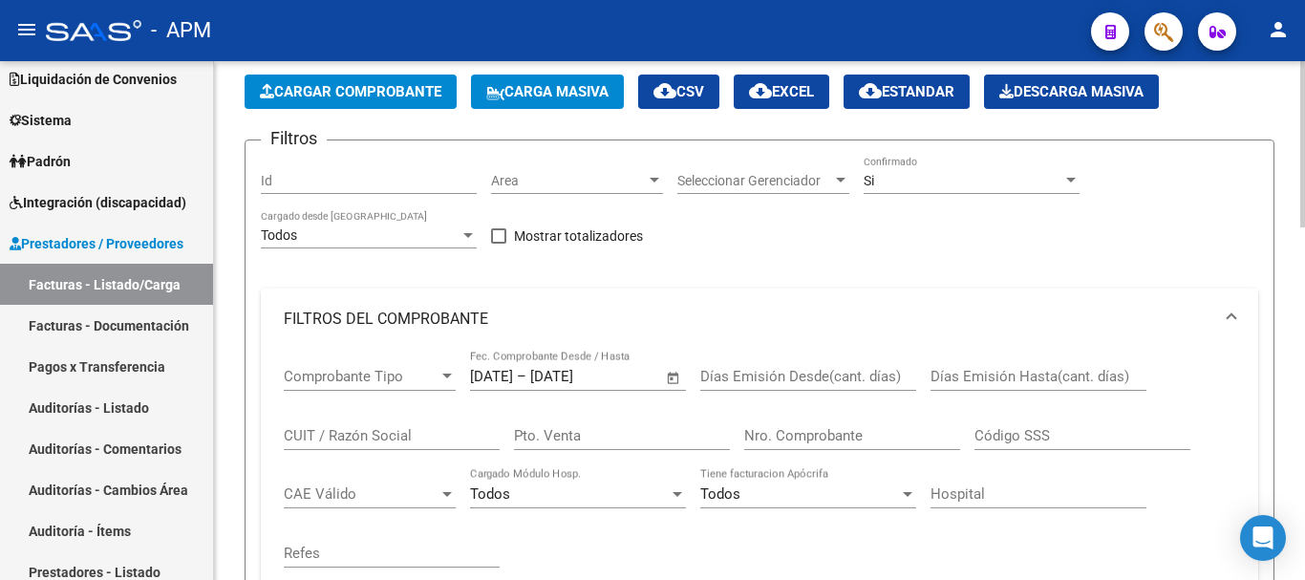
scroll to position [0, 0]
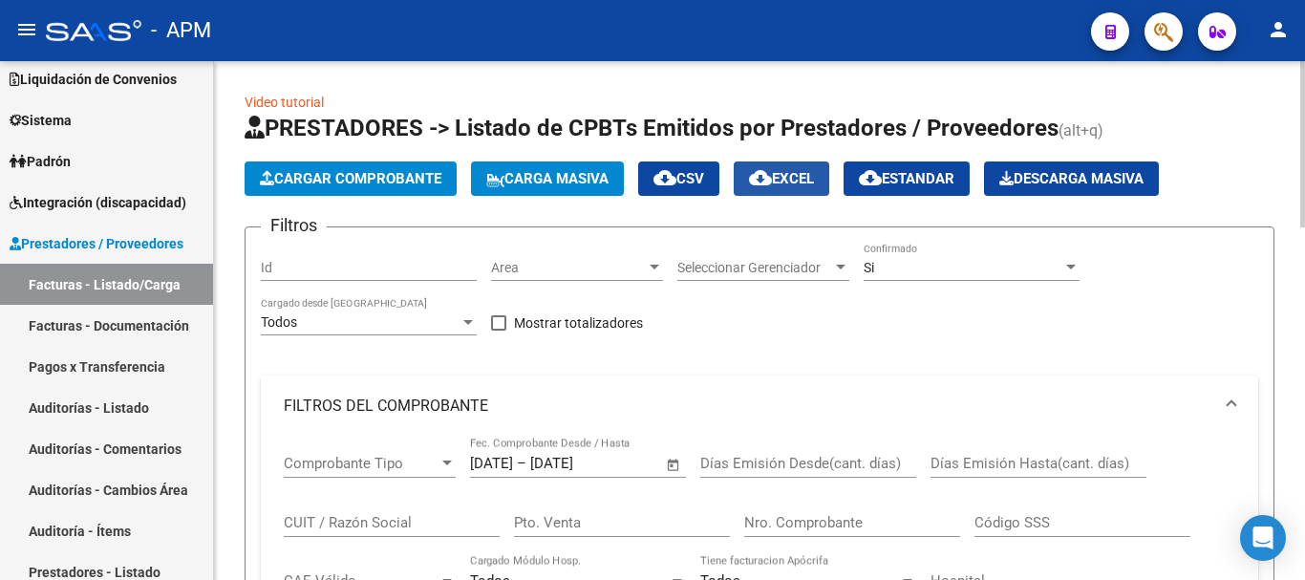
click at [771, 168] on mat-icon "cloud_download" at bounding box center [760, 177] width 23 height 23
click at [673, 460] on span "Open calendar" at bounding box center [674, 464] width 46 height 46
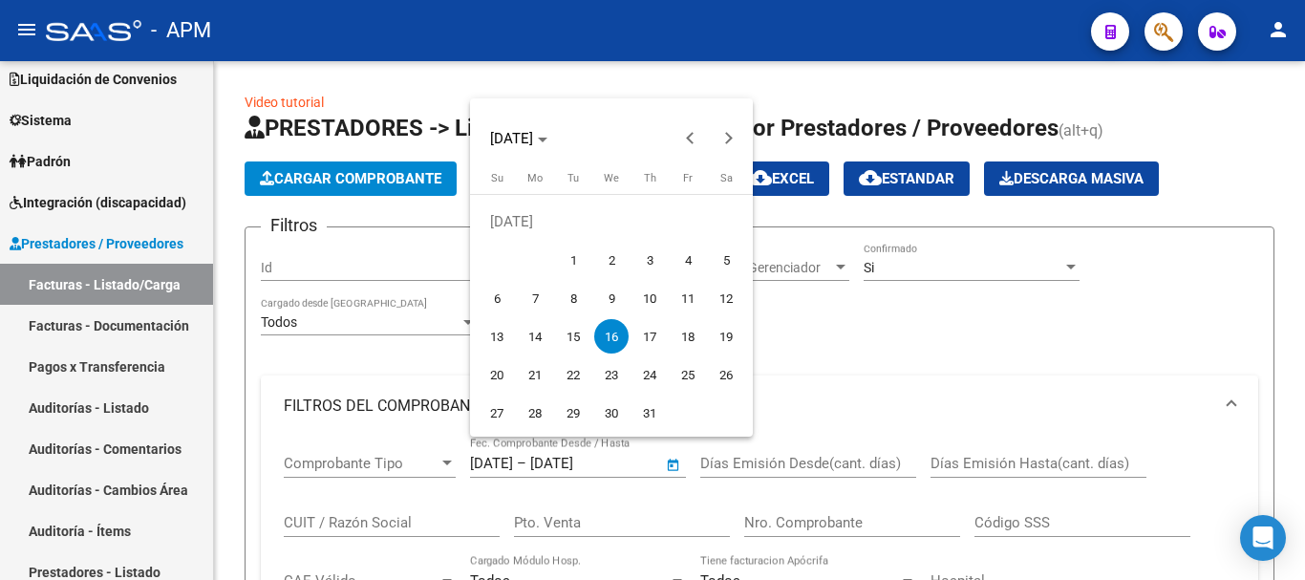
click at [535, 381] on span "21" at bounding box center [535, 374] width 34 height 34
type input "[DATE]"
click at [535, 381] on span "21" at bounding box center [535, 374] width 34 height 34
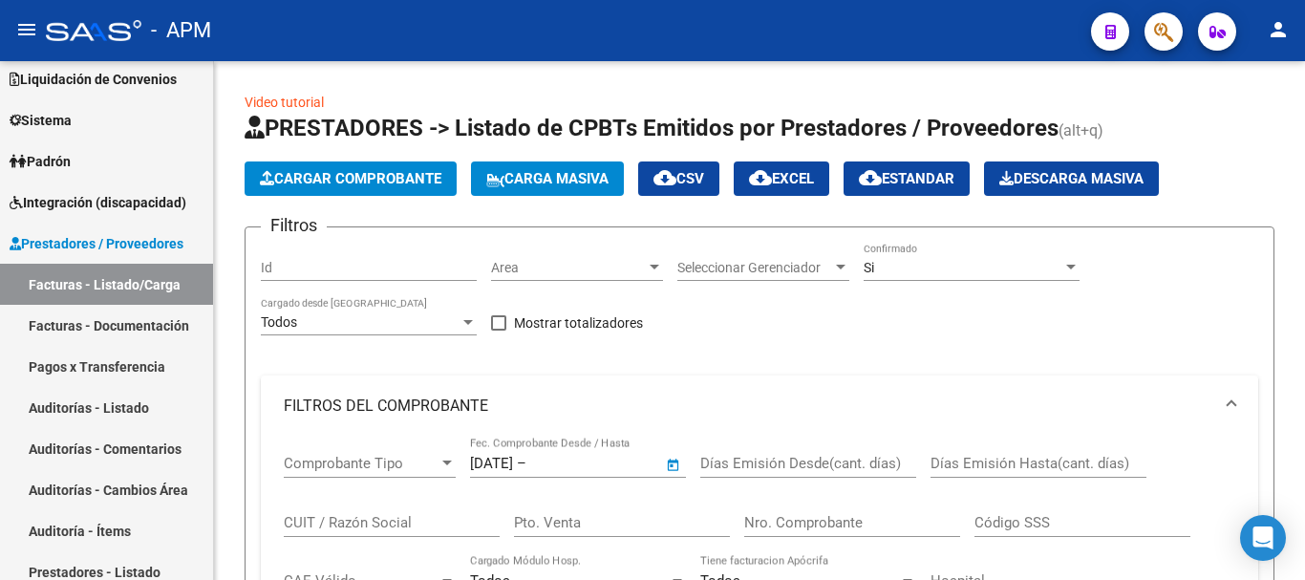
type input "[DATE]"
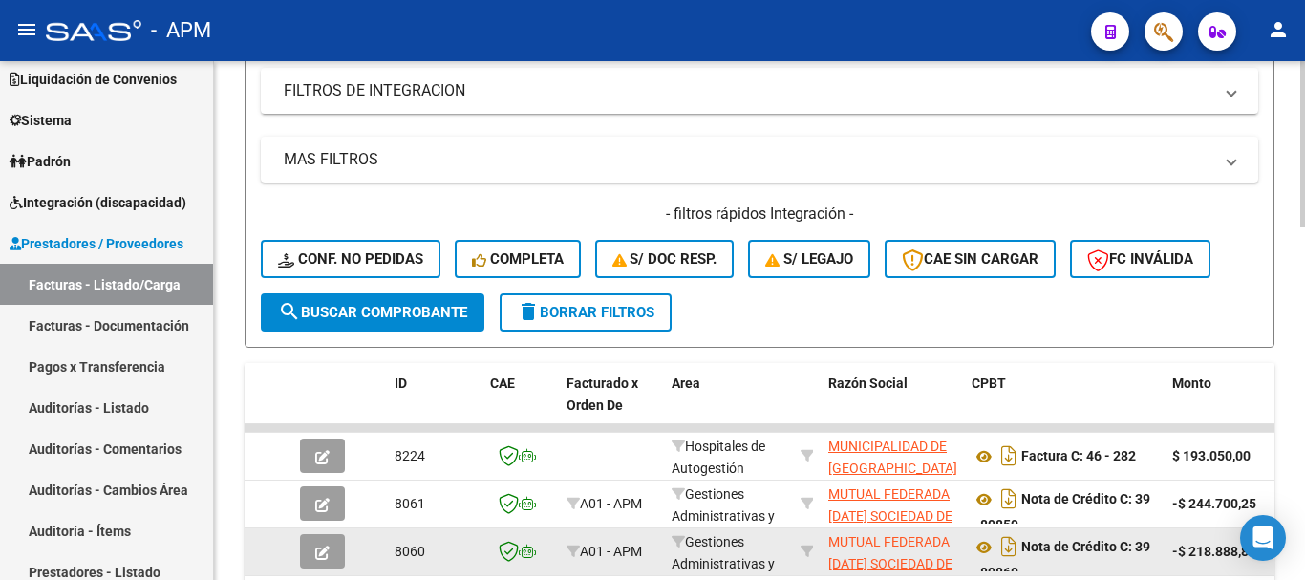
scroll to position [860, 0]
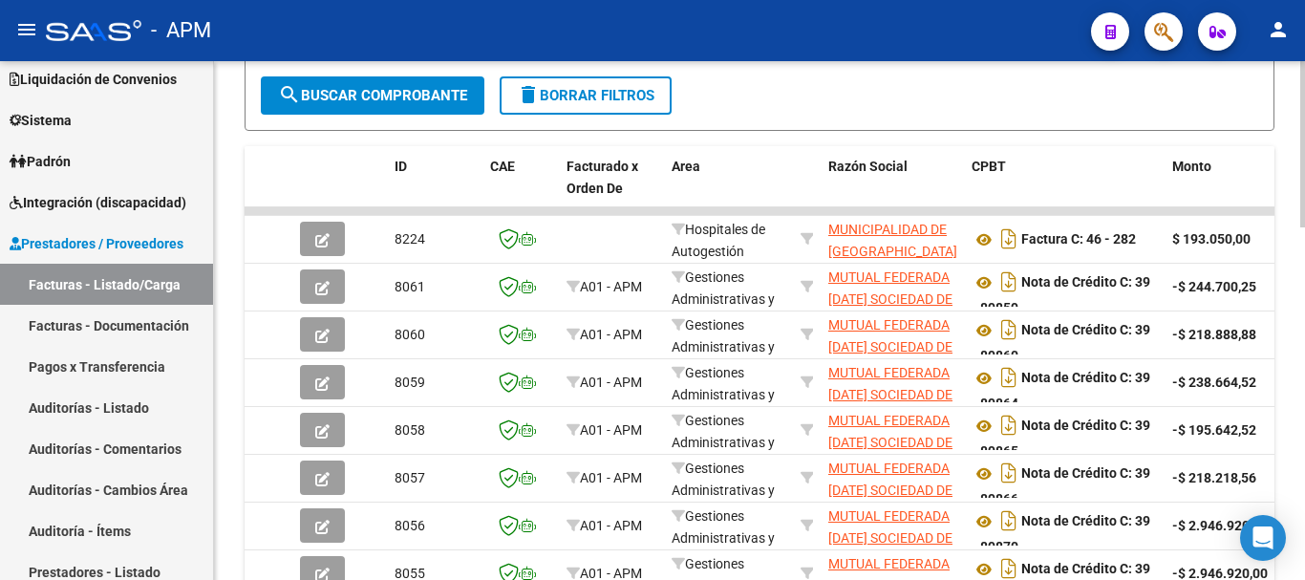
click at [439, 97] on span "search Buscar Comprobante" at bounding box center [372, 95] width 189 height 17
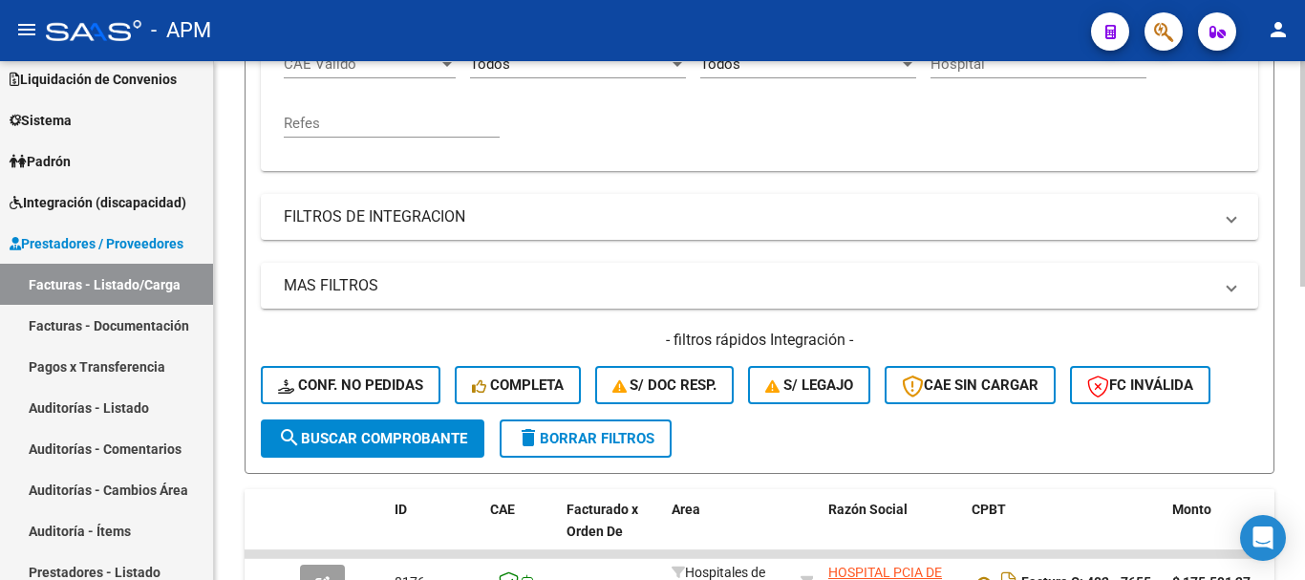
scroll to position [292, 0]
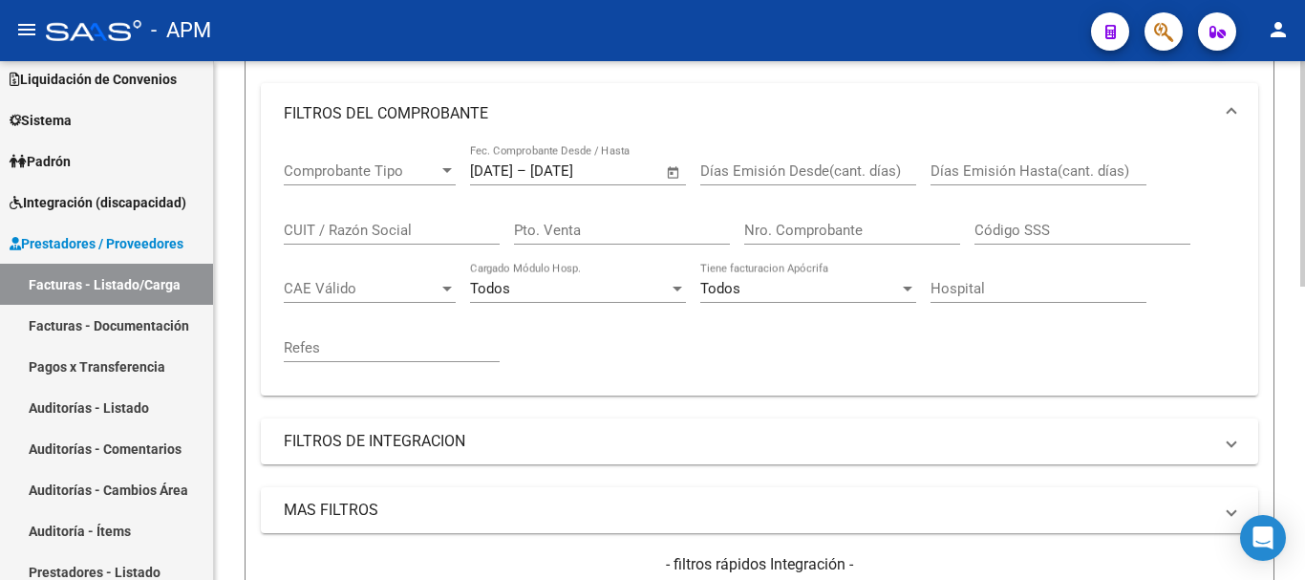
click at [673, 180] on span "Open calendar" at bounding box center [674, 172] width 46 height 46
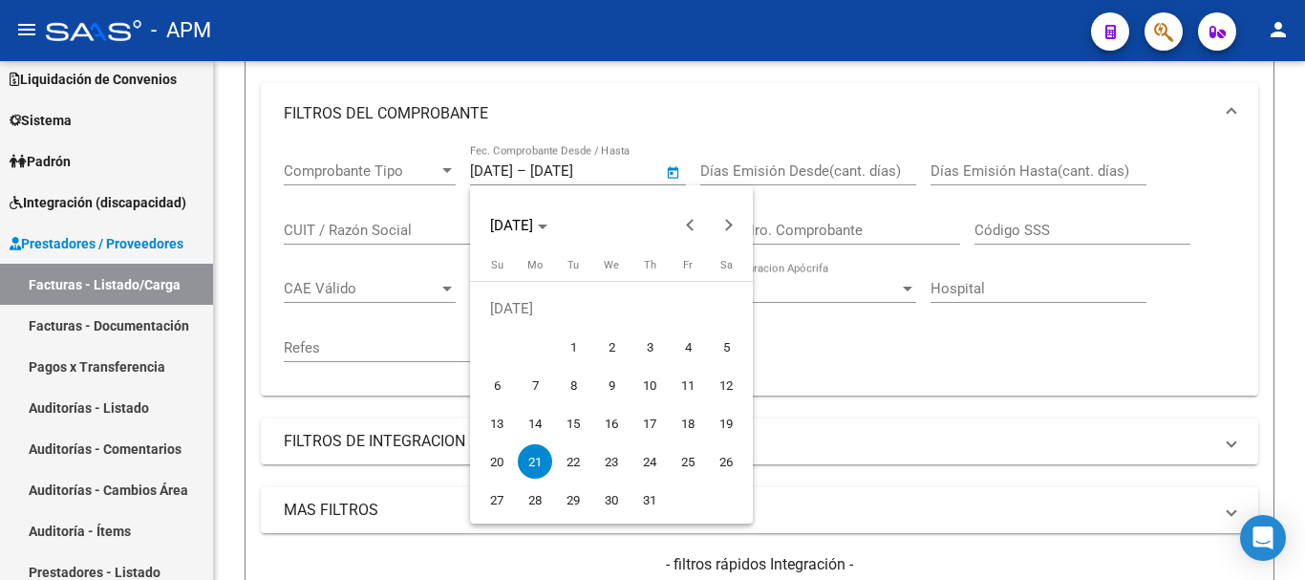
click at [569, 469] on span "22" at bounding box center [573, 461] width 34 height 34
type input "[DATE]"
click at [569, 469] on span "22" at bounding box center [573, 461] width 34 height 34
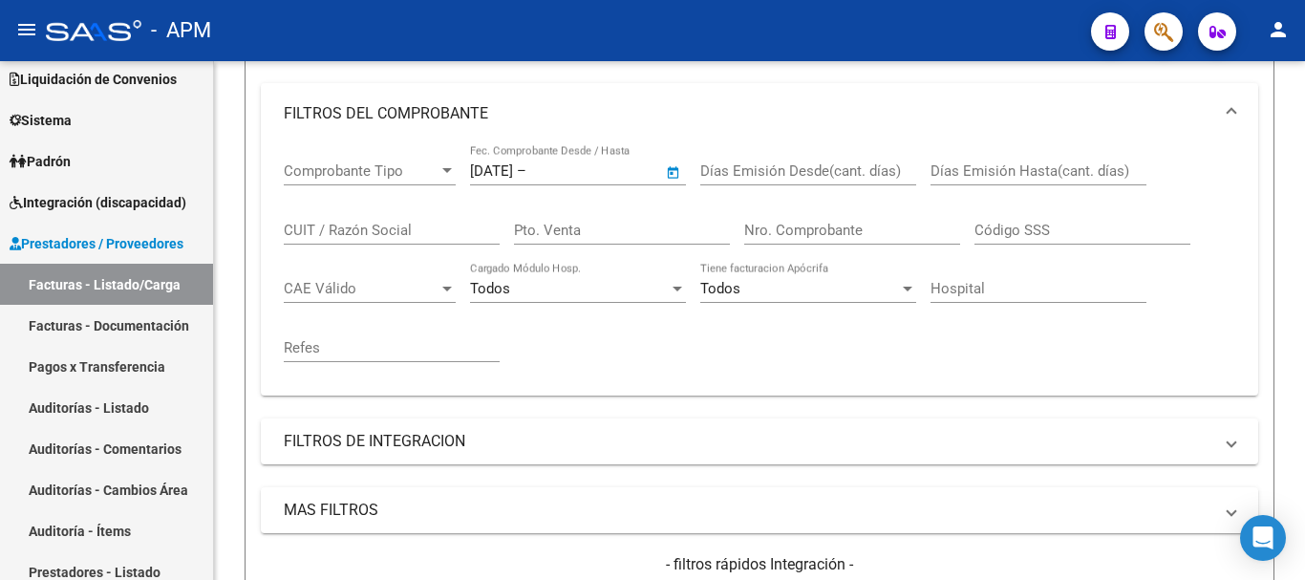
type input "[DATE]"
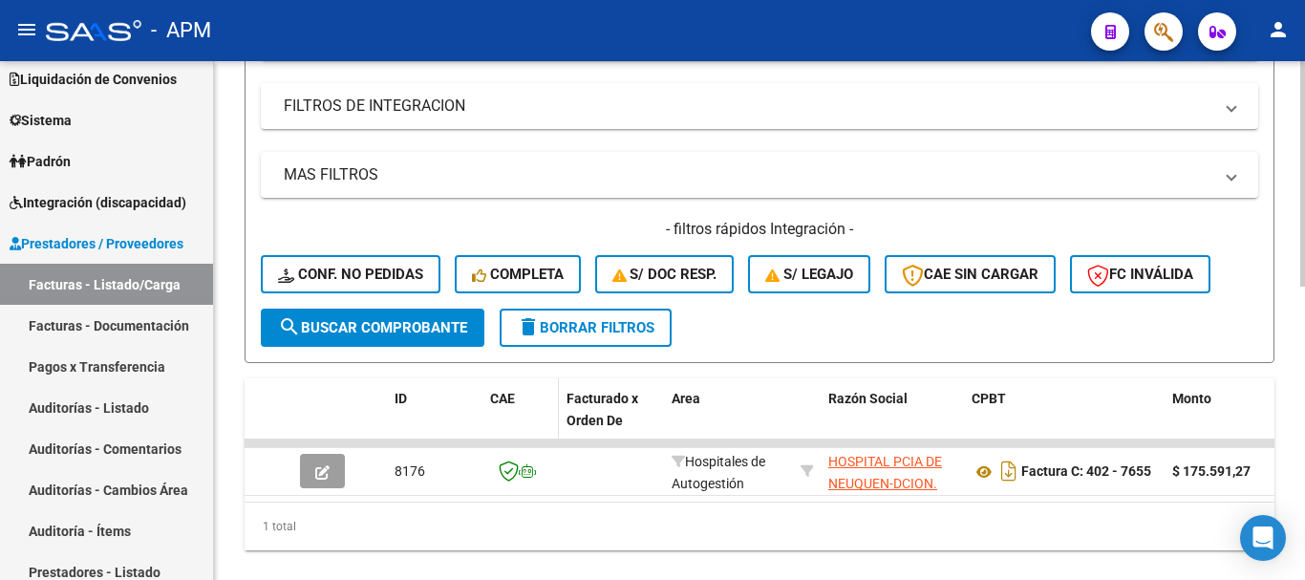
scroll to position [675, 0]
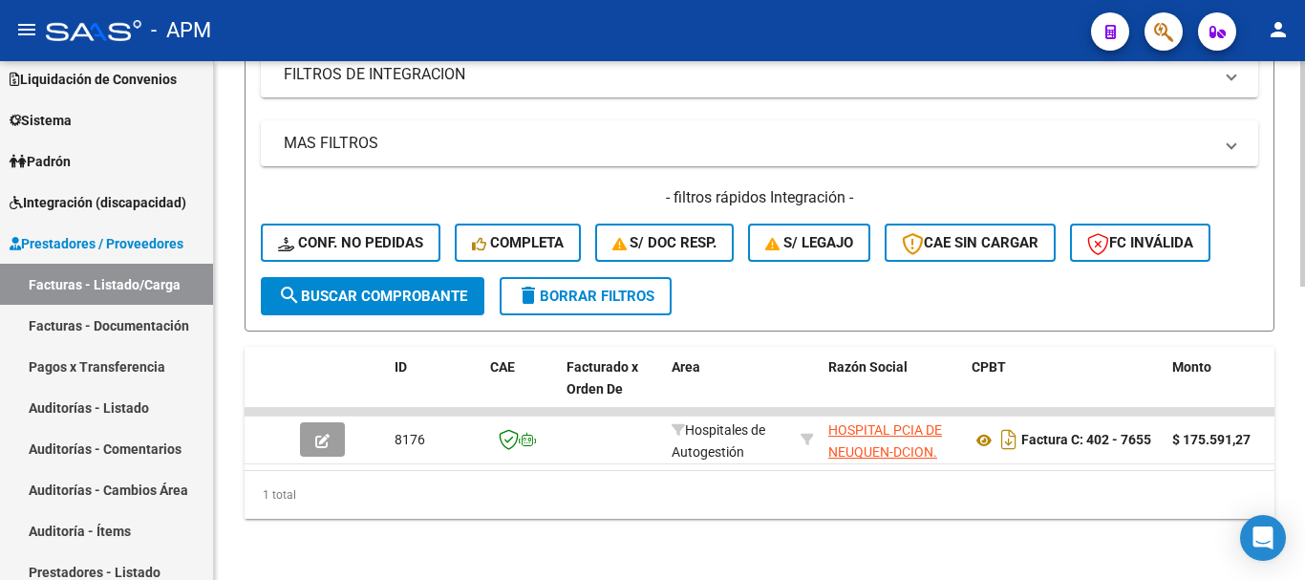
click at [408, 297] on button "search Buscar Comprobante" at bounding box center [373, 296] width 224 height 38
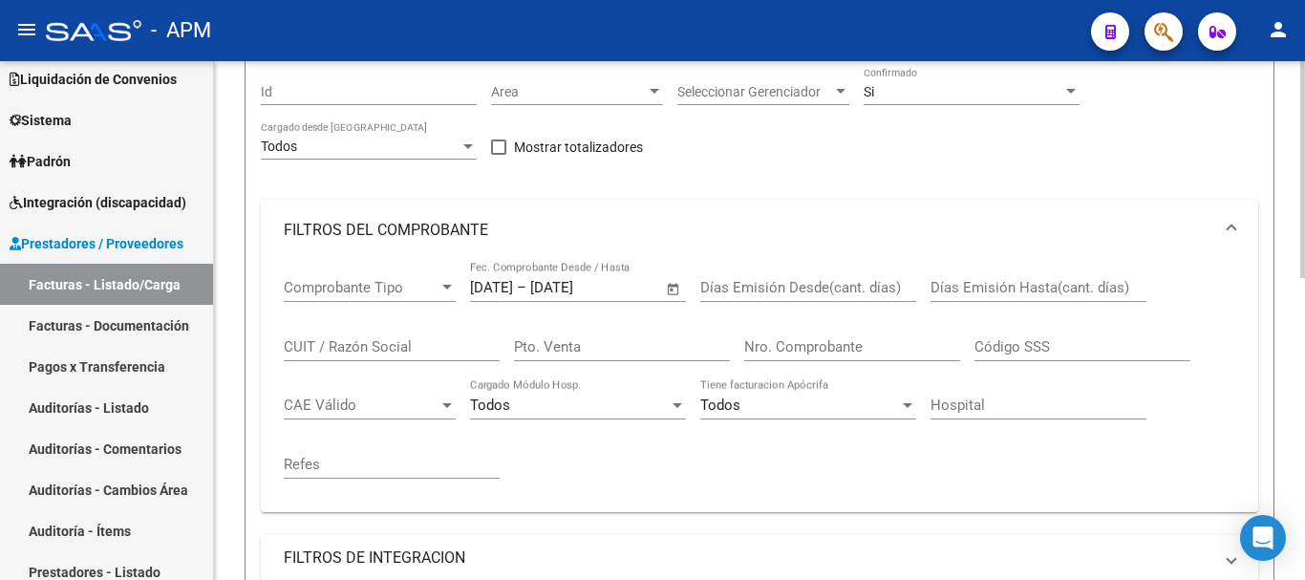
scroll to position [191, 0]
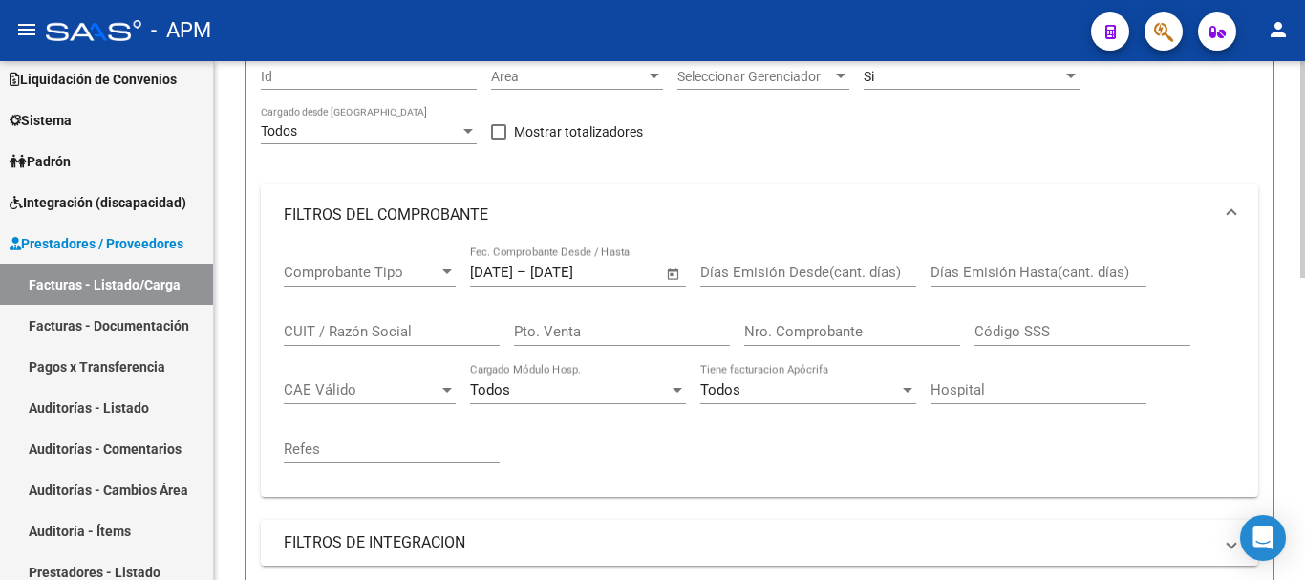
click at [676, 272] on span "Open calendar" at bounding box center [674, 273] width 46 height 46
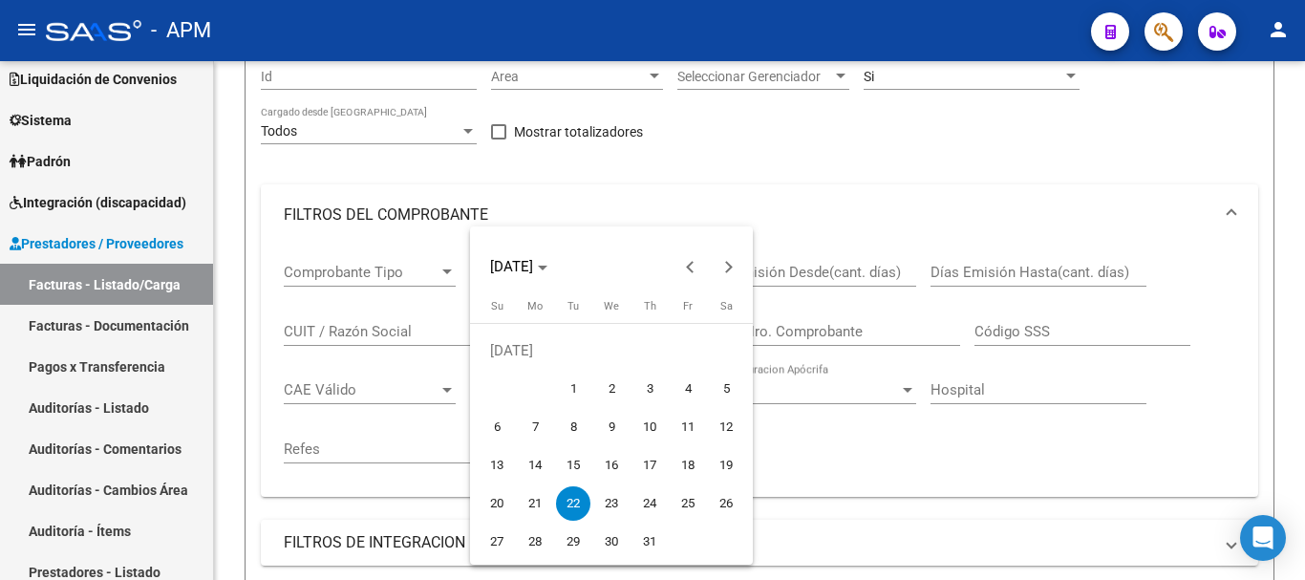
click at [646, 501] on span "24" at bounding box center [650, 503] width 34 height 34
type input "[DATE]"
click at [646, 501] on span "24" at bounding box center [650, 503] width 34 height 34
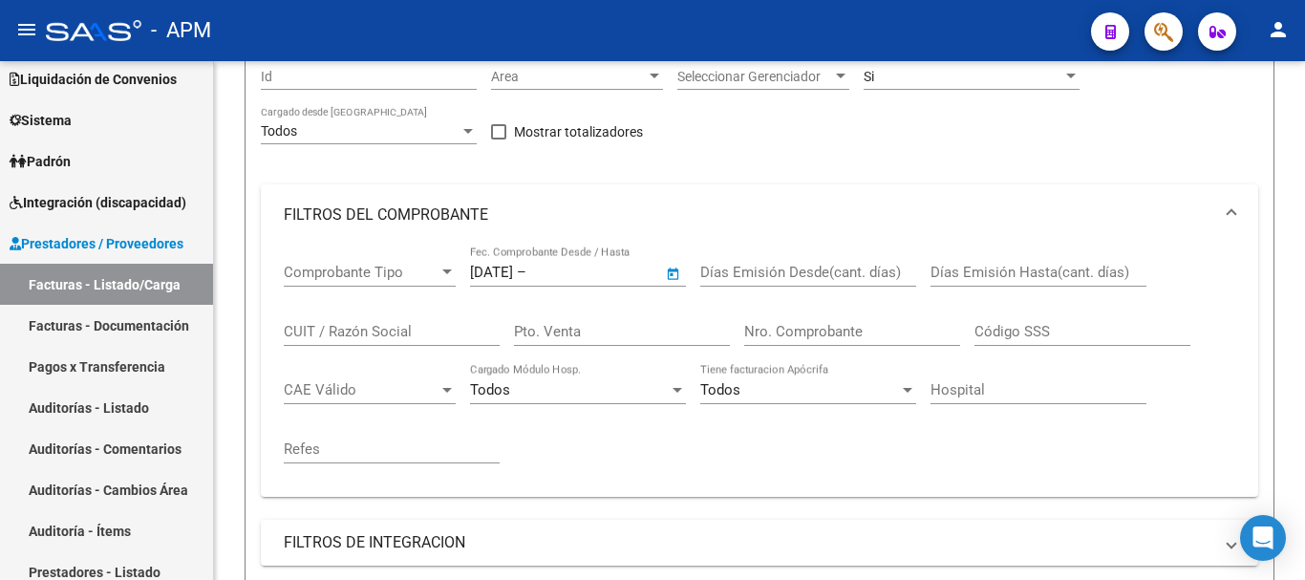
type input "[DATE]"
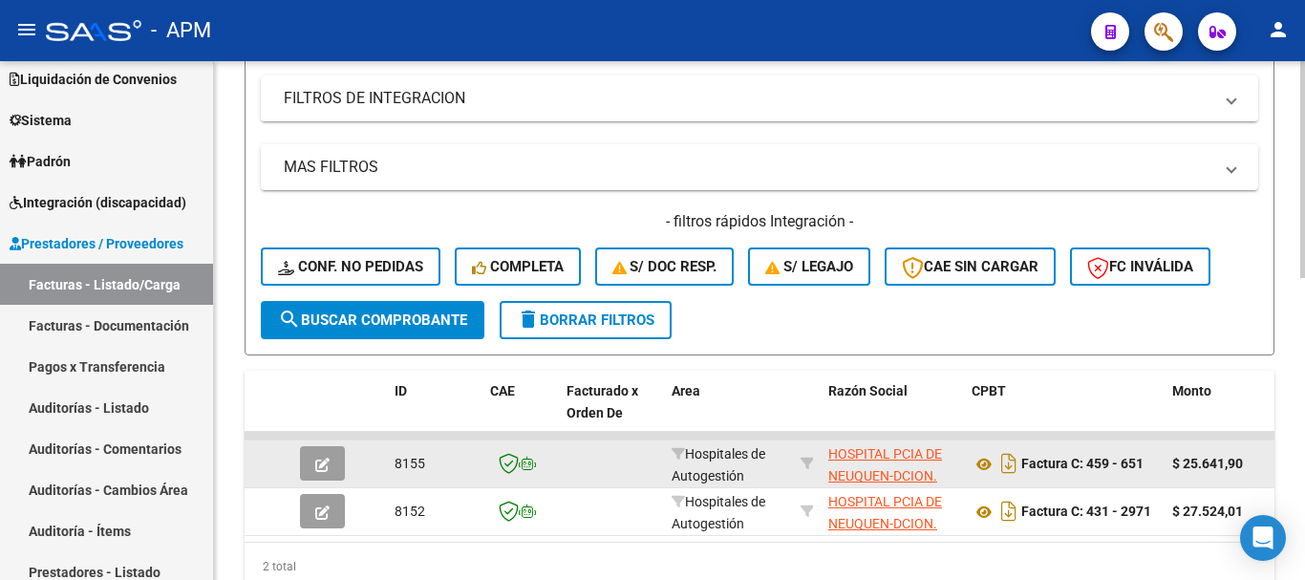
scroll to position [669, 0]
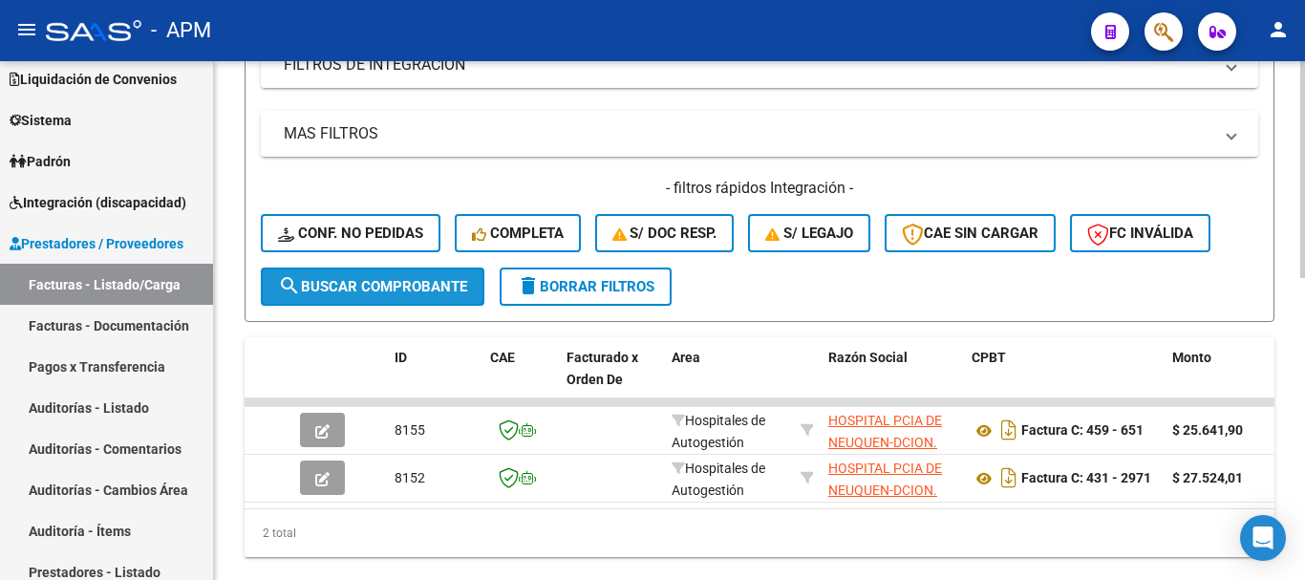
click at [419, 295] on button "search Buscar Comprobante" at bounding box center [373, 287] width 224 height 38
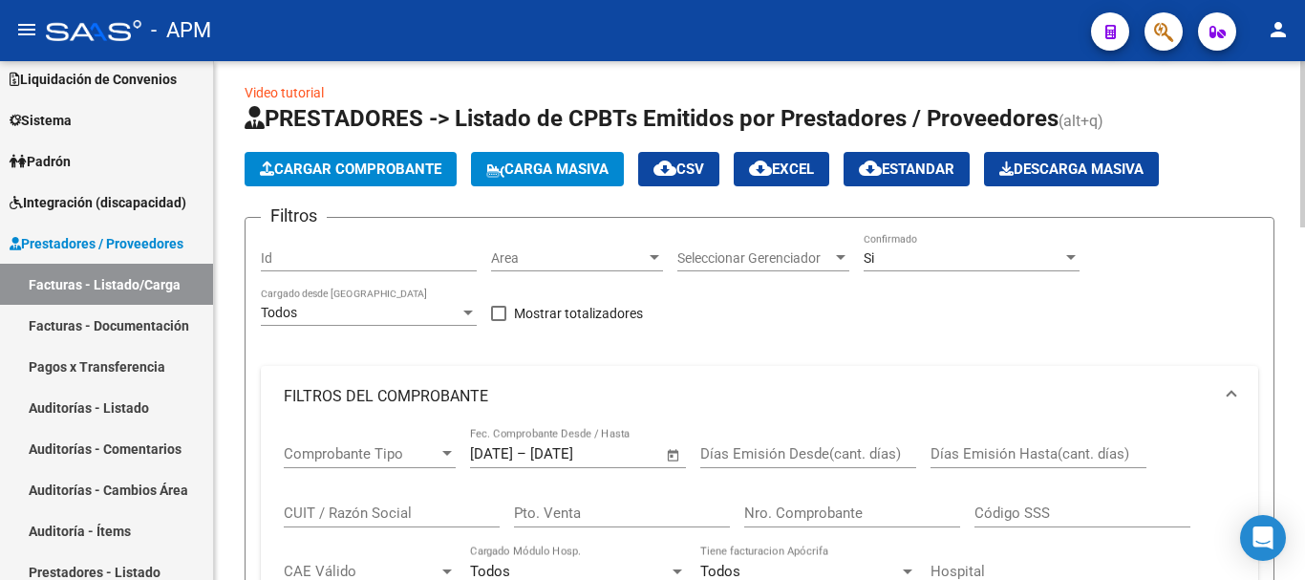
scroll to position [0, 0]
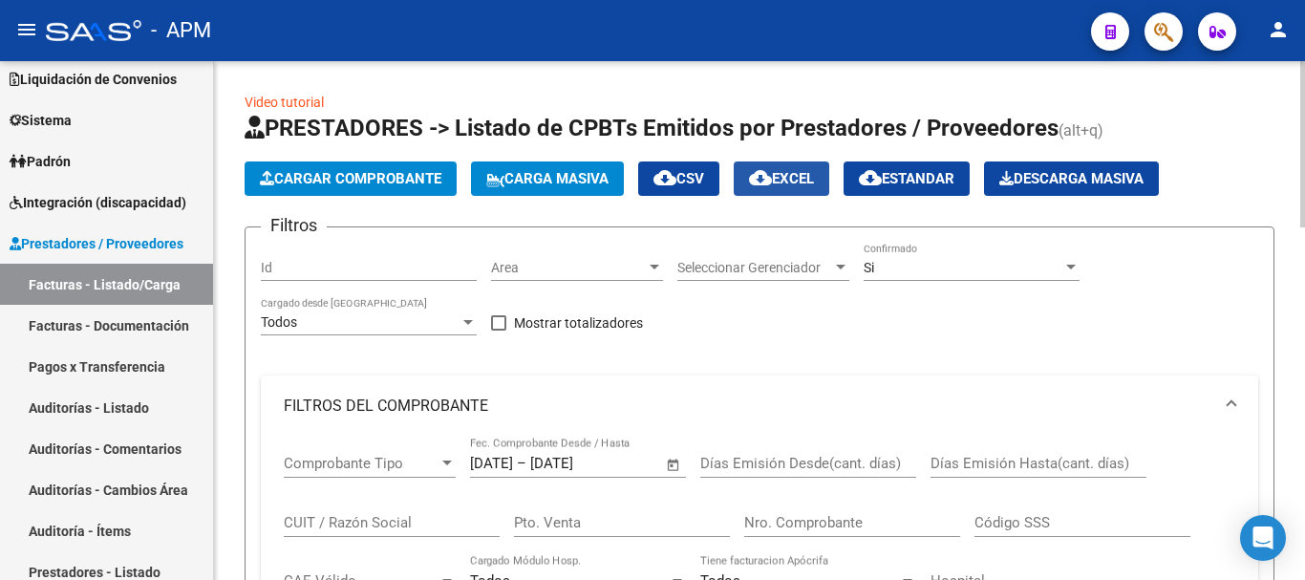
click at [810, 185] on span "cloud_download EXCEL" at bounding box center [781, 178] width 65 height 17
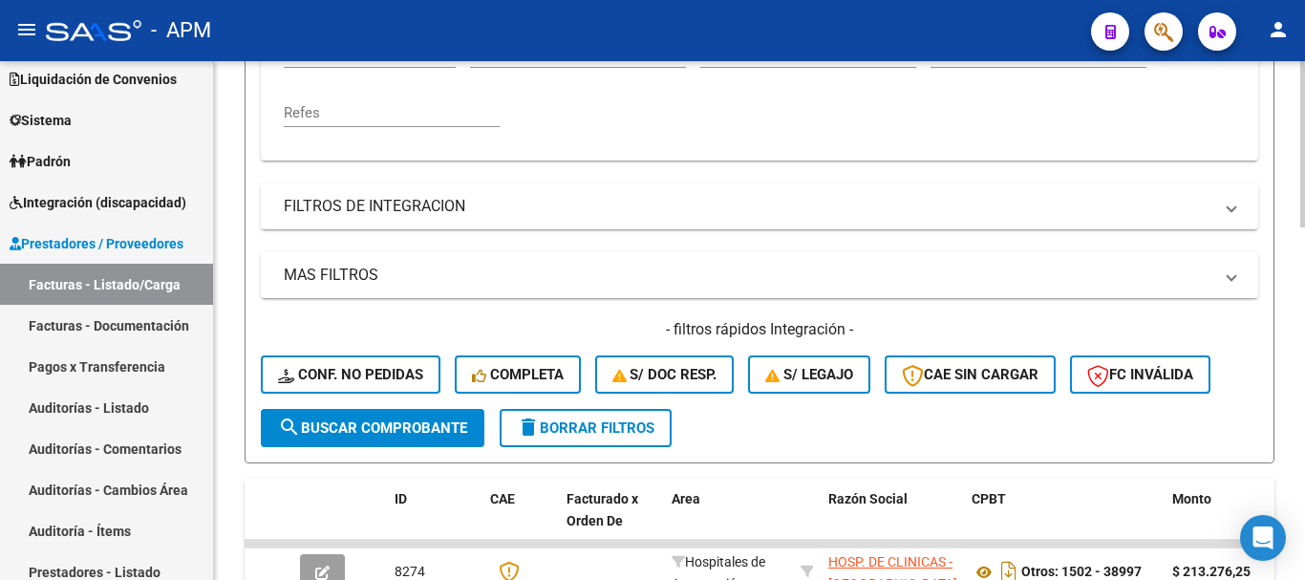
scroll to position [573, 0]
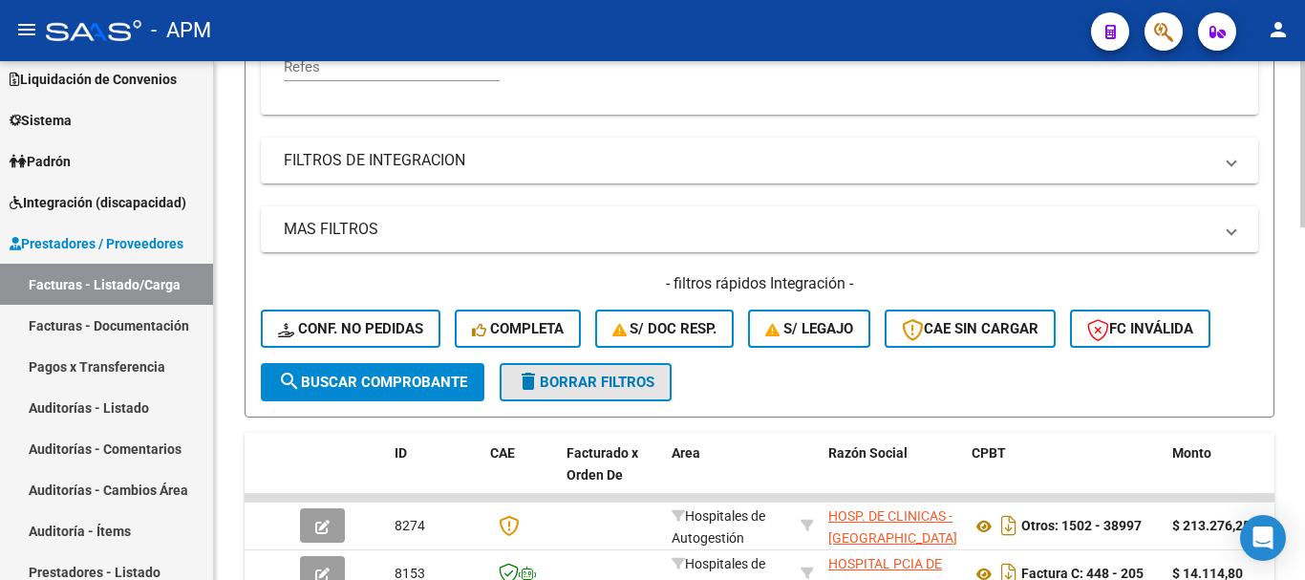
click at [644, 386] on span "delete Borrar Filtros" at bounding box center [586, 382] width 138 height 17
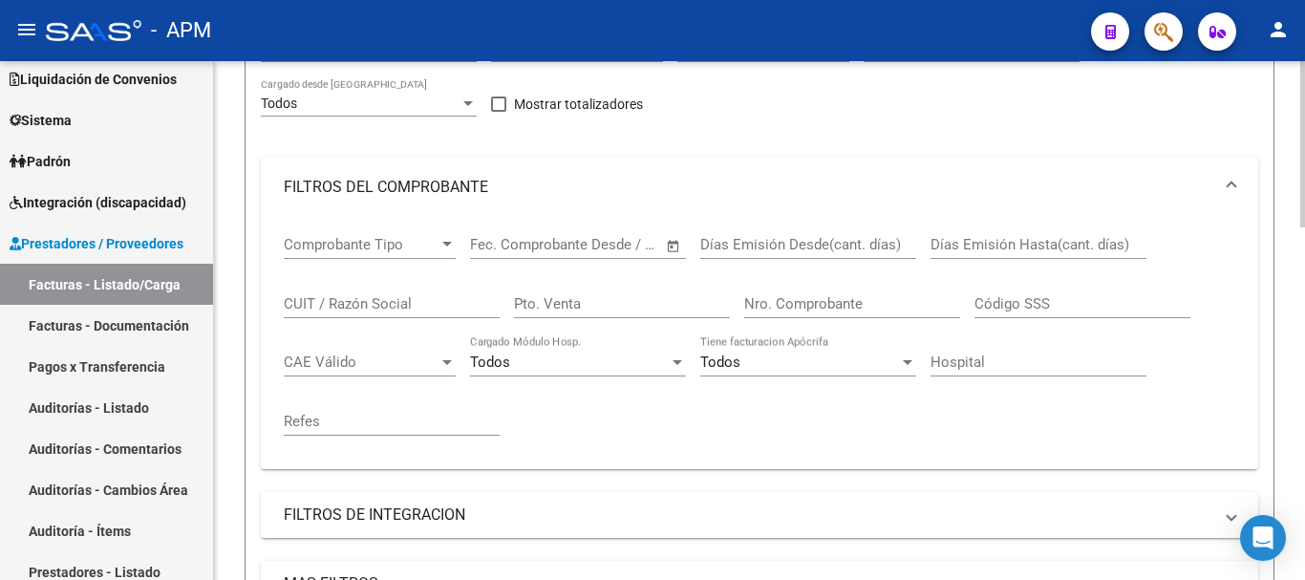
scroll to position [191, 0]
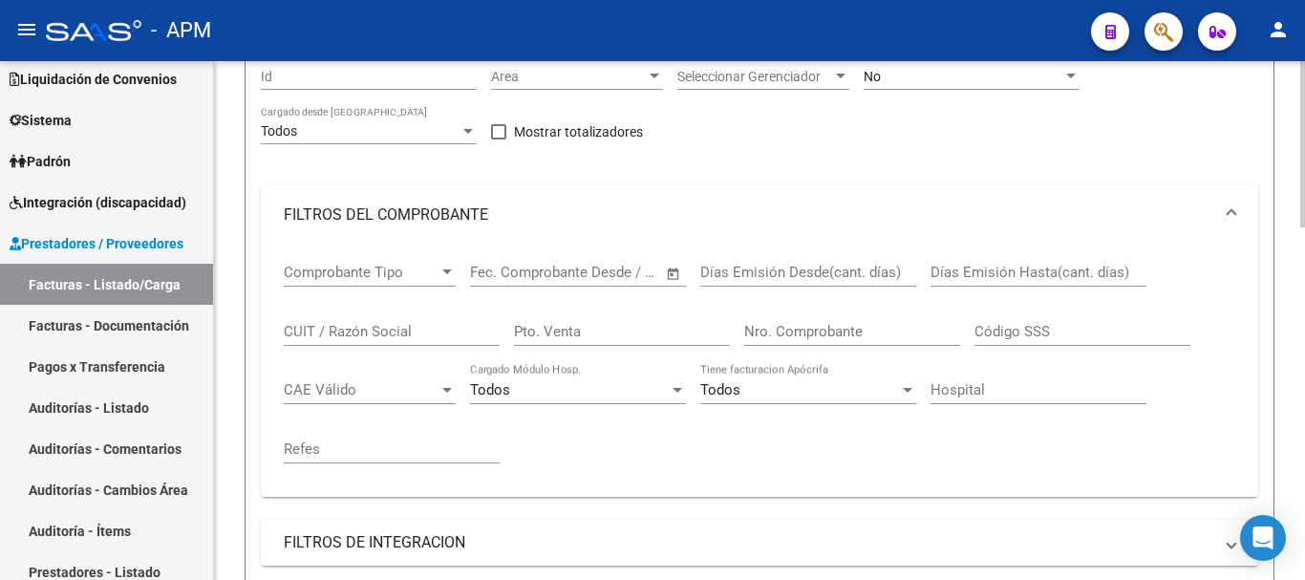
click at [637, 336] on input "Pto. Venta" at bounding box center [622, 331] width 216 height 17
type input "4"
click at [775, 330] on input "Nro. Comprobante" at bounding box center [852, 331] width 216 height 17
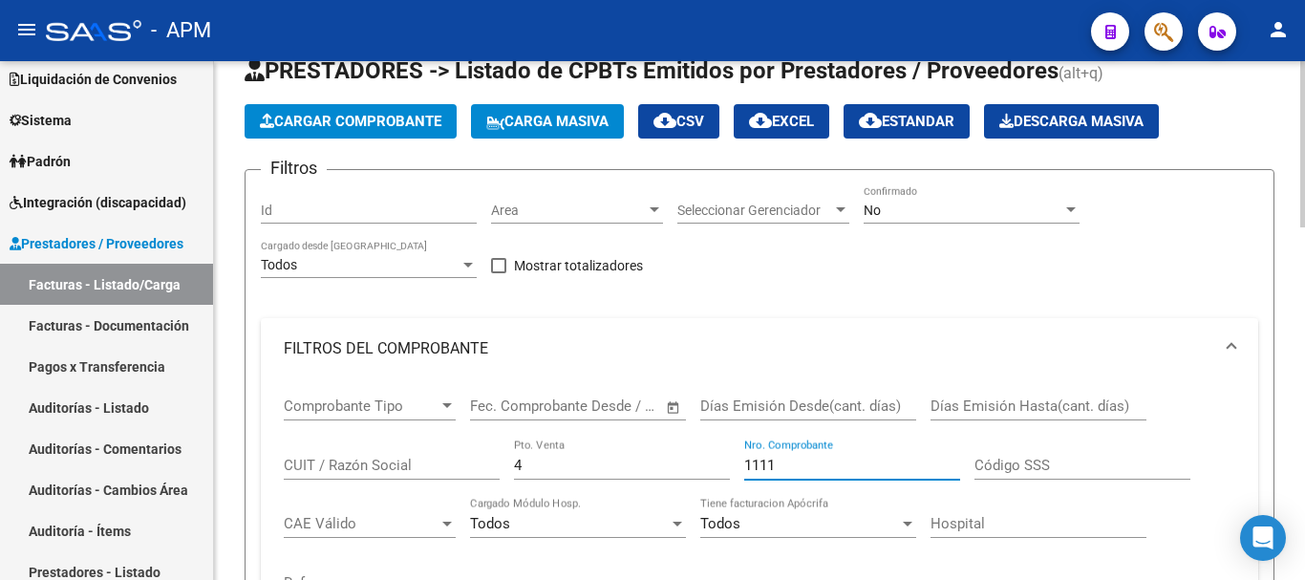
scroll to position [0, 0]
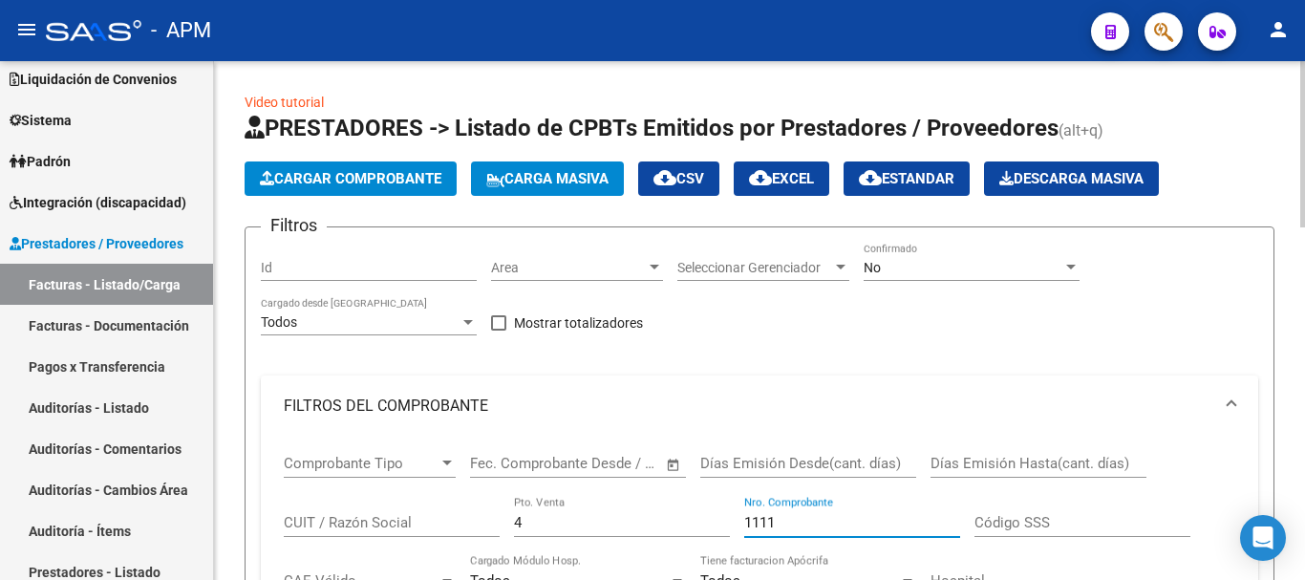
click at [1058, 268] on div "No" at bounding box center [963, 268] width 199 height 16
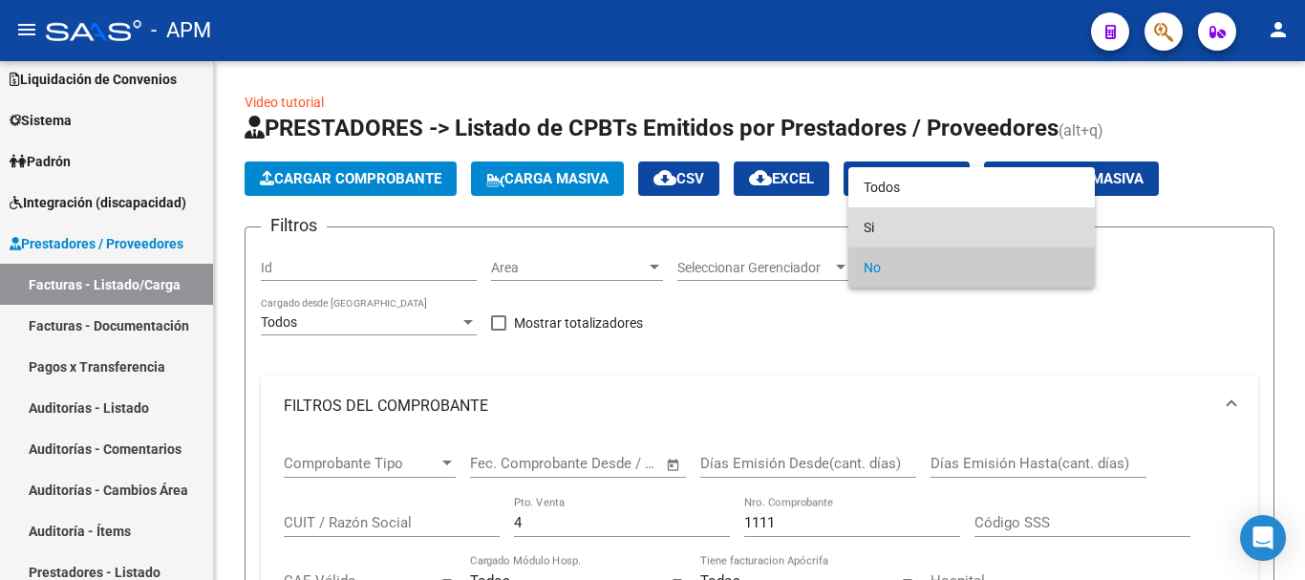
click at [976, 215] on span "Si" at bounding box center [972, 227] width 216 height 40
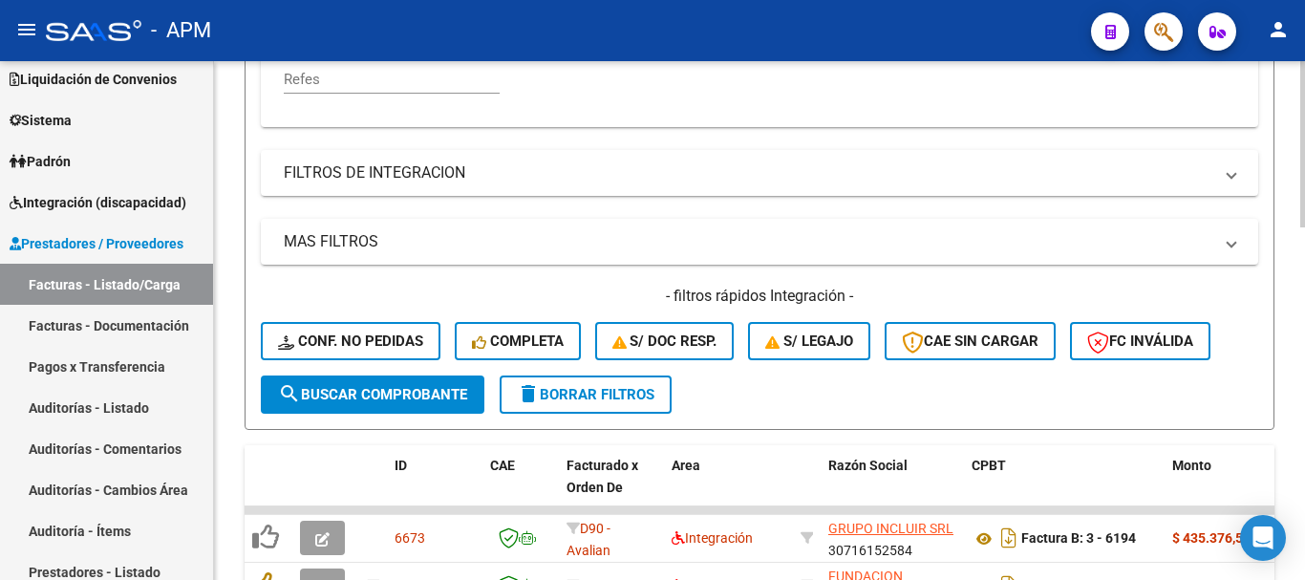
scroll to position [573, 0]
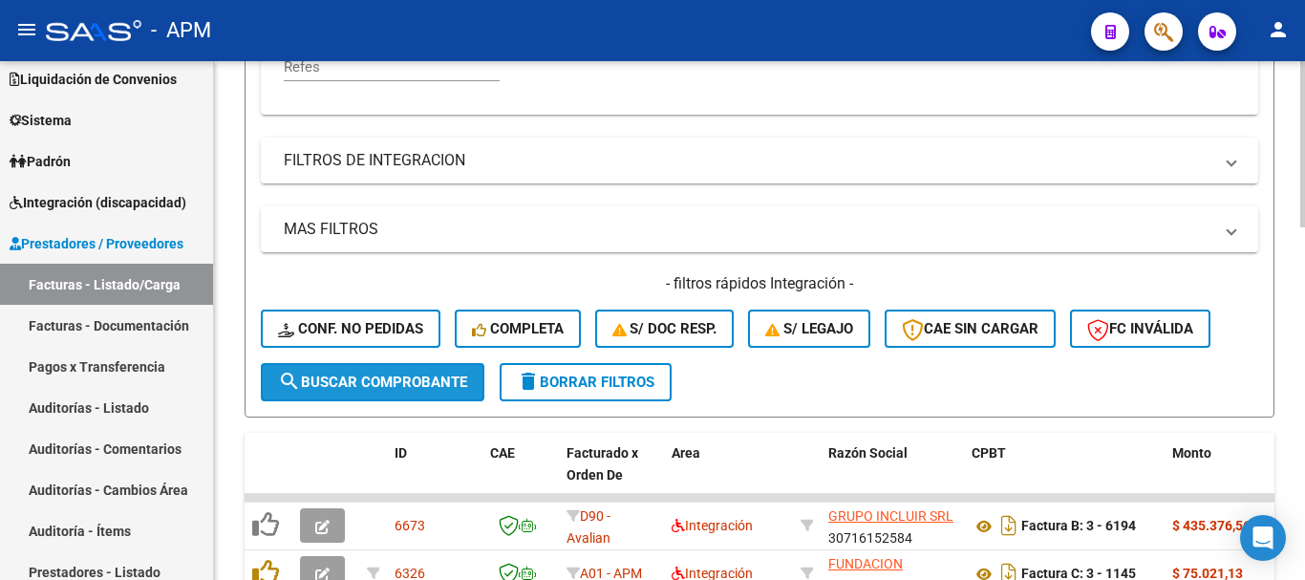
click at [443, 384] on span "search Buscar Comprobante" at bounding box center [372, 382] width 189 height 17
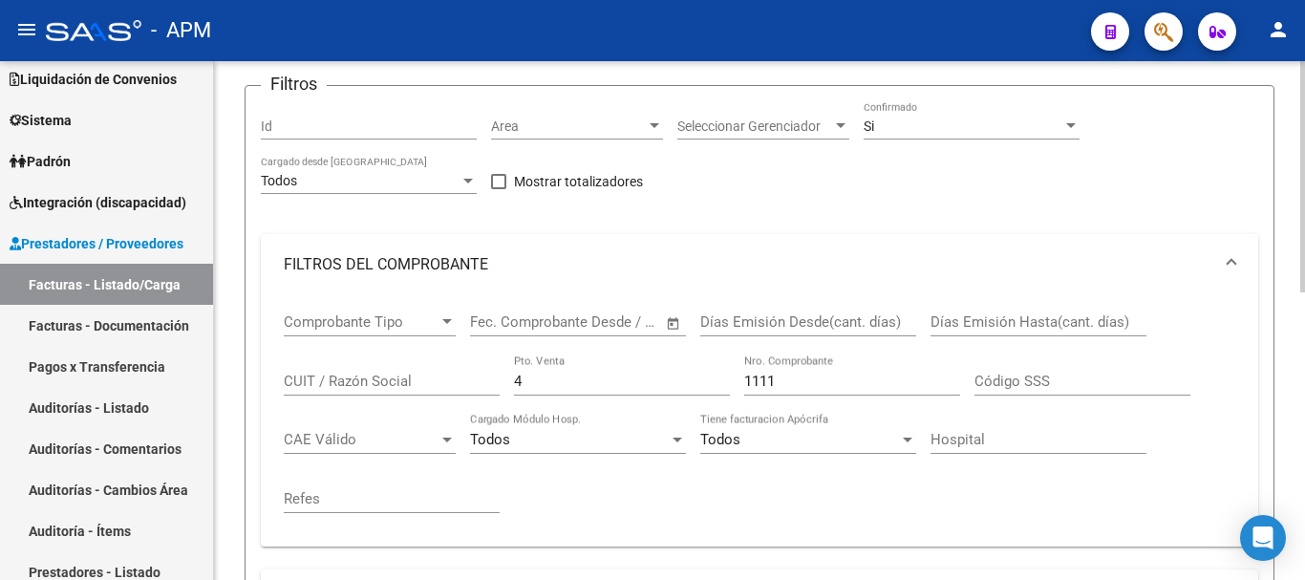
scroll to position [96, 0]
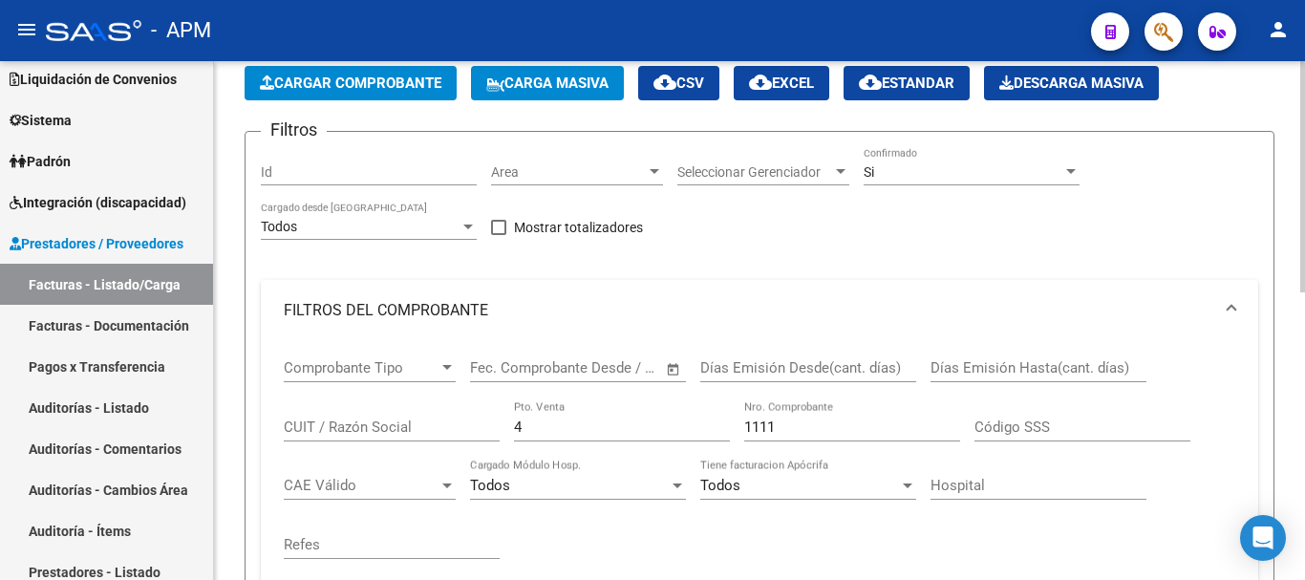
click at [802, 415] on div "1111 Nro. Comprobante" at bounding box center [852, 420] width 216 height 41
type input "1"
click at [550, 438] on div "4 Pto. Venta" at bounding box center [622, 420] width 216 height 41
click at [671, 362] on span "Open calendar" at bounding box center [674, 369] width 46 height 46
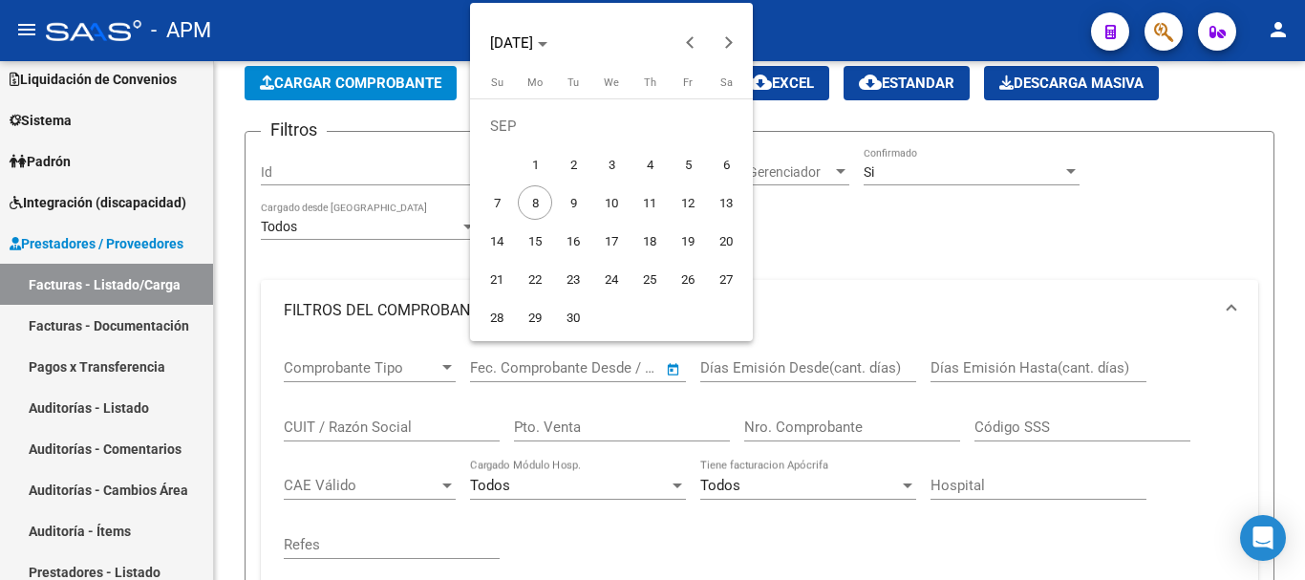
click at [105, 408] on div at bounding box center [652, 290] width 1305 height 580
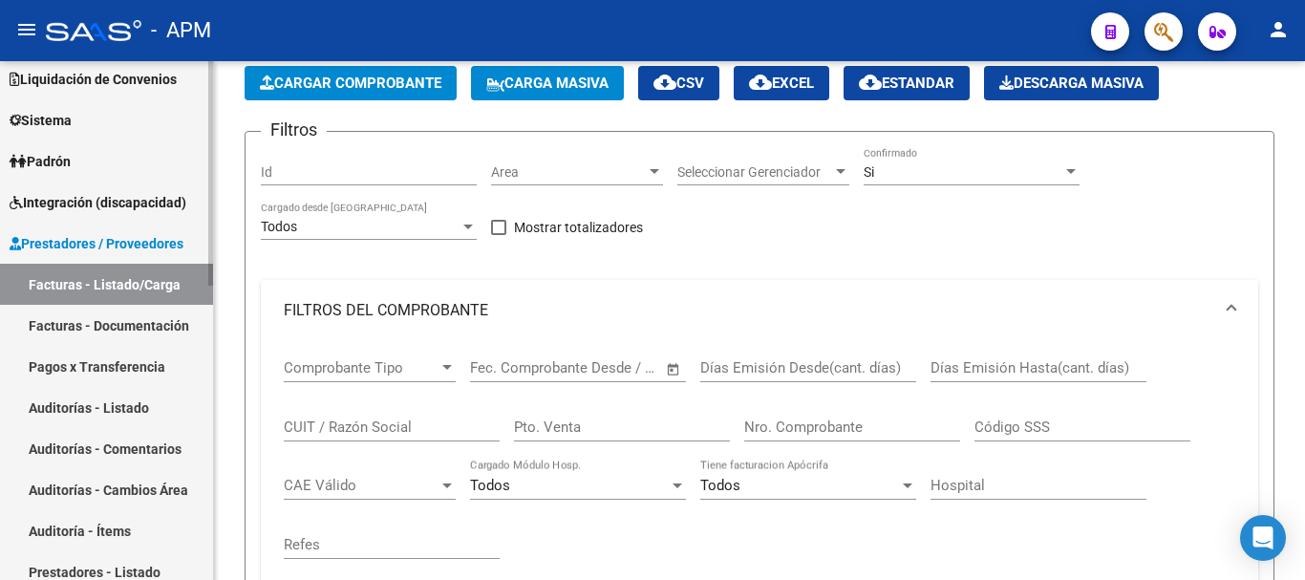
click at [103, 405] on link "Auditorías - Listado" at bounding box center [106, 407] width 213 height 41
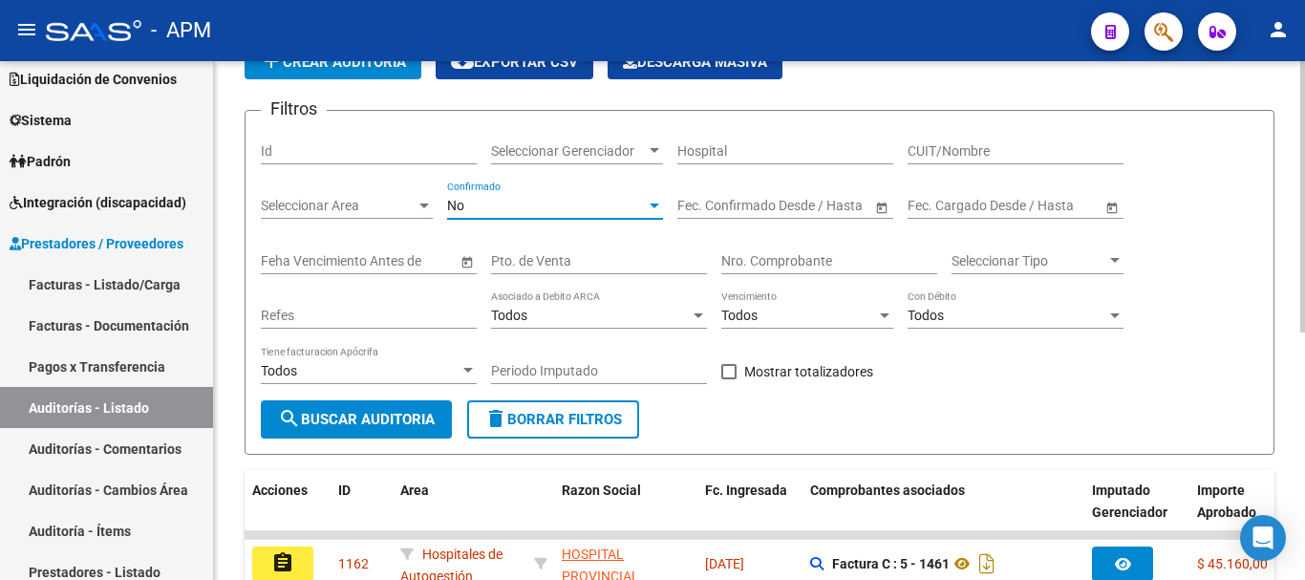
click at [645, 208] on div "No" at bounding box center [546, 206] width 199 height 16
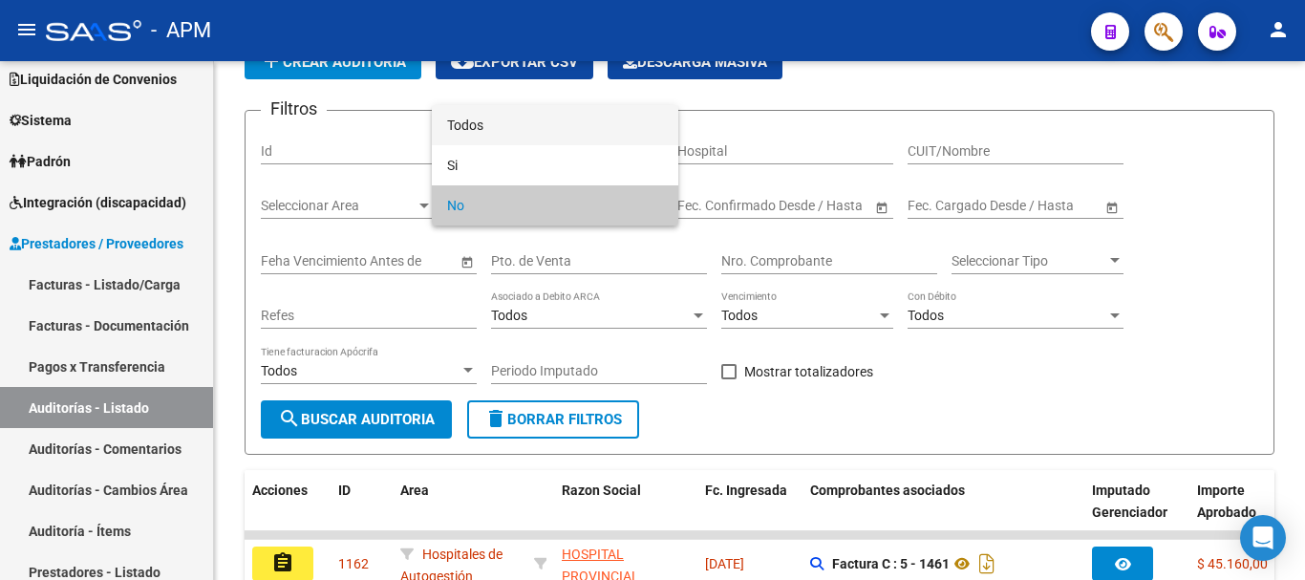
click at [635, 139] on span "Todos" at bounding box center [555, 125] width 216 height 40
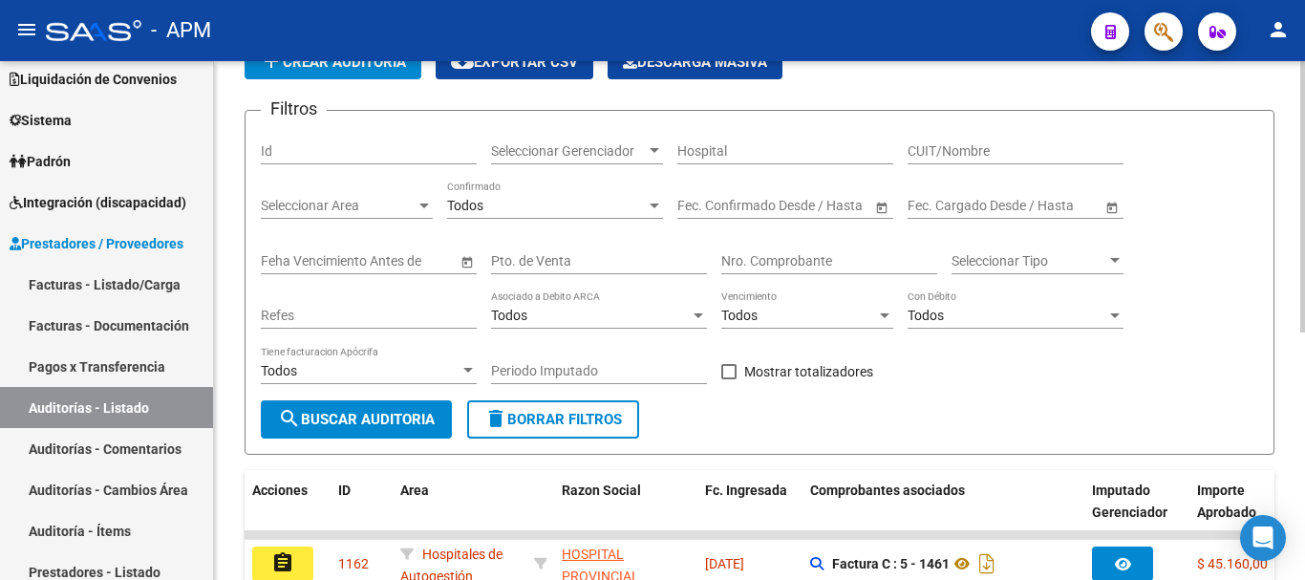
click at [707, 264] on div "Filtros Id Seleccionar Gerenciador Seleccionar Gerenciador Hospital CUIT/Nombre…" at bounding box center [760, 263] width 998 height 274
click at [627, 274] on div "Pto. de Venta" at bounding box center [599, 263] width 216 height 54
click at [628, 255] on input "Pto. de Venta" at bounding box center [599, 261] width 216 height 16
type input "4"
click at [751, 266] on input "Nro. Comprobante" at bounding box center [829, 261] width 216 height 16
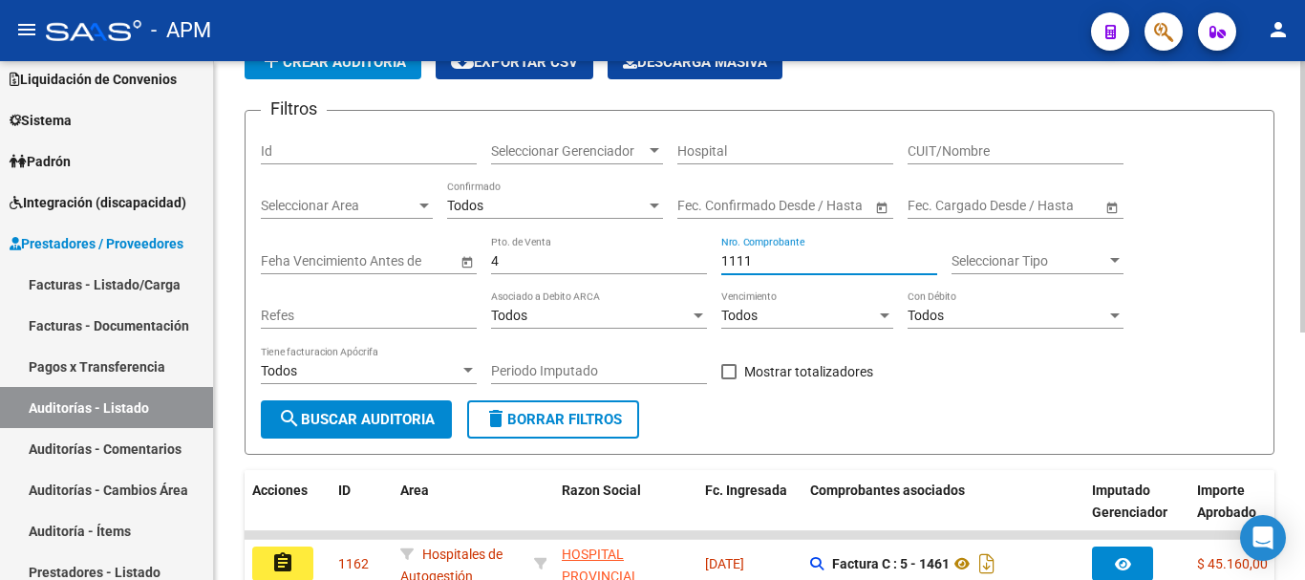
click at [422, 420] on span "search Buscar Auditoria" at bounding box center [356, 419] width 157 height 17
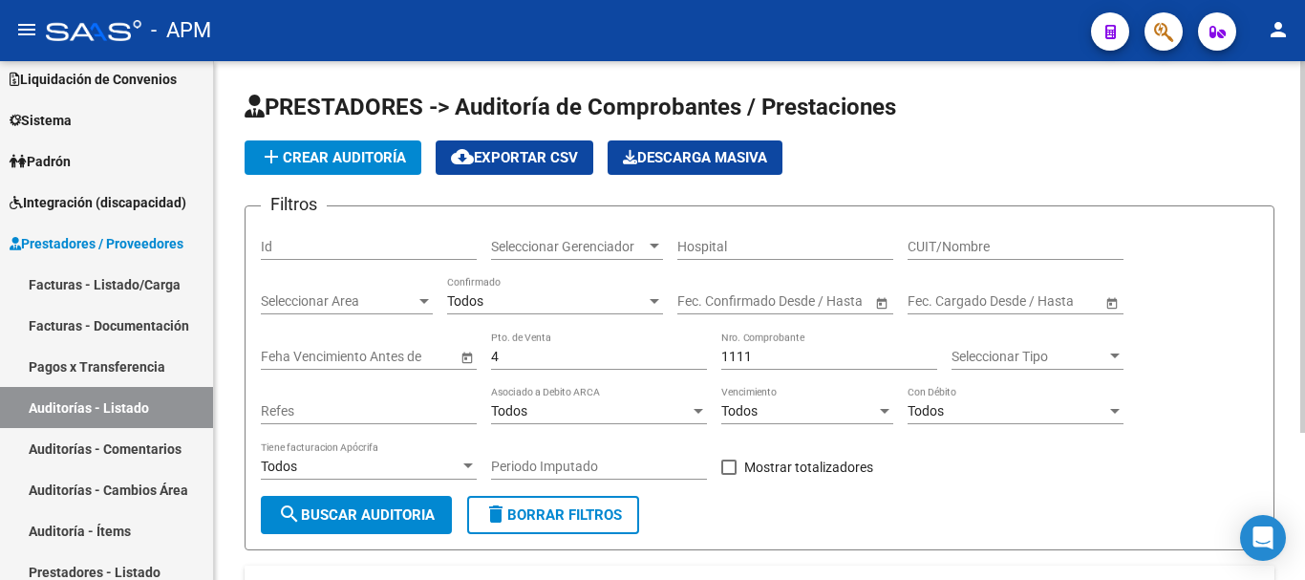
click at [783, 353] on input "1111" at bounding box center [829, 357] width 216 height 16
type input "1"
click at [524, 365] on div "4 Pto. de Venta" at bounding box center [599, 351] width 216 height 38
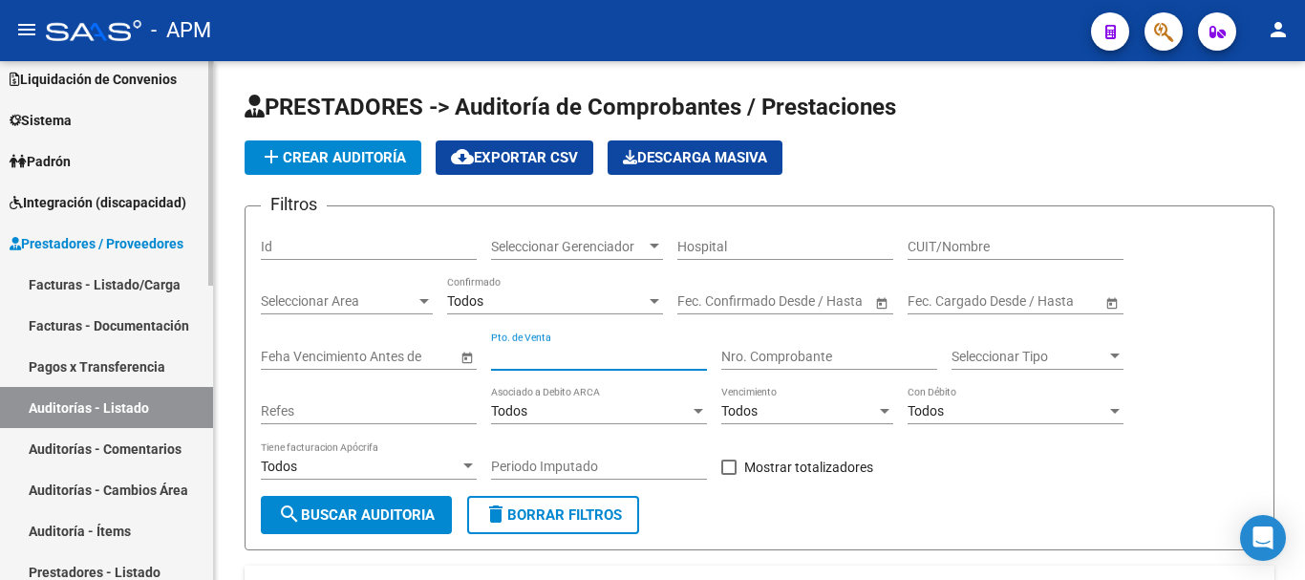
click at [84, 291] on link "Facturas - Listado/Carga" at bounding box center [106, 284] width 213 height 41
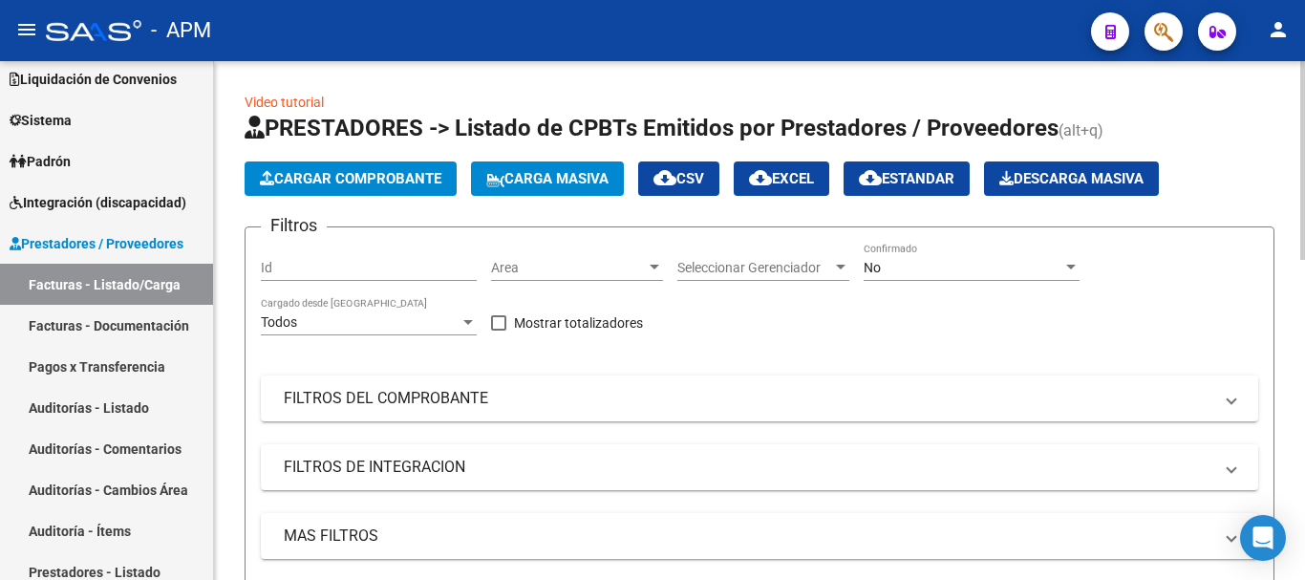
click at [987, 270] on div "No" at bounding box center [963, 268] width 199 height 16
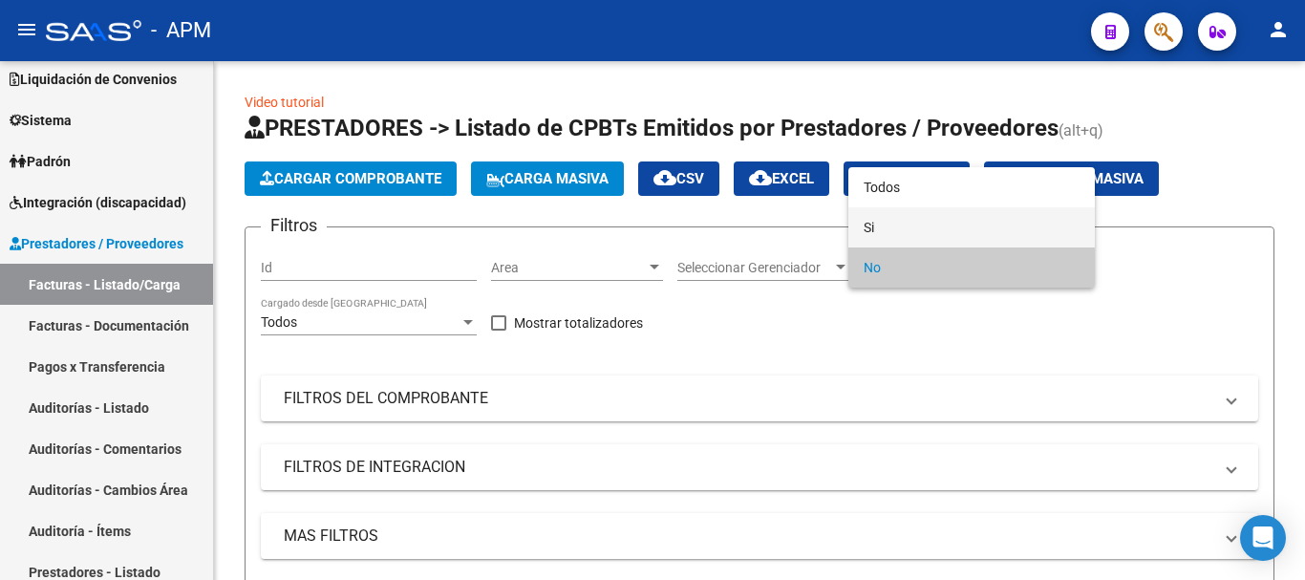
click at [927, 225] on span "Si" at bounding box center [972, 227] width 216 height 40
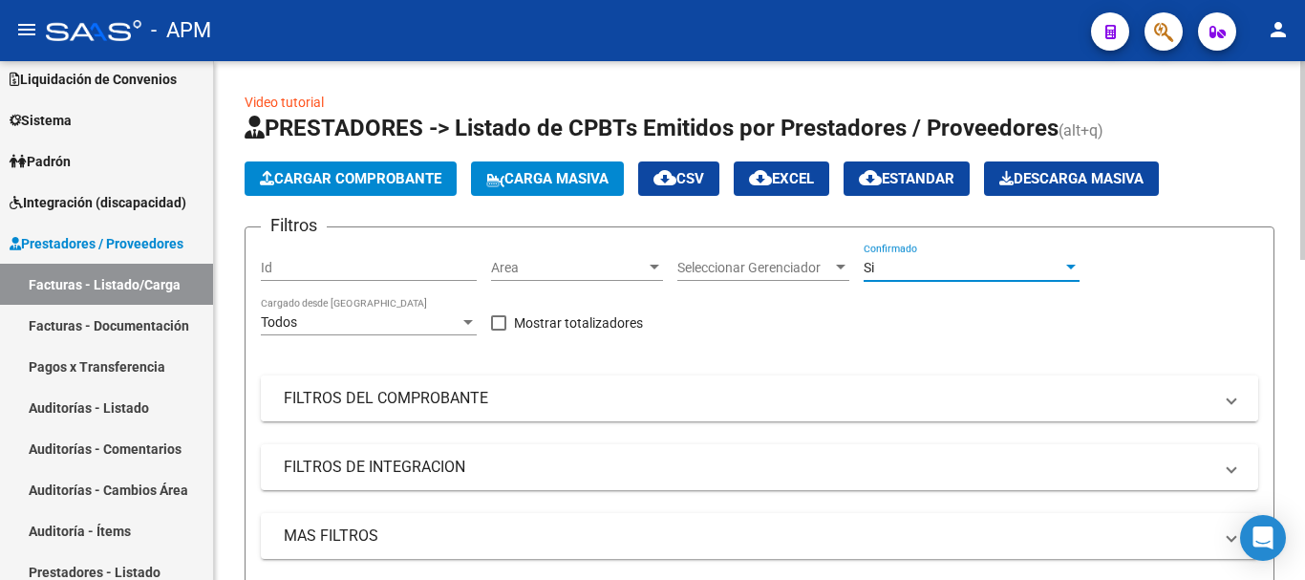
click at [893, 378] on mat-expansion-panel-header "FILTROS DEL COMPROBANTE" at bounding box center [760, 398] width 998 height 46
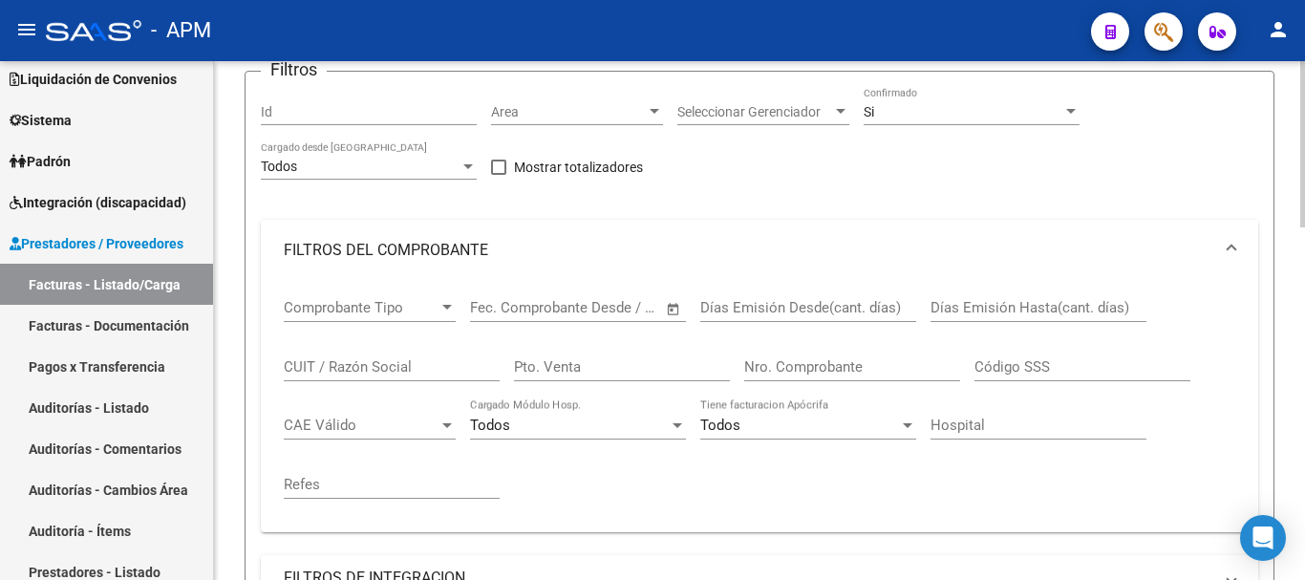
scroll to position [191, 0]
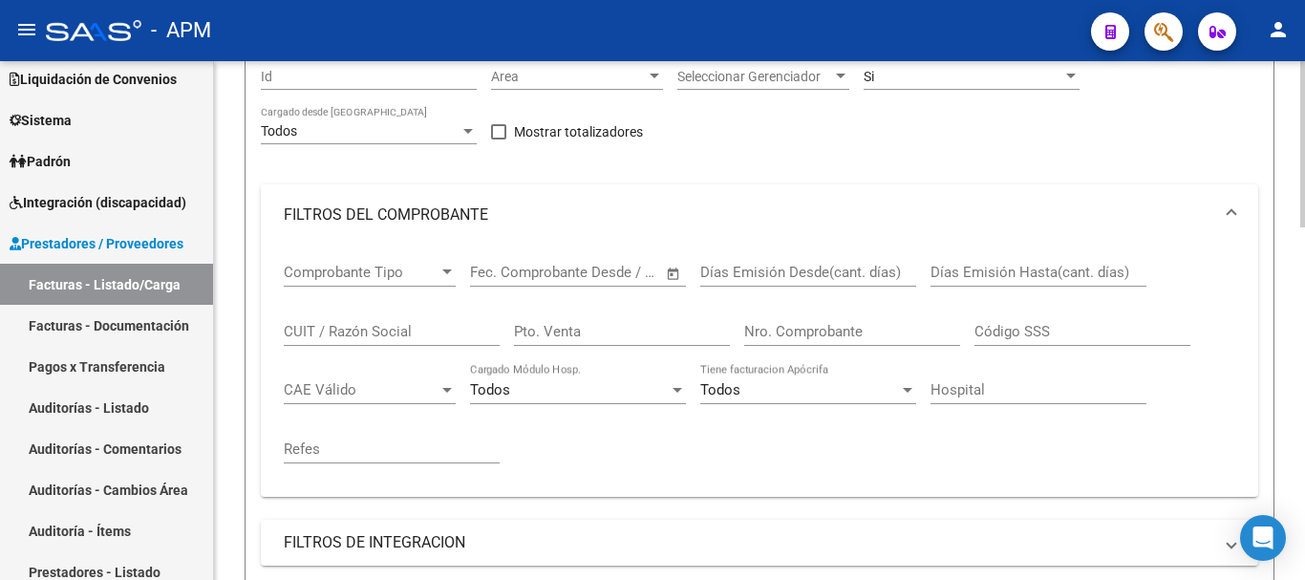
click at [673, 274] on span "Open calendar" at bounding box center [674, 273] width 46 height 46
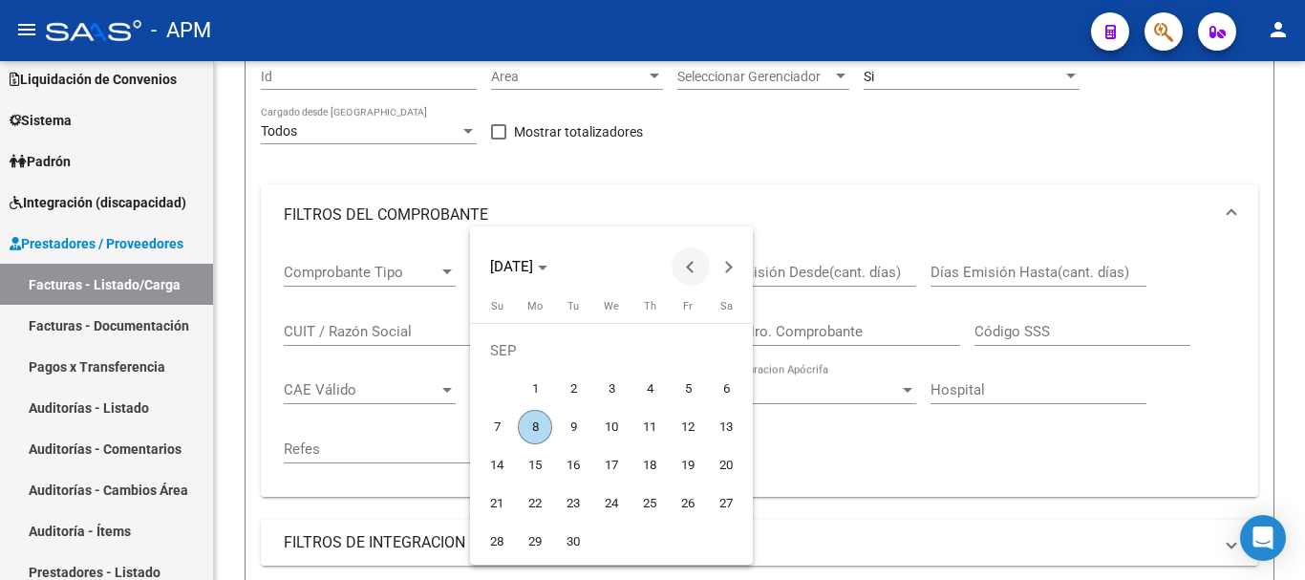
click at [681, 265] on span "Previous month" at bounding box center [691, 266] width 38 height 38
click at [536, 540] on span "28" at bounding box center [535, 542] width 34 height 34
type input "[DATE]"
click at [536, 540] on span "28" at bounding box center [535, 542] width 34 height 34
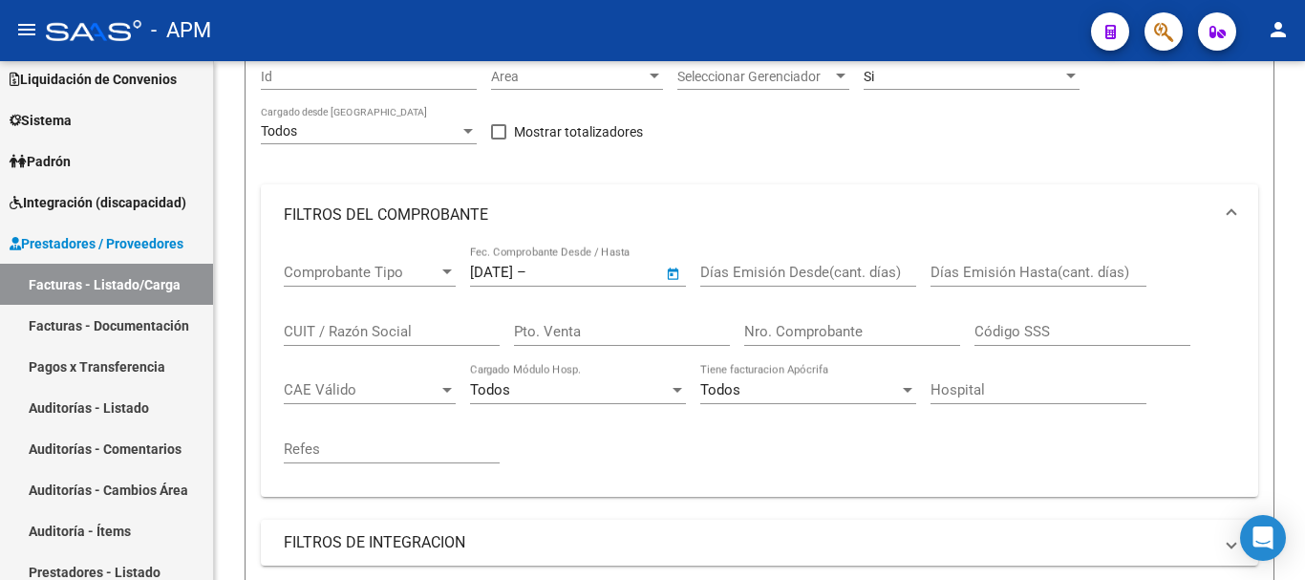
type input "[DATE]"
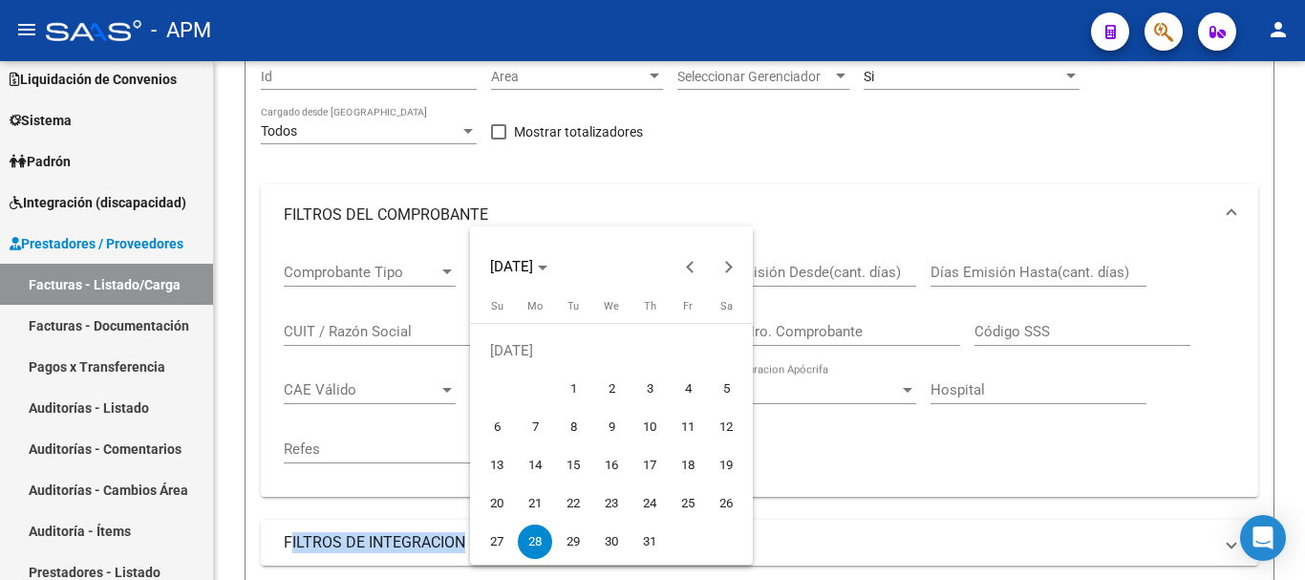
click at [536, 540] on mat-panel-title "FILTROS DE INTEGRACION" at bounding box center [748, 542] width 929 height 21
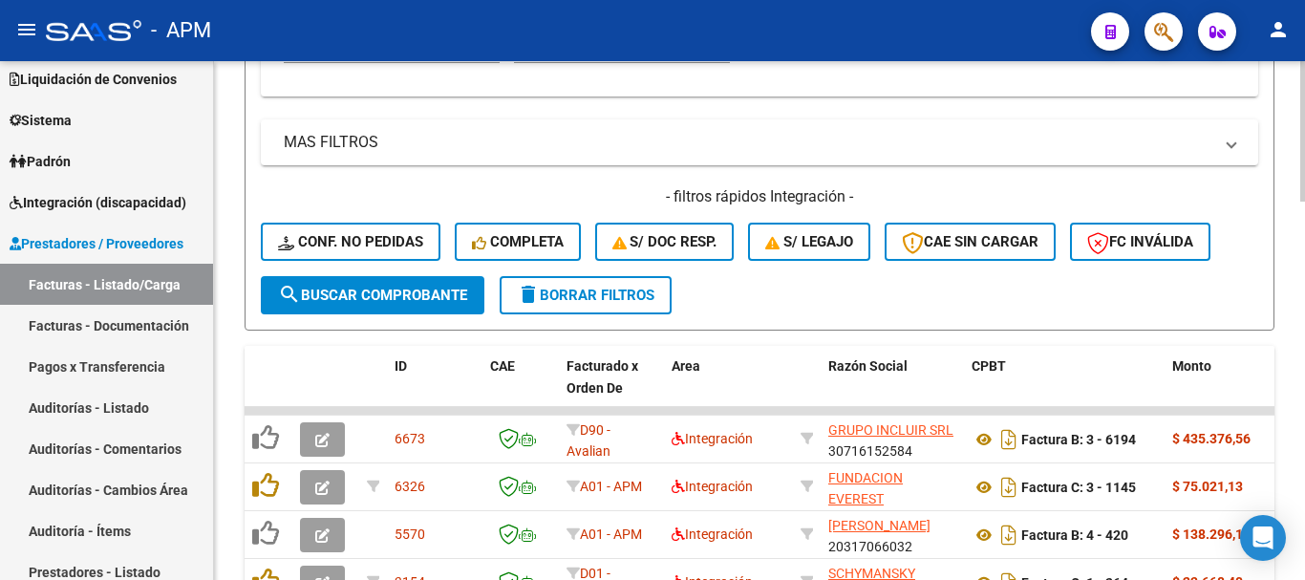
scroll to position [955, 0]
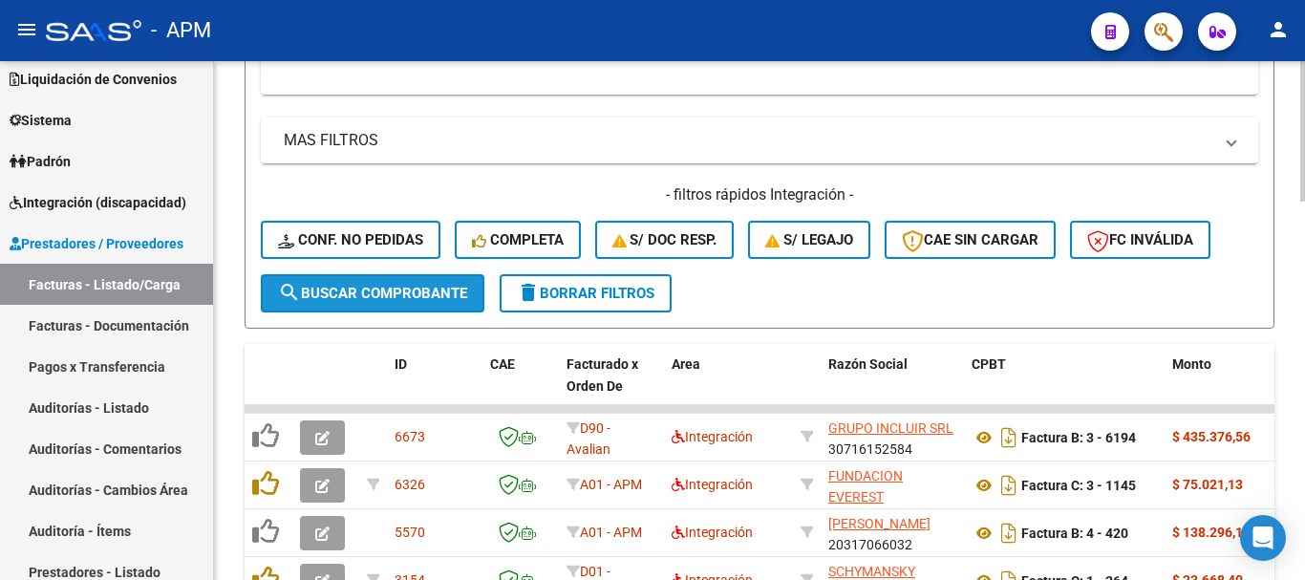
click at [449, 286] on span "search Buscar Comprobante" at bounding box center [372, 293] width 189 height 17
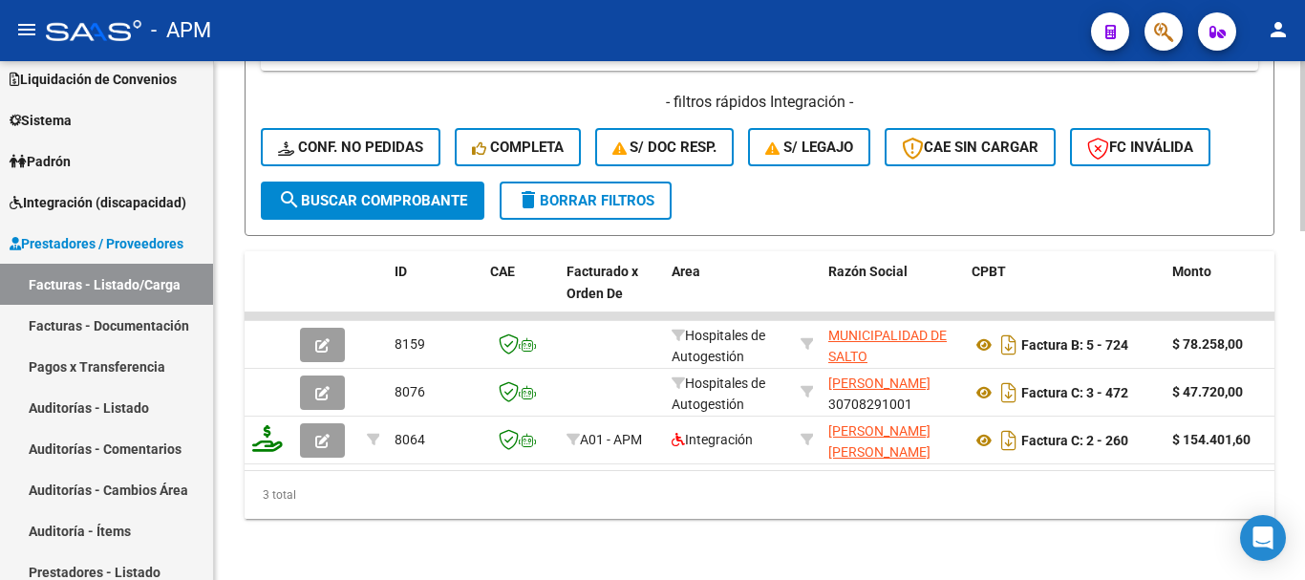
scroll to position [1063, 0]
click at [136, 272] on link "Facturas - Listado/Carga" at bounding box center [106, 284] width 213 height 41
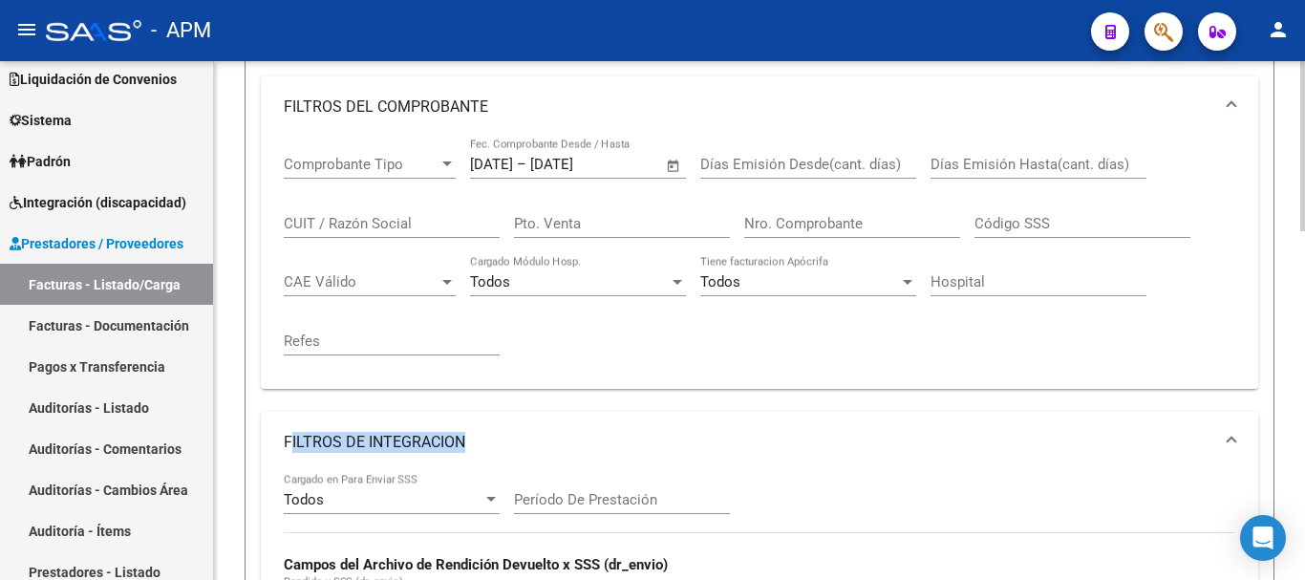
scroll to position [0, 0]
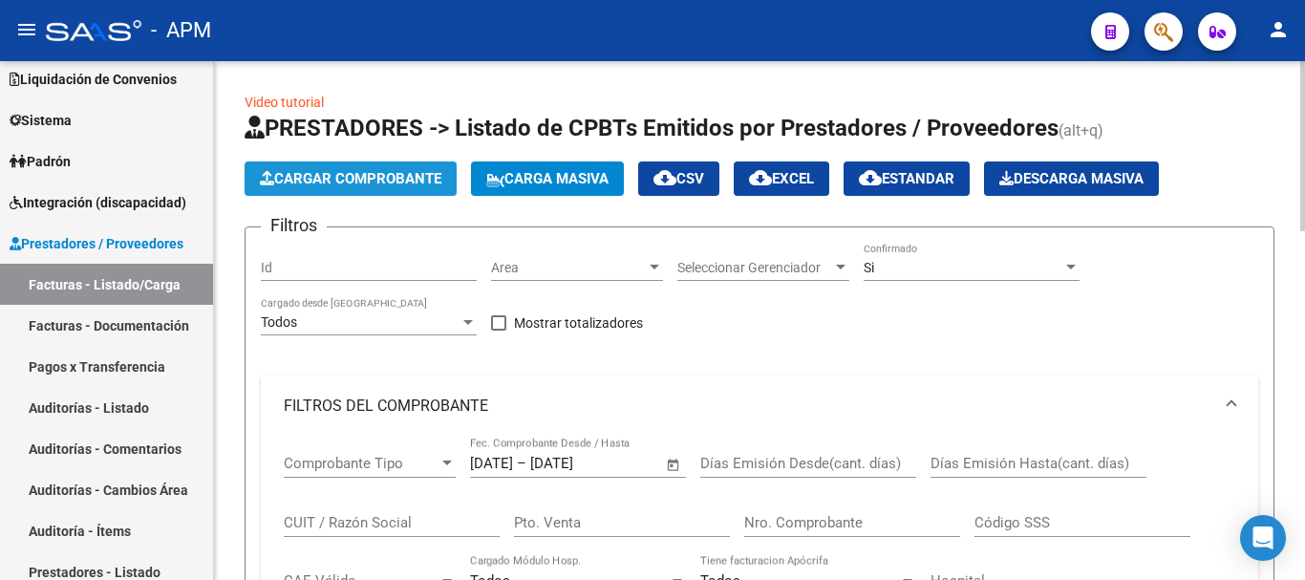
click at [391, 182] on span "Cargar Comprobante" at bounding box center [351, 178] width 182 height 17
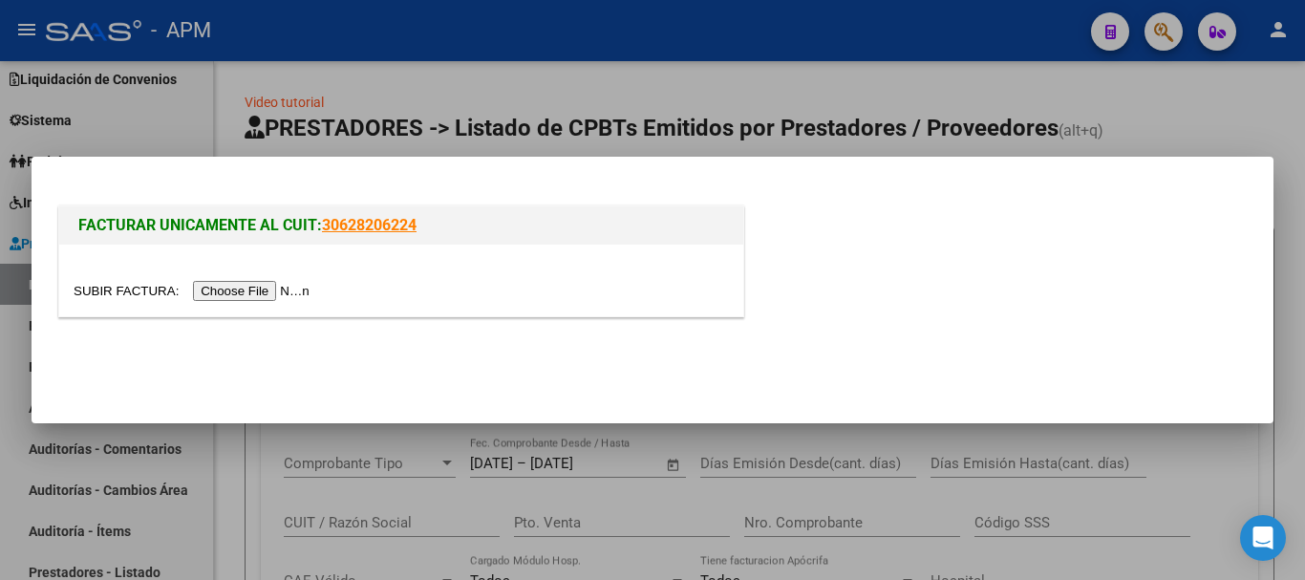
click at [263, 287] on input "file" at bounding box center [195, 291] width 242 height 20
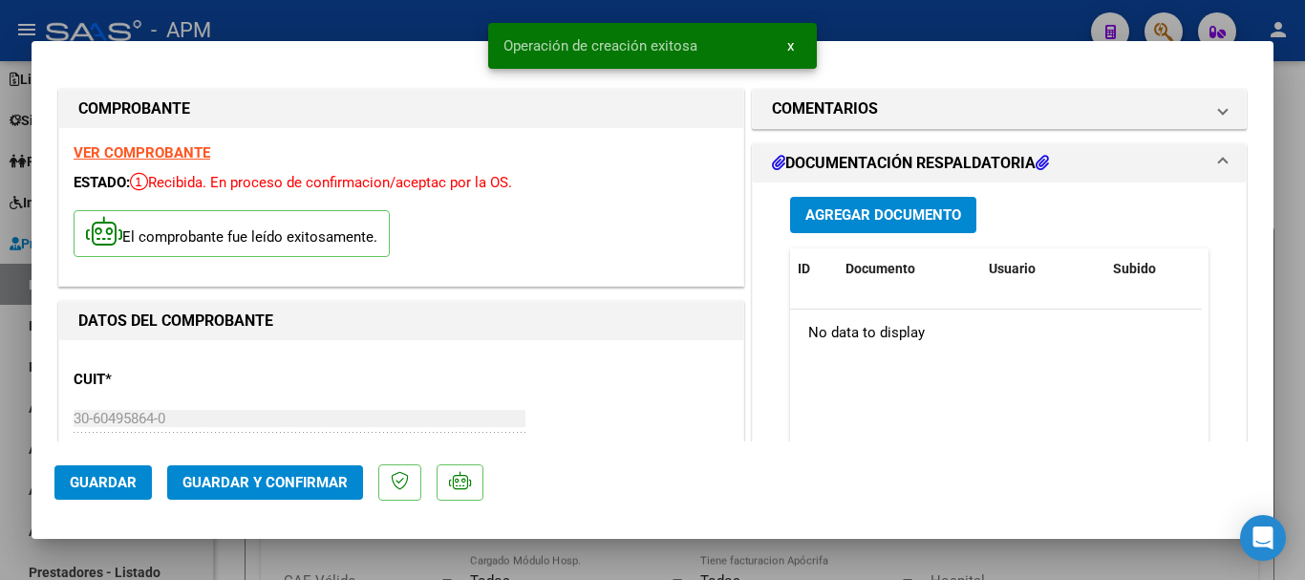
click at [169, 153] on strong "VER COMPROBANTE" at bounding box center [142, 152] width 137 height 17
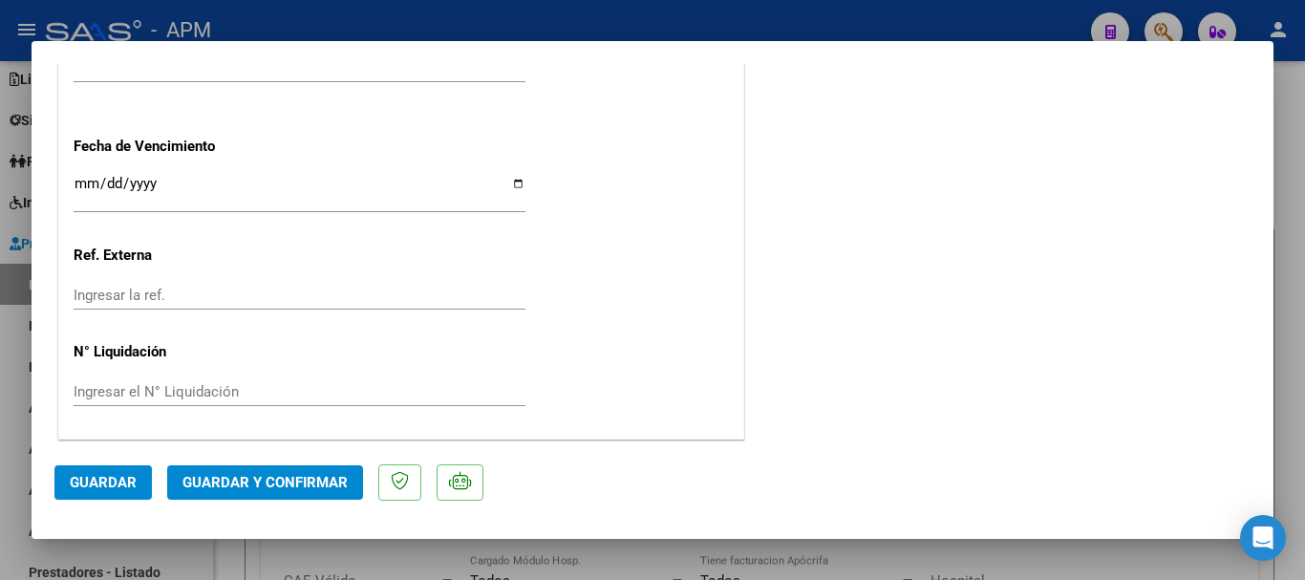
scroll to position [1355, 0]
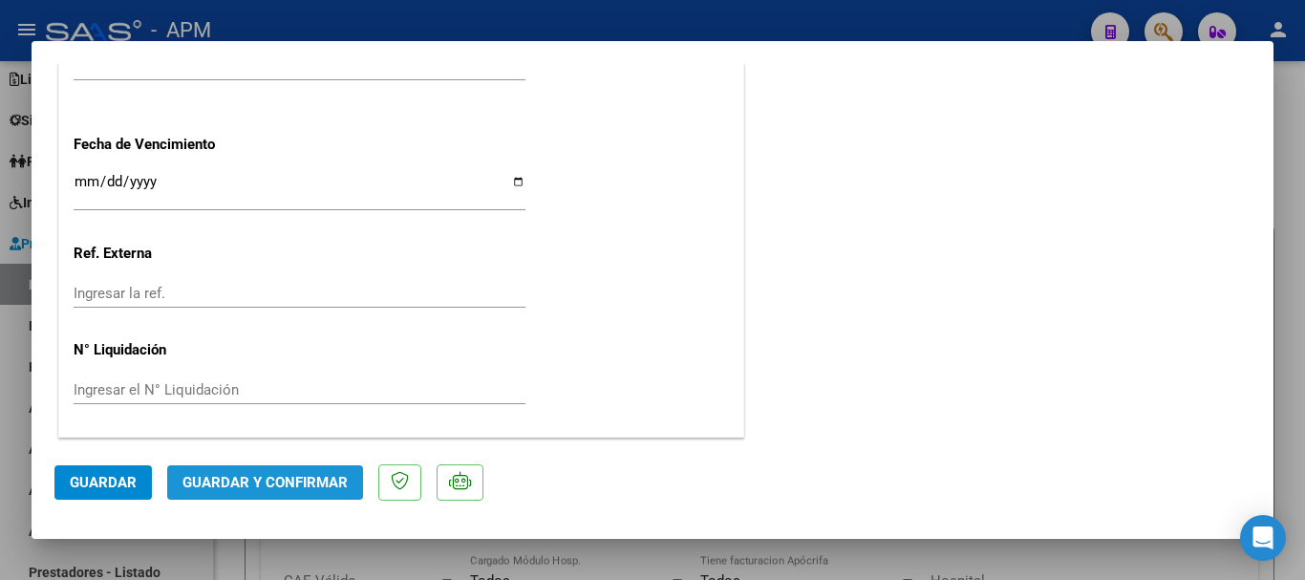
click at [307, 480] on span "Guardar y Confirmar" at bounding box center [264, 482] width 165 height 17
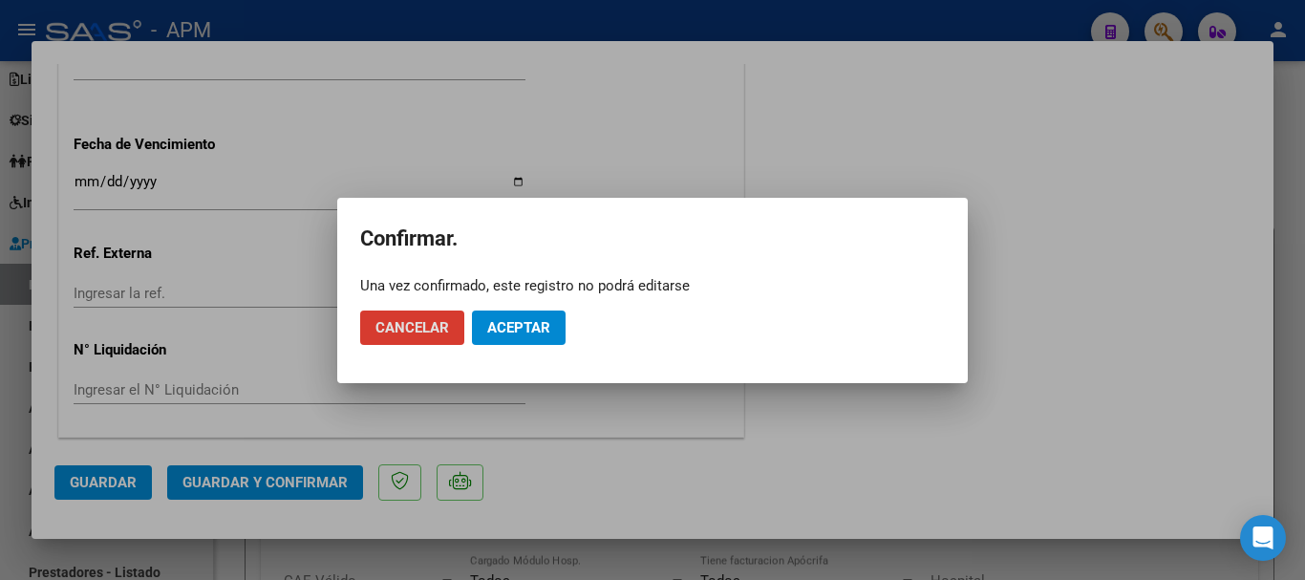
click at [542, 331] on span "Aceptar" at bounding box center [518, 327] width 63 height 17
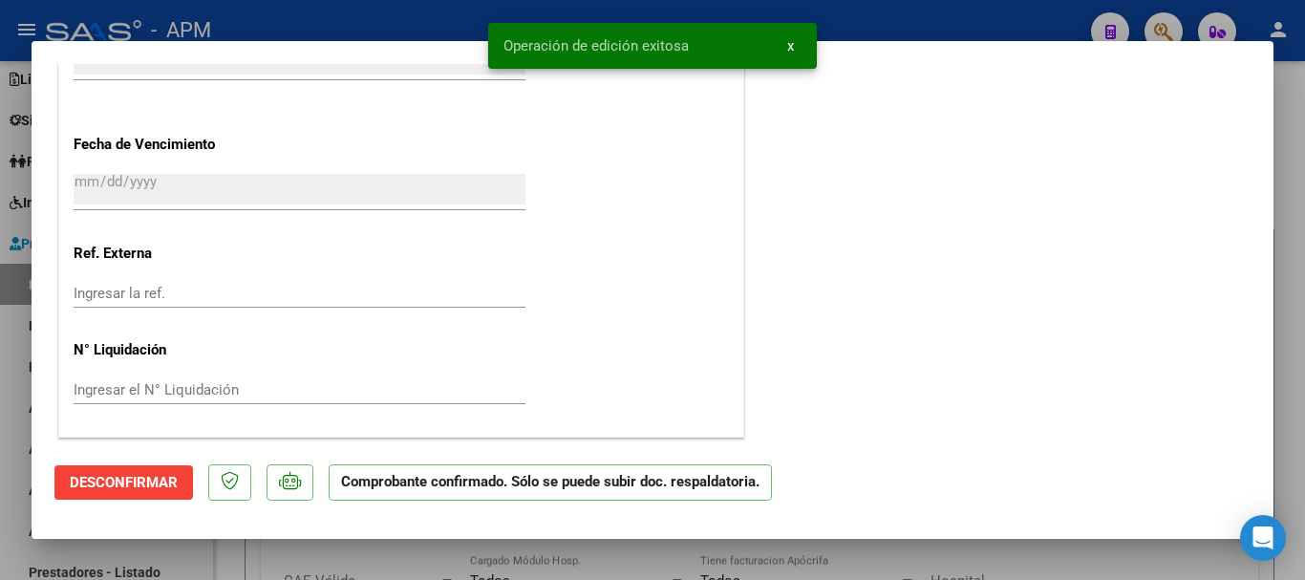
click at [900, 556] on div at bounding box center [652, 290] width 1305 height 580
type input "$ 0,00"
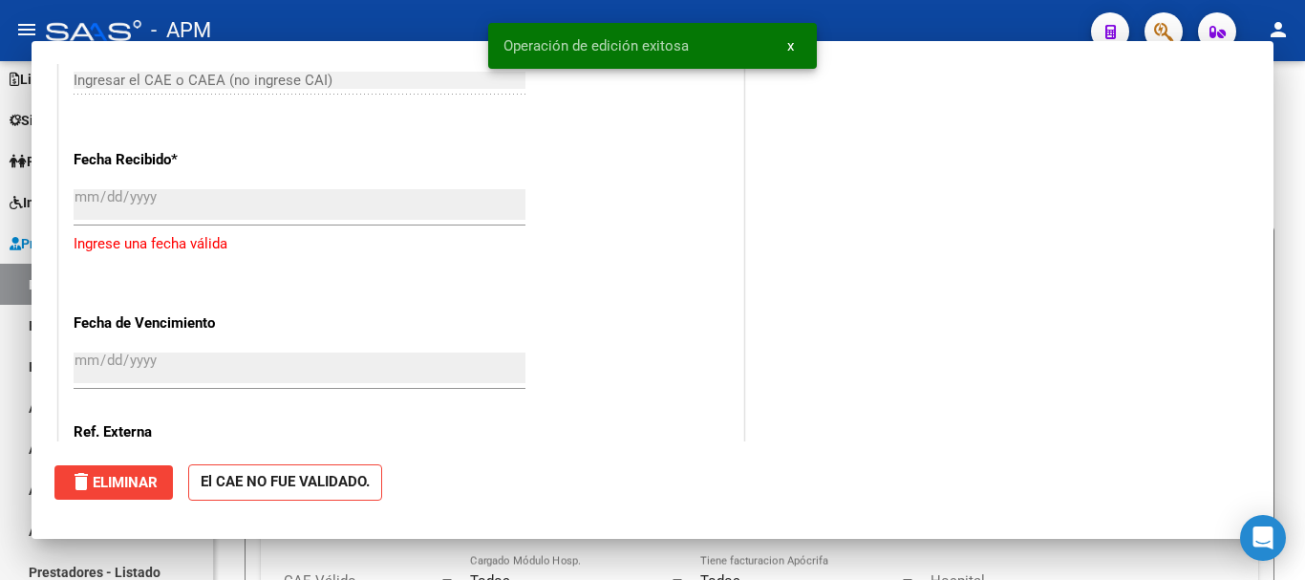
scroll to position [0, 0]
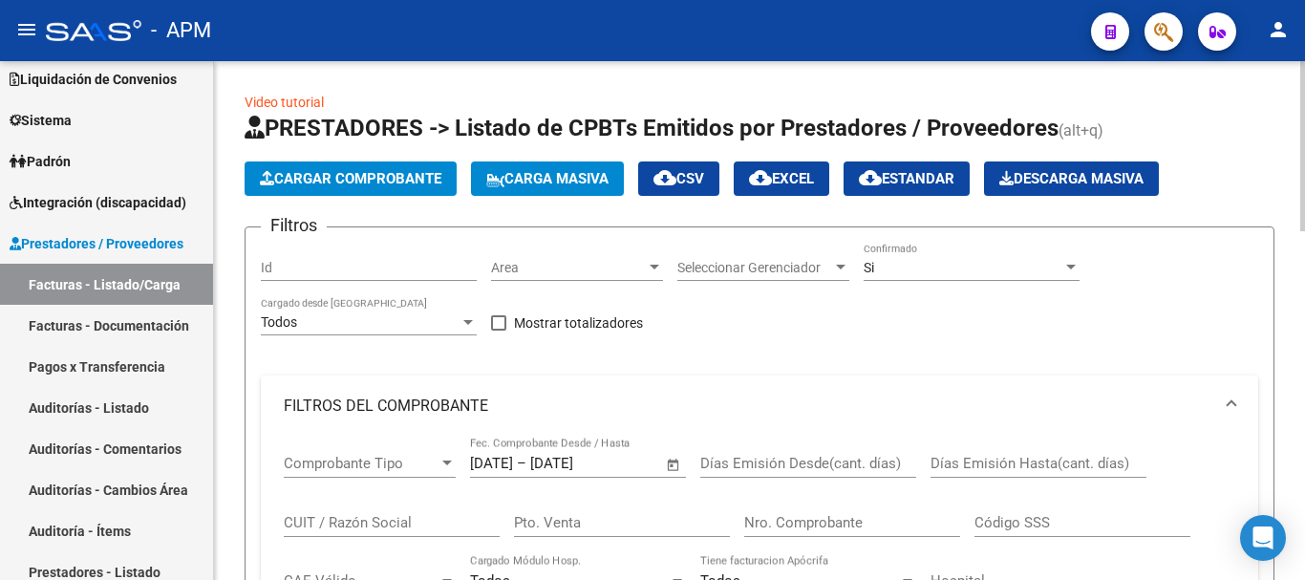
click at [337, 168] on button "Cargar Comprobante" at bounding box center [351, 178] width 212 height 34
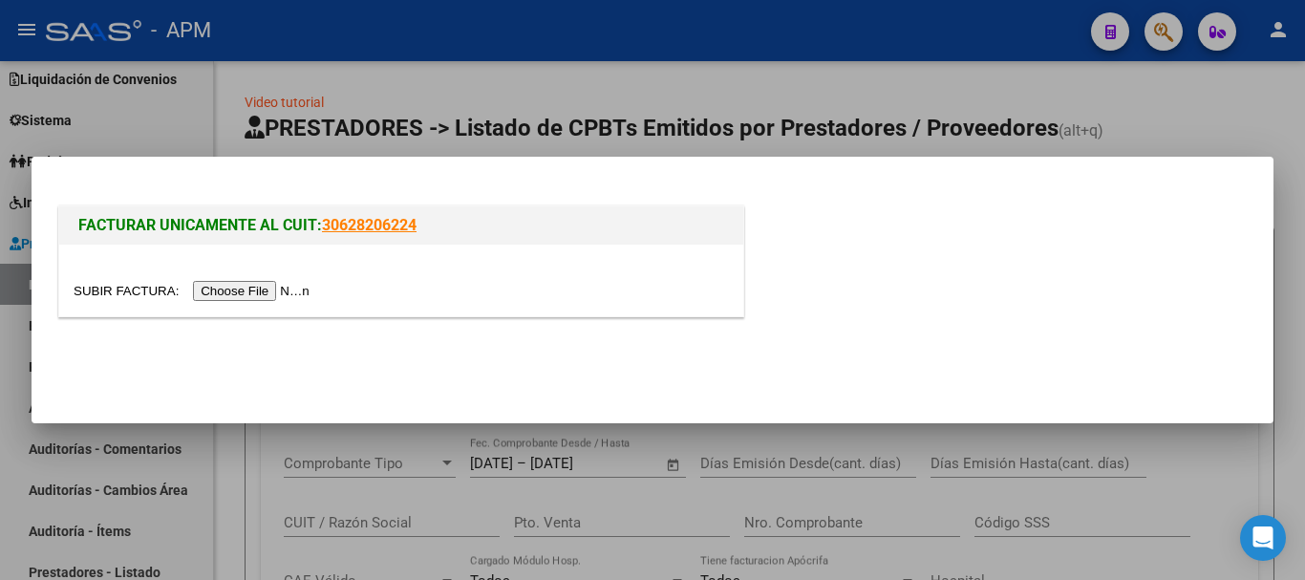
click at [247, 291] on input "file" at bounding box center [195, 291] width 242 height 20
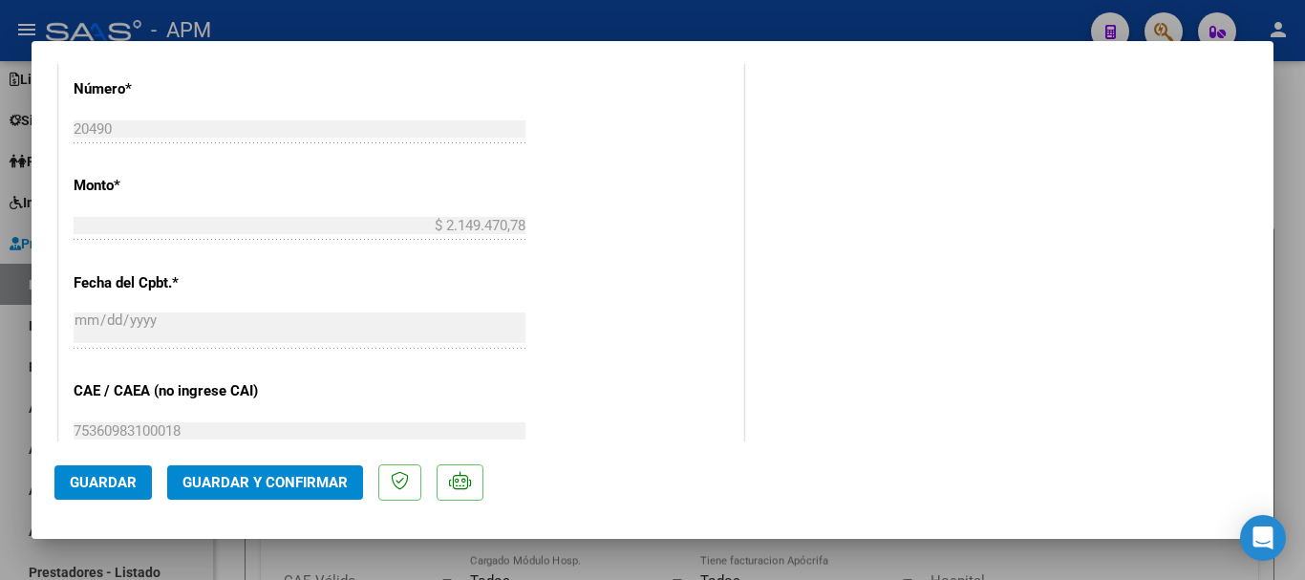
scroll to position [1051, 0]
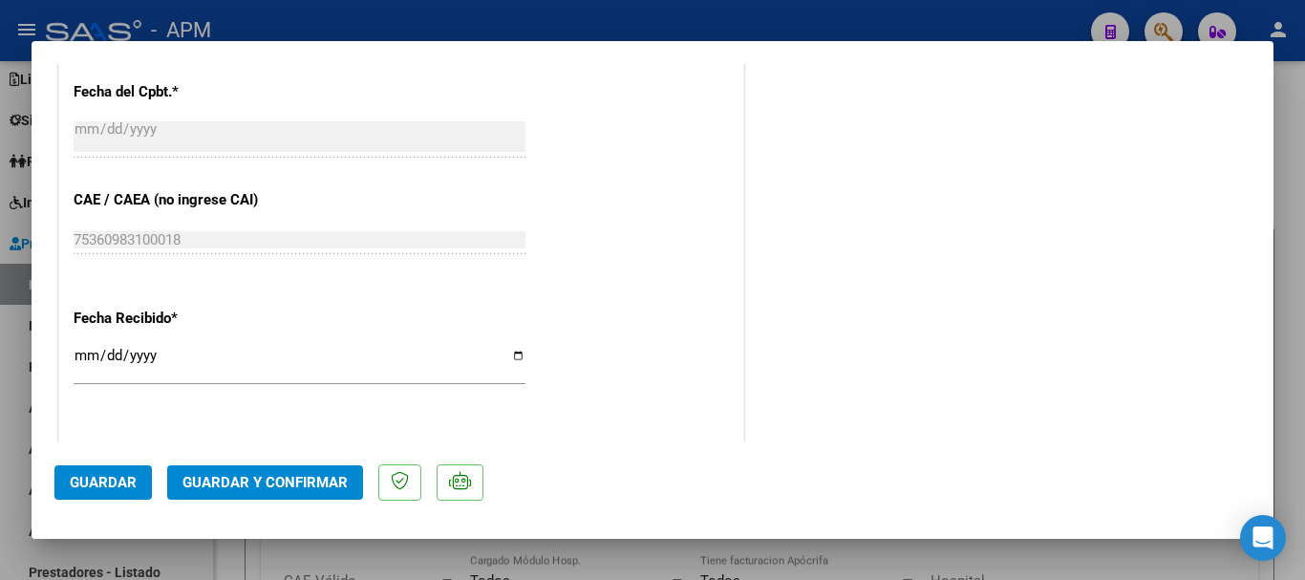
click at [259, 482] on span "Guardar y Confirmar" at bounding box center [264, 482] width 165 height 17
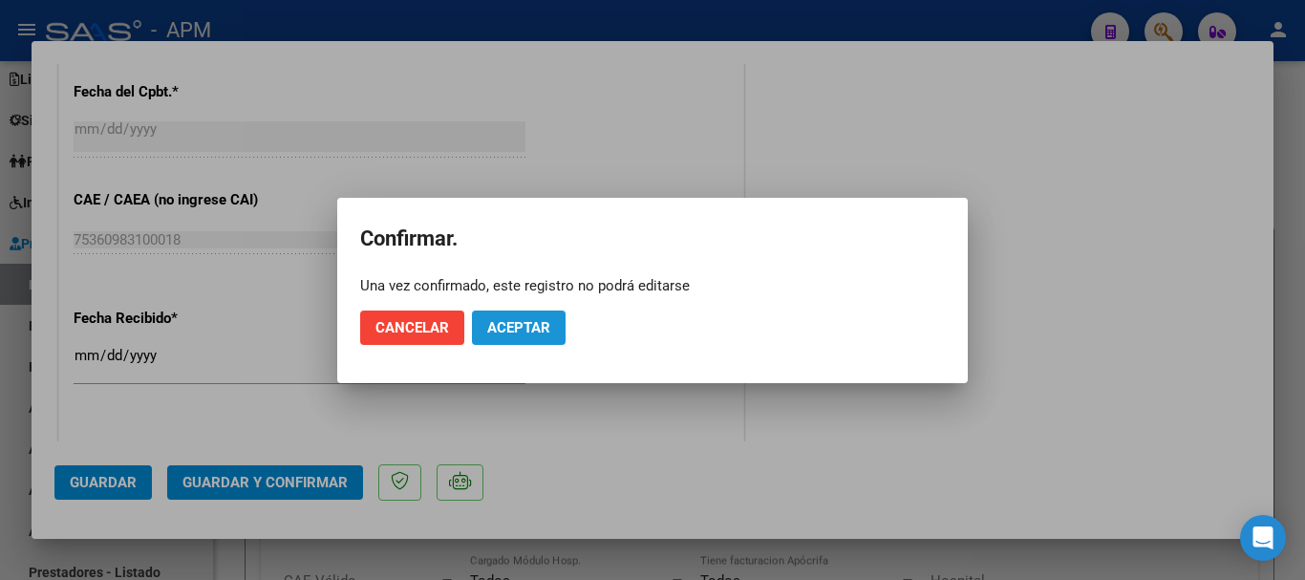
click at [534, 323] on span "Aceptar" at bounding box center [518, 327] width 63 height 17
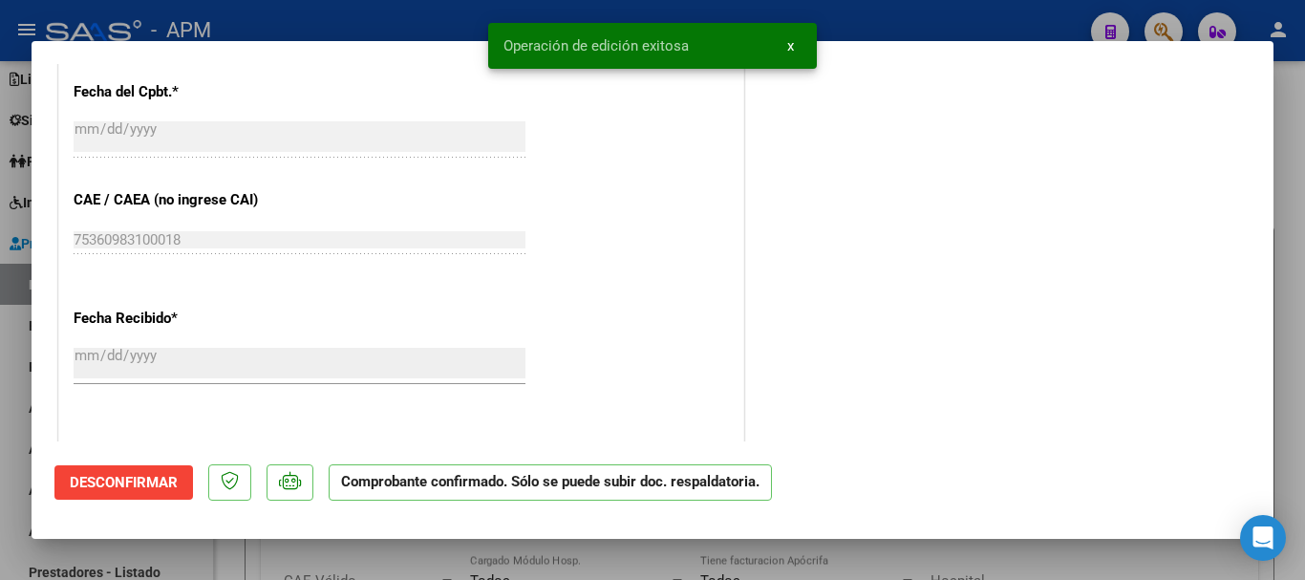
click at [916, 555] on div at bounding box center [652, 290] width 1305 height 580
type input "$ 0,00"
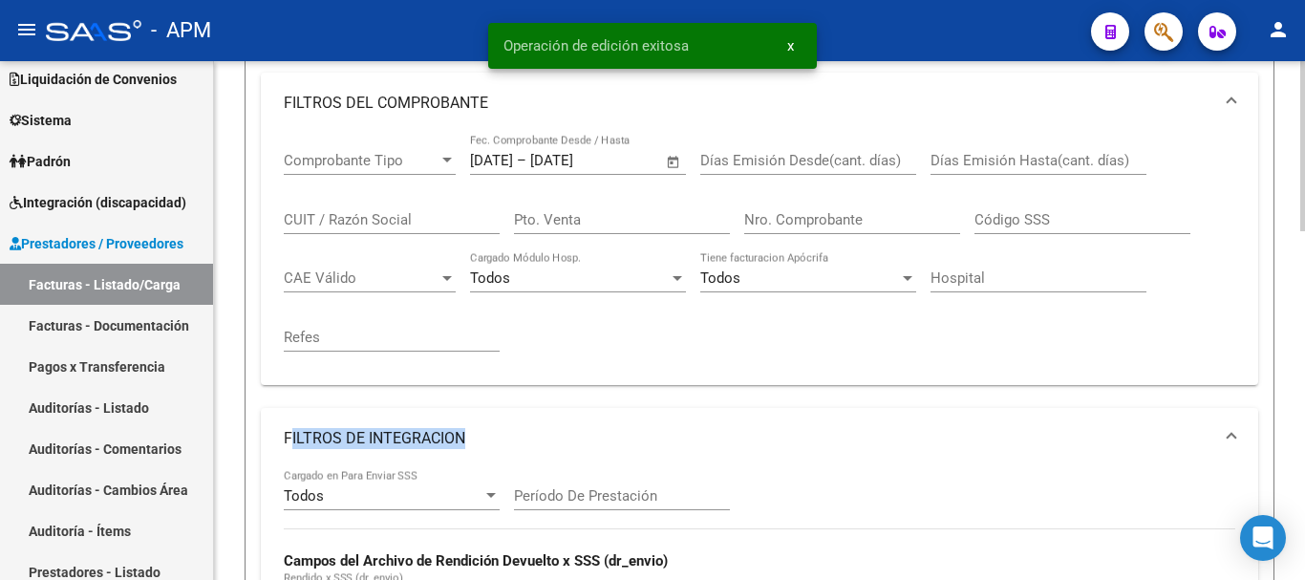
scroll to position [382, 0]
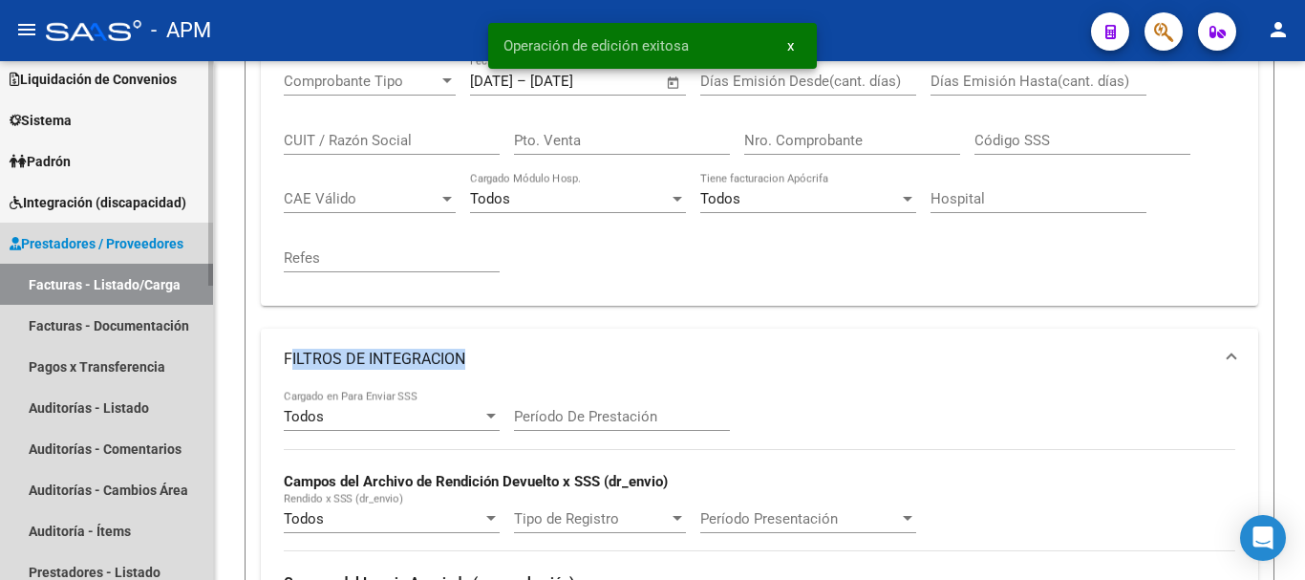
click at [161, 287] on link "Facturas - Listado/Carga" at bounding box center [106, 284] width 213 height 41
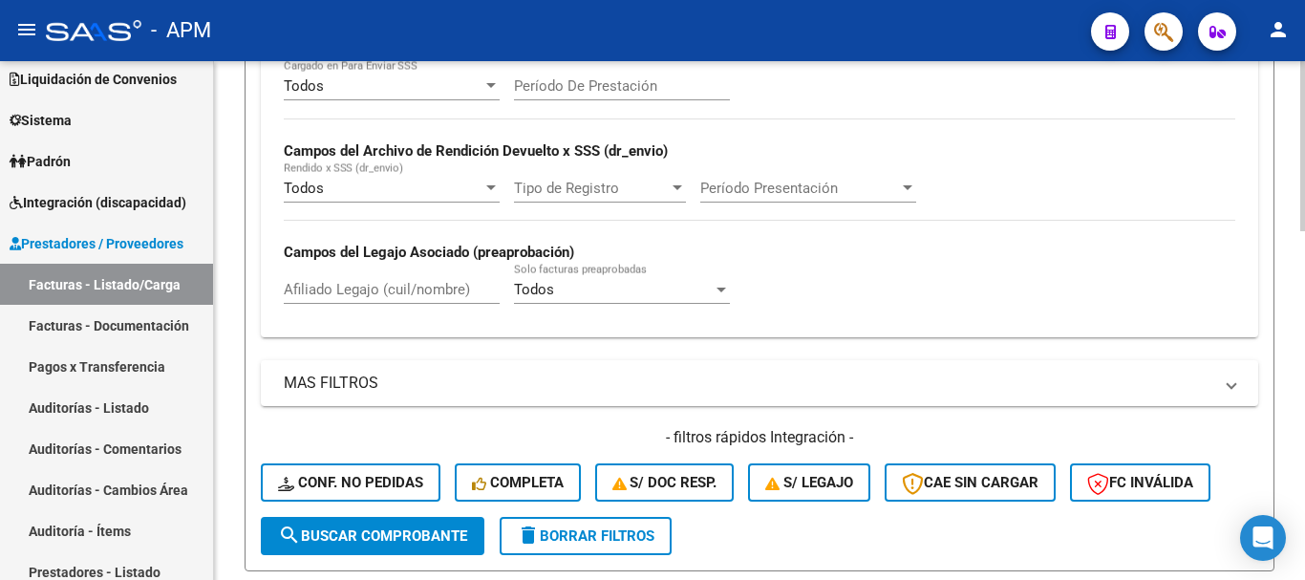
scroll to position [955, 0]
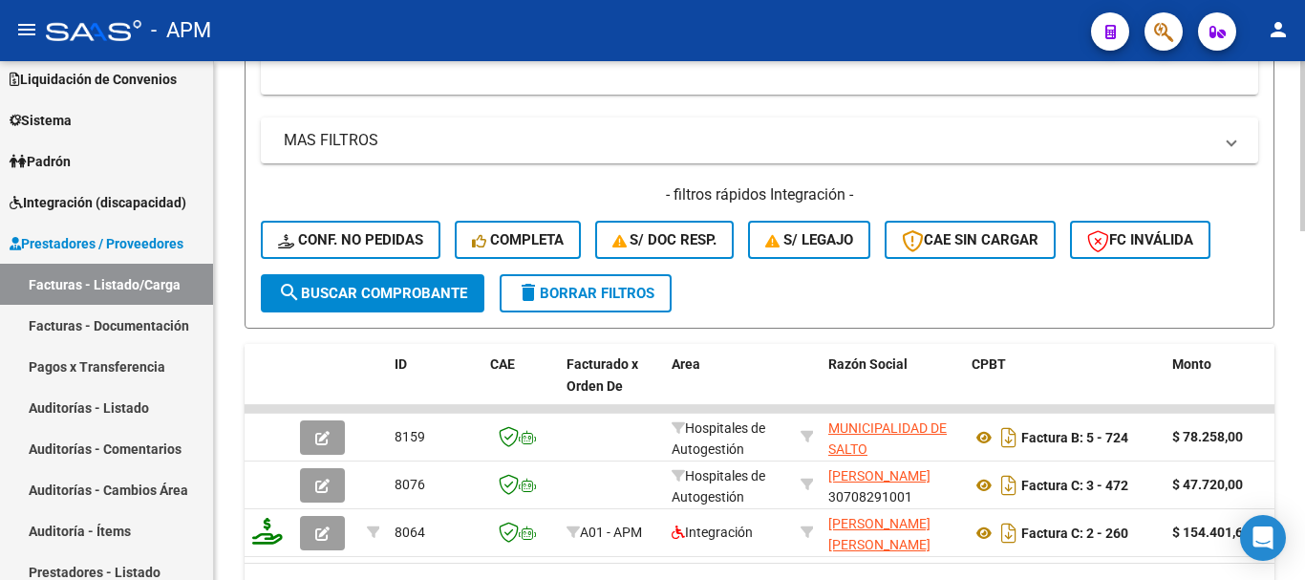
click at [589, 287] on span "delete Borrar Filtros" at bounding box center [586, 293] width 138 height 17
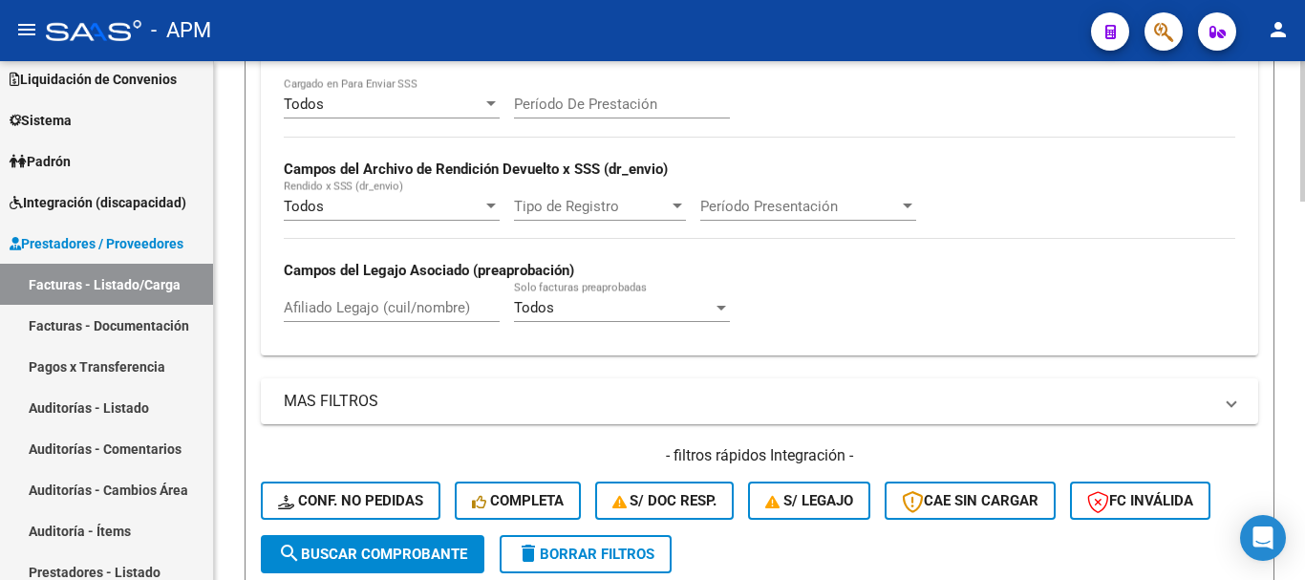
scroll to position [825, 0]
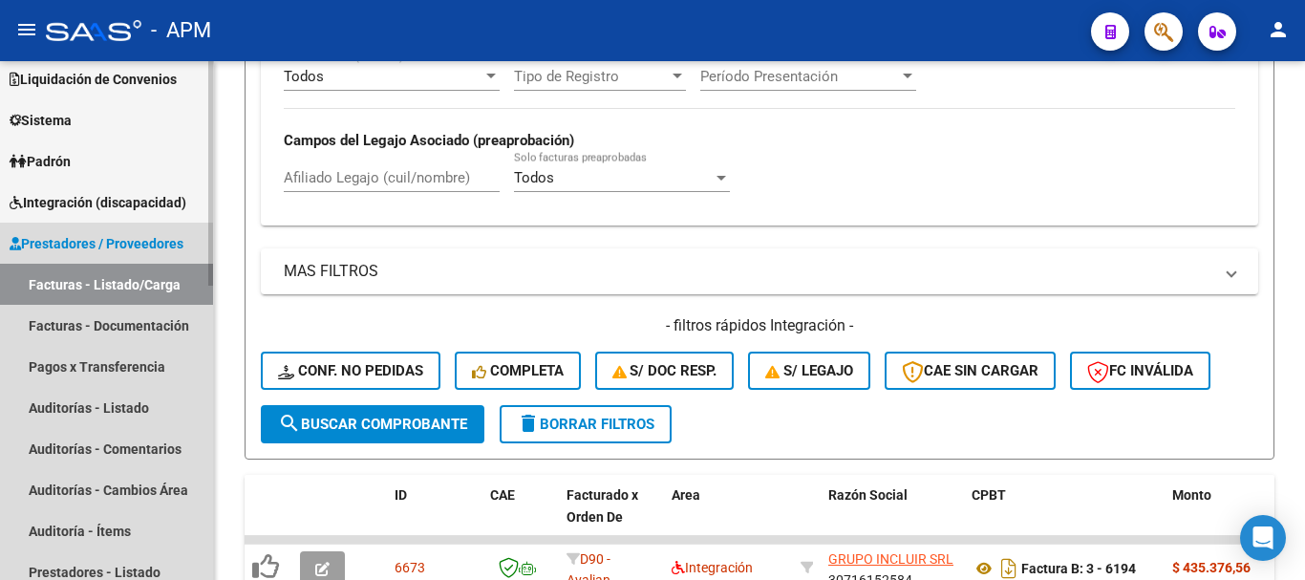
click at [113, 288] on link "Facturas - Listado/Carga" at bounding box center [106, 284] width 213 height 41
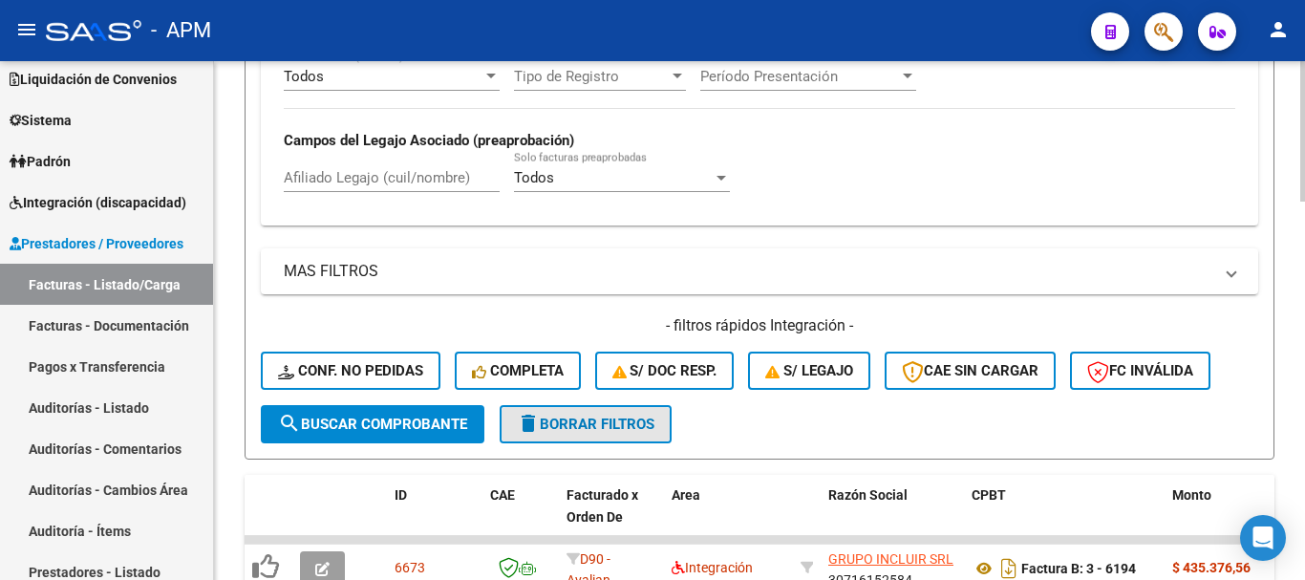
click at [628, 427] on span "delete Borrar Filtros" at bounding box center [586, 424] width 138 height 17
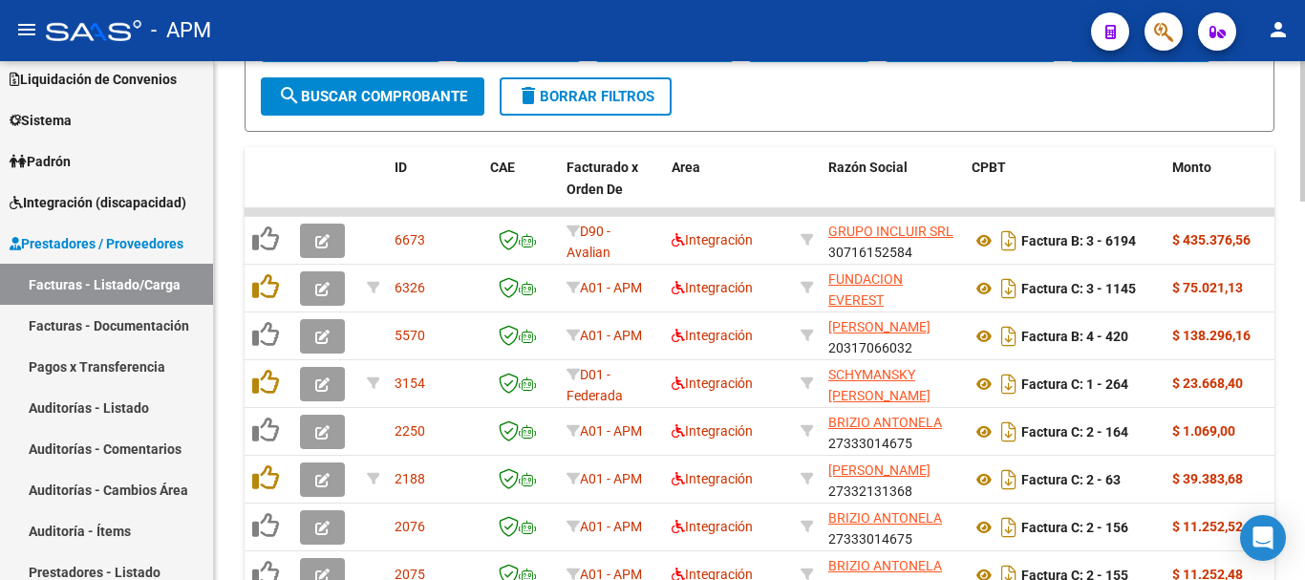
scroll to position [1147, 0]
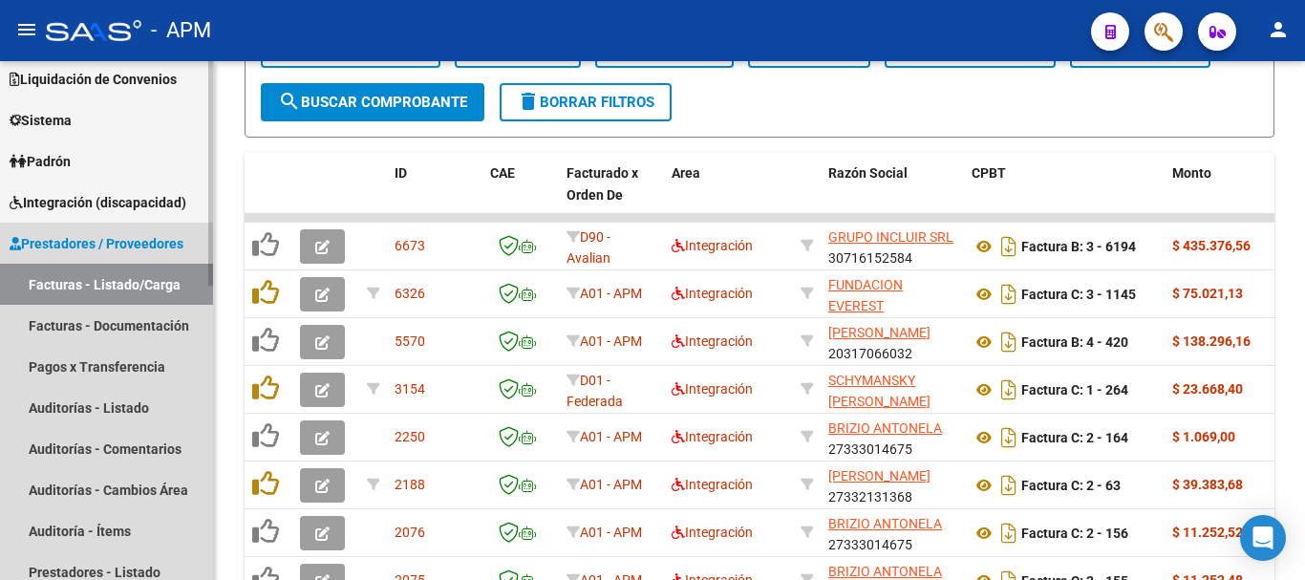
click at [77, 280] on link "Facturas - Listado/Carga" at bounding box center [106, 284] width 213 height 41
click at [150, 281] on link "Facturas - Listado/Carga" at bounding box center [106, 284] width 213 height 41
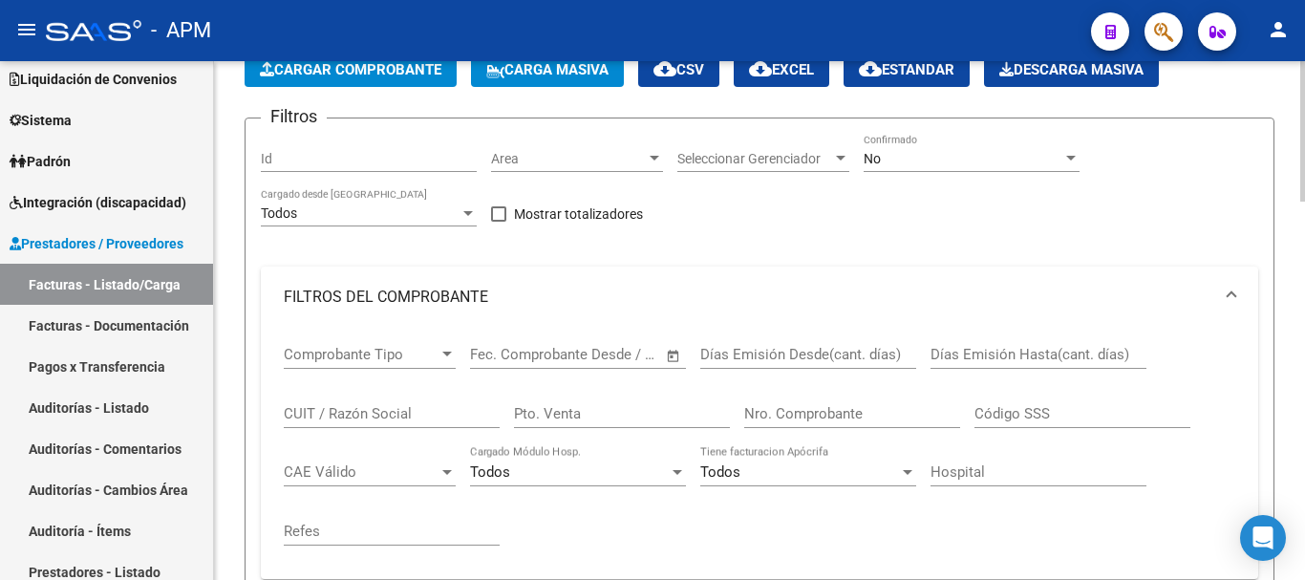
scroll to position [96, 0]
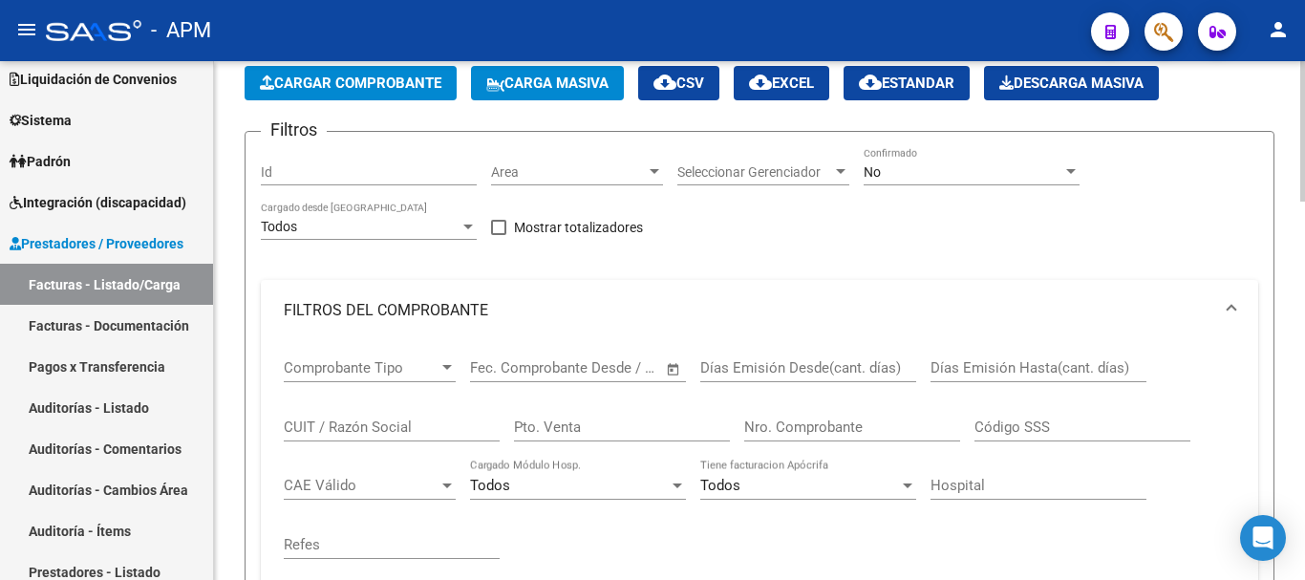
click at [398, 74] on button "Cargar Comprobante" at bounding box center [351, 83] width 212 height 34
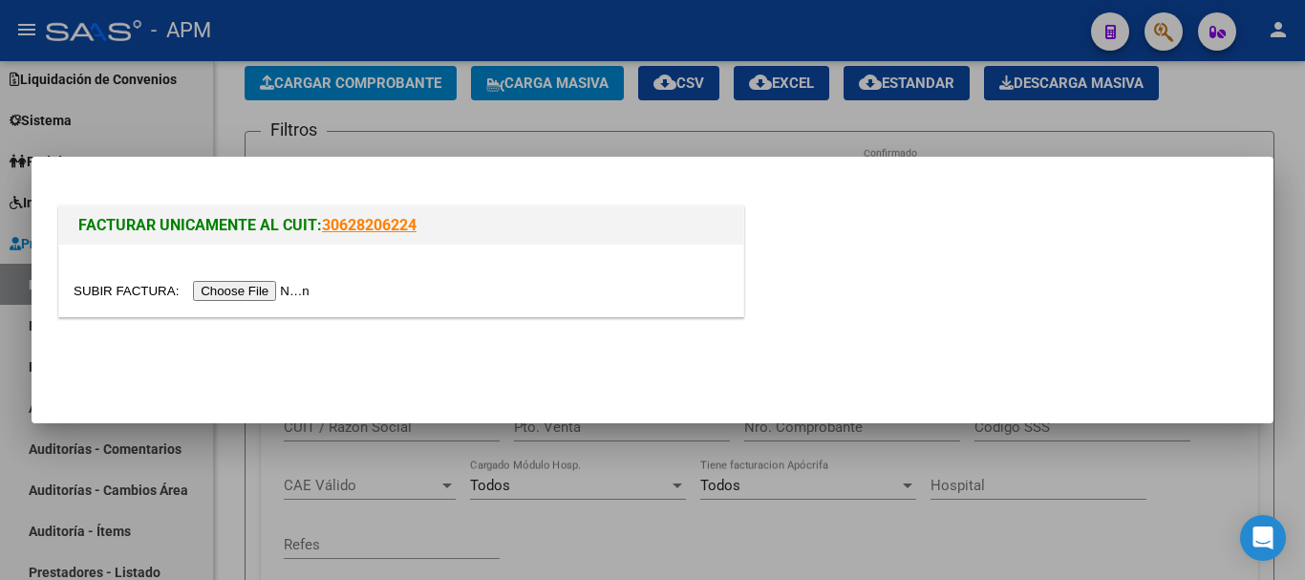
click at [250, 292] on input "file" at bounding box center [195, 291] width 242 height 20
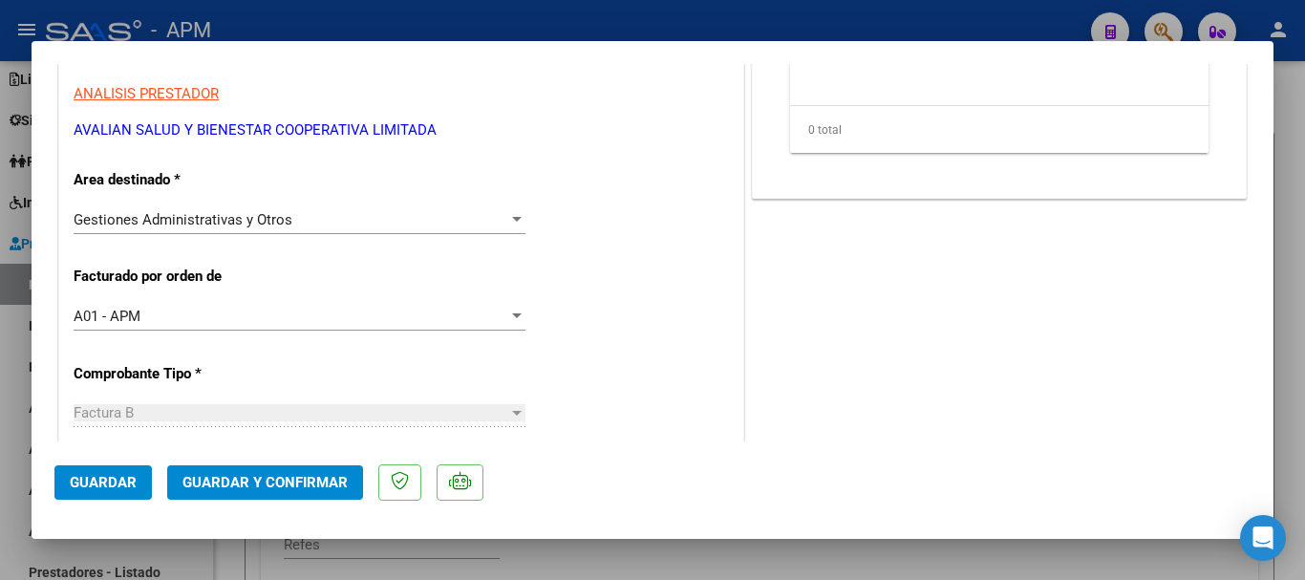
scroll to position [0, 0]
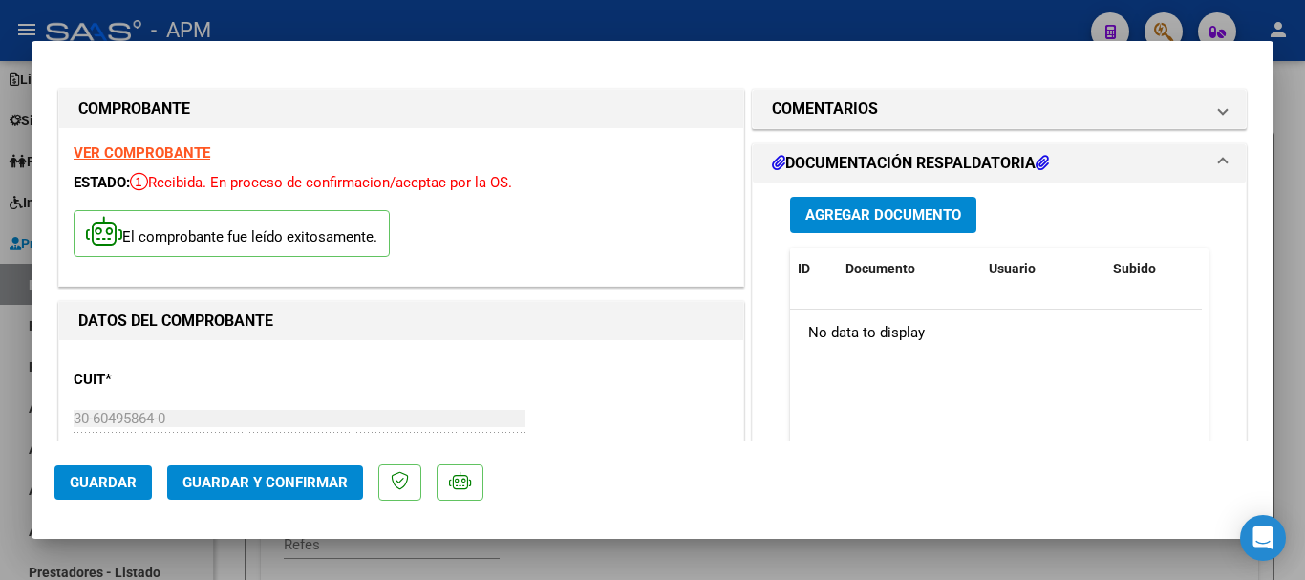
click at [165, 149] on strong "VER COMPROBANTE" at bounding box center [142, 152] width 137 height 17
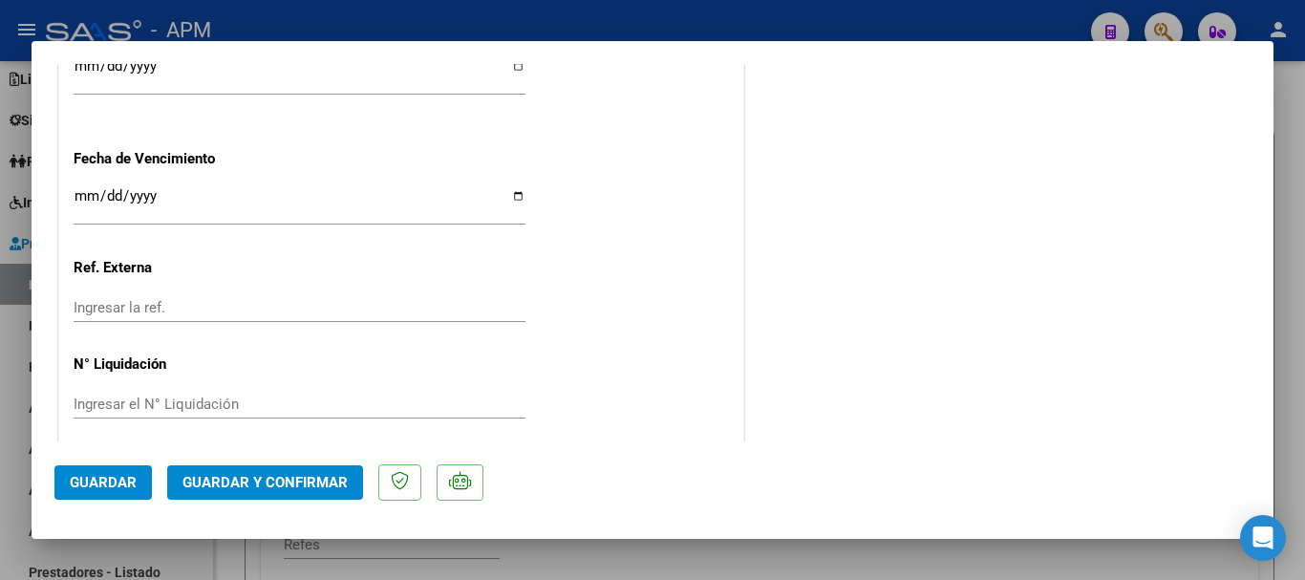
scroll to position [1355, 0]
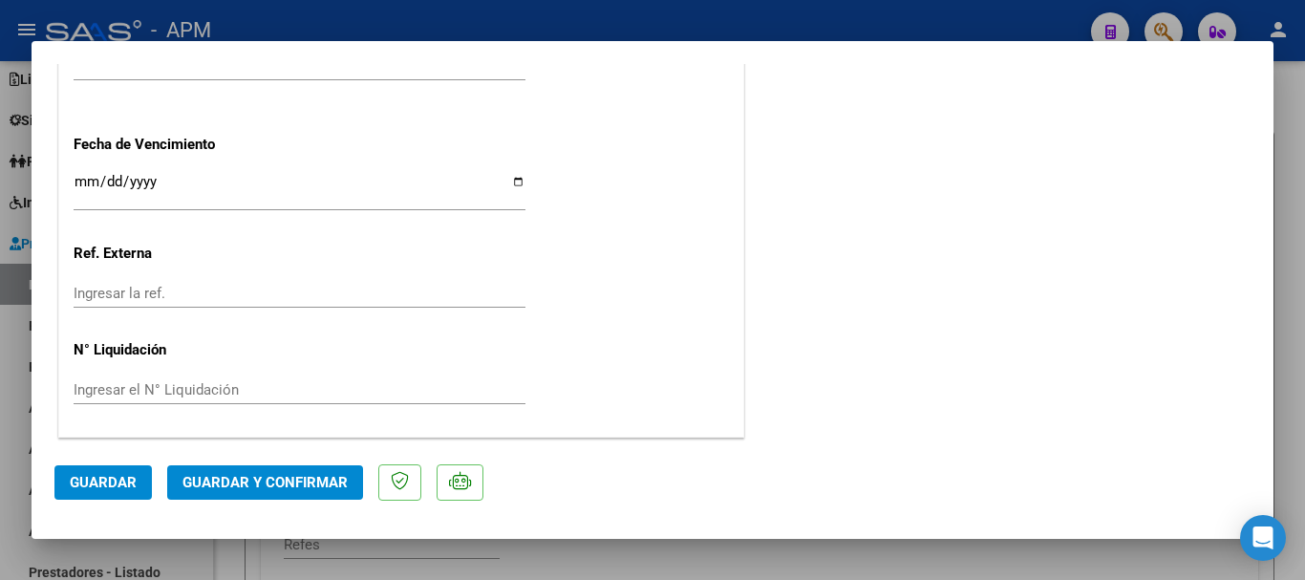
click at [321, 483] on span "Guardar y Confirmar" at bounding box center [264, 482] width 165 height 17
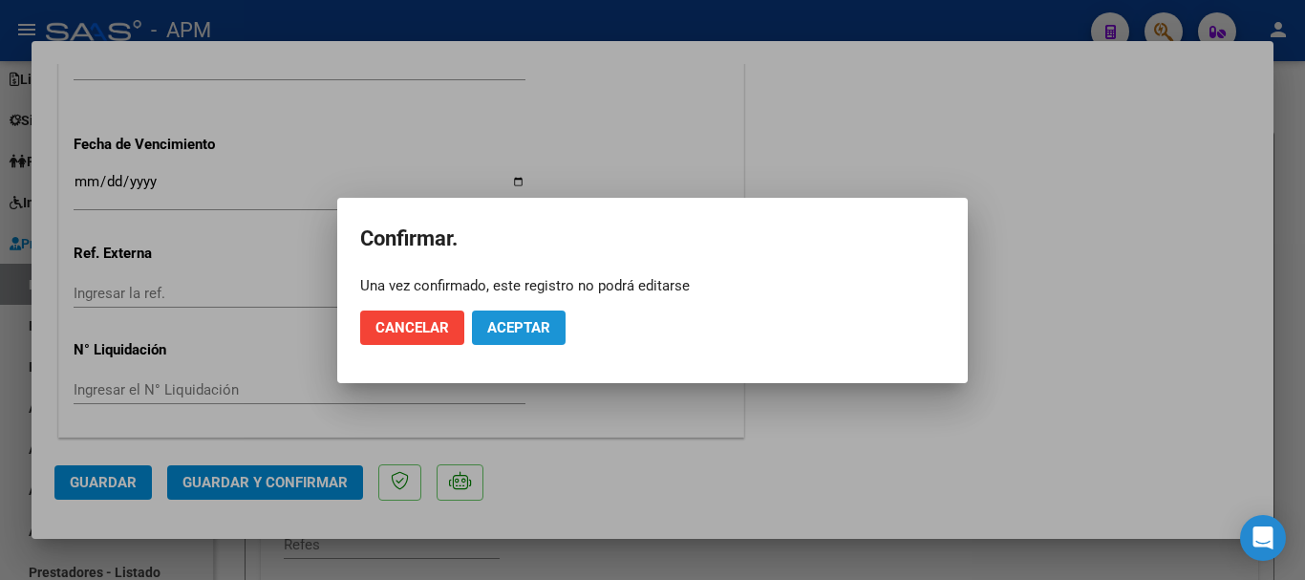
click at [549, 317] on button "Aceptar" at bounding box center [519, 328] width 94 height 34
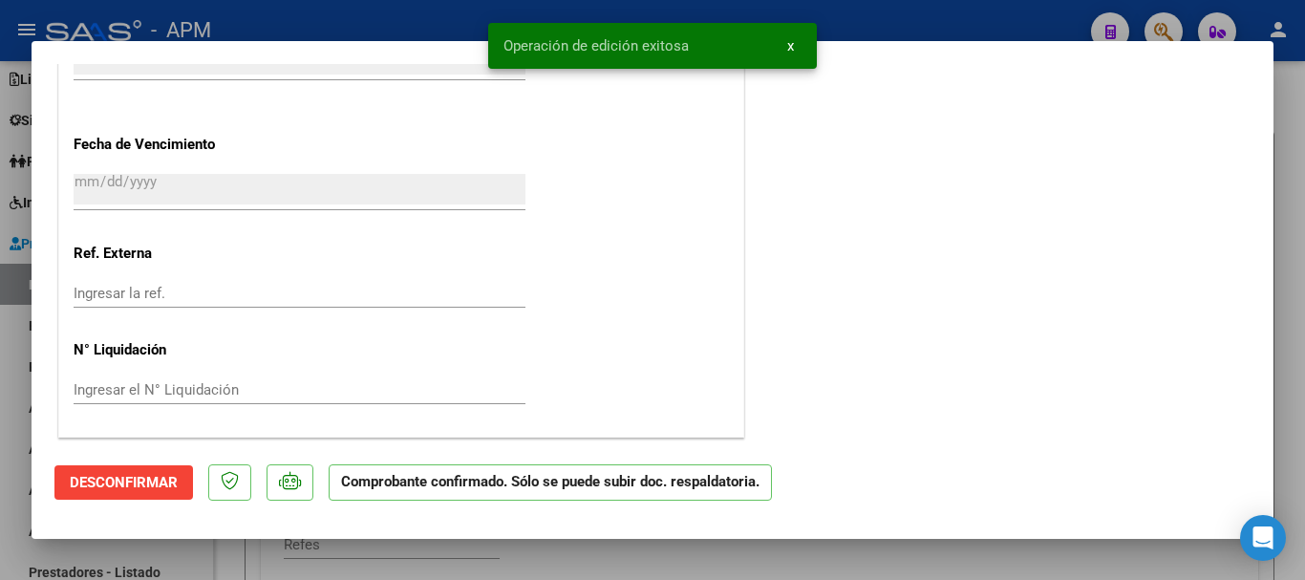
click at [733, 566] on div at bounding box center [652, 290] width 1305 height 580
type input "$ 0,00"
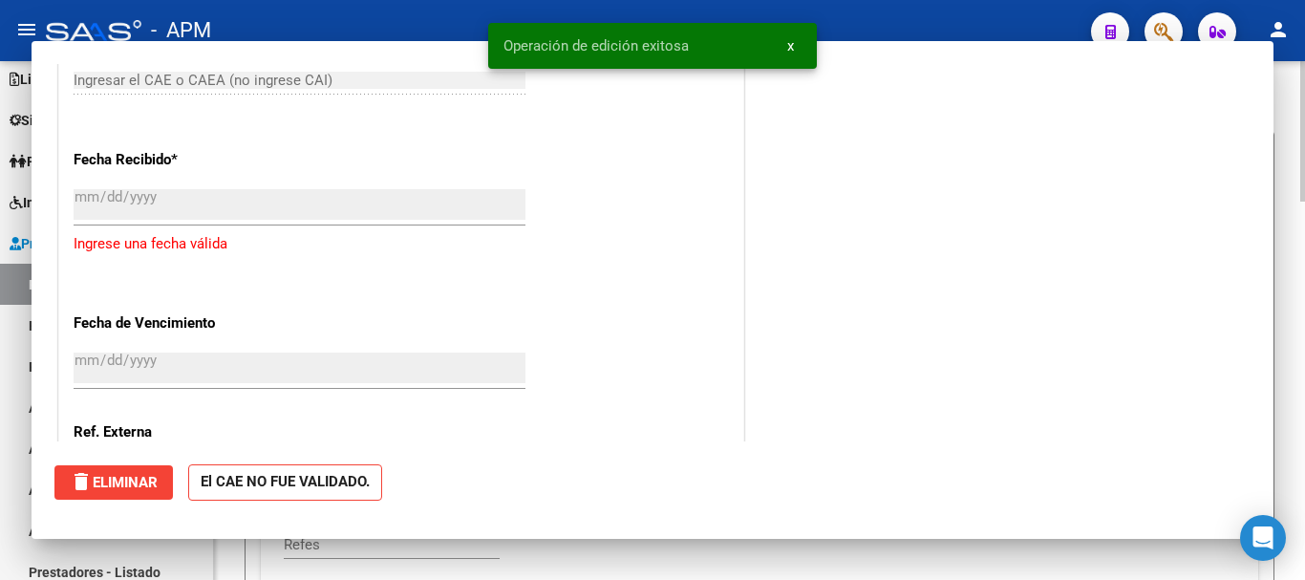
scroll to position [1500, 0]
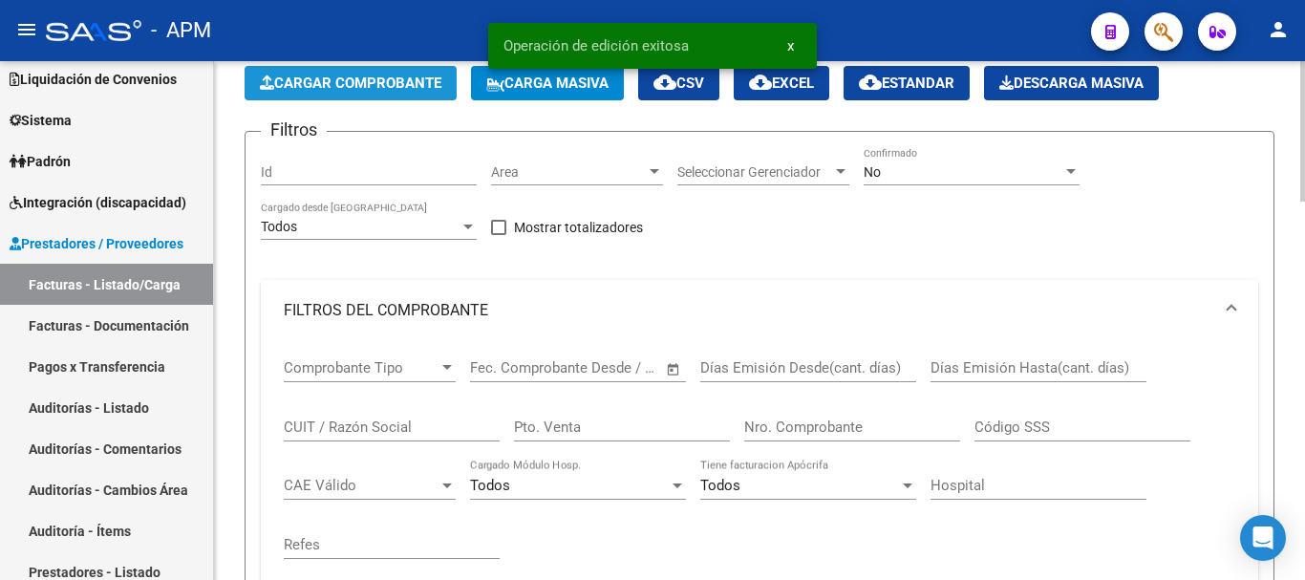
click at [381, 76] on span "Cargar Comprobante" at bounding box center [351, 83] width 182 height 17
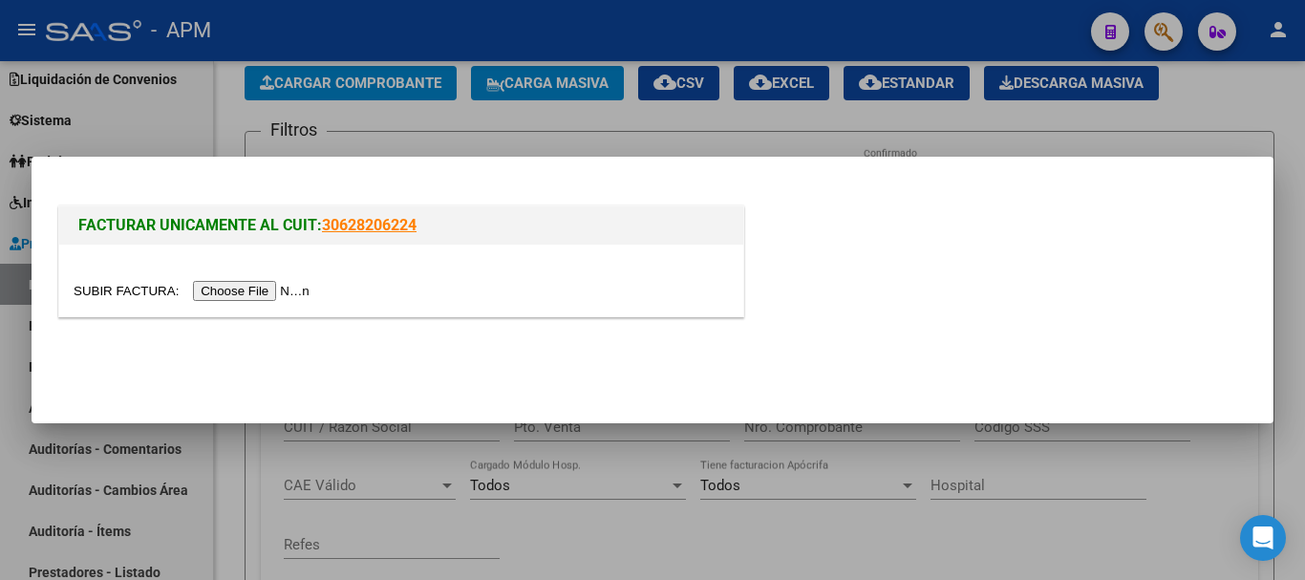
click at [268, 293] on input "file" at bounding box center [195, 291] width 242 height 20
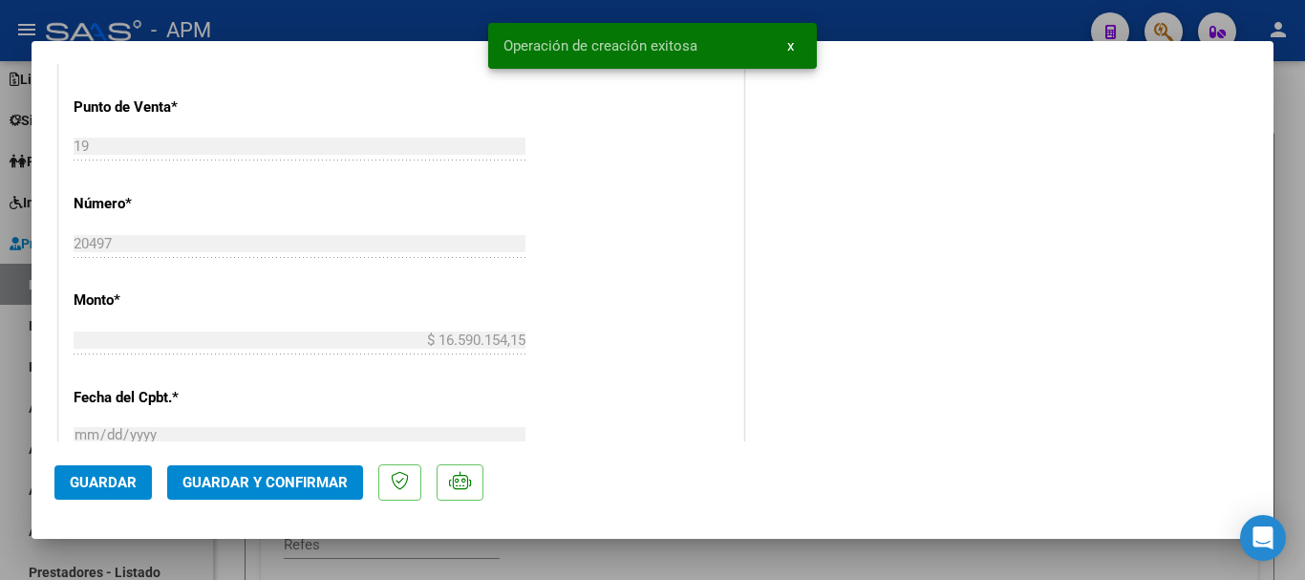
scroll to position [764, 0]
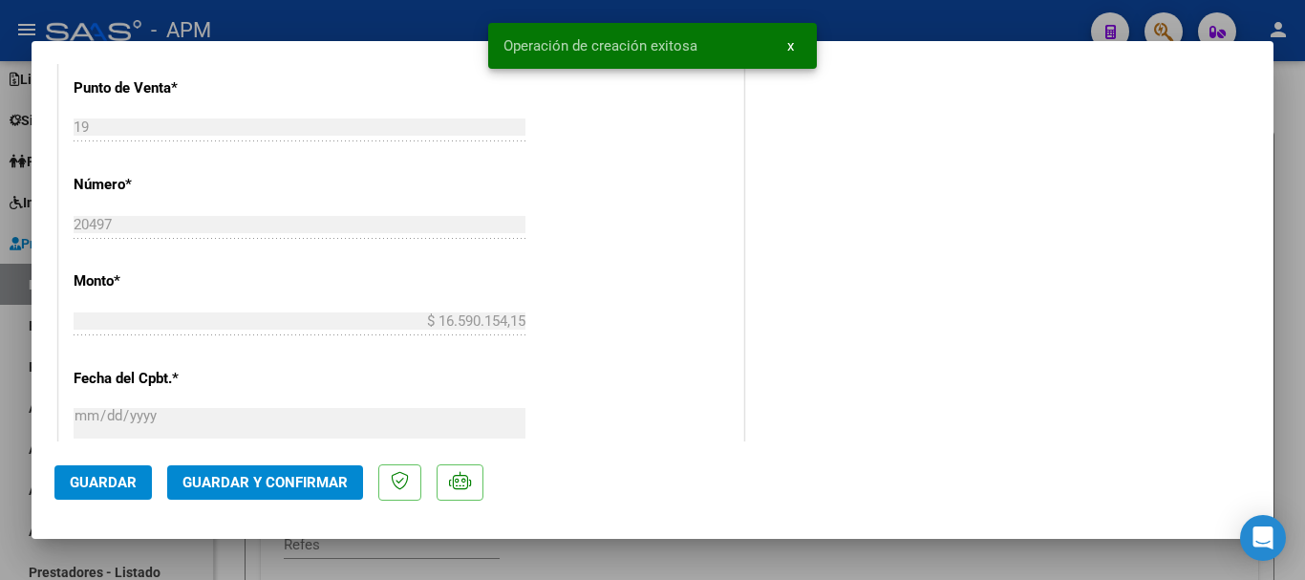
click at [286, 467] on button "Guardar y Confirmar" at bounding box center [265, 482] width 196 height 34
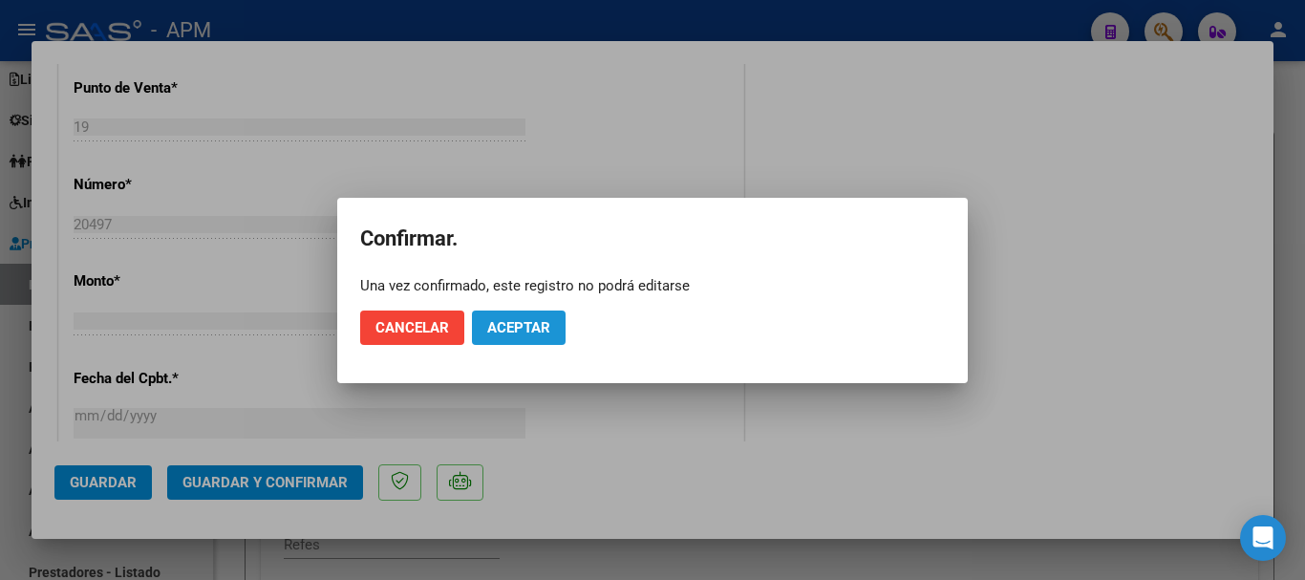
click at [535, 323] on span "Aceptar" at bounding box center [518, 327] width 63 height 17
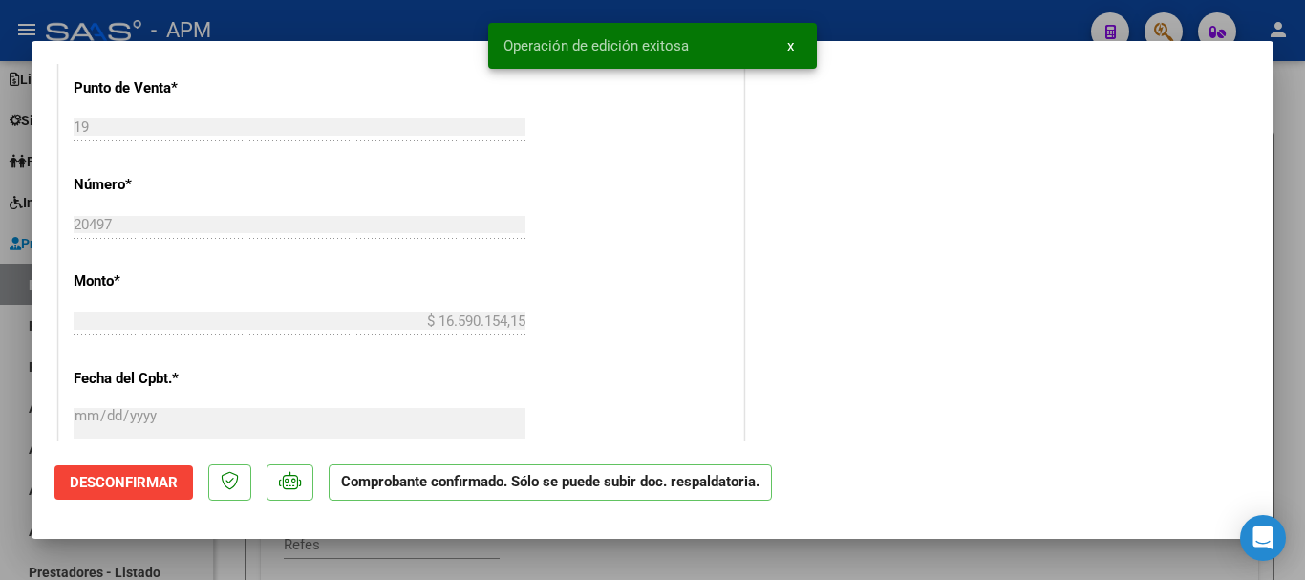
click at [648, 558] on div at bounding box center [652, 290] width 1305 height 580
type input "$ 0,00"
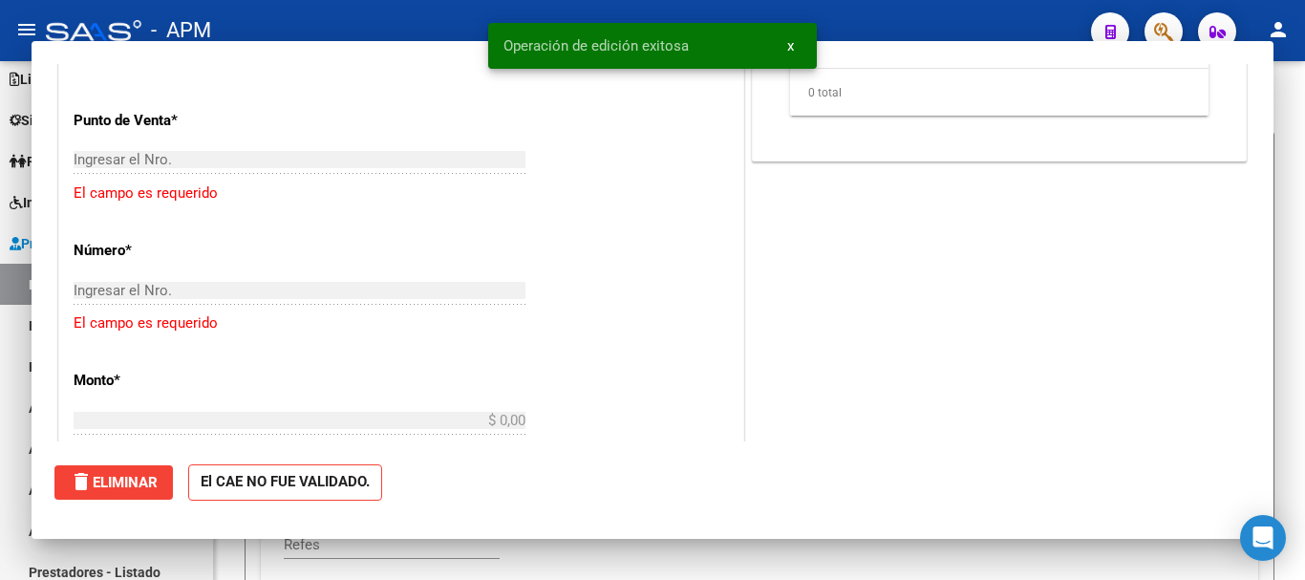
scroll to position [797, 0]
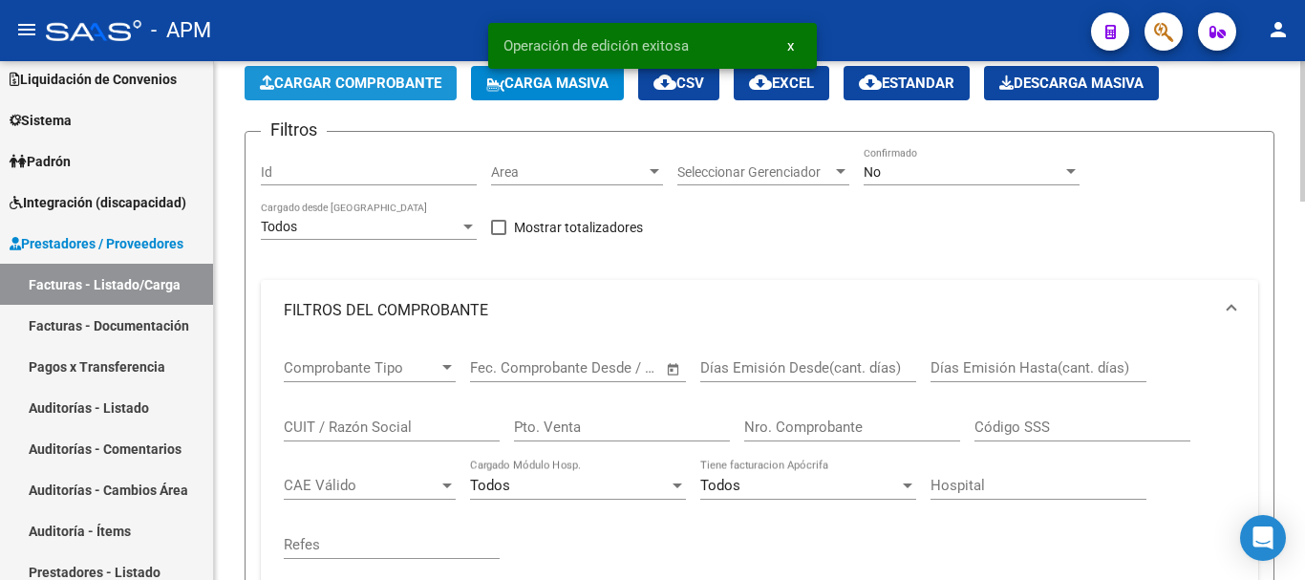
click at [397, 80] on span "Cargar Comprobante" at bounding box center [351, 83] width 182 height 17
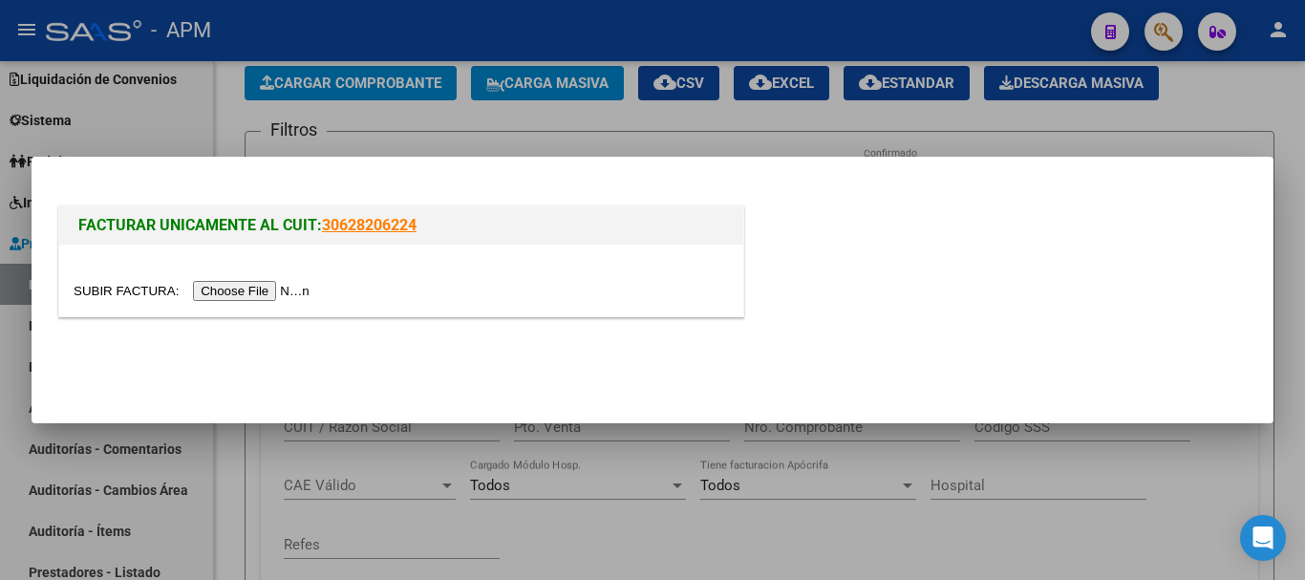
click at [249, 289] on input "file" at bounding box center [195, 291] width 242 height 20
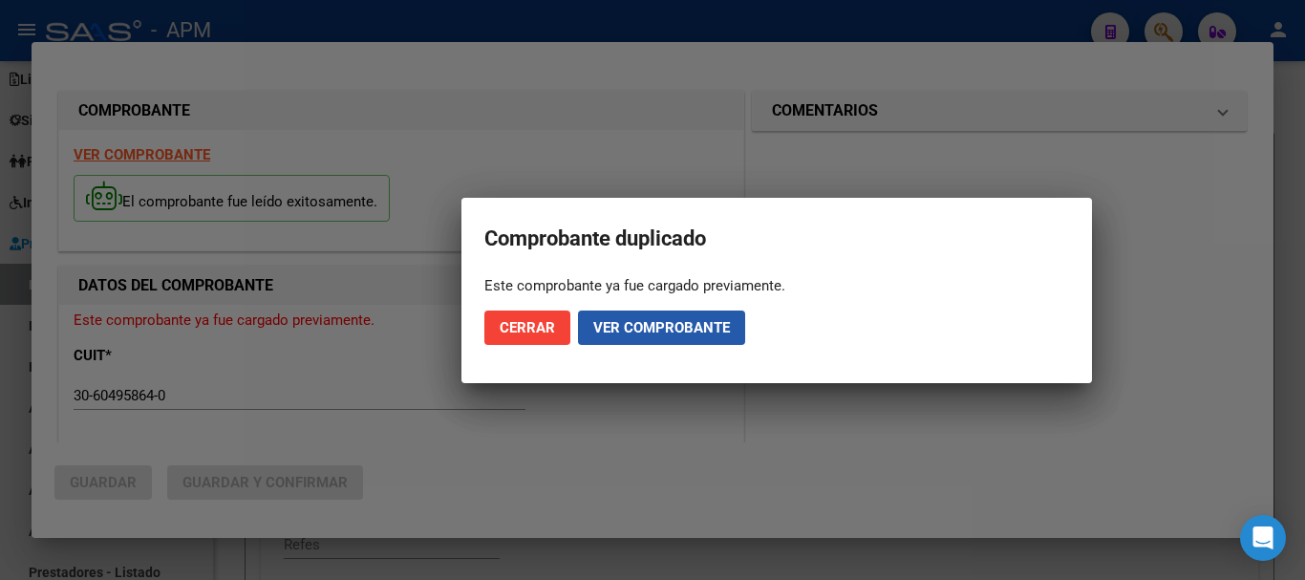
click at [660, 320] on span "Ver comprobante" at bounding box center [661, 327] width 137 height 17
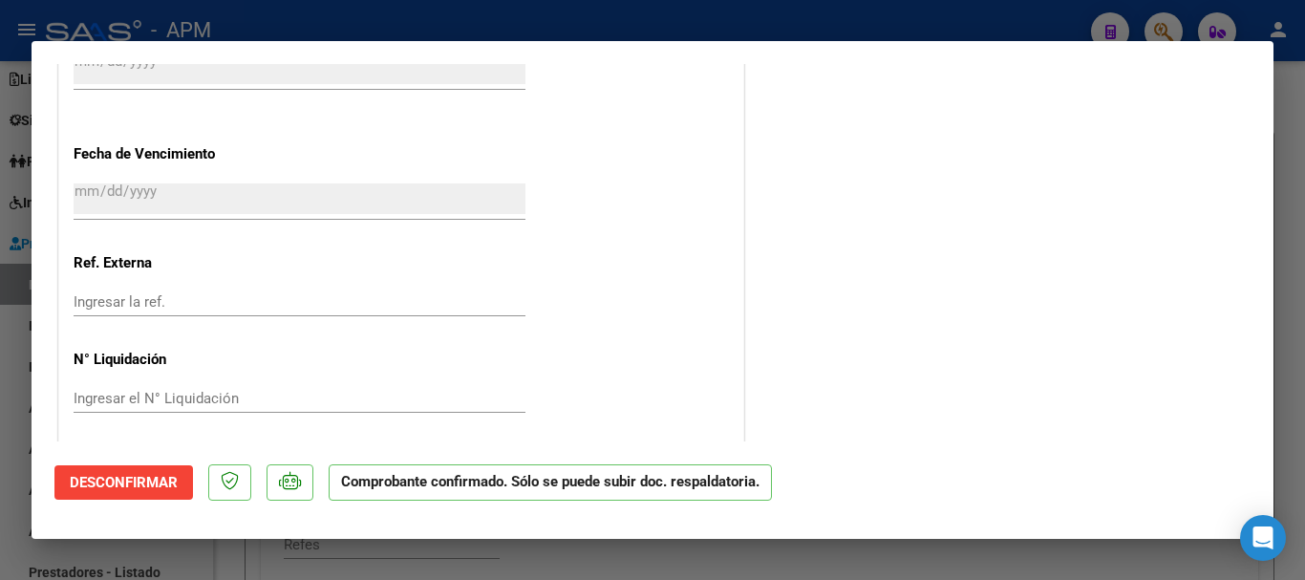
scroll to position [1284, 0]
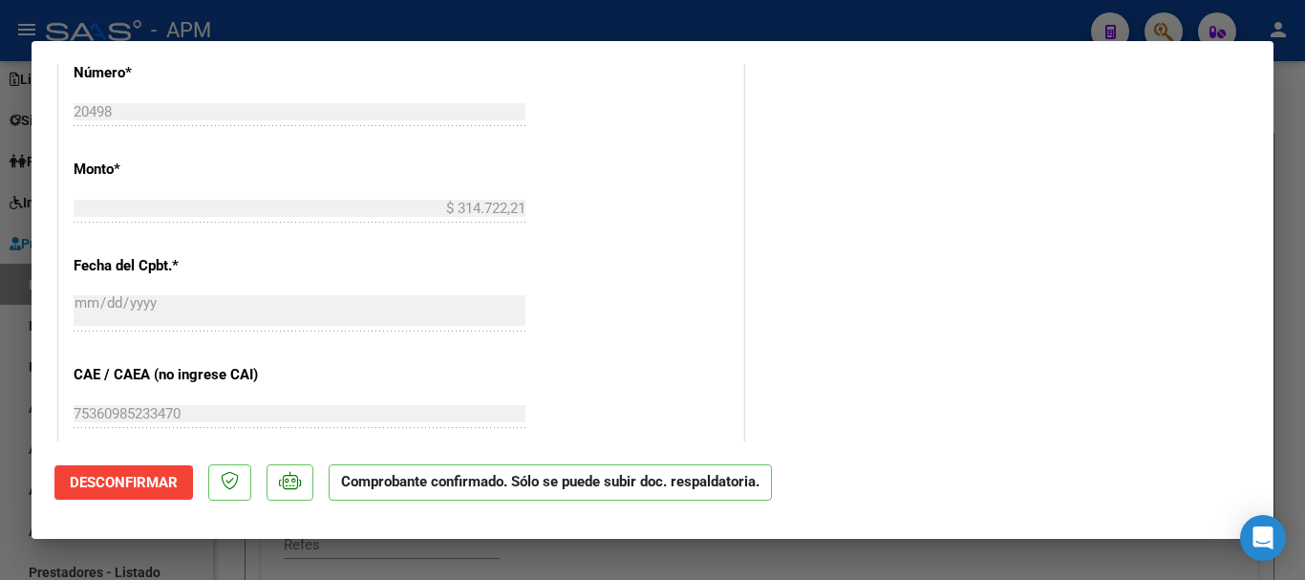
click at [798, 565] on div at bounding box center [652, 290] width 1305 height 580
type input "$ 0,00"
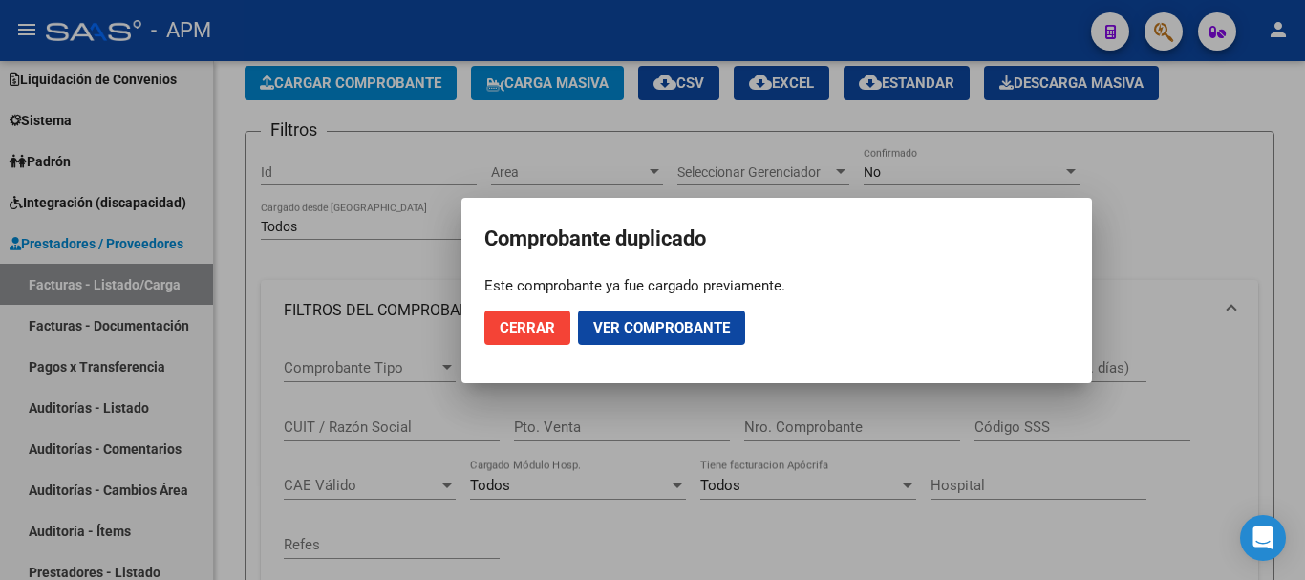
click at [625, 532] on div at bounding box center [652, 290] width 1305 height 580
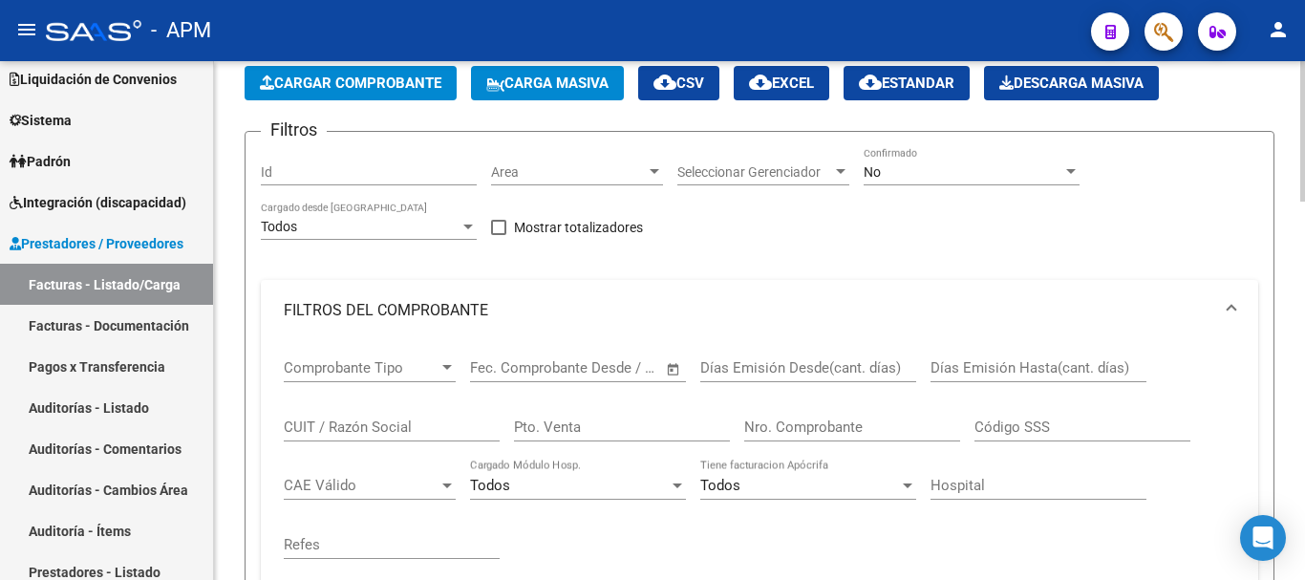
click at [387, 86] on span "Cargar Comprobante" at bounding box center [351, 83] width 182 height 17
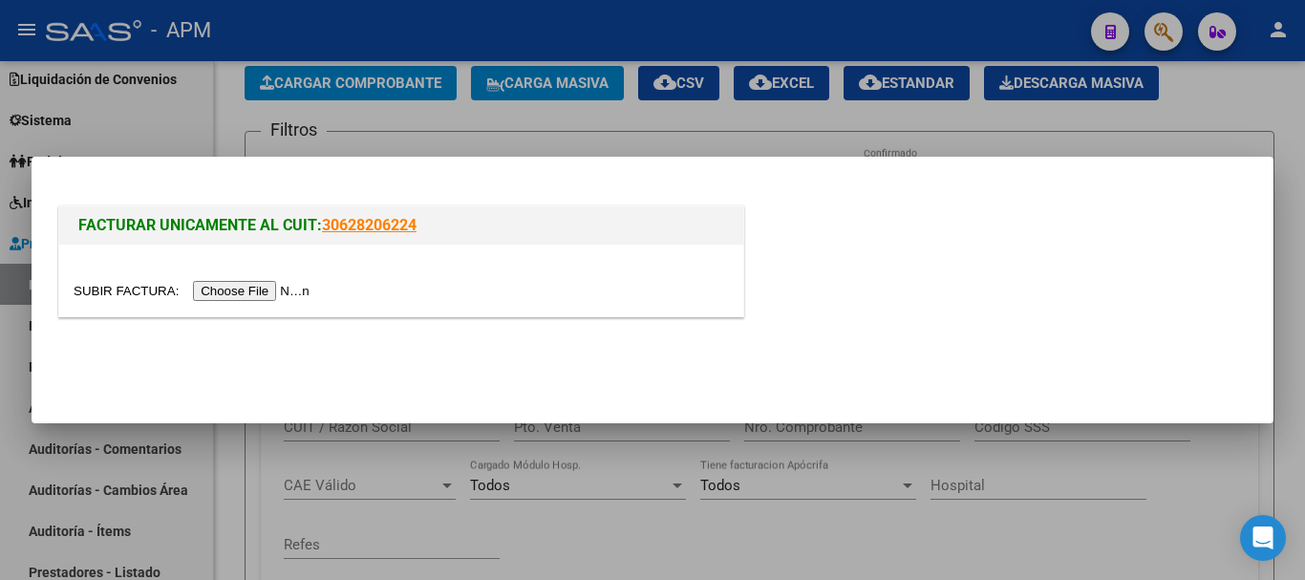
click at [281, 290] on input "file" at bounding box center [195, 291] width 242 height 20
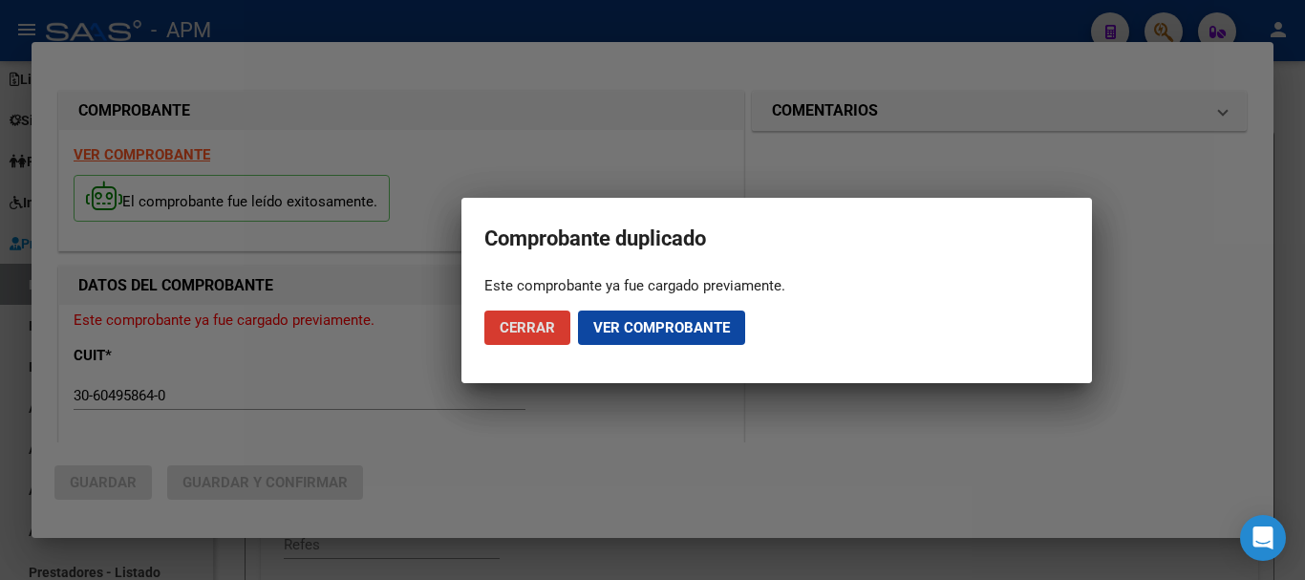
click at [508, 327] on span "Cerrar" at bounding box center [527, 327] width 55 height 17
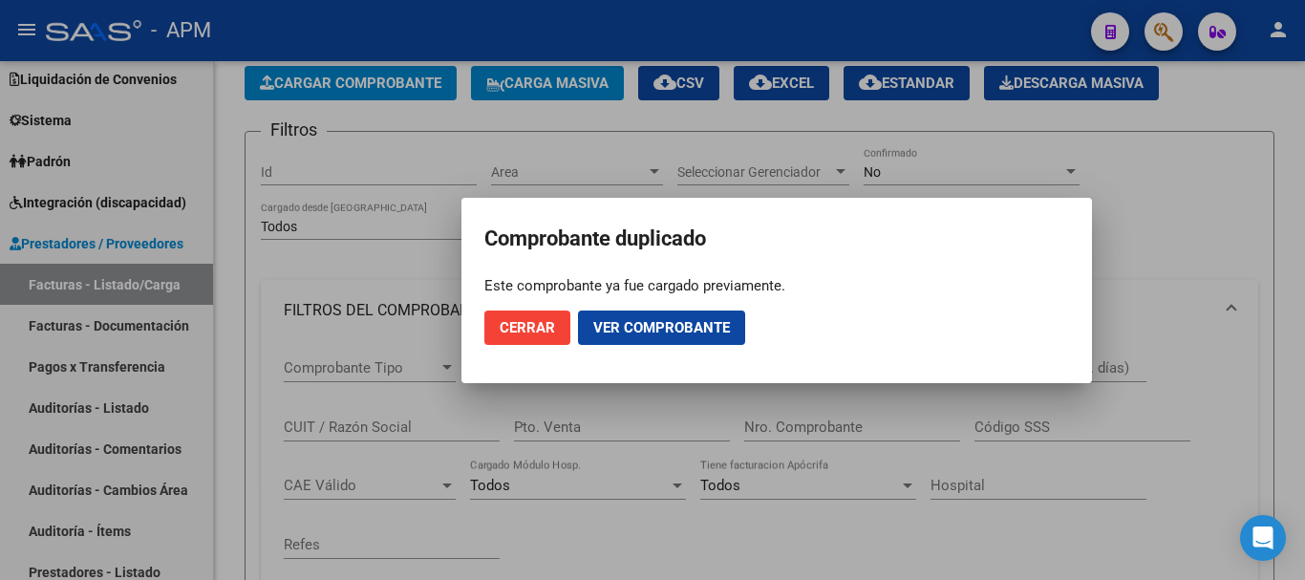
click at [631, 526] on div at bounding box center [652, 290] width 1305 height 580
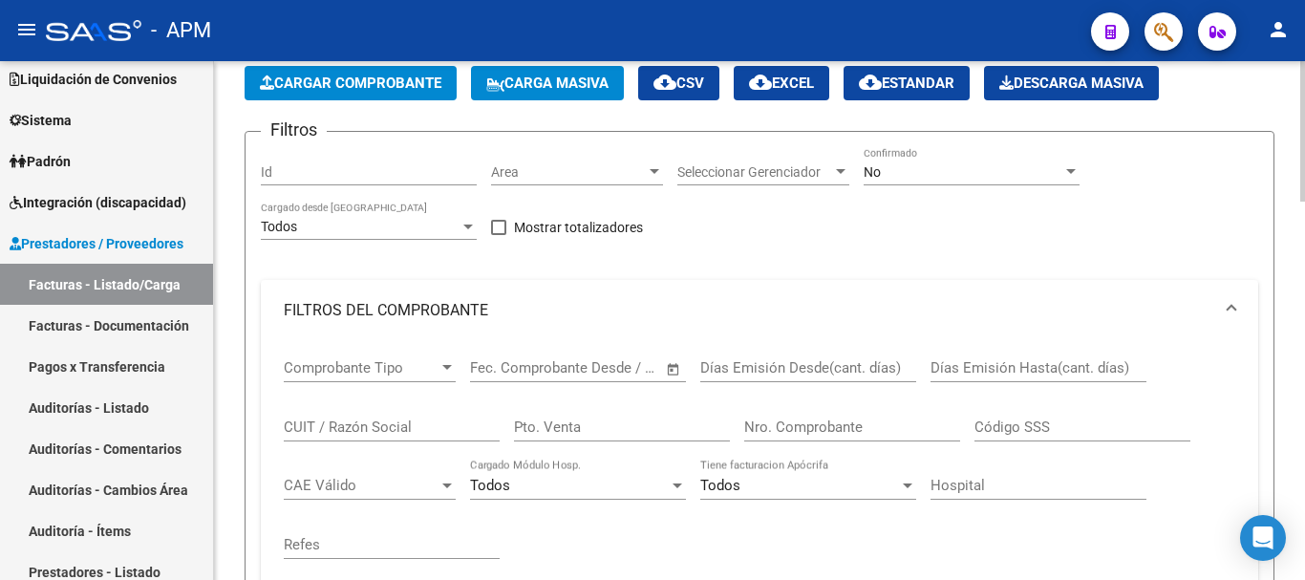
click at [413, 75] on span "Cargar Comprobante" at bounding box center [351, 83] width 182 height 17
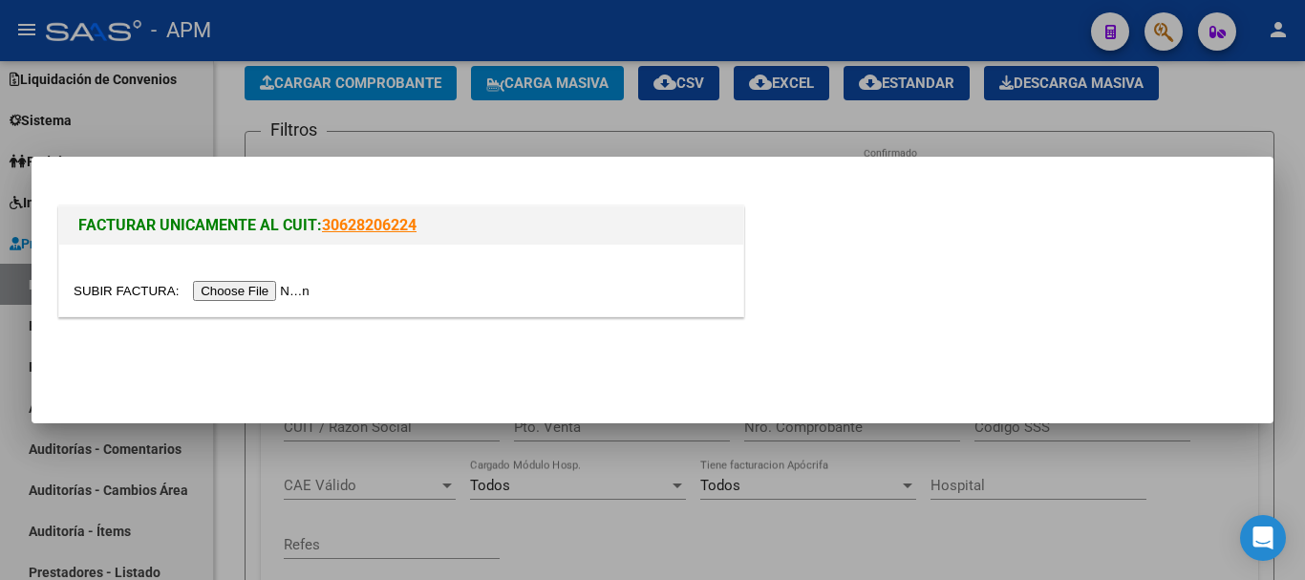
click at [241, 294] on input "file" at bounding box center [195, 291] width 242 height 20
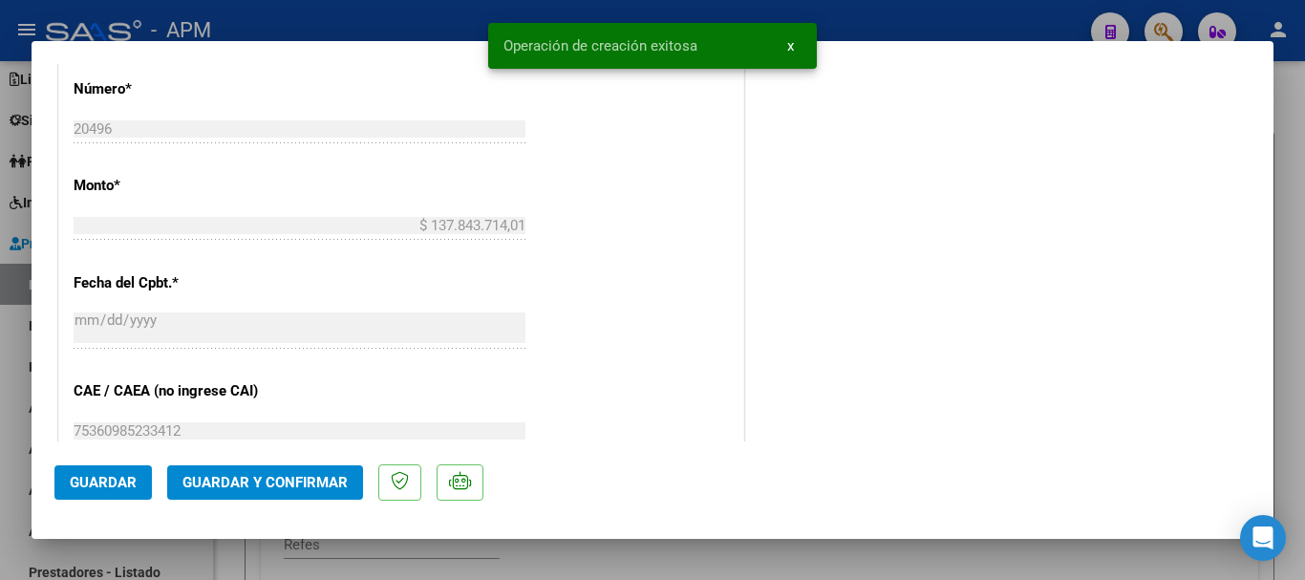
scroll to position [955, 0]
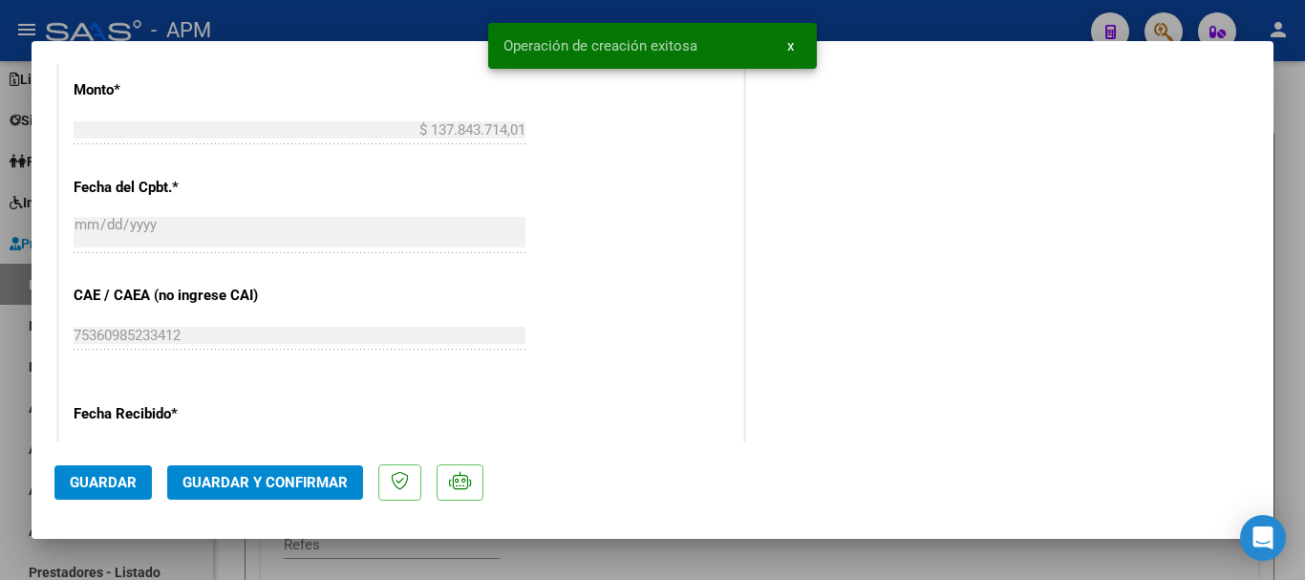
click at [281, 488] on span "Guardar y Confirmar" at bounding box center [264, 482] width 165 height 17
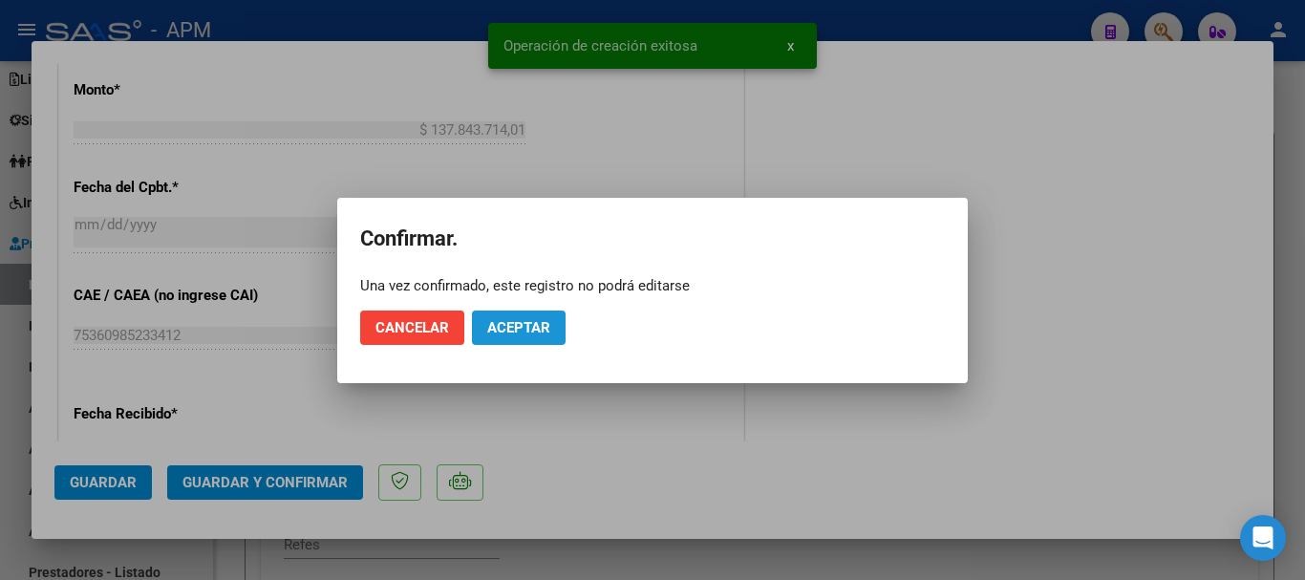
click at [500, 324] on span "Aceptar" at bounding box center [518, 327] width 63 height 17
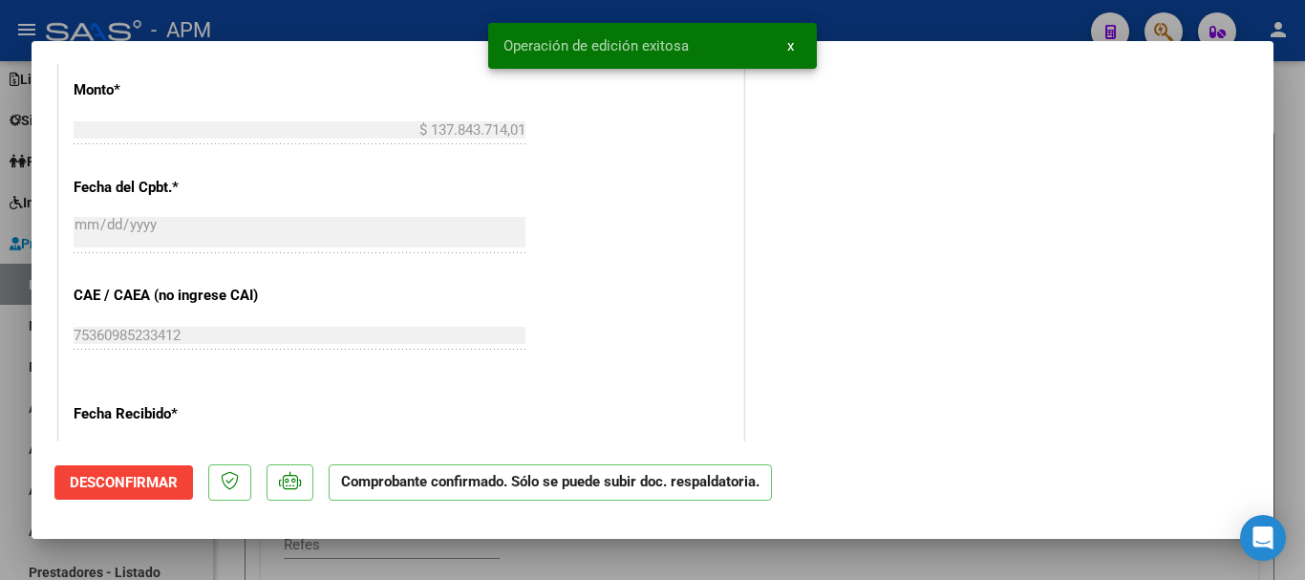
click at [623, 565] on div at bounding box center [652, 290] width 1305 height 580
type input "$ 0,00"
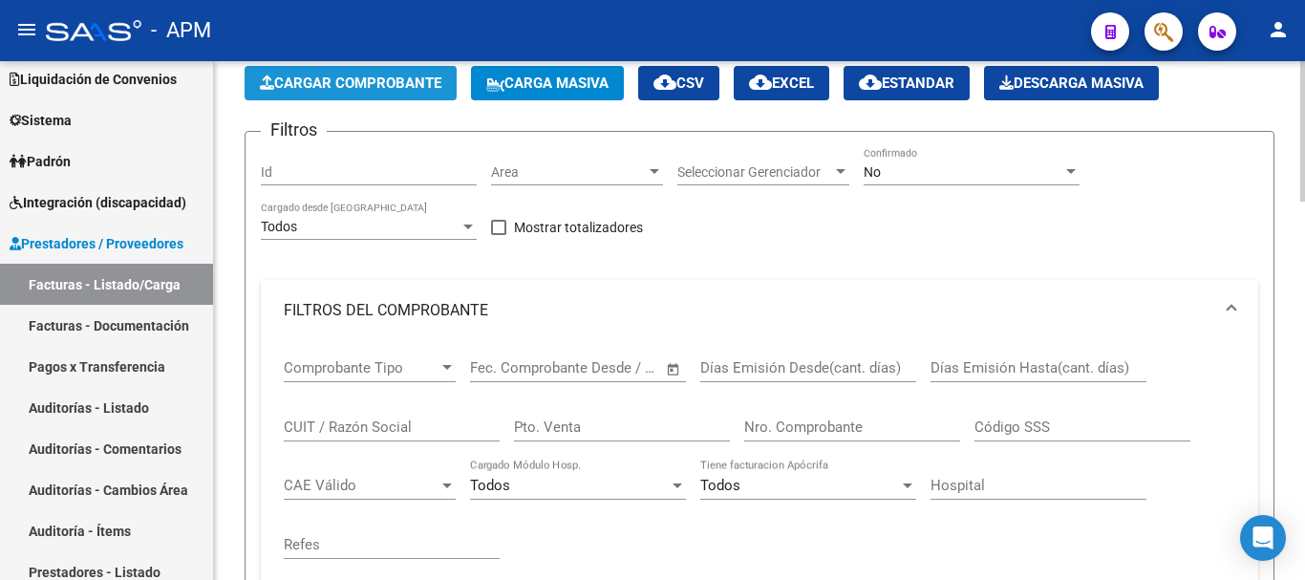
click at [401, 73] on button "Cargar Comprobante" at bounding box center [351, 83] width 212 height 34
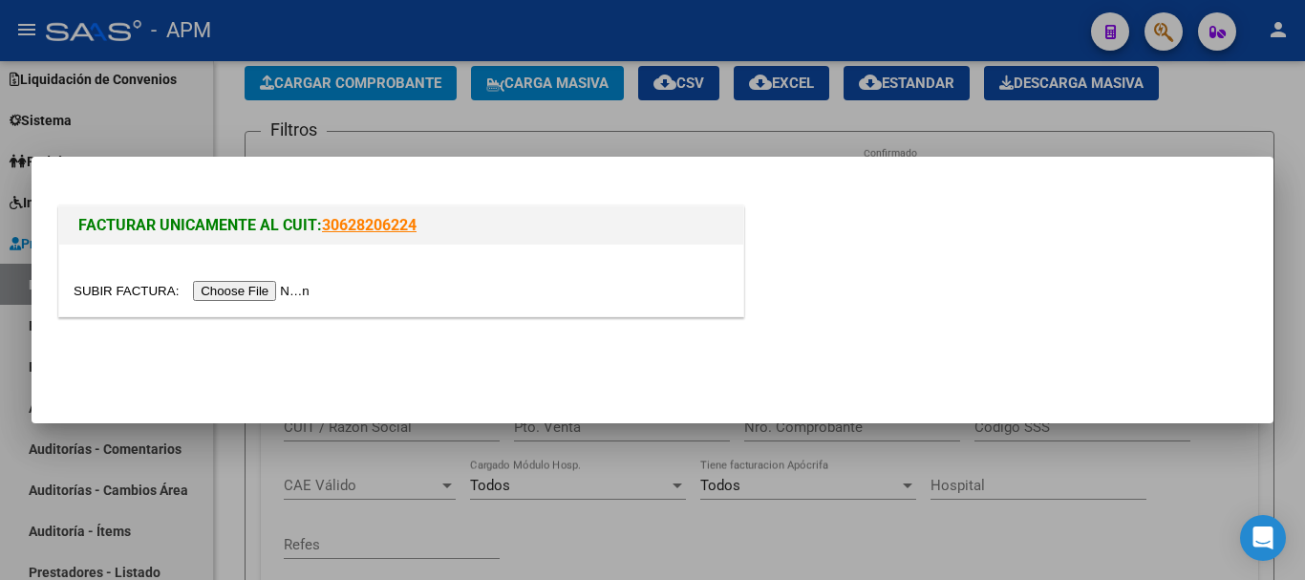
click at [267, 290] on input "file" at bounding box center [195, 291] width 242 height 20
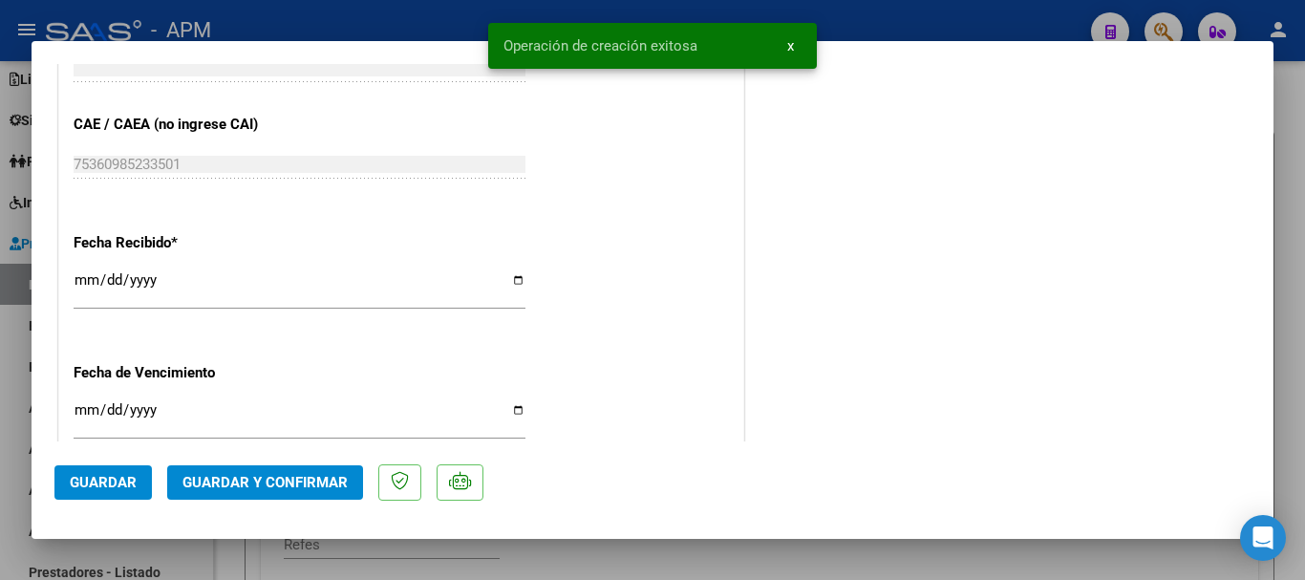
scroll to position [1147, 0]
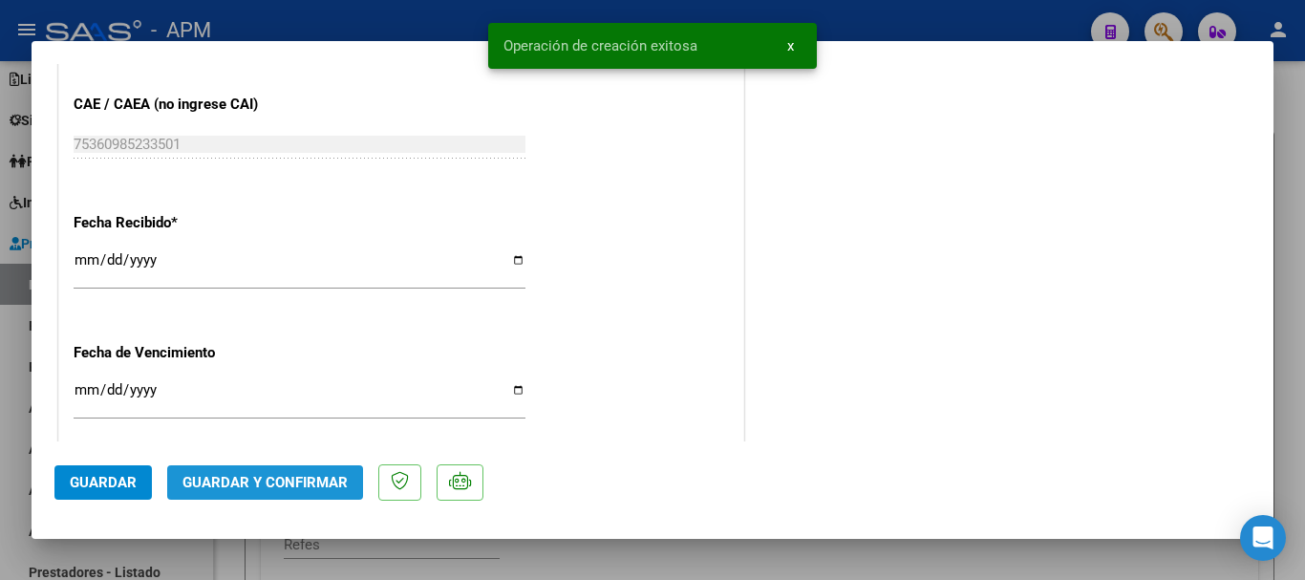
click at [317, 474] on span "Guardar y Confirmar" at bounding box center [264, 482] width 165 height 17
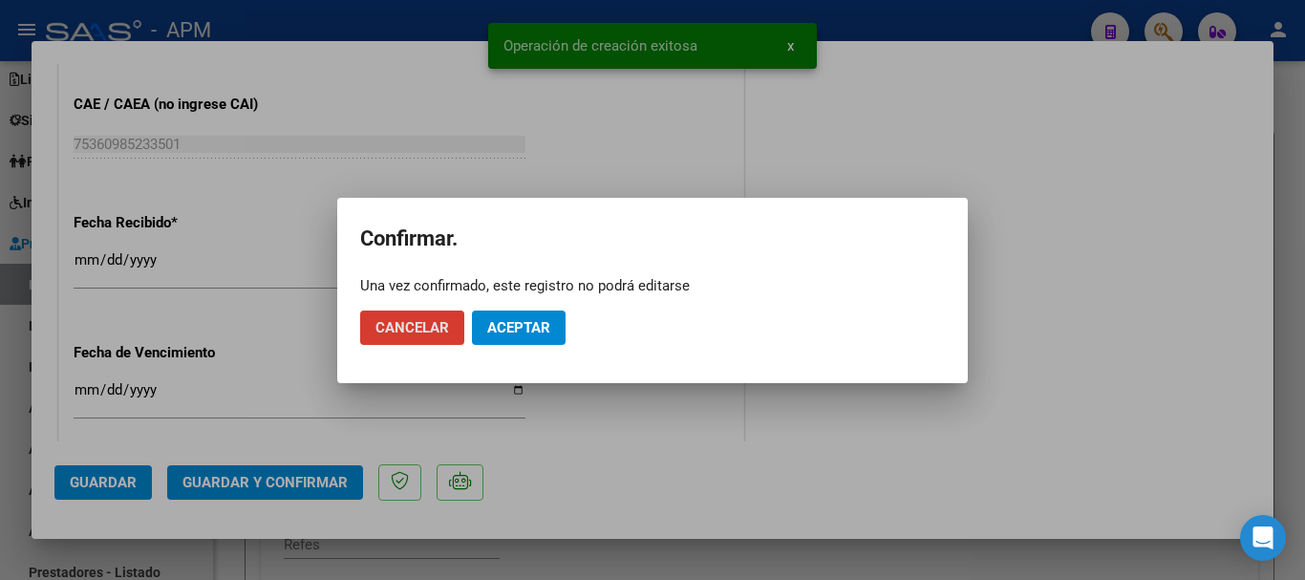
click at [544, 329] on span "Aceptar" at bounding box center [518, 327] width 63 height 17
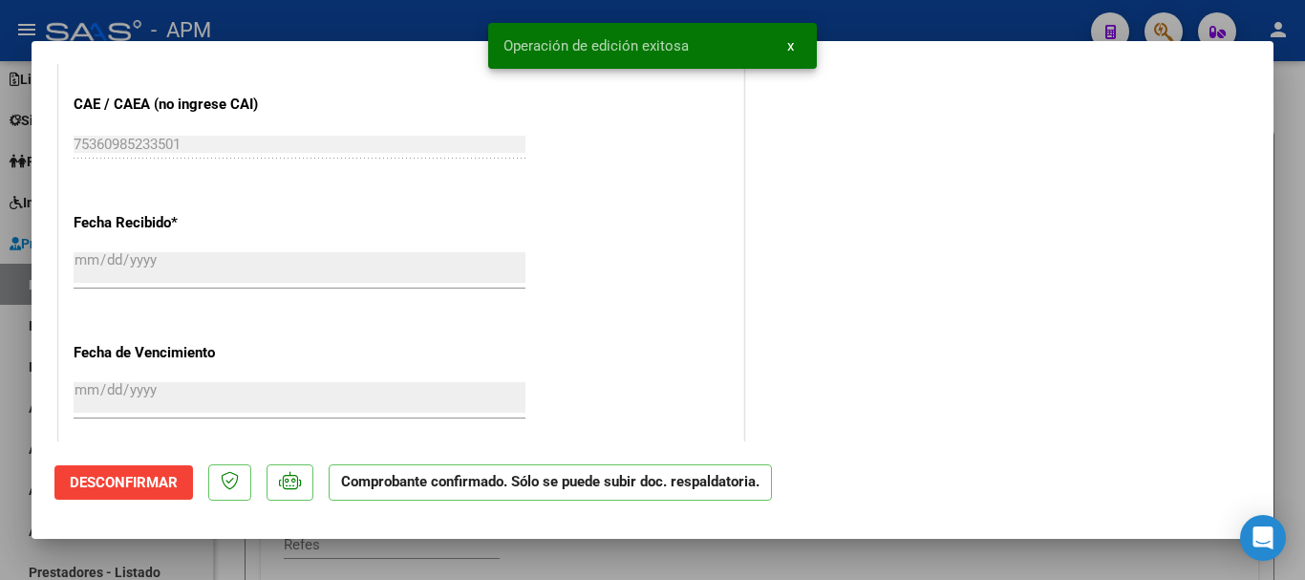
click at [809, 571] on div at bounding box center [652, 290] width 1305 height 580
type input "$ 0,00"
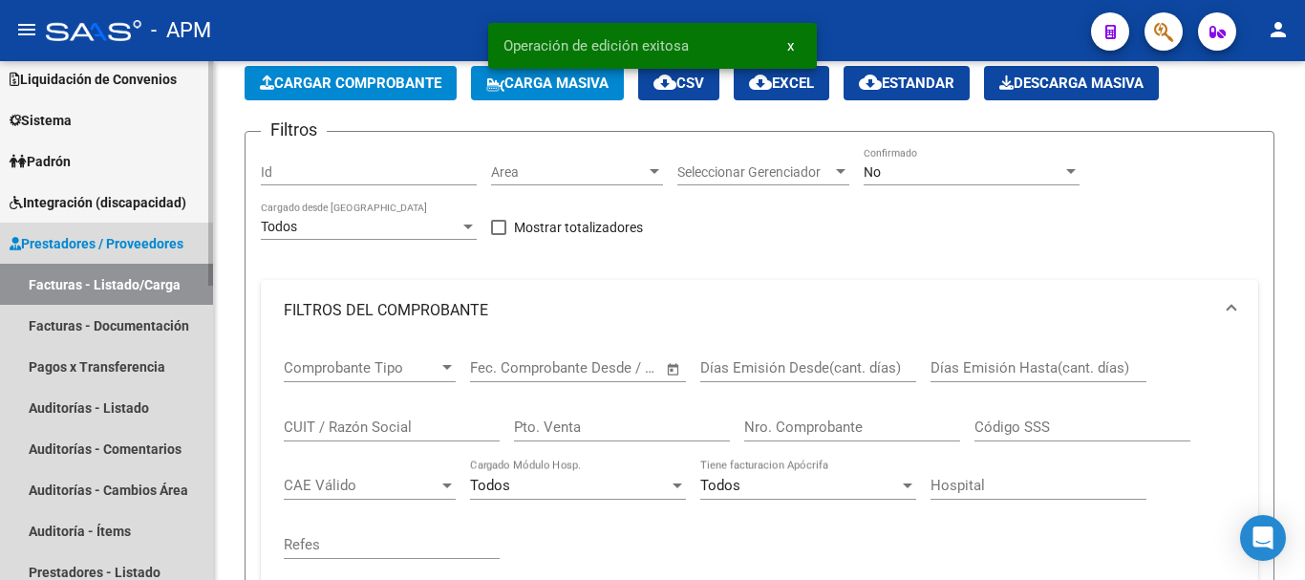
click at [168, 293] on link "Facturas - Listado/Carga" at bounding box center [106, 284] width 213 height 41
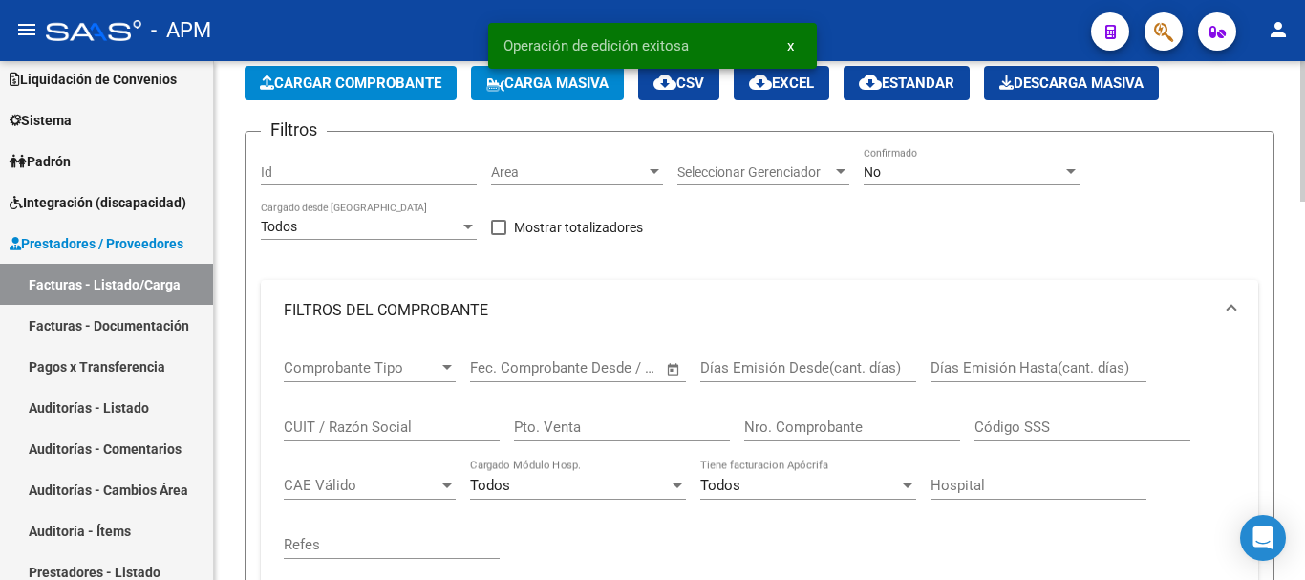
click at [979, 175] on div "No" at bounding box center [963, 172] width 199 height 16
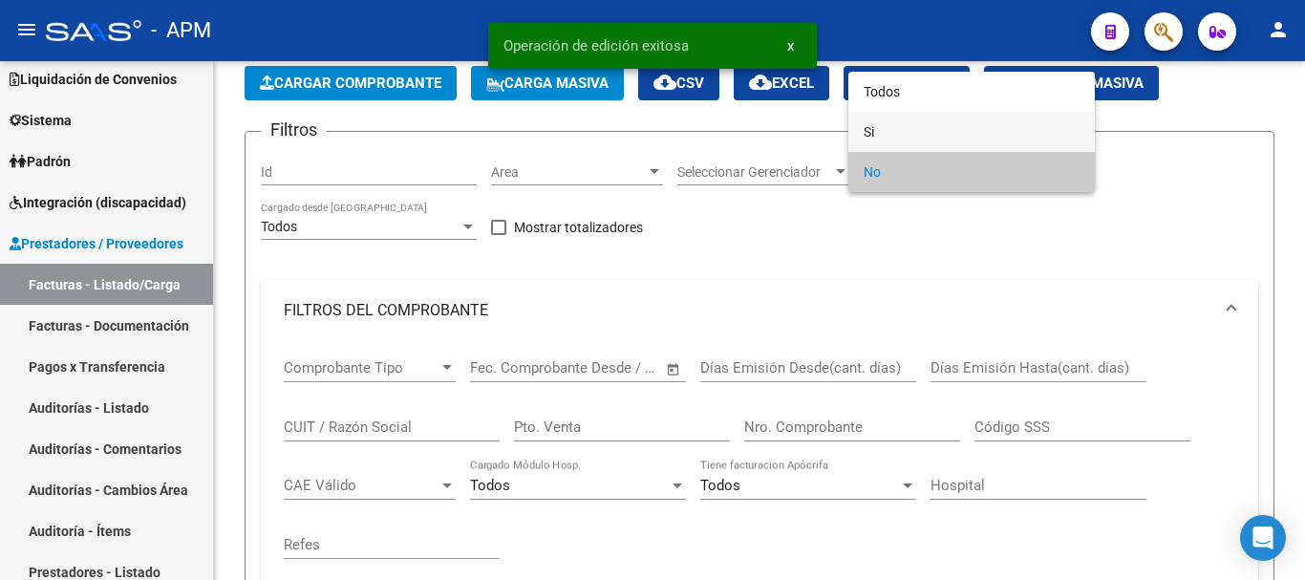
click at [971, 139] on span "Si" at bounding box center [972, 132] width 216 height 40
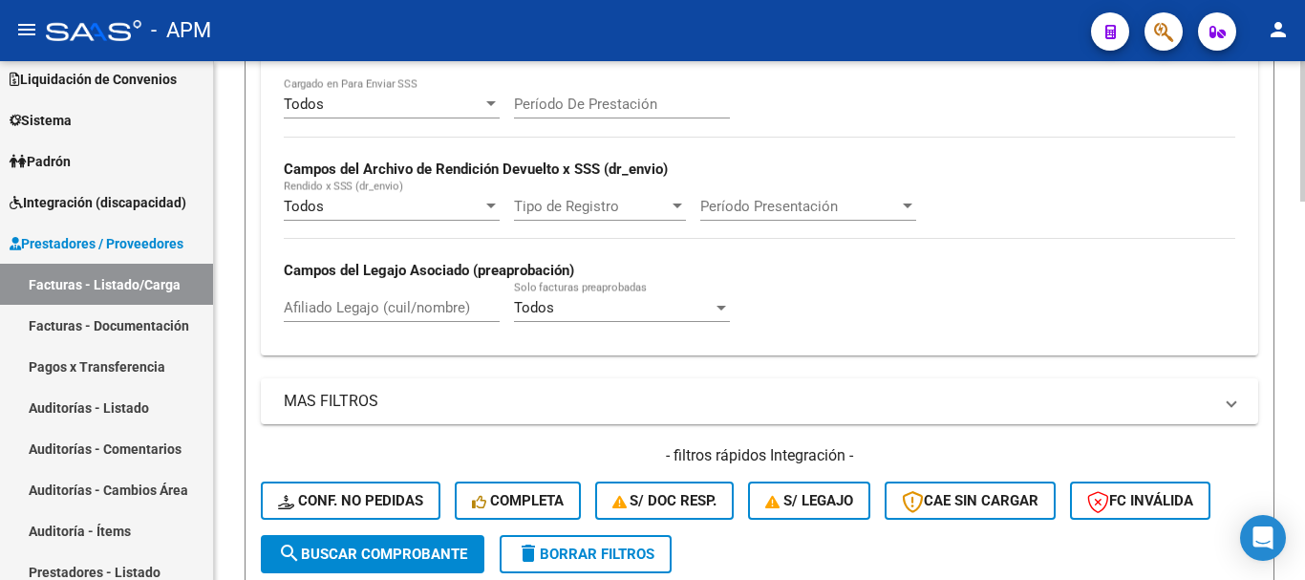
scroll to position [764, 0]
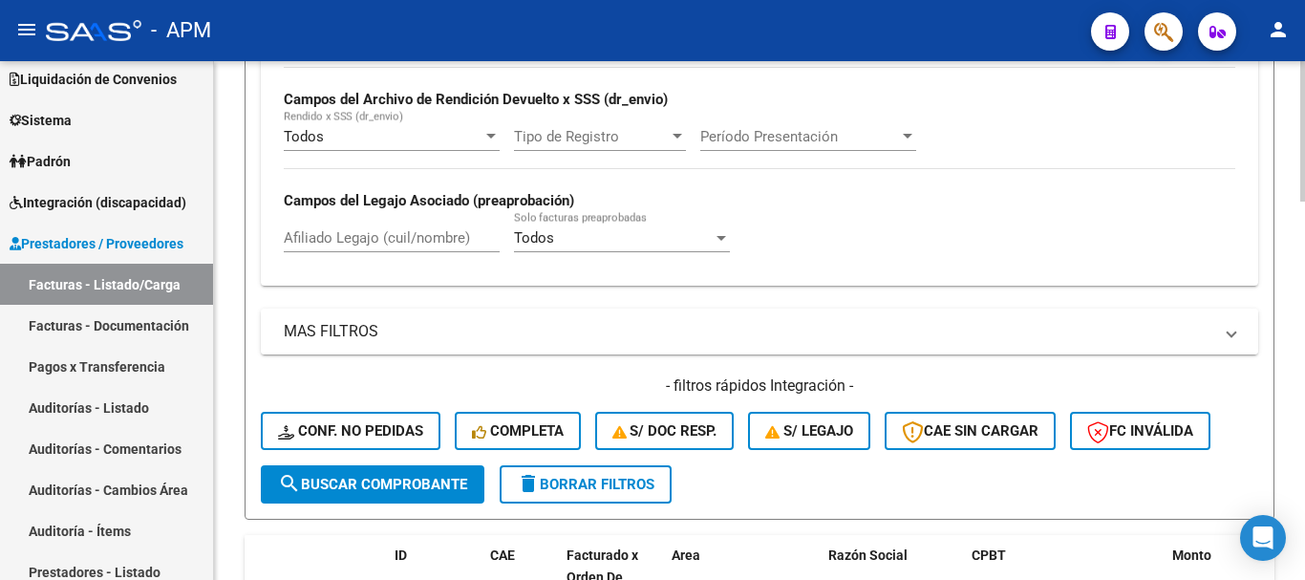
click at [981, 310] on mat-expansion-panel-header "MAS FILTROS" at bounding box center [760, 332] width 998 height 46
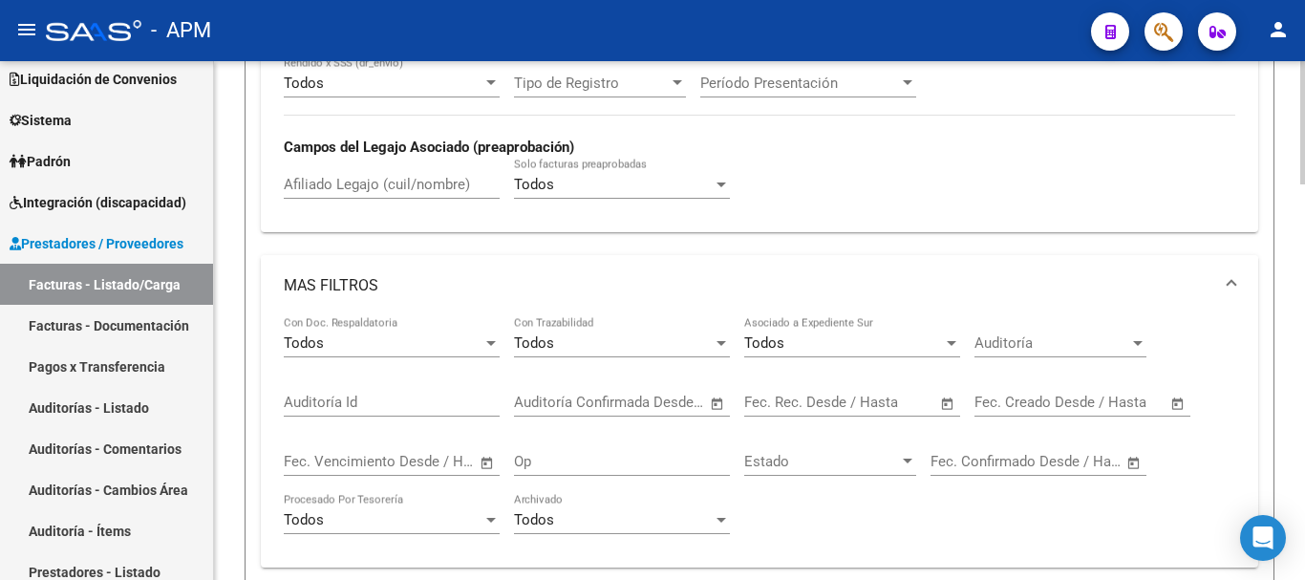
scroll to position [860, 0]
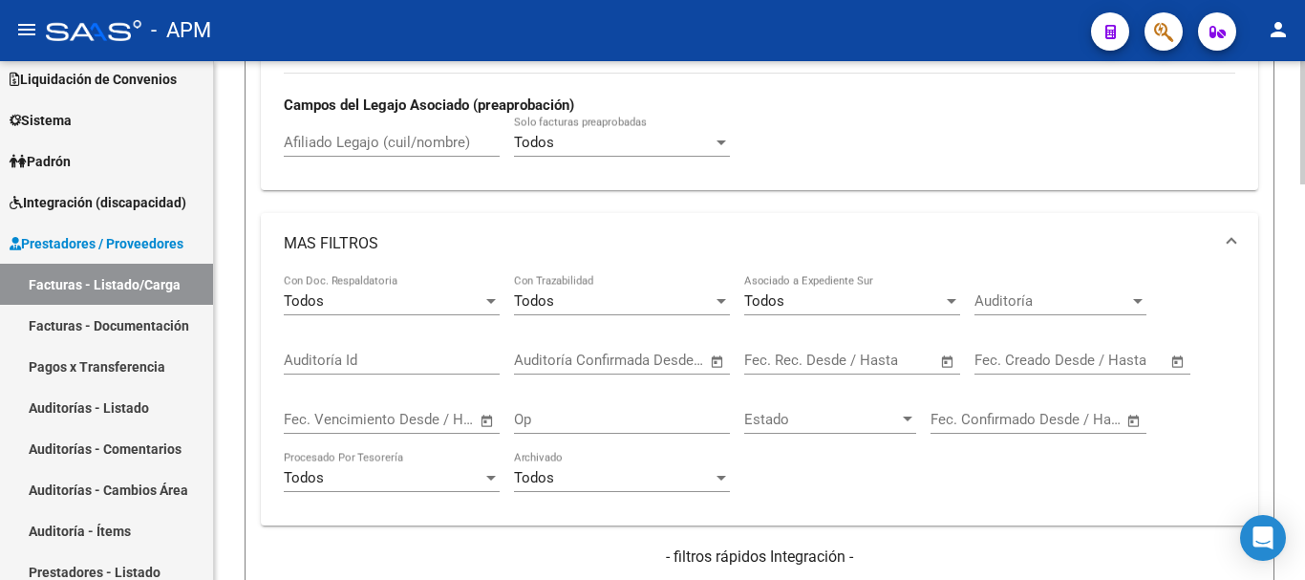
click at [945, 359] on span "Open calendar" at bounding box center [948, 361] width 46 height 46
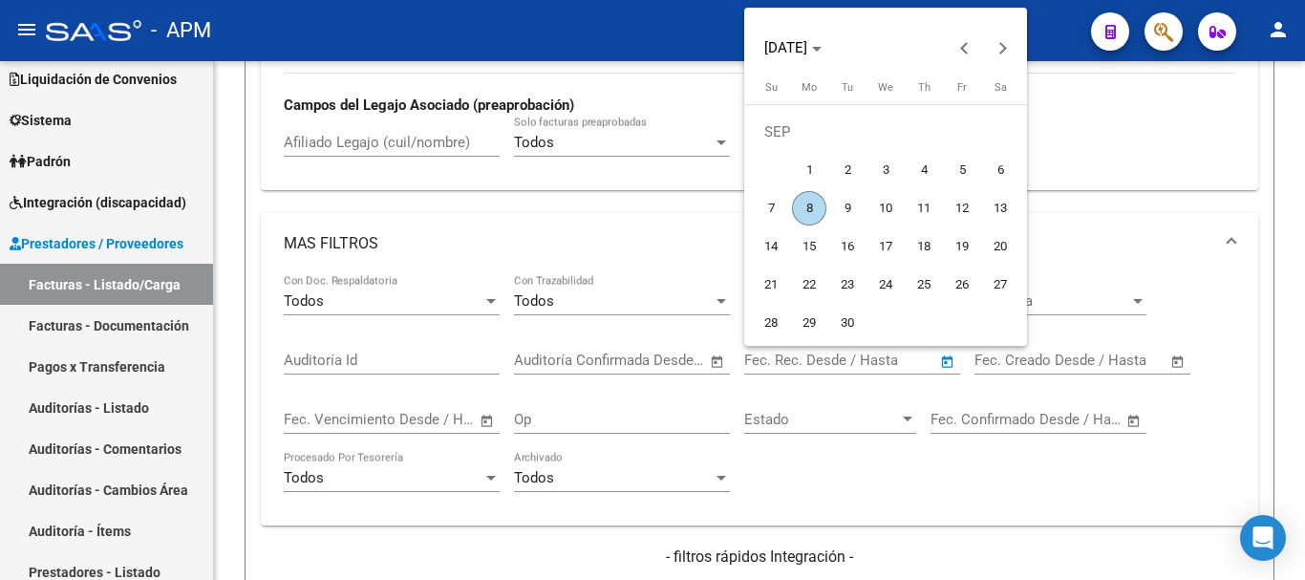
click at [812, 209] on span "8" at bounding box center [809, 208] width 34 height 34
type input "[DATE]"
click at [812, 209] on span "8" at bounding box center [809, 208] width 34 height 34
type input "[DATE]"
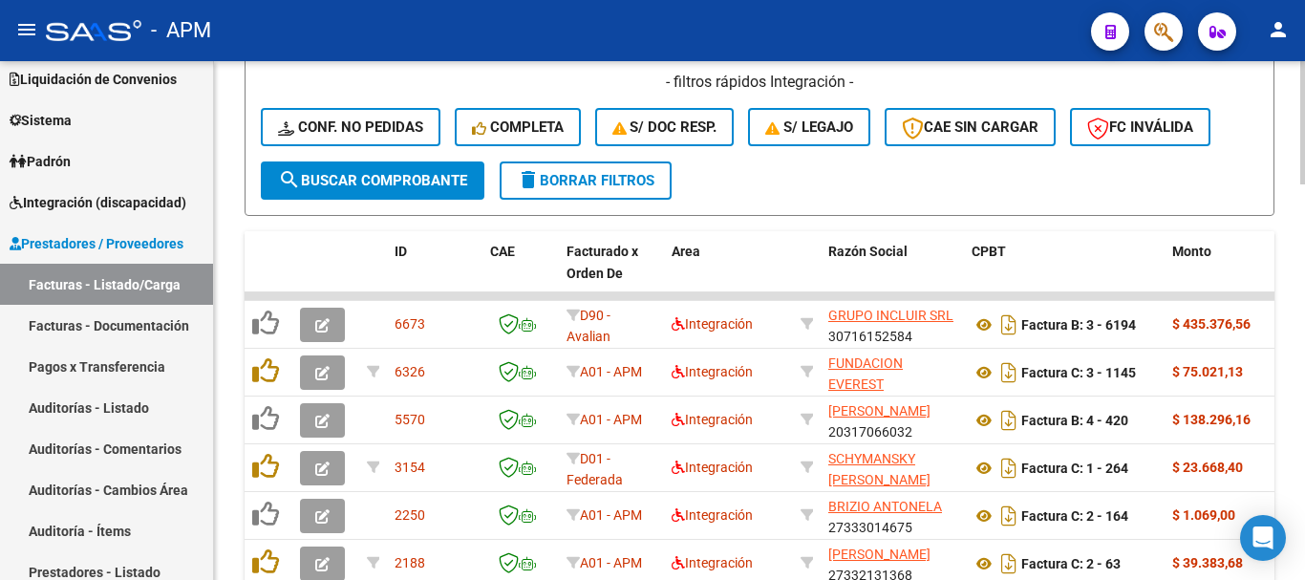
scroll to position [1338, 0]
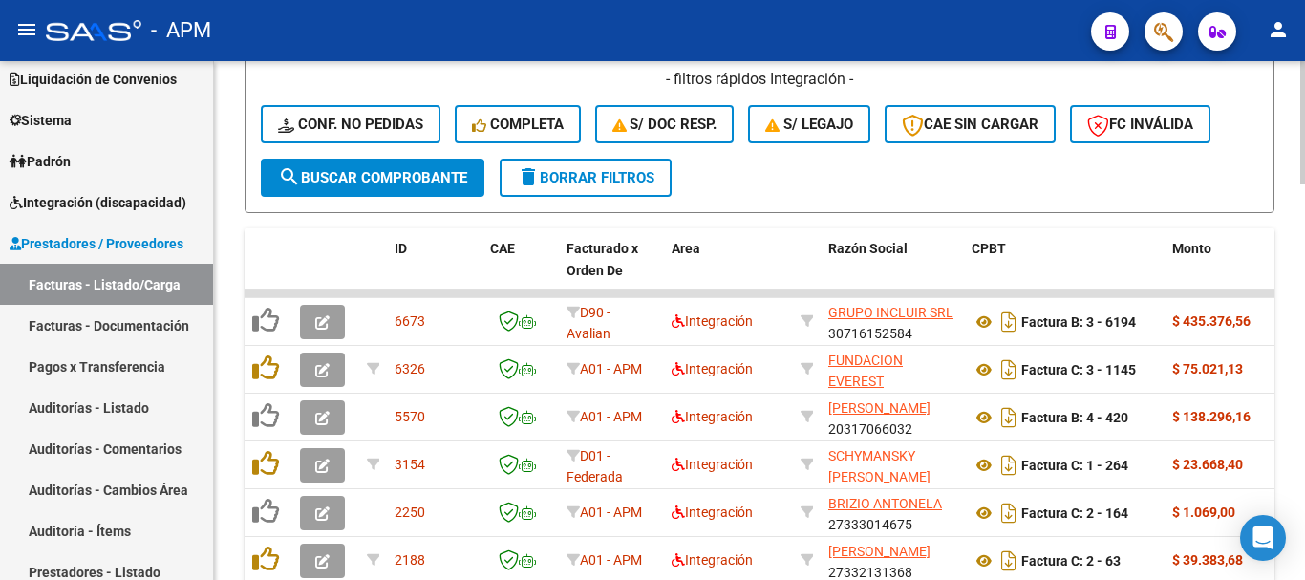
click at [427, 181] on span "search Buscar Comprobante" at bounding box center [372, 177] width 189 height 17
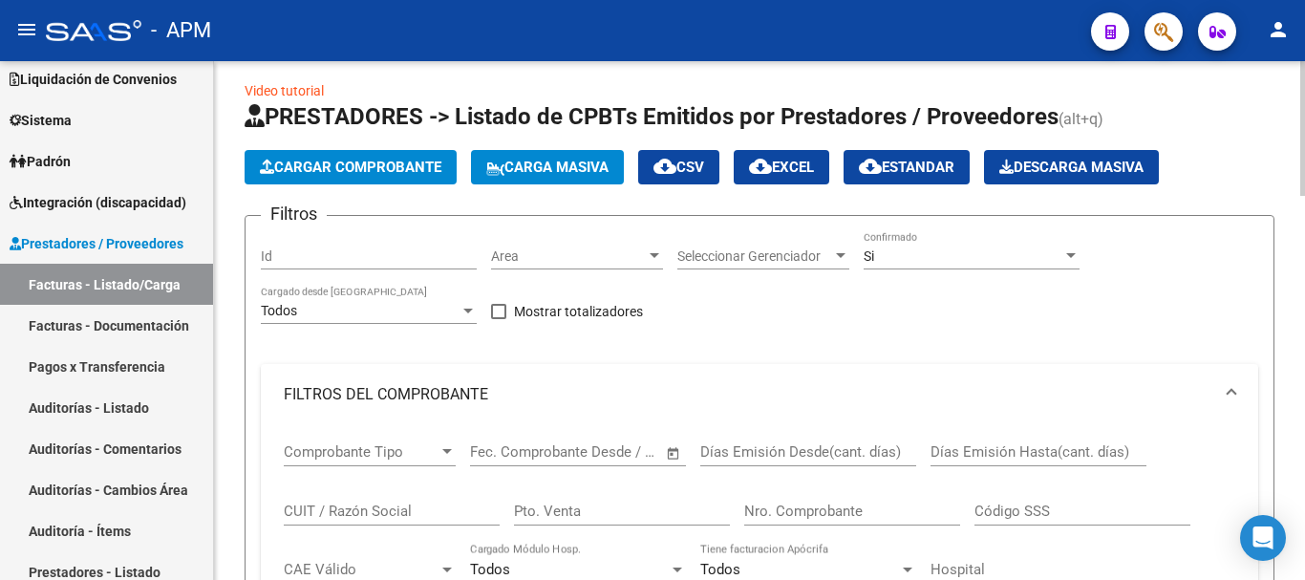
scroll to position [0, 0]
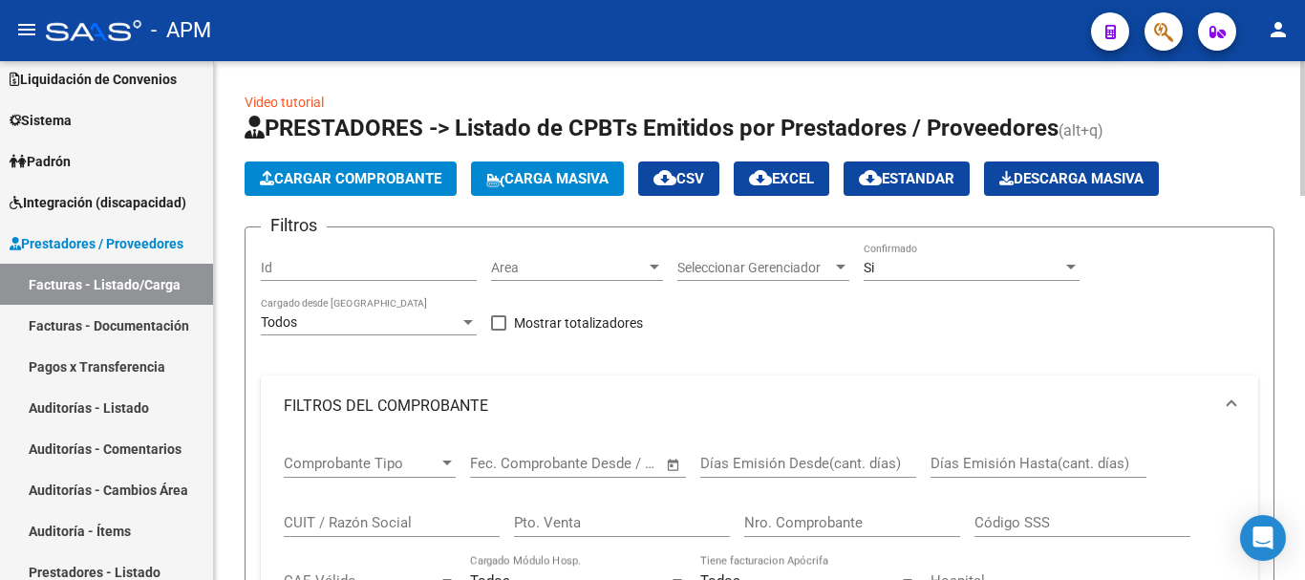
click at [934, 179] on span "cloud_download Estandar" at bounding box center [907, 178] width 96 height 17
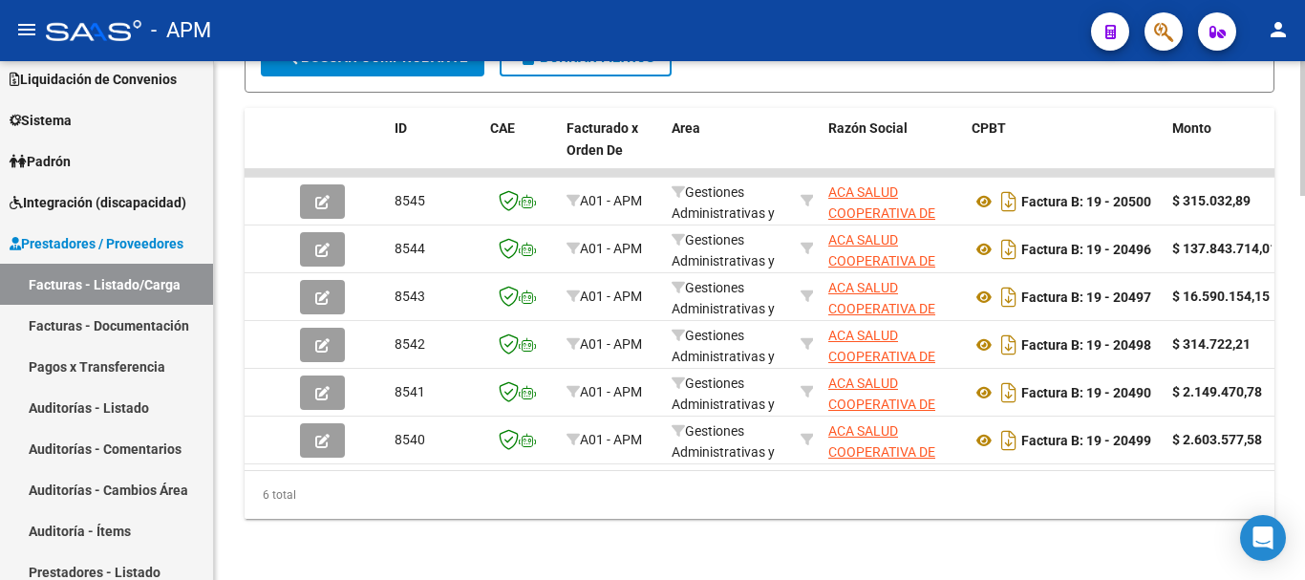
scroll to position [0, 133]
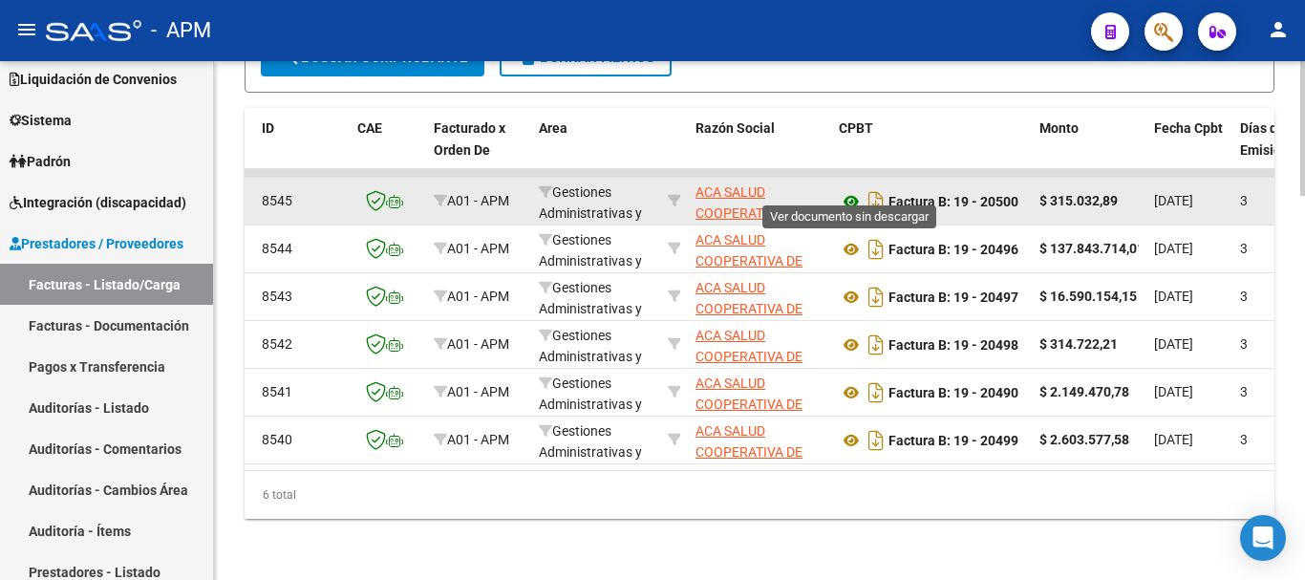
click at [854, 190] on icon at bounding box center [851, 201] width 25 height 23
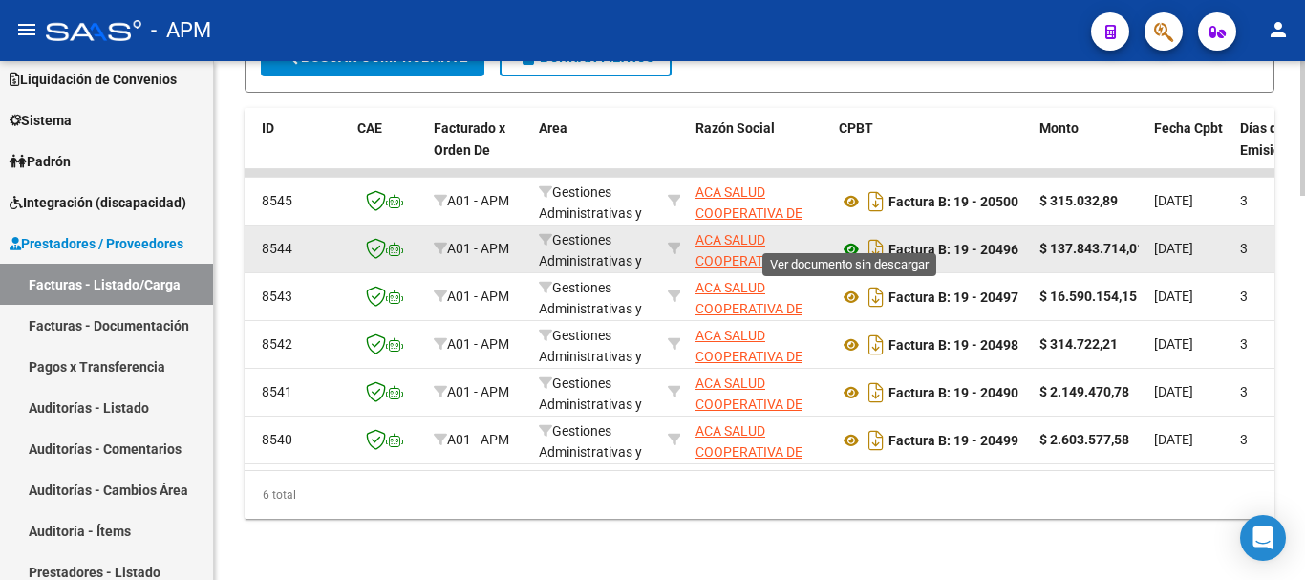
click at [843, 238] on icon at bounding box center [851, 249] width 25 height 23
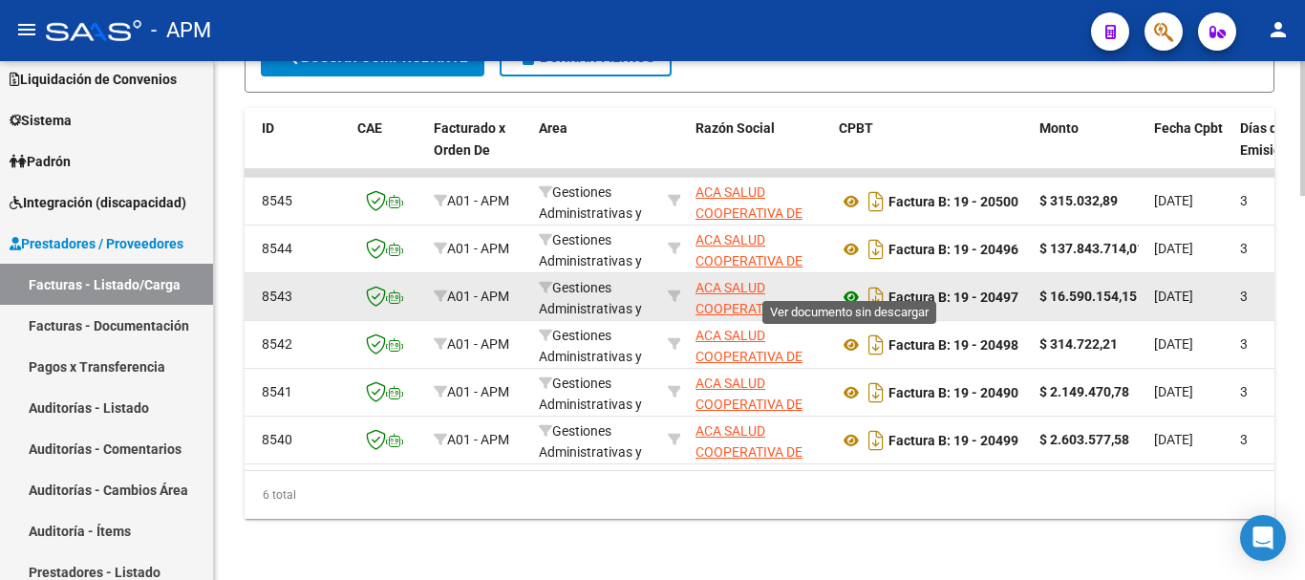
click at [850, 286] on icon at bounding box center [851, 297] width 25 height 23
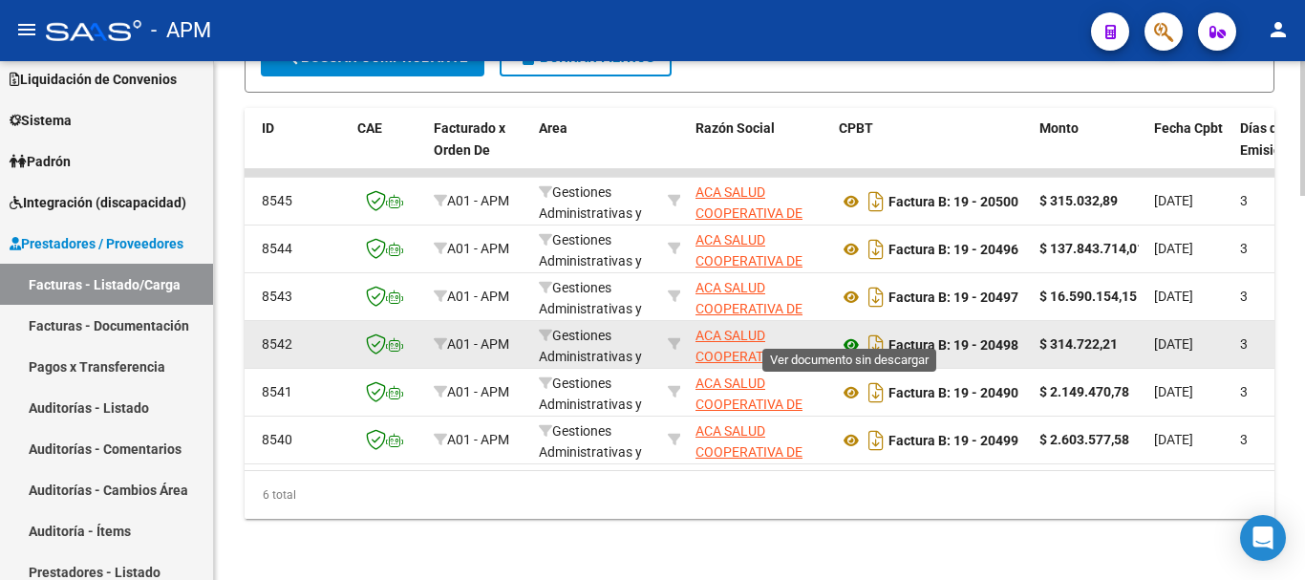
click at [845, 333] on icon at bounding box center [851, 344] width 25 height 23
